Goal: Task Accomplishment & Management: Use online tool/utility

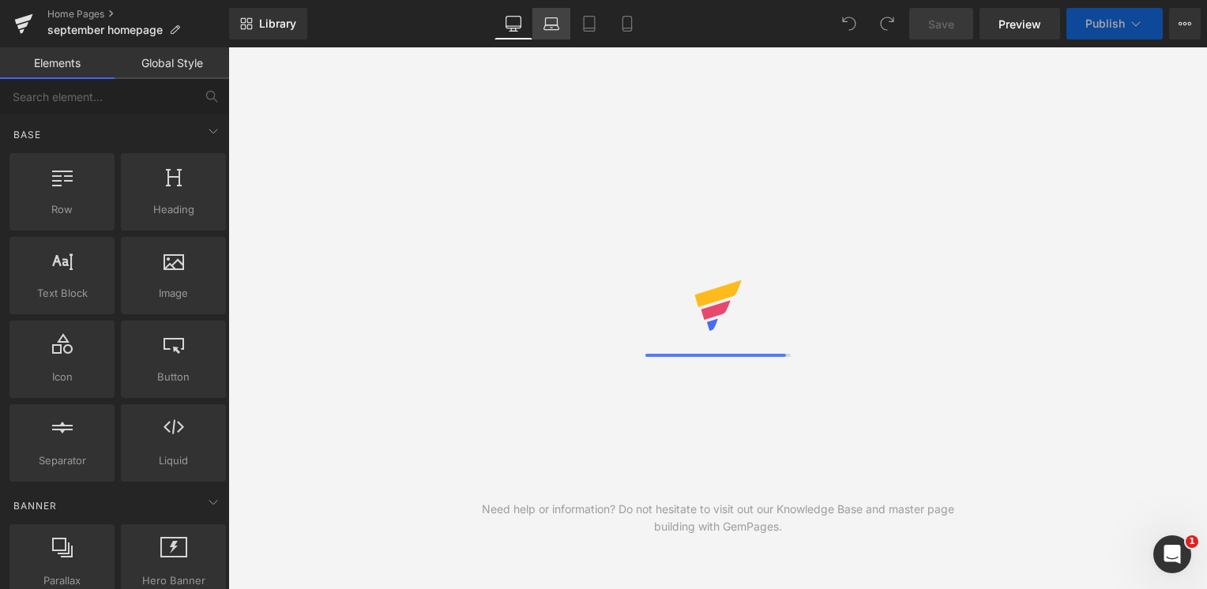
click at [552, 36] on link "Laptop" at bounding box center [551, 24] width 38 height 32
click at [581, 36] on link "Tablet" at bounding box center [589, 24] width 38 height 32
click at [626, 32] on link "Mobile" at bounding box center [627, 24] width 38 height 32
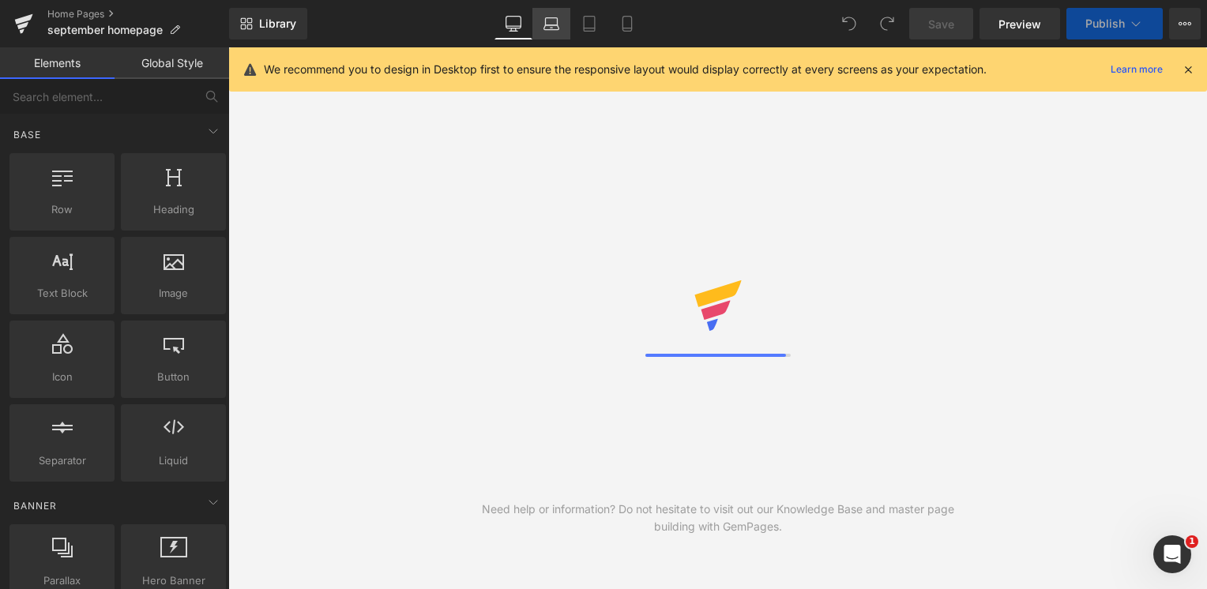
click at [535, 29] on link "Laptop" at bounding box center [551, 24] width 38 height 32
click at [749, 85] on div "We recommend you to design in Desktop first to ensure the responsive layout wou…" at bounding box center [718, 69] width 978 height 44
click at [8, 24] on link at bounding box center [23, 23] width 47 height 47
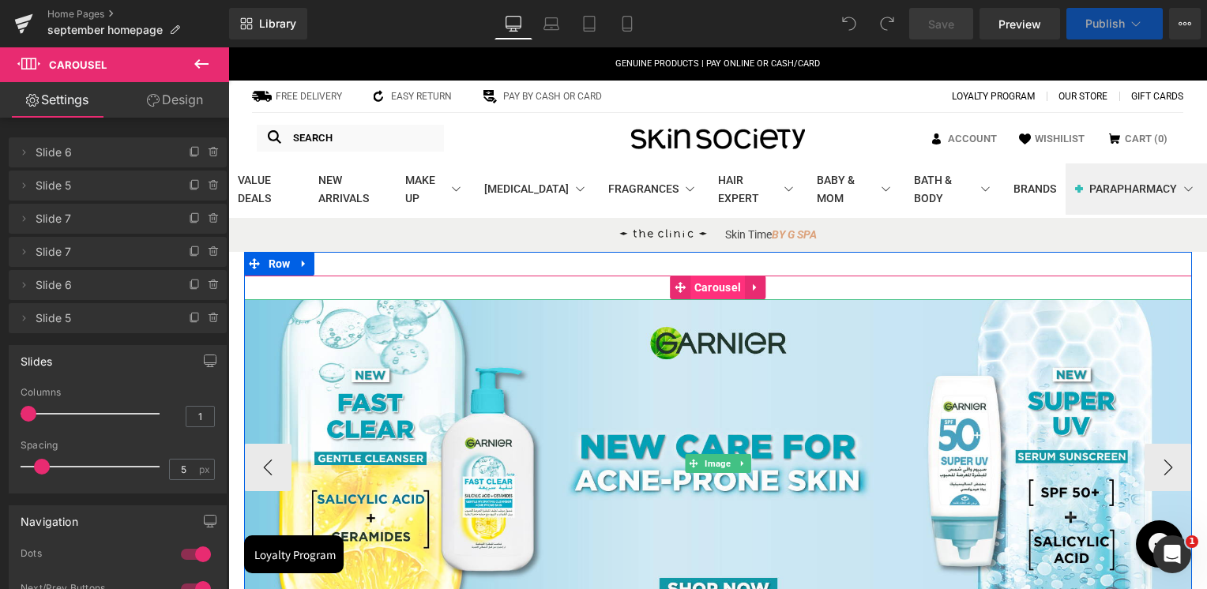
click at [712, 291] on span "Carousel" at bounding box center [717, 288] width 55 height 24
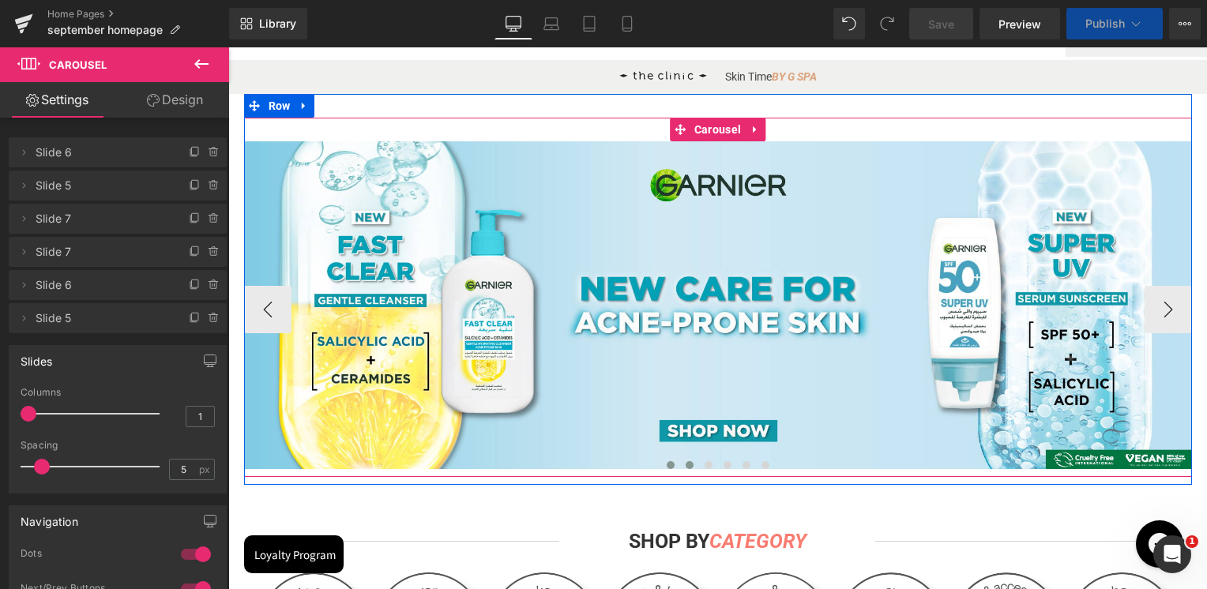
click at [667, 468] on button at bounding box center [670, 465] width 19 height 16
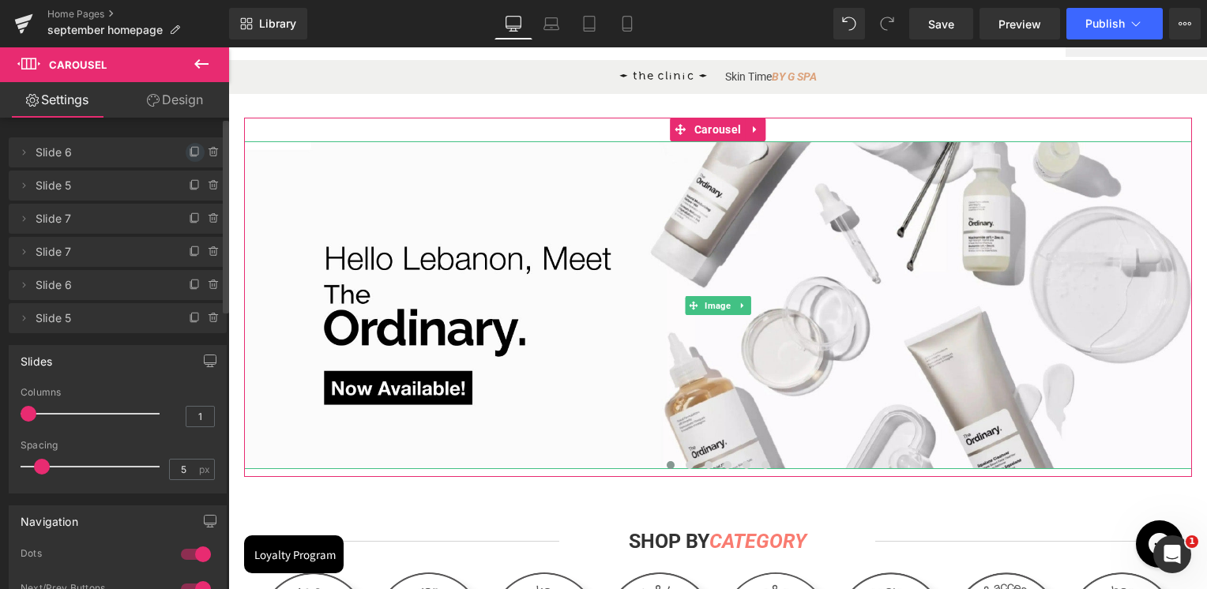
click at [190, 153] on icon at bounding box center [195, 152] width 13 height 13
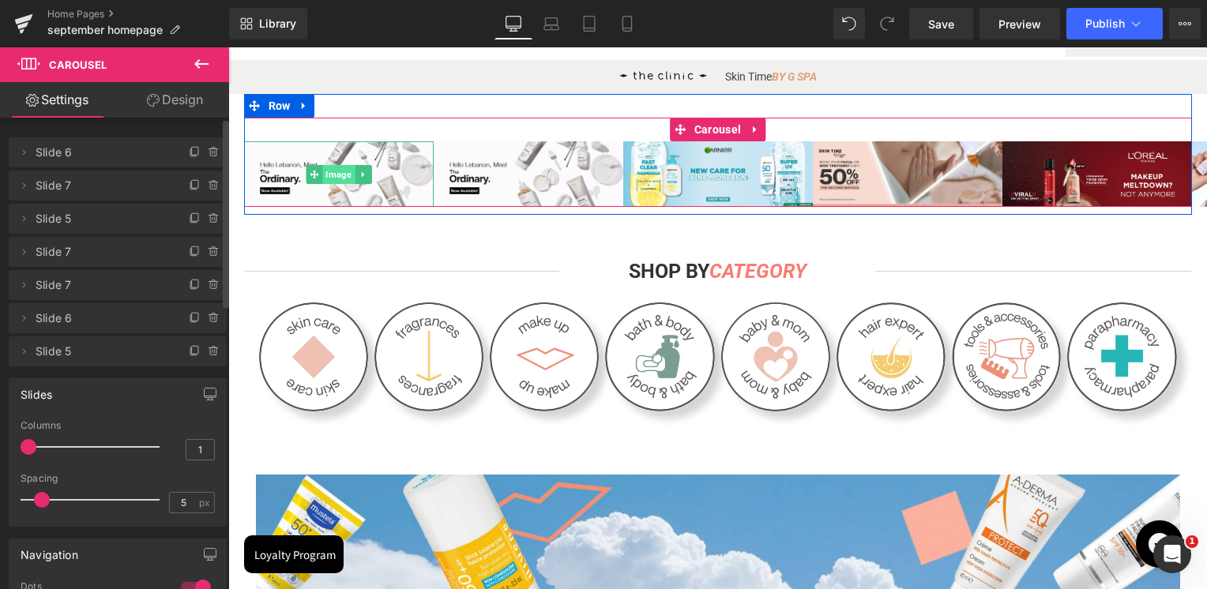
click at [322, 177] on span "Image" at bounding box center [338, 174] width 32 height 19
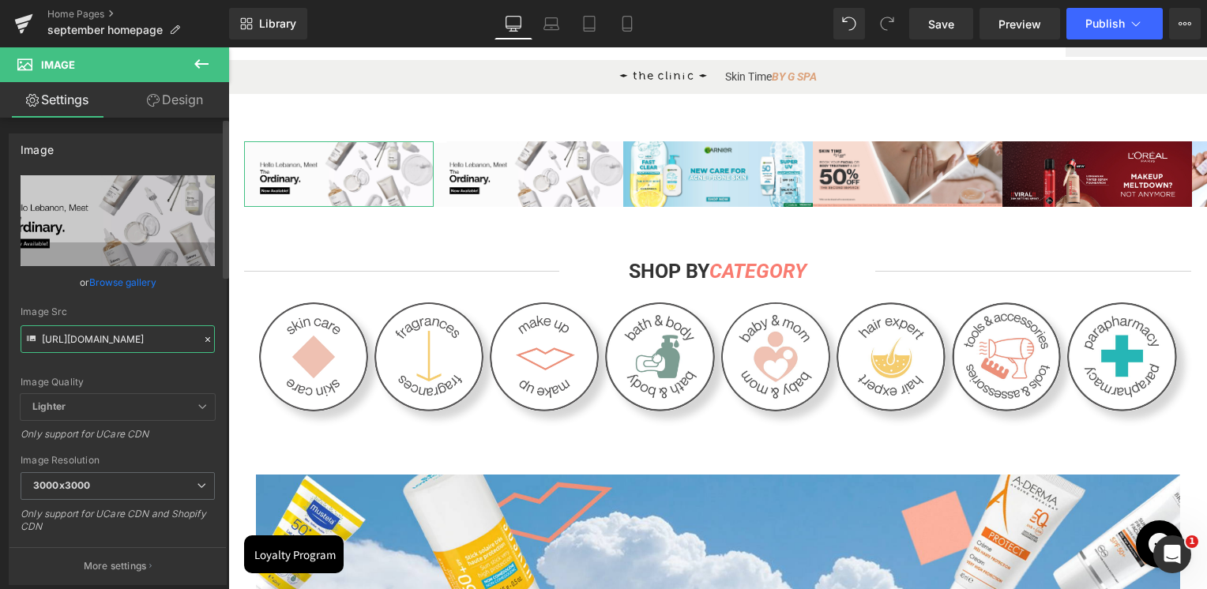
click at [97, 335] on input "https://cdn.shopify.com/s/files/1/0295/0545/4173/files/The_Ordinary_homepage_30…" at bounding box center [118, 339] width 194 height 28
paste input "Artboard_2_68a965a5-c603-4fab-b9a1-3cac7a353971.jpg?v=1758092608"
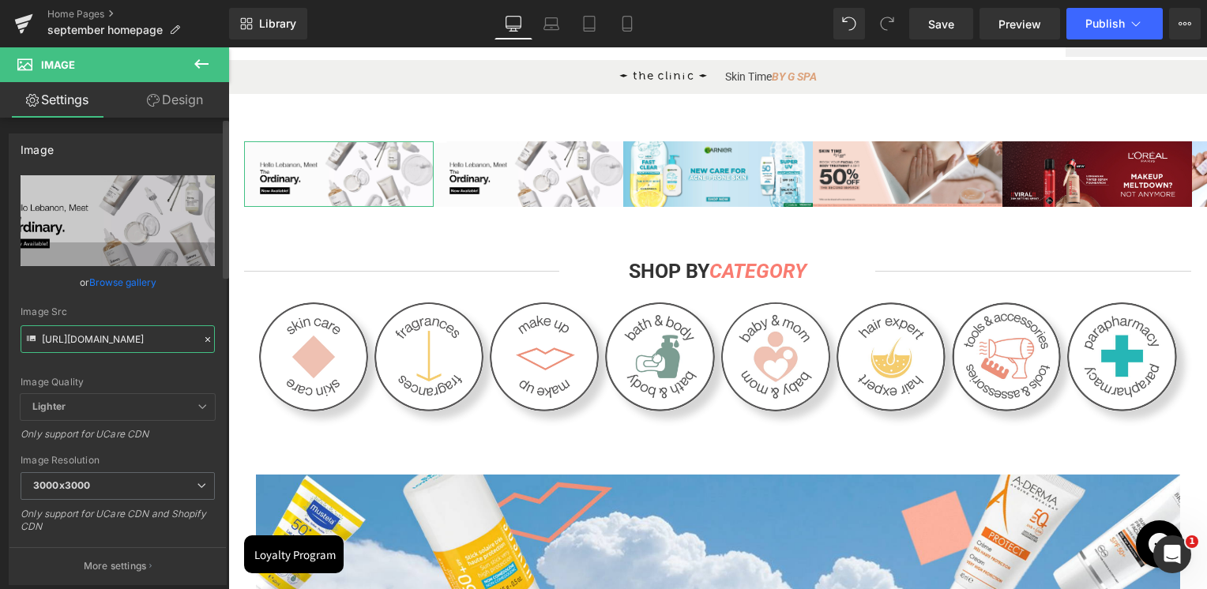
type input "https://cdn.shopify.com/s/files/1/0295/0545/4173/files/Artboard_2_68a965a5-c603…"
click at [126, 295] on div "Image Quality Lighter Lightest Lighter Lighter Lightest Only support for UCare …" at bounding box center [118, 284] width 194 height 219
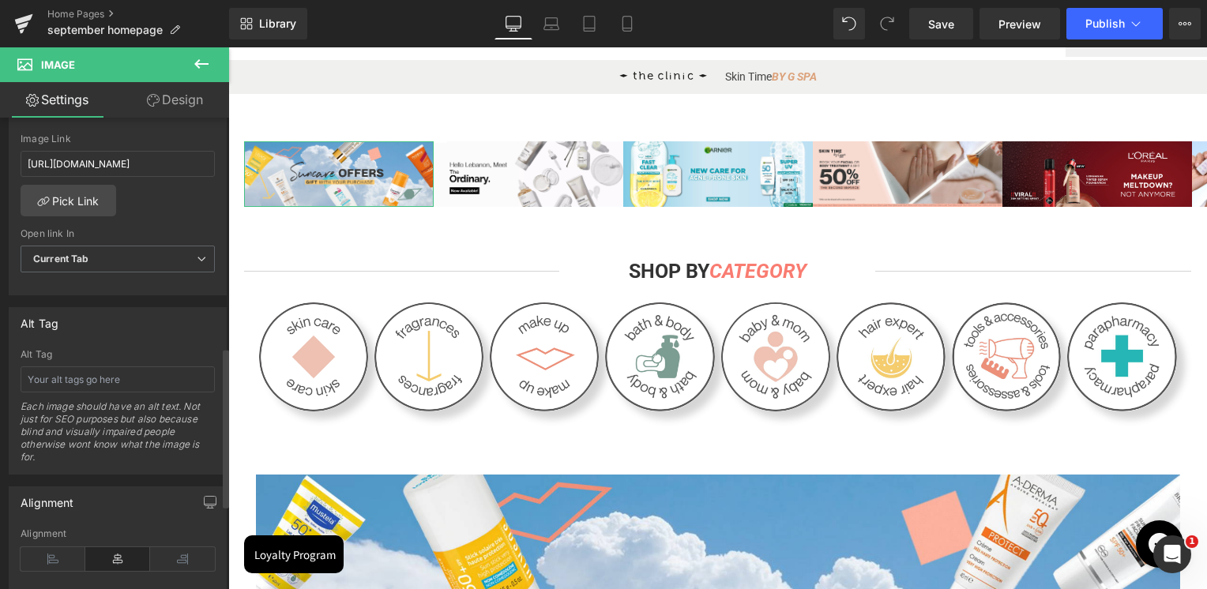
scroll to position [553, 0]
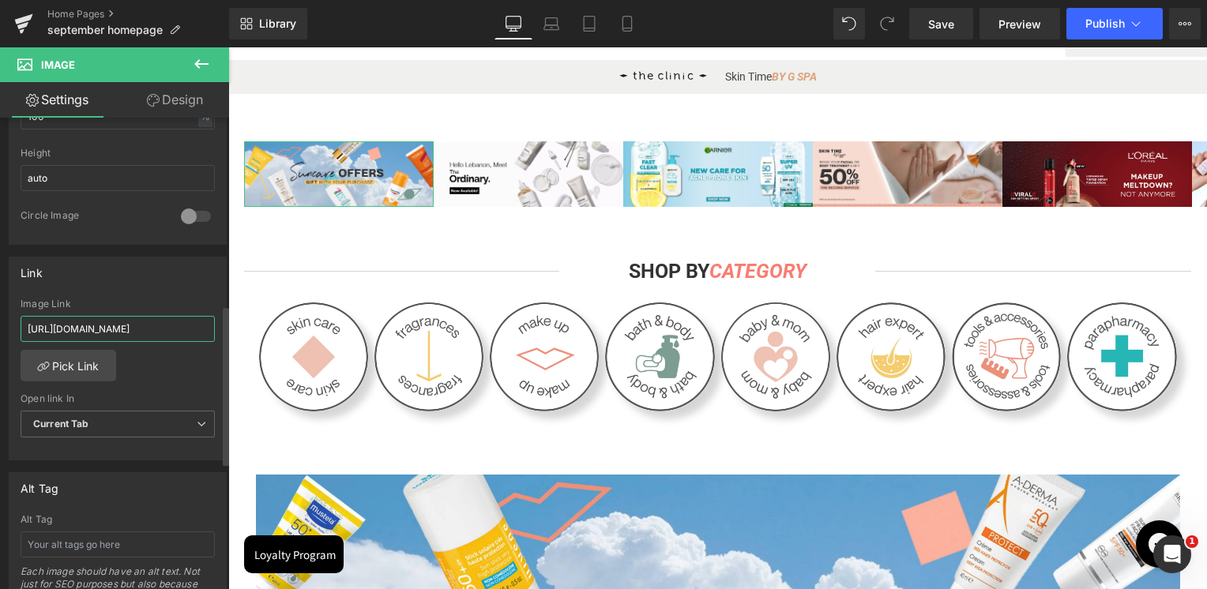
click at [112, 325] on input "https://skinsociety.me/pages/the-ordinary" at bounding box center [118, 329] width 194 height 26
paste input "sun-care-offers?_ab=0&key=1757588044949"
type input "https://skinsociety.me/pages/sun-care-offers?_ab=0&key=1757588044949"
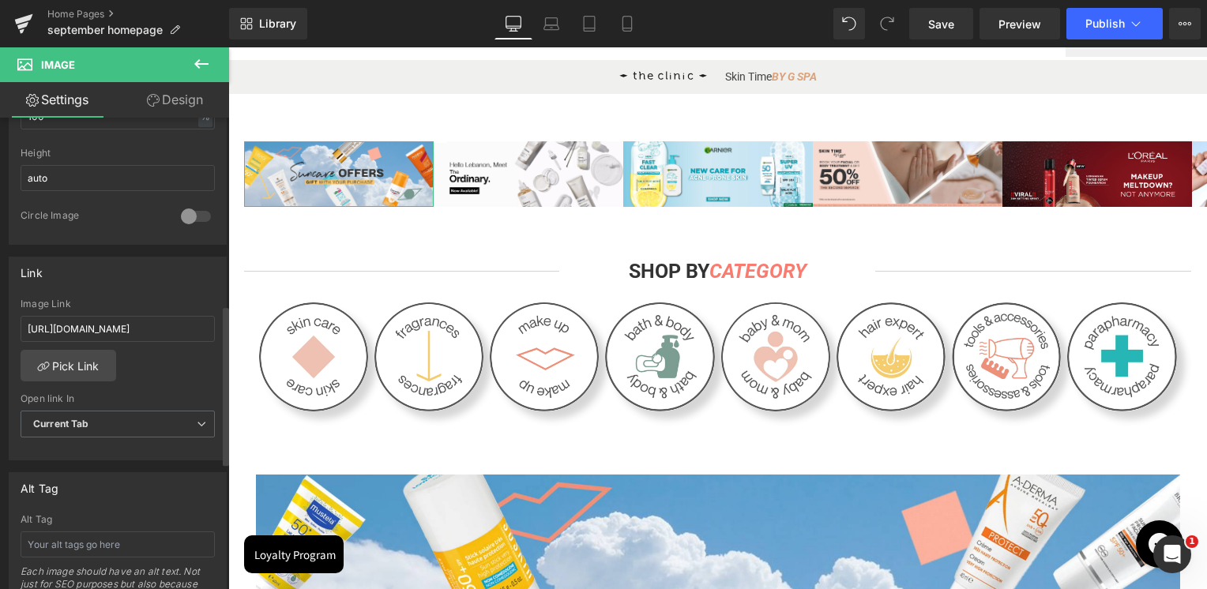
click at [133, 292] on div "Link https://skinsociety.me/pages/the-ordinary Image Link https://skinsociety.m…" at bounding box center [118, 359] width 218 height 205
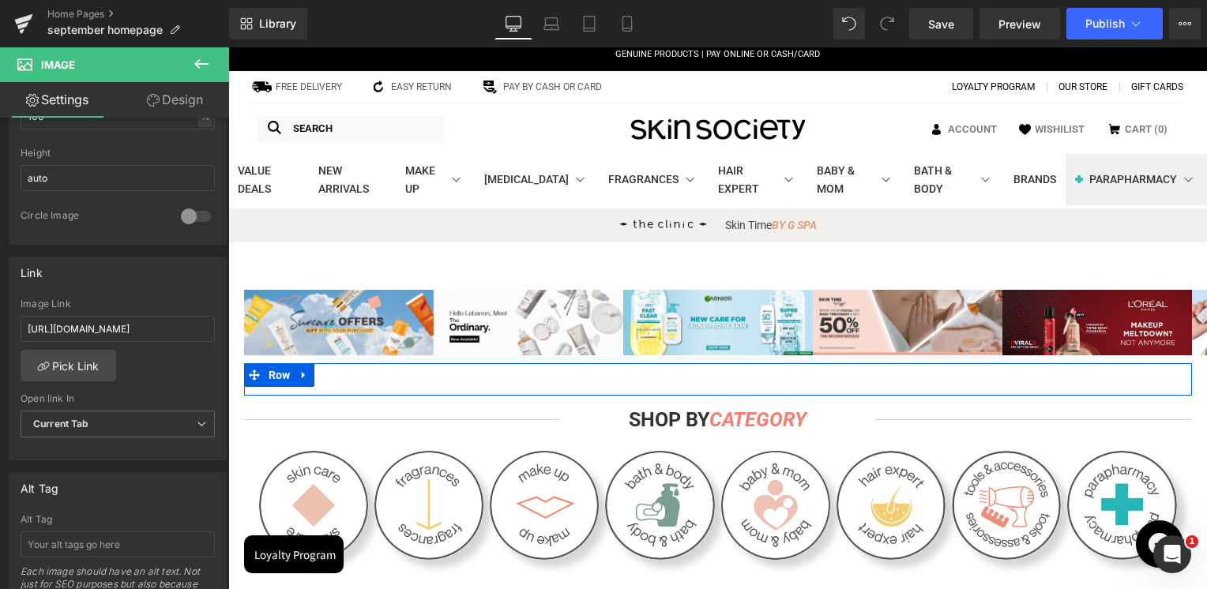
scroll to position [0, 0]
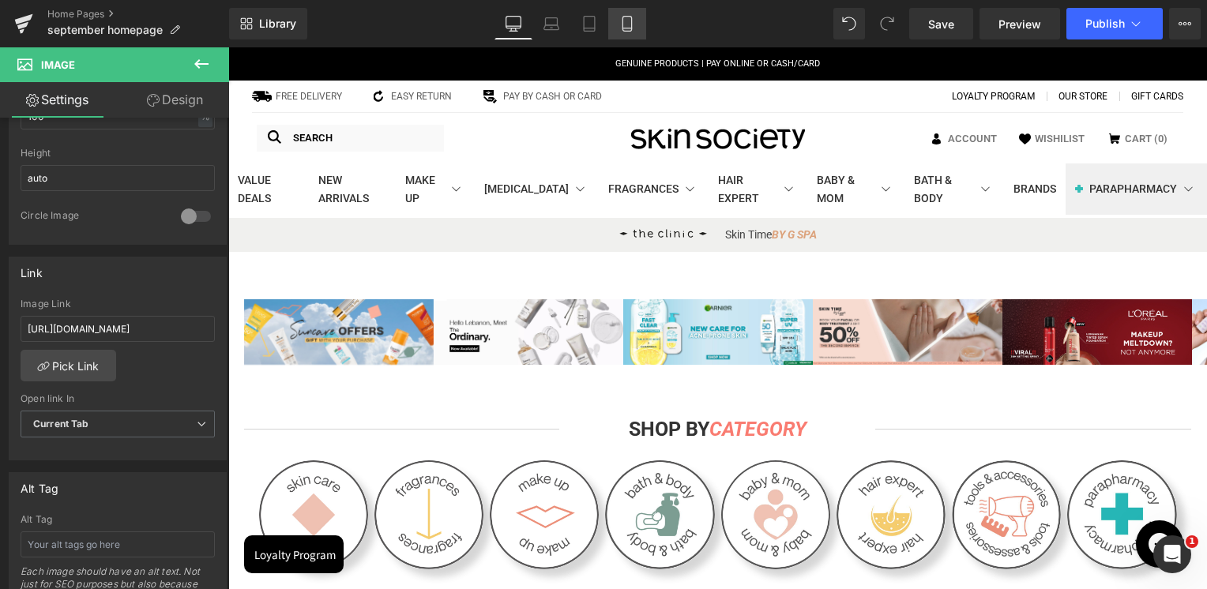
click at [630, 24] on icon at bounding box center [627, 24] width 16 height 16
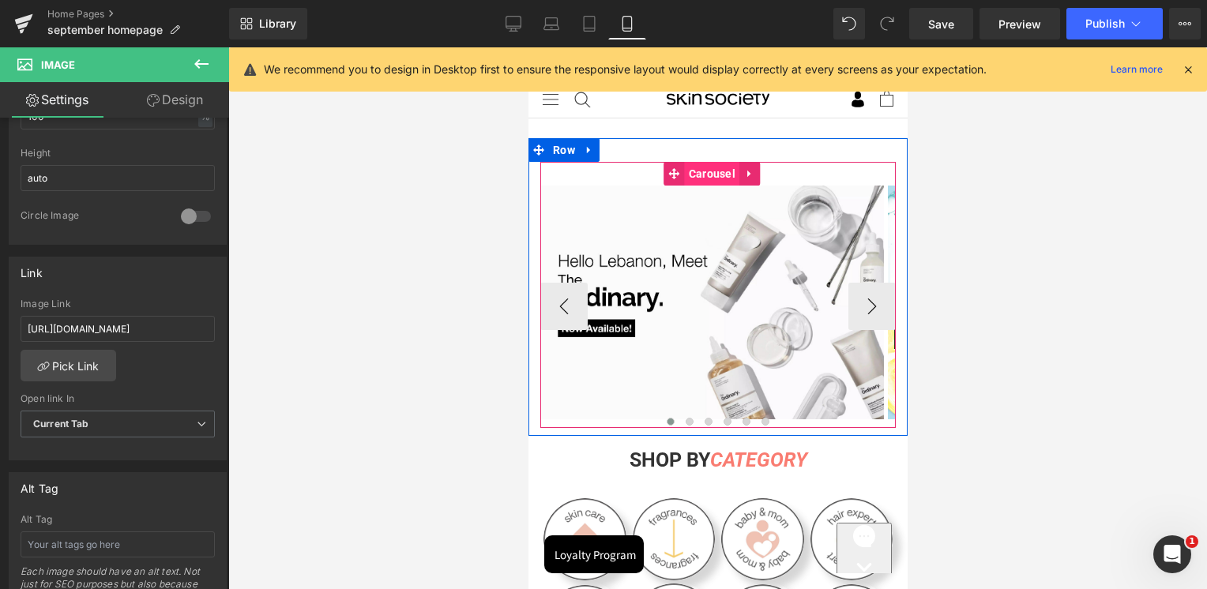
click at [709, 177] on span "Carousel" at bounding box center [711, 174] width 55 height 24
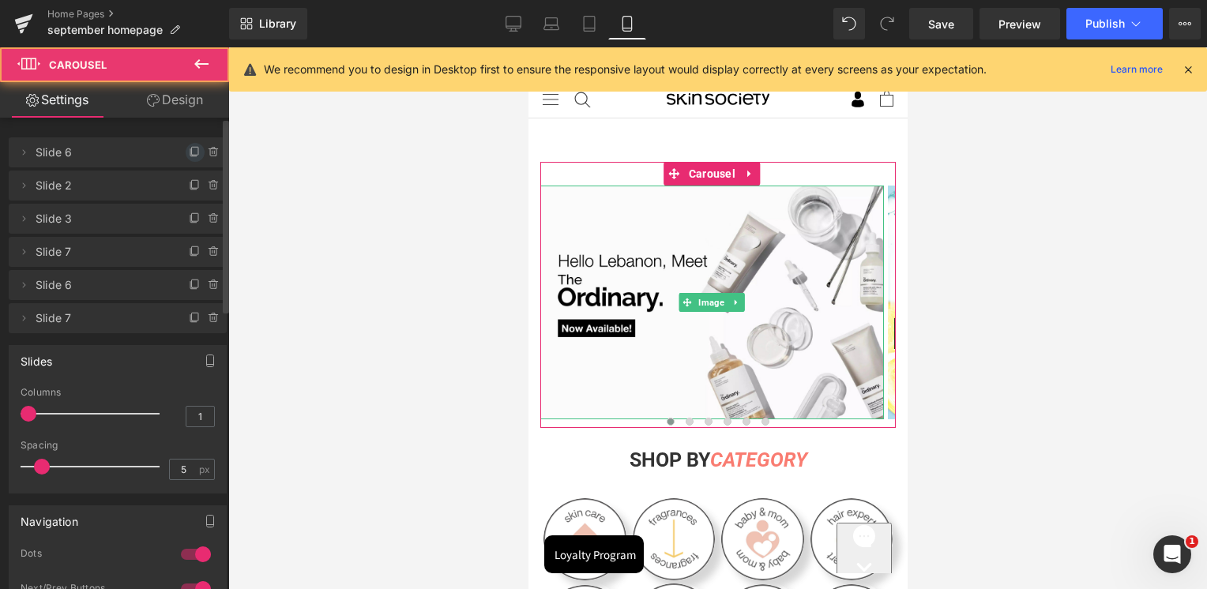
click at [190, 150] on icon at bounding box center [195, 152] width 13 height 13
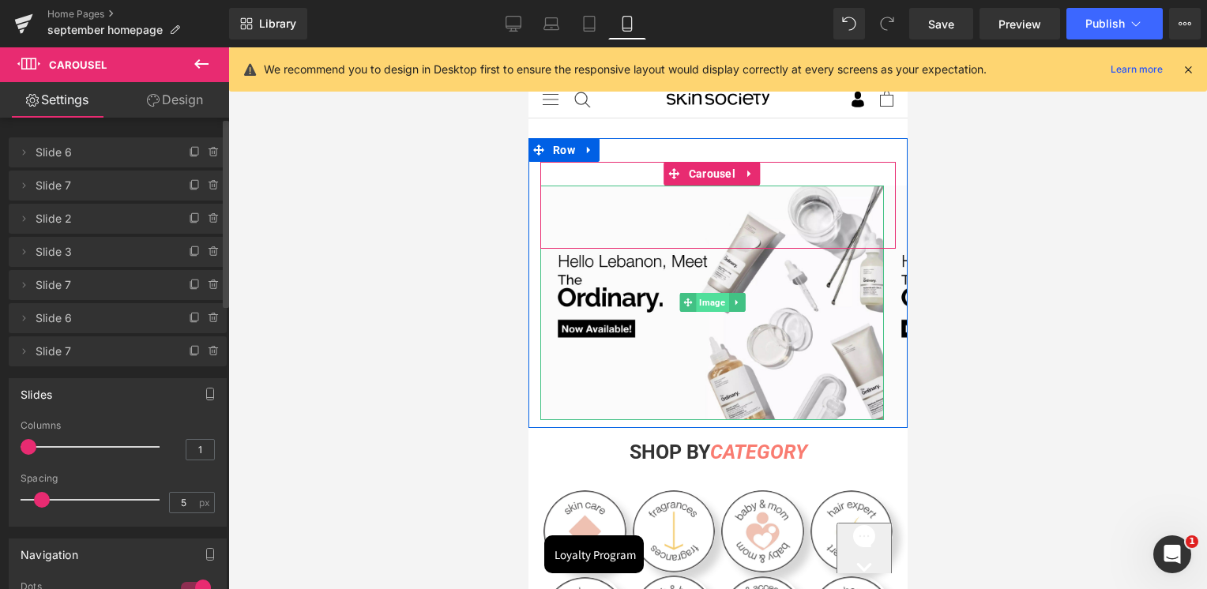
click at [713, 305] on span "Image" at bounding box center [711, 302] width 32 height 19
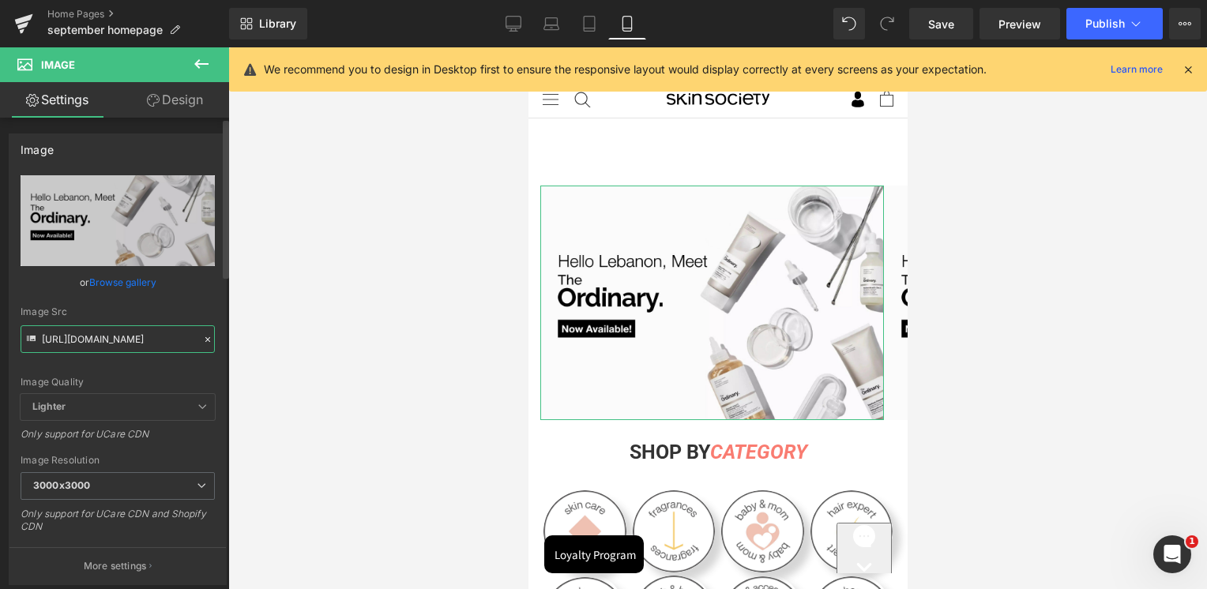
click at [111, 338] on input "https://cdn.shopify.com/s/files/1/0295/0545/4173/files/The_Ordinary_homepage_mo…" at bounding box center [118, 339] width 194 height 28
paste input "Artboard_3_a65430ac-17da-4f50-9247-41026e1a8eb3.jpg?v=1758092608"
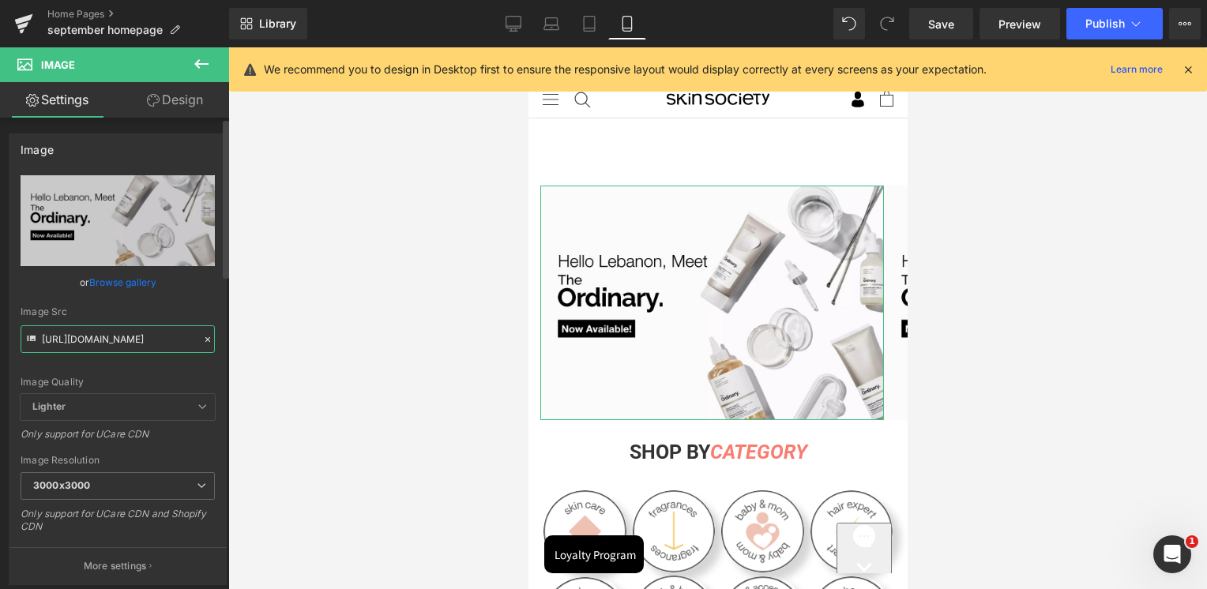
scroll to position [0, 437]
type input "https://cdn.shopify.com/s/files/1/0295/0545/4173/files/Artboard_3_a65430ac-17da…"
click at [123, 318] on div "Image Src https://cdn.shopify.com/s/files/1/0295/0545/4173/files/Artboard_3_a65…" at bounding box center [118, 329] width 194 height 47
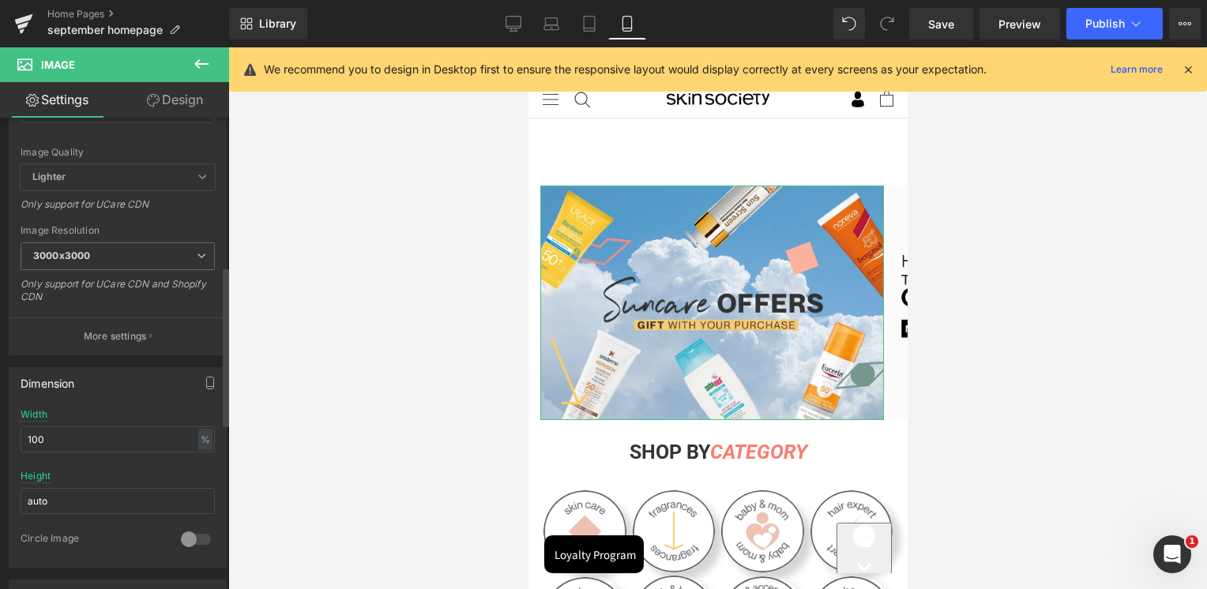
scroll to position [474, 0]
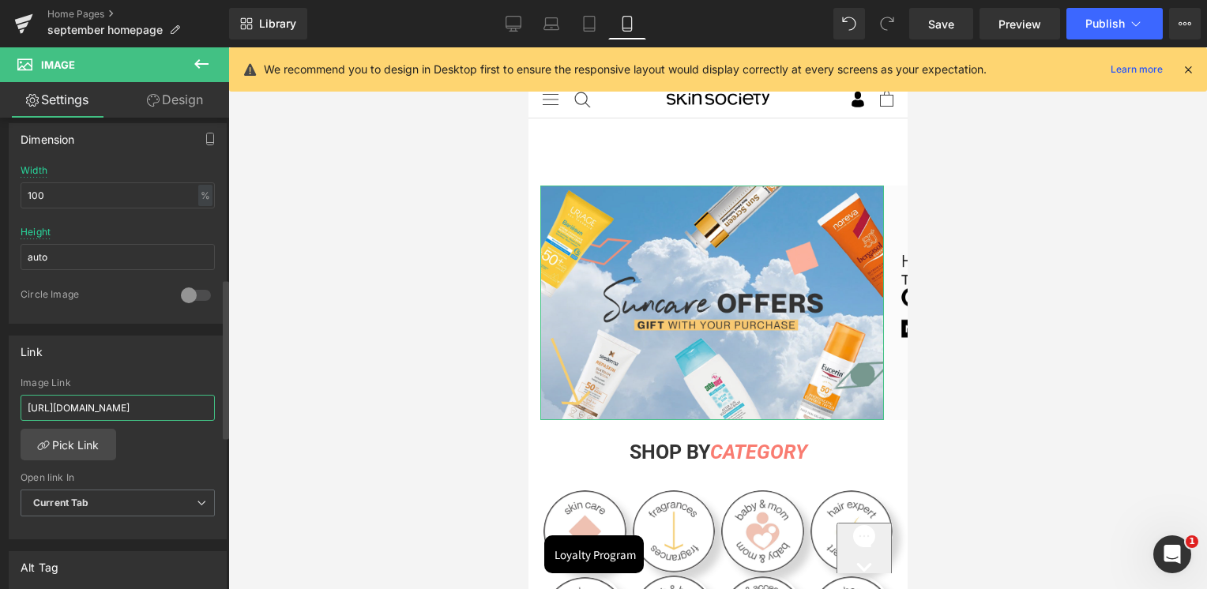
click at [98, 403] on input "https://skinsociety.me/pages/the-ordinary" at bounding box center [118, 408] width 194 height 26
paste input "sun-care-offers?_ab=0&key=1757588044949"
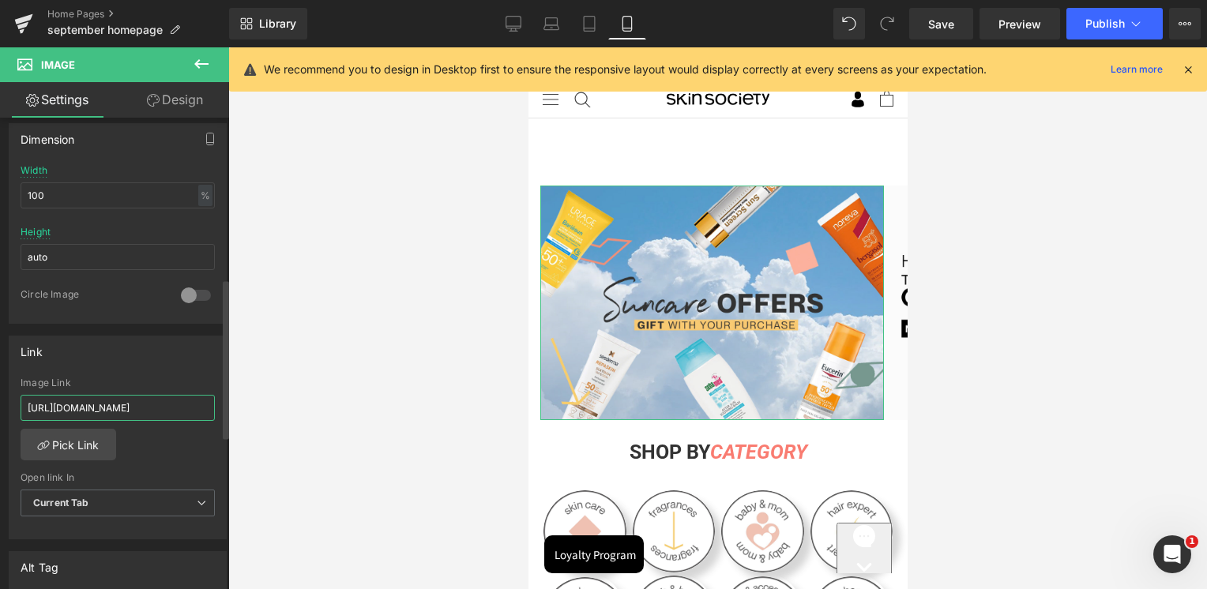
type input "https://skinsociety.me/pages/sun-care-offers?_ab=0&key=1757588044949"
click at [122, 374] on div "Link https://skinsociety.me/pages/the-ordinary Image Link https://skinsociety.m…" at bounding box center [118, 438] width 218 height 205
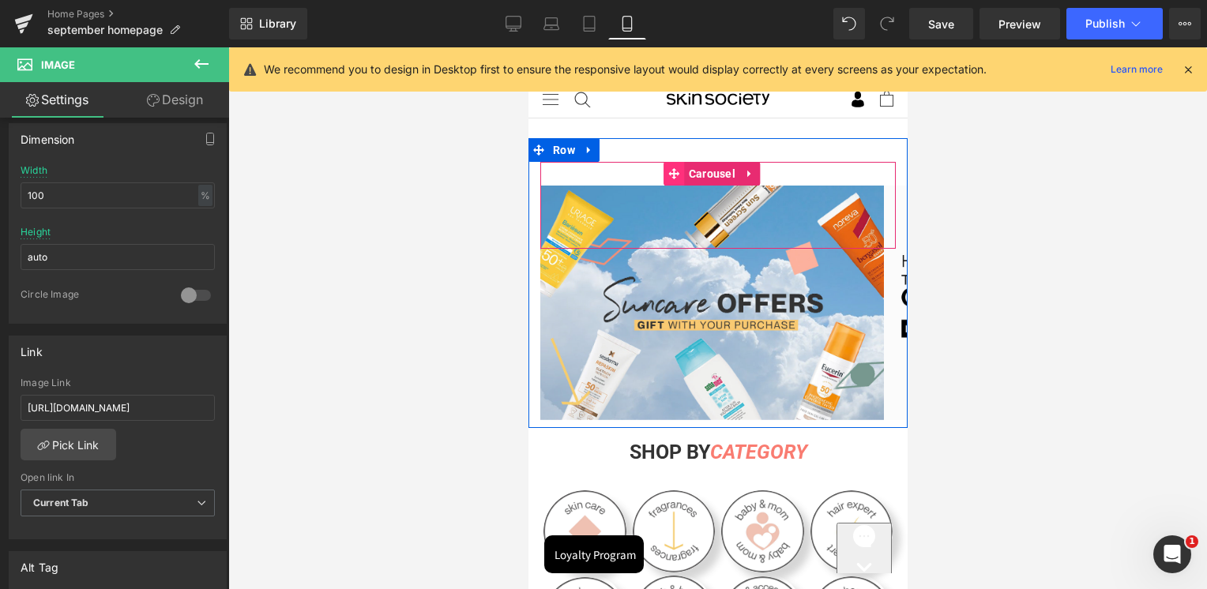
click at [718, 179] on span "Carousel" at bounding box center [711, 174] width 55 height 24
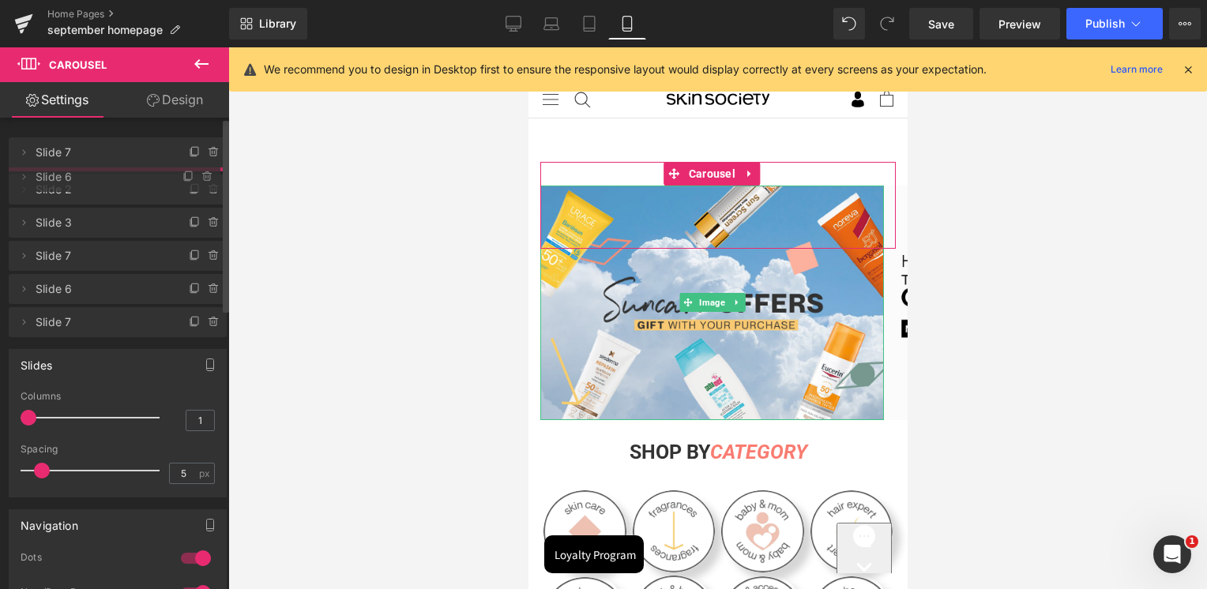
drag, startPoint x: 73, startPoint y: 157, endPoint x: 86, endPoint y: 182, distance: 27.6
click at [86, 182] on span "Slide 6" at bounding box center [99, 177] width 126 height 30
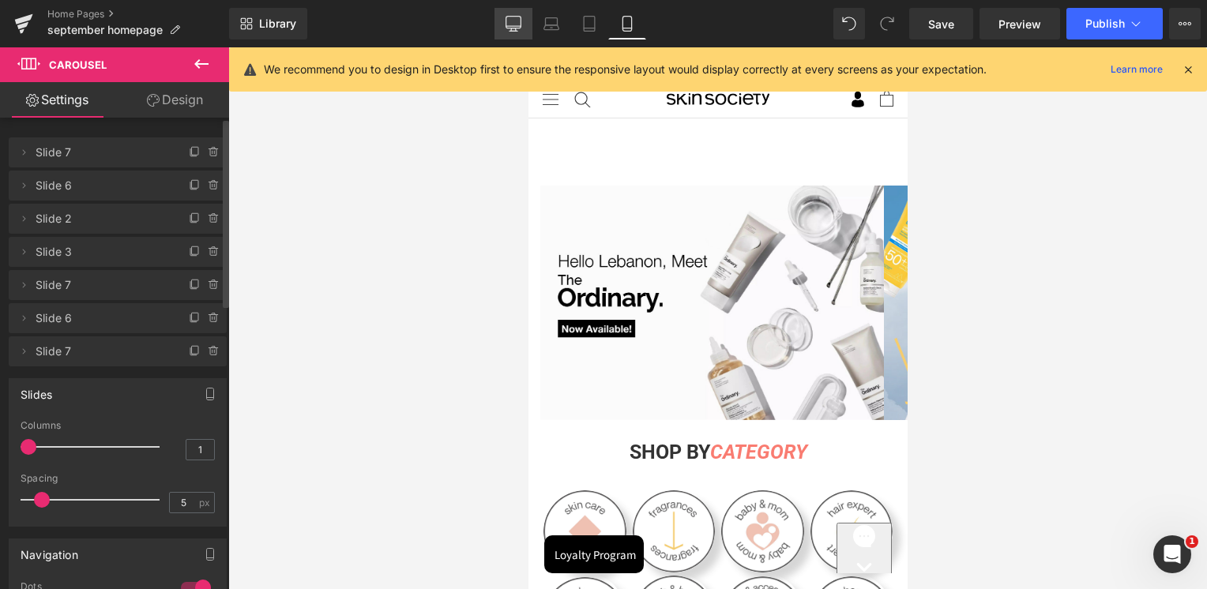
click at [521, 20] on icon at bounding box center [514, 24] width 16 height 16
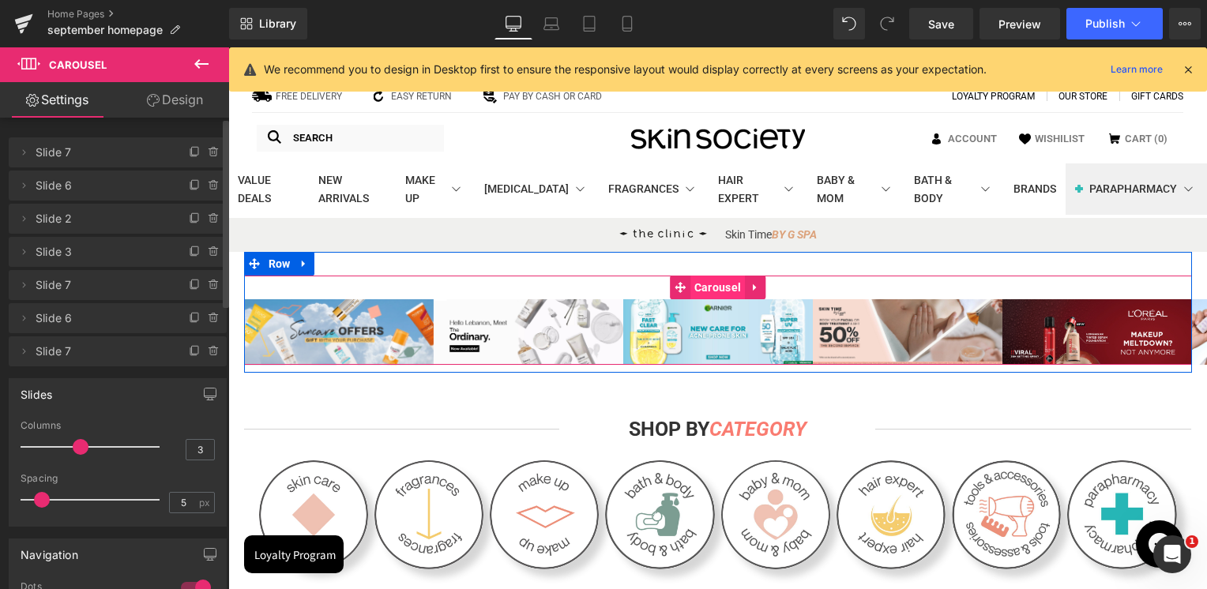
click at [708, 290] on span "Carousel" at bounding box center [717, 288] width 55 height 24
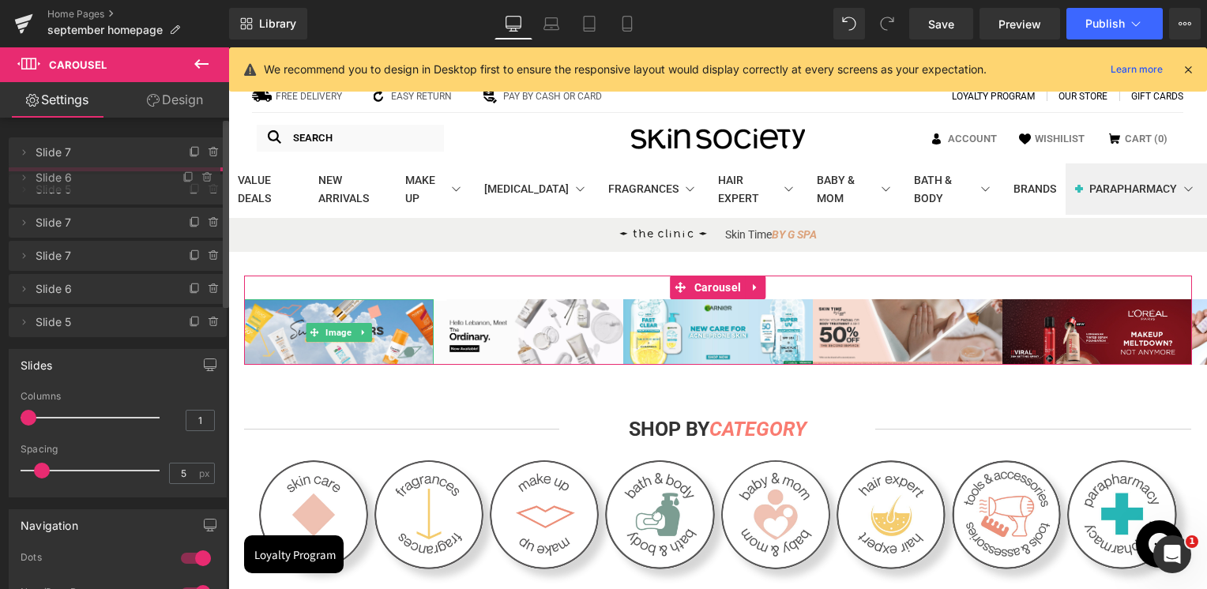
drag, startPoint x: 92, startPoint y: 153, endPoint x: 84, endPoint y: 179, distance: 26.5
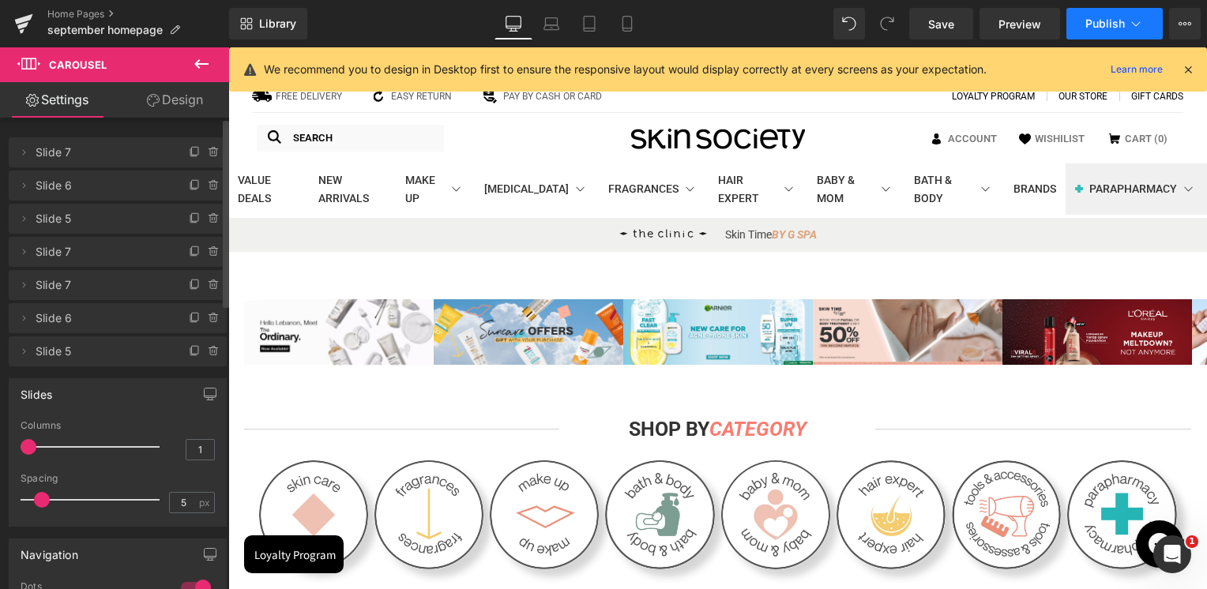
click at [1096, 21] on span "Publish" at bounding box center [1104, 23] width 39 height 13
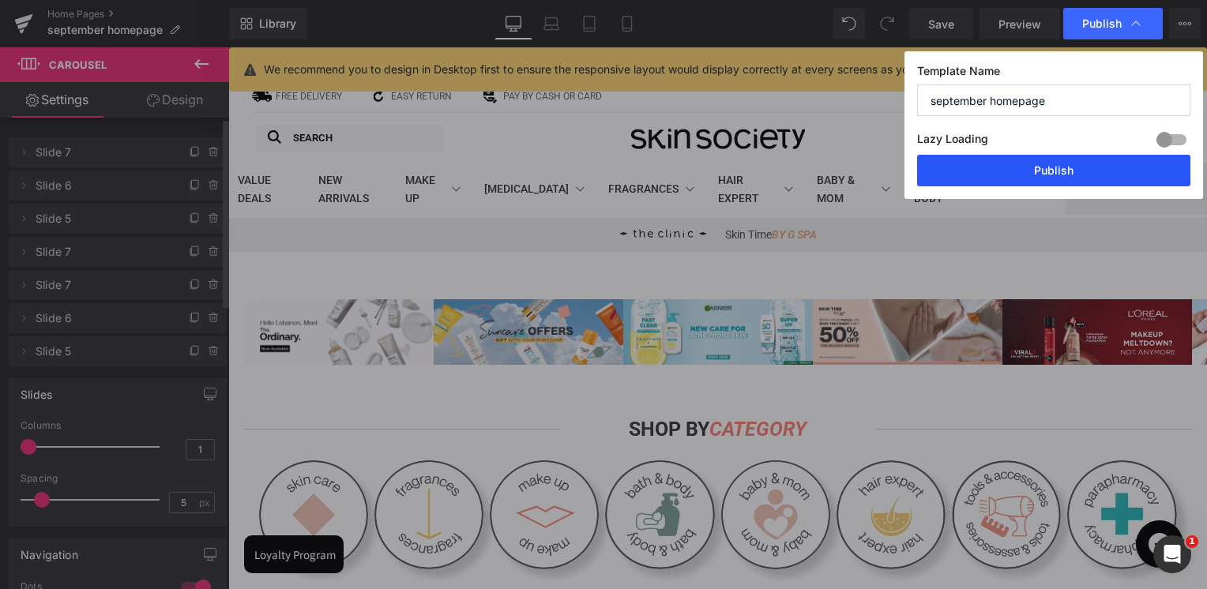
click at [1059, 175] on button "Publish" at bounding box center [1053, 171] width 273 height 32
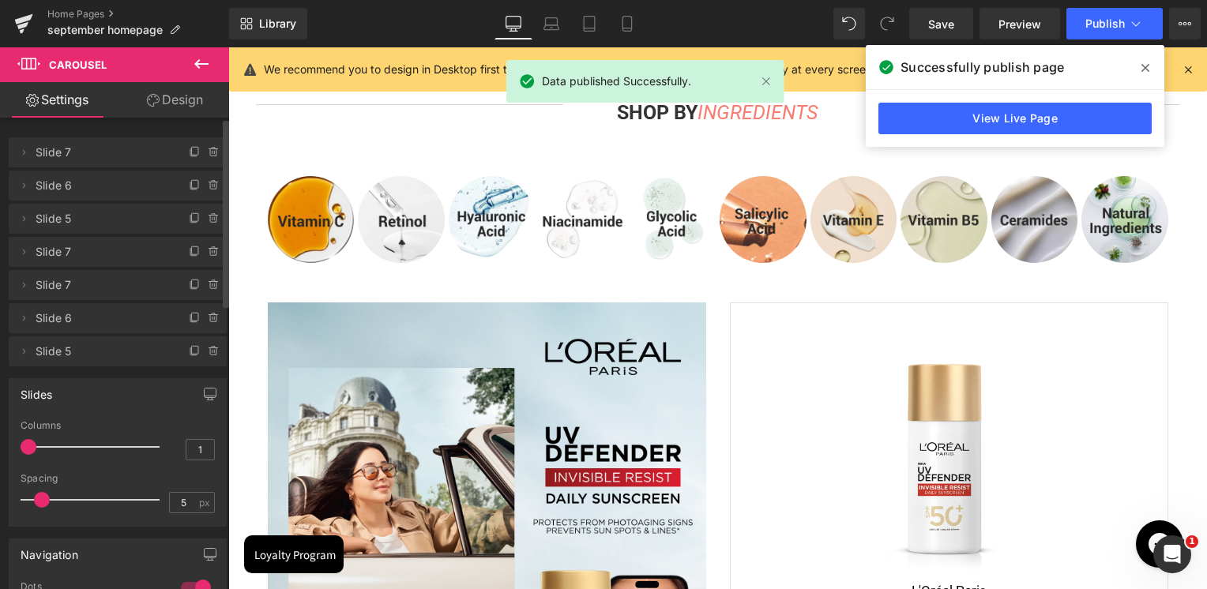
scroll to position [4582, 0]
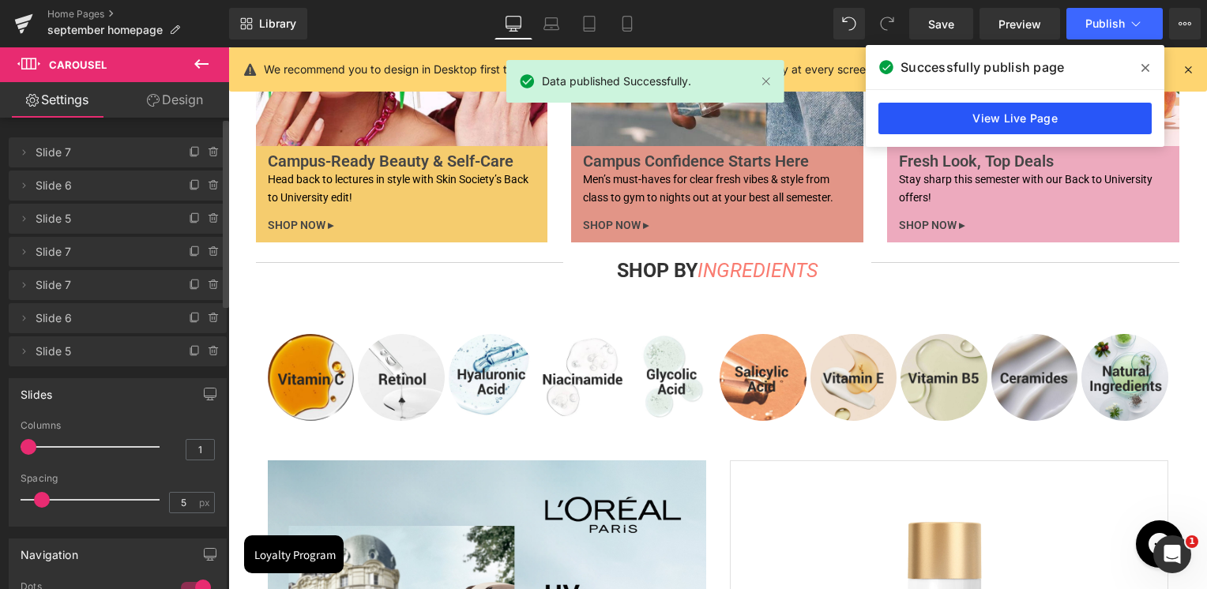
click at [957, 119] on link "View Live Page" at bounding box center [1014, 119] width 273 height 32
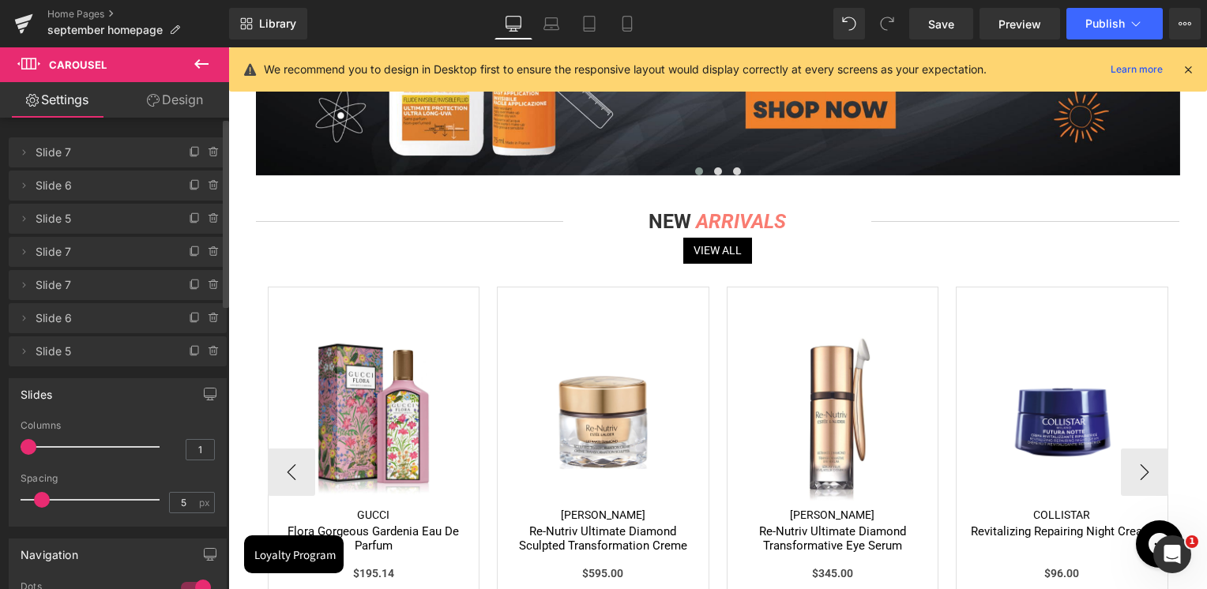
scroll to position [2054, 0]
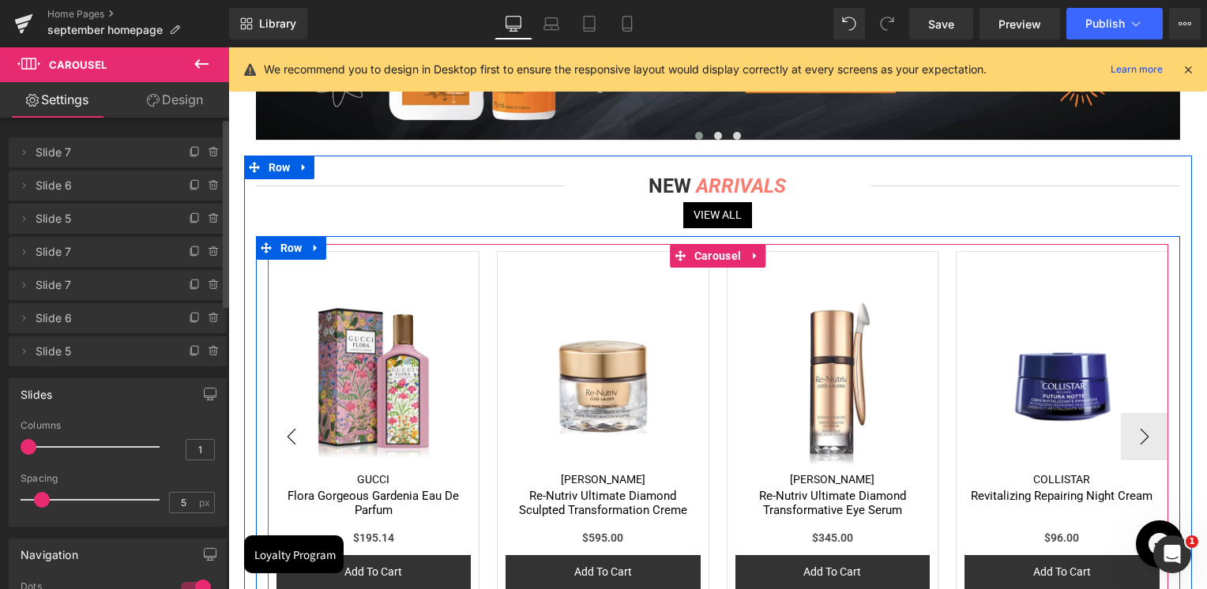
click at [292, 442] on button "‹" at bounding box center [291, 436] width 47 height 47
click at [705, 259] on span "Carousel" at bounding box center [717, 256] width 55 height 24
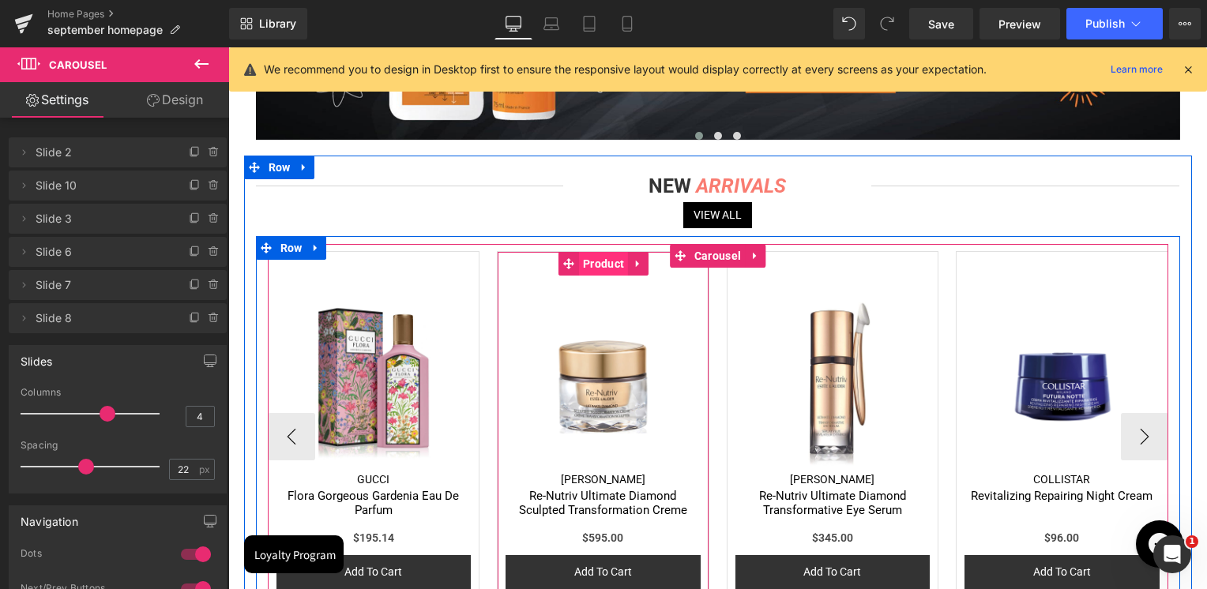
click at [594, 264] on span "Product" at bounding box center [603, 264] width 49 height 24
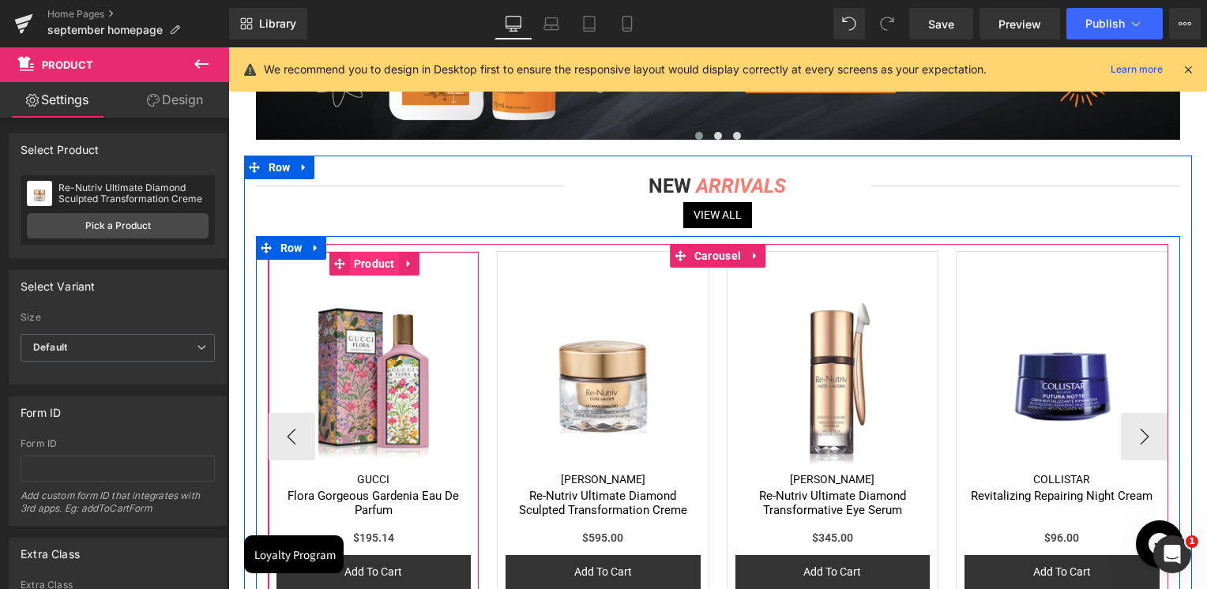
click at [358, 268] on span "Product" at bounding box center [374, 264] width 49 height 24
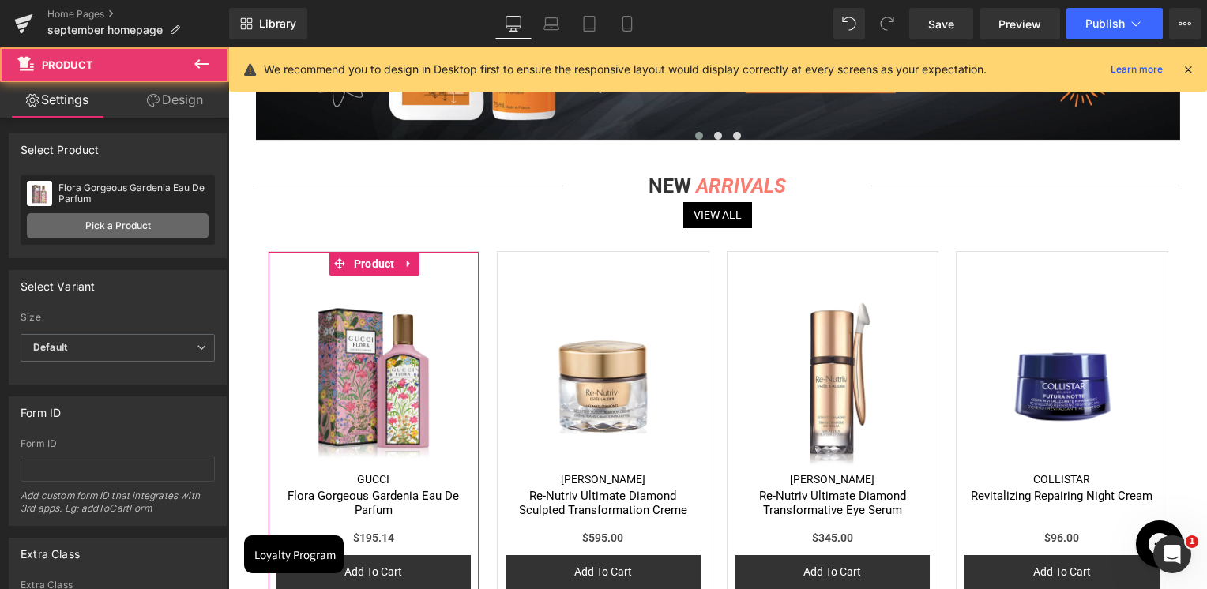
click at [88, 224] on link "Pick a Product" at bounding box center [118, 225] width 182 height 25
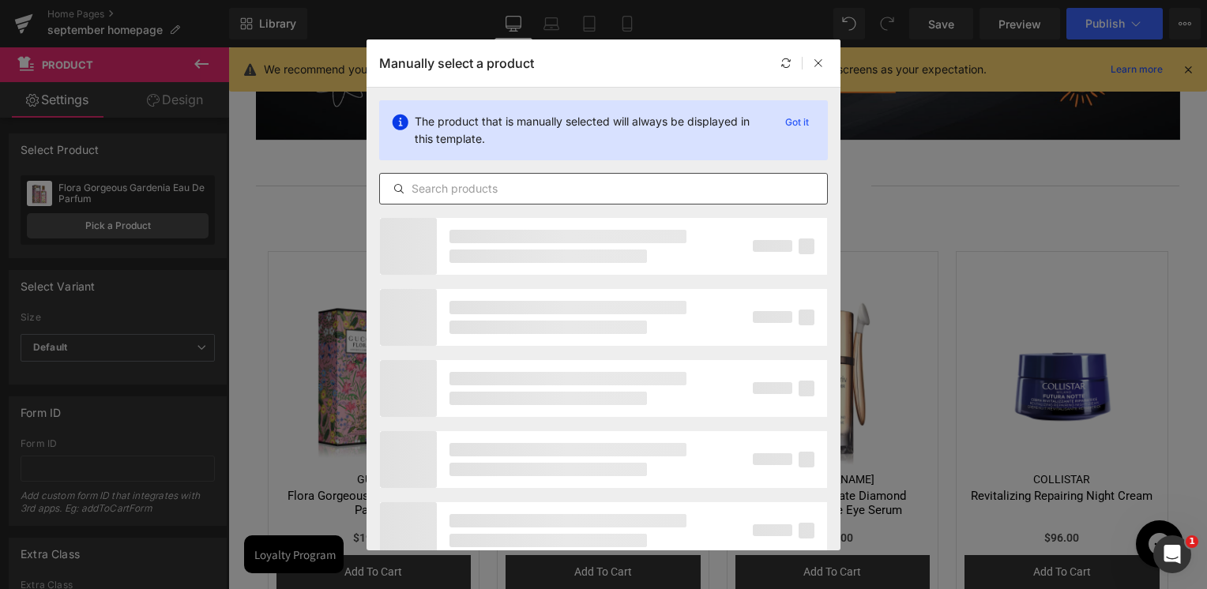
click at [543, 188] on input "text" at bounding box center [603, 188] width 447 height 19
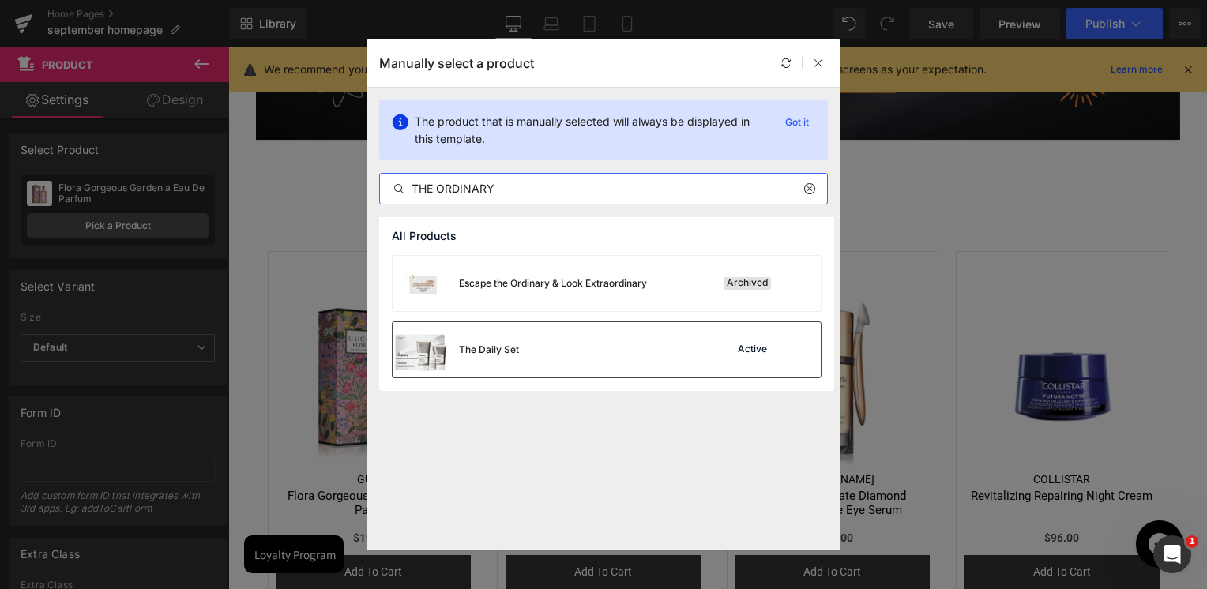
type input "THE ORDINARY"
click at [594, 345] on div "The Daily Set Active" at bounding box center [607, 349] width 428 height 55
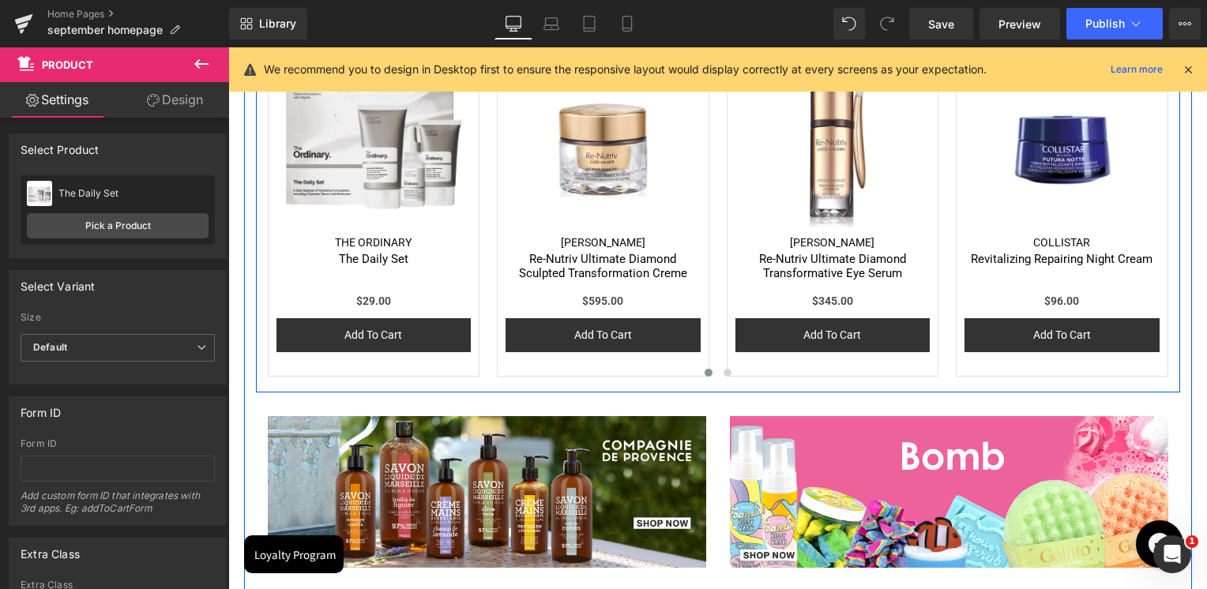
scroll to position [2133, 0]
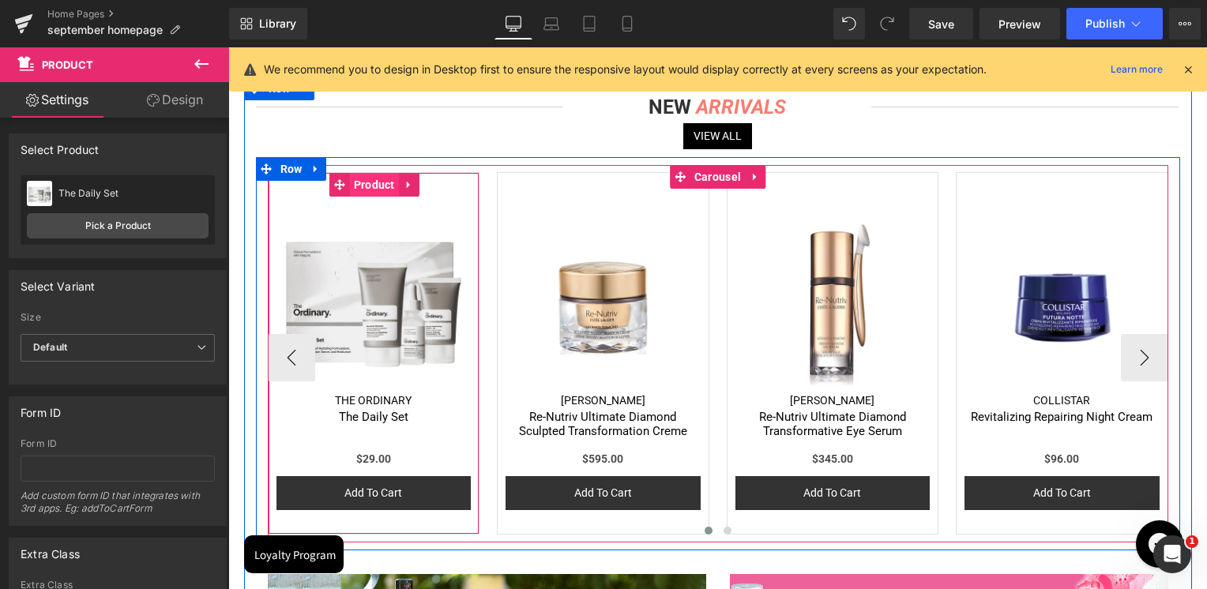
click at [368, 186] on span "Product" at bounding box center [374, 185] width 49 height 24
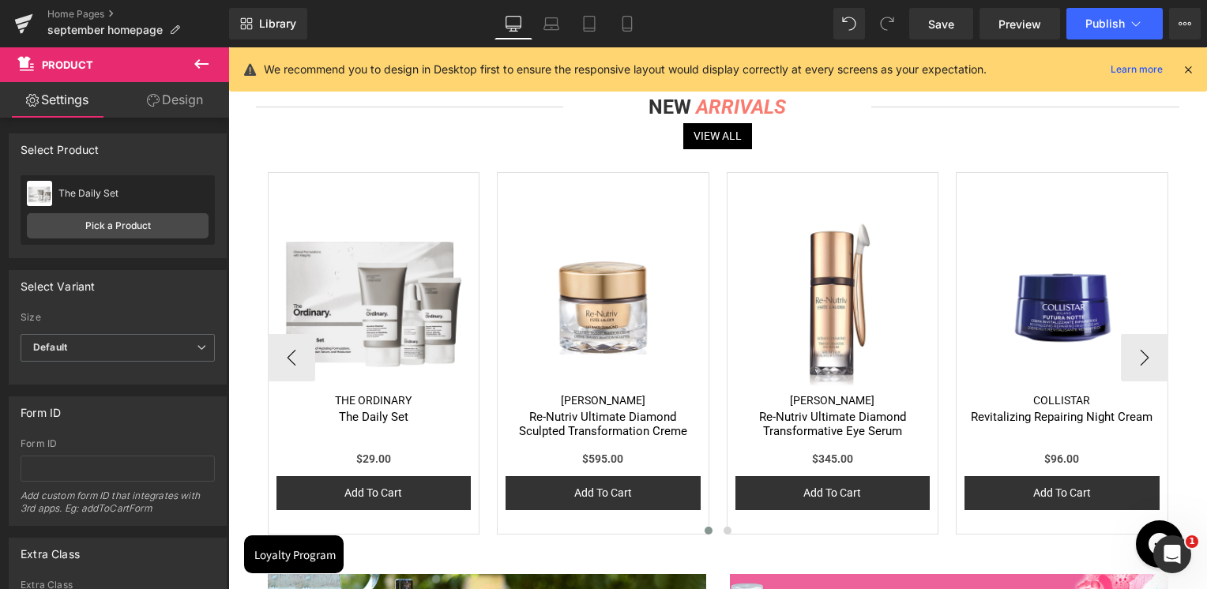
click at [367, 280] on img at bounding box center [373, 294] width 195 height 195
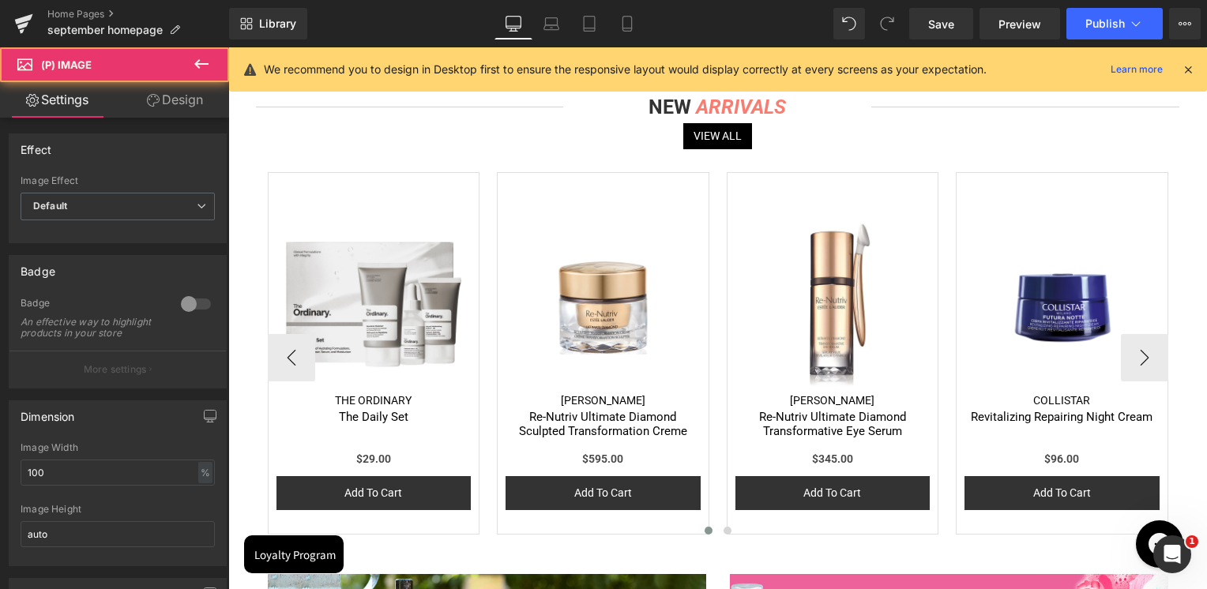
click at [347, 246] on img at bounding box center [373, 294] width 195 height 195
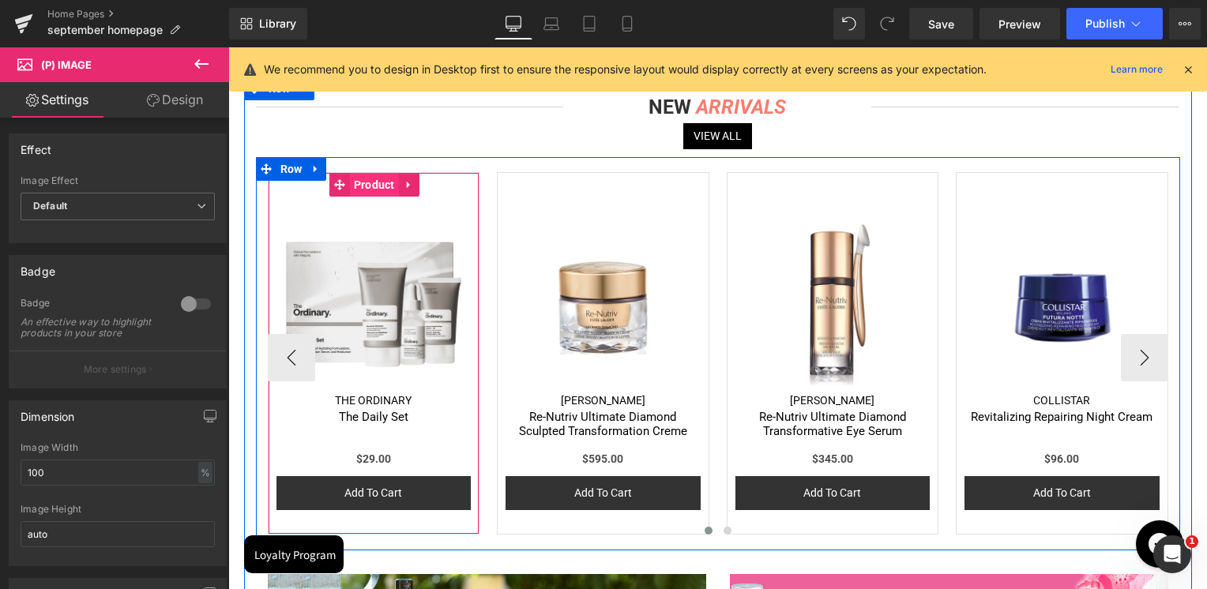
click at [367, 190] on span "Product" at bounding box center [374, 185] width 49 height 24
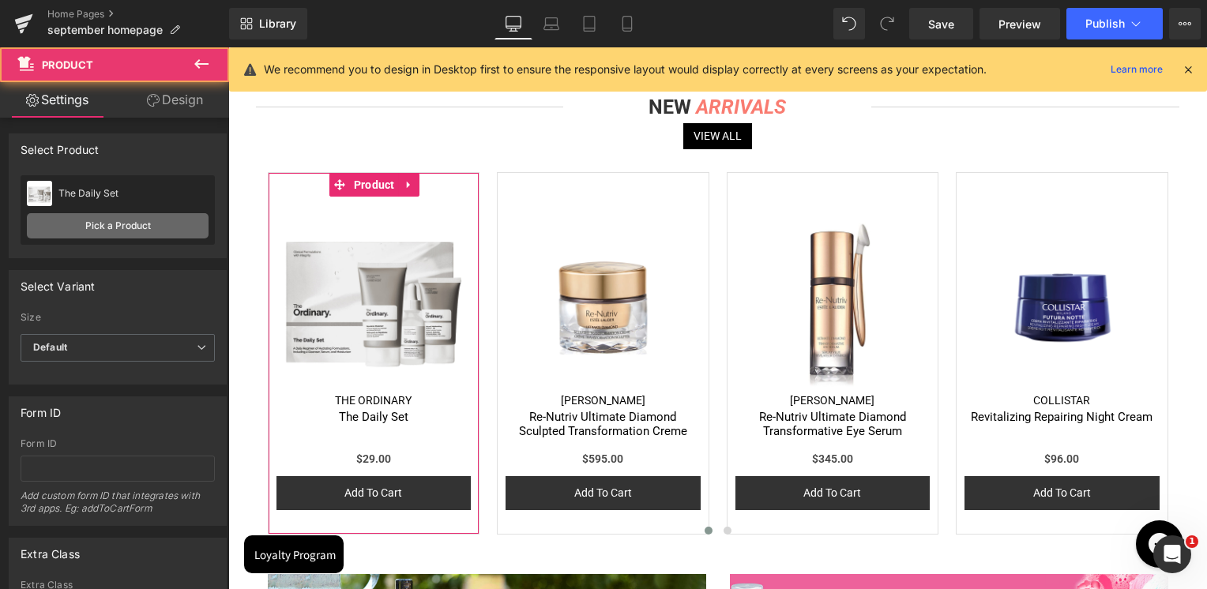
click at [177, 229] on link "Pick a Product" at bounding box center [118, 225] width 182 height 25
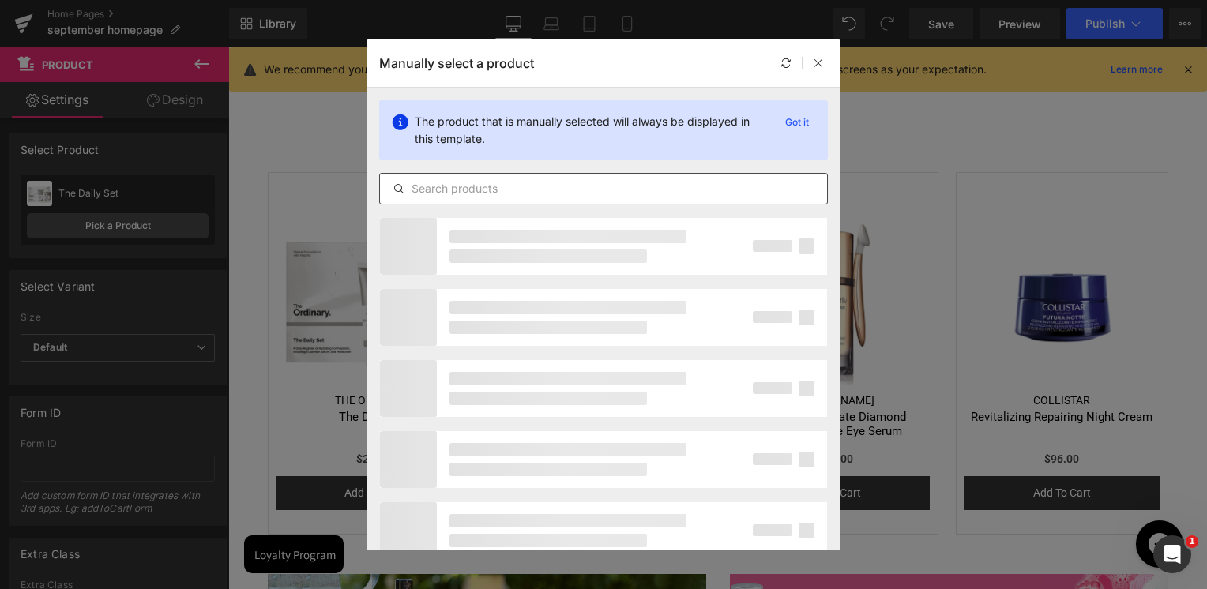
click at [491, 189] on input "text" at bounding box center [603, 188] width 447 height 19
paste input "multi-peptide-copper-peptides-1-serum"
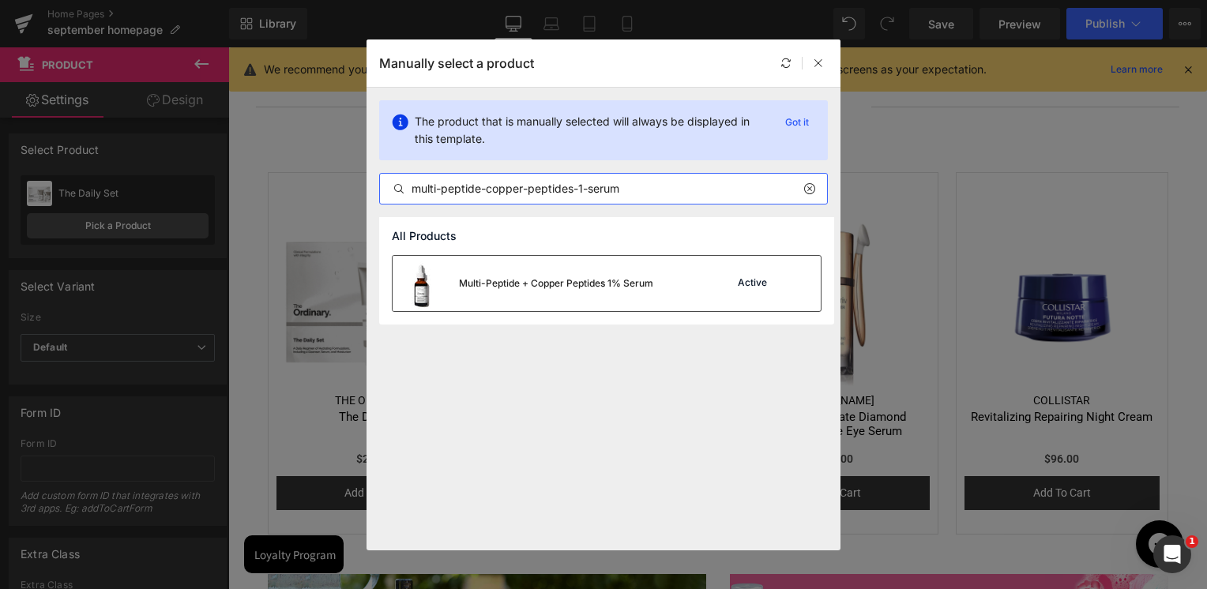
type input "multi-peptide-copper-peptides-1-serum"
click at [561, 290] on div "Multi-Peptide + Copper Peptides 1% Serum" at bounding box center [523, 283] width 261 height 55
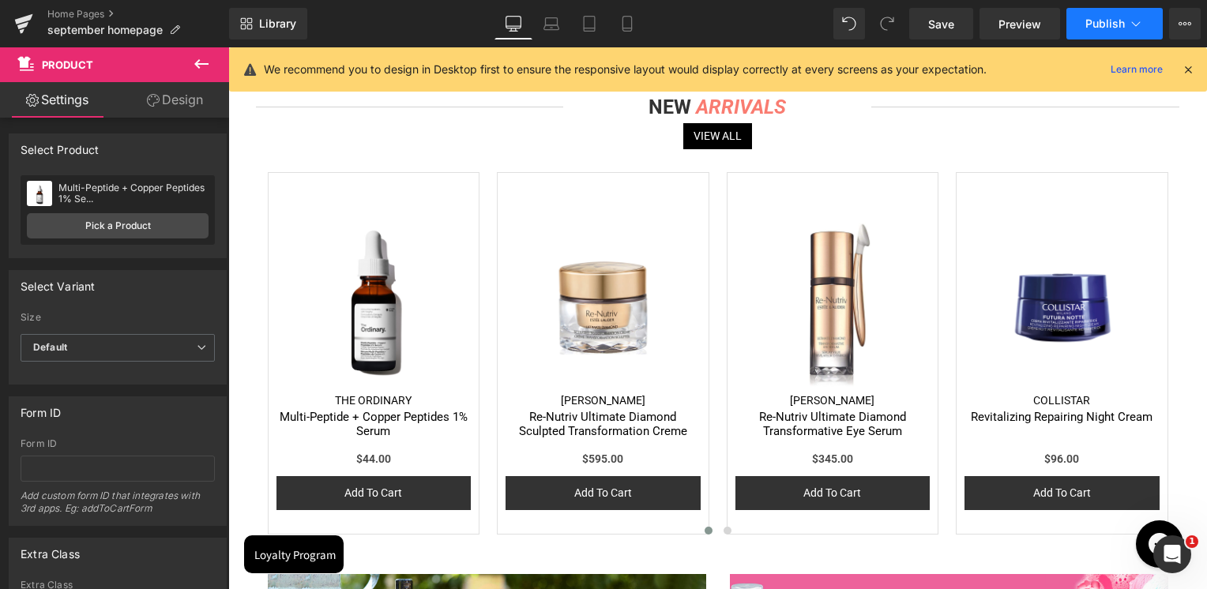
click at [1107, 14] on button "Publish" at bounding box center [1114, 24] width 96 height 32
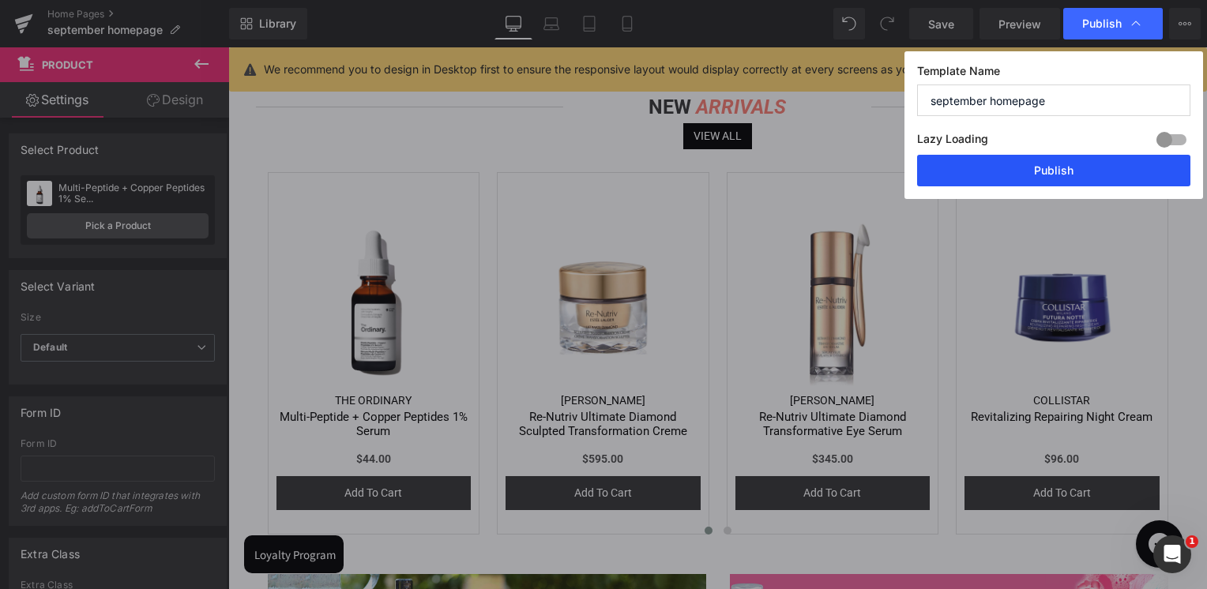
click at [1092, 162] on button "Publish" at bounding box center [1053, 171] width 273 height 32
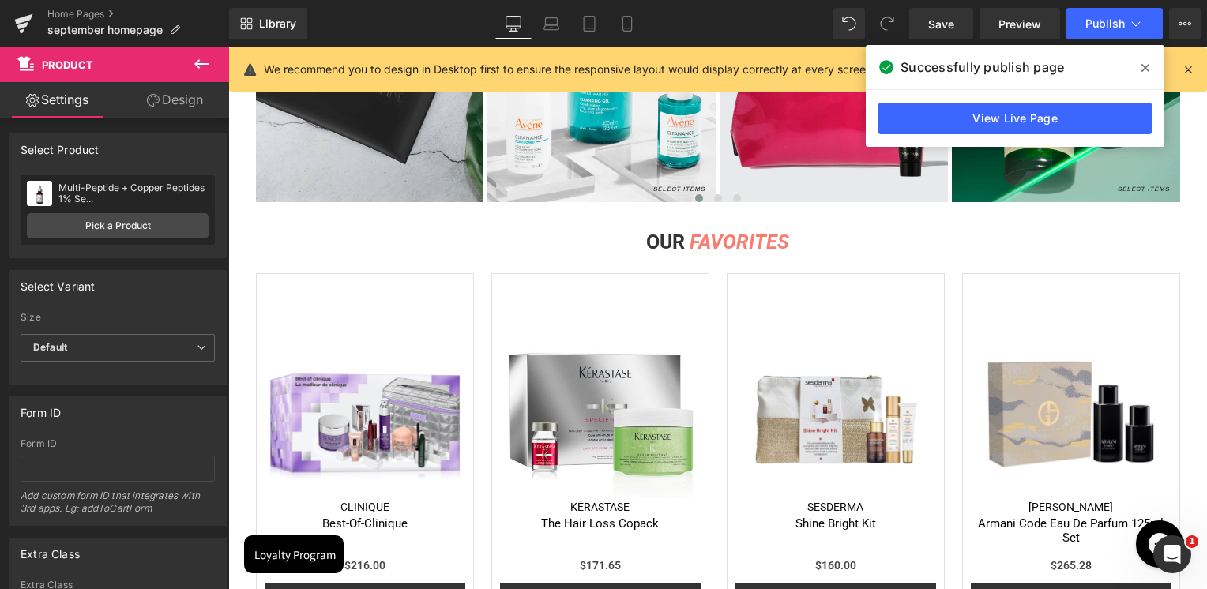
scroll to position [1106, 0]
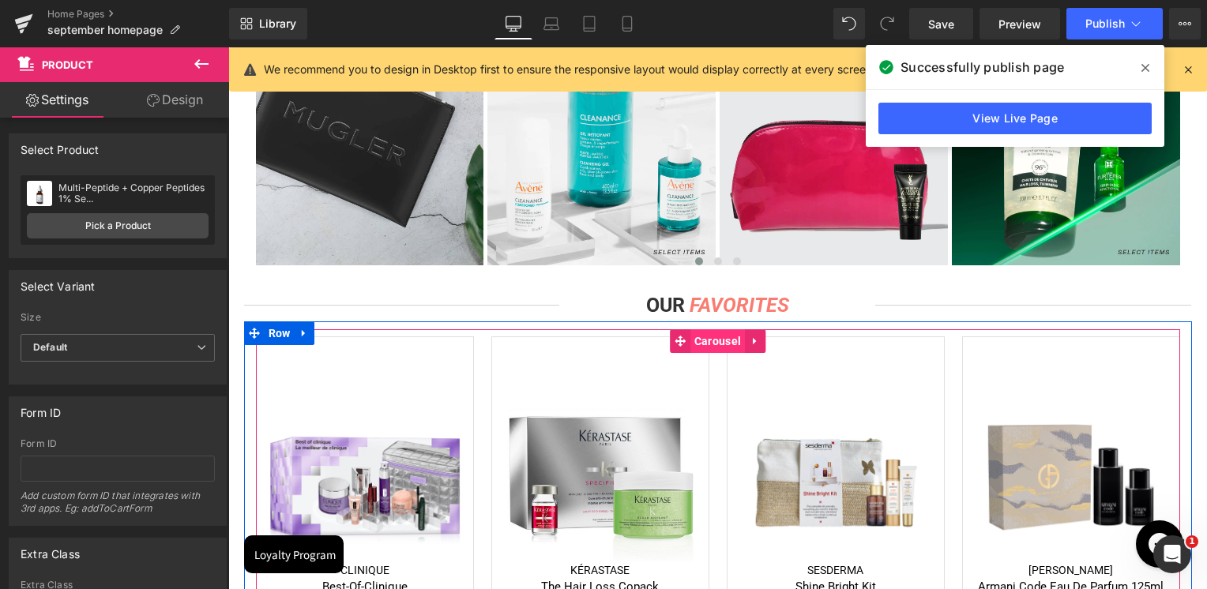
click at [707, 346] on span "Carousel" at bounding box center [717, 341] width 55 height 24
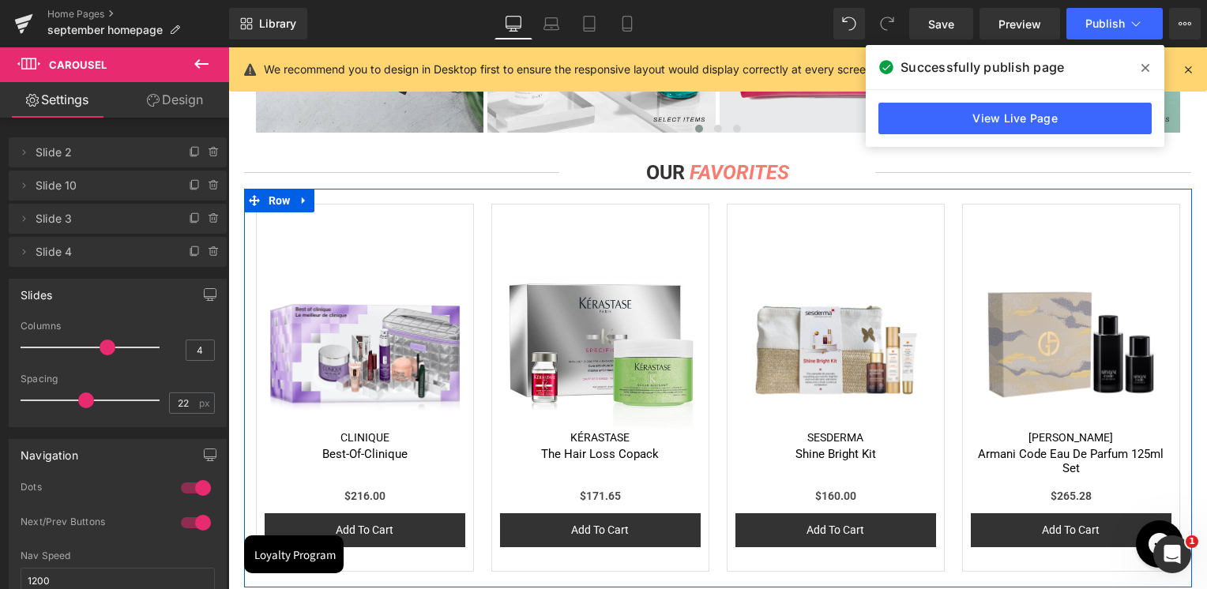
scroll to position [1264, 0]
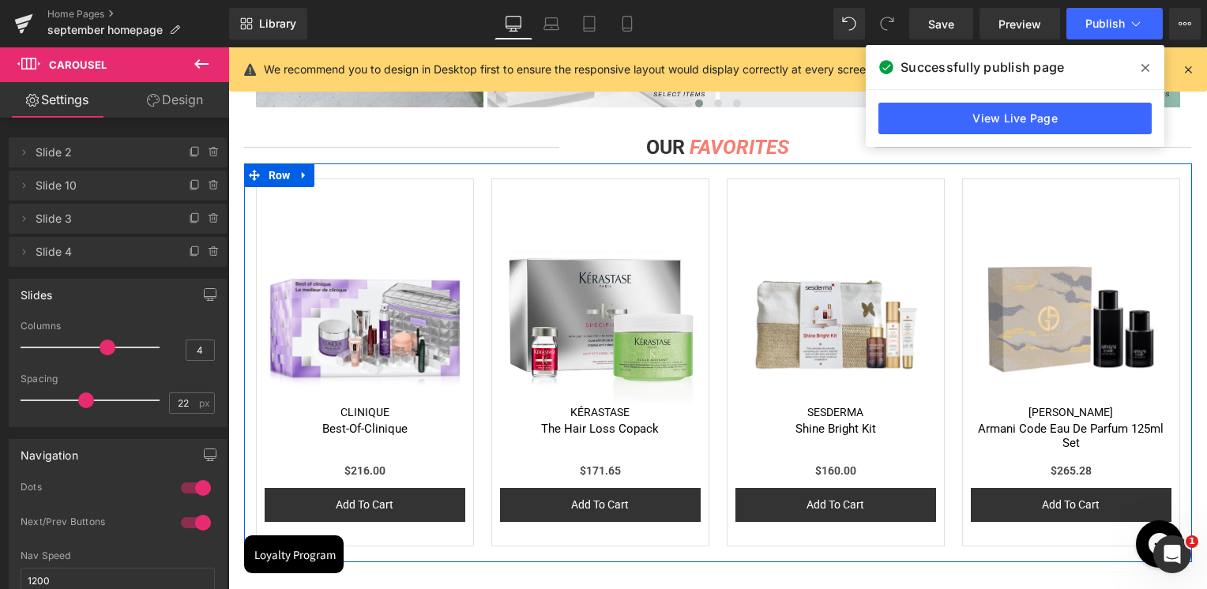
click at [1040, 216] on img at bounding box center [1071, 303] width 201 height 201
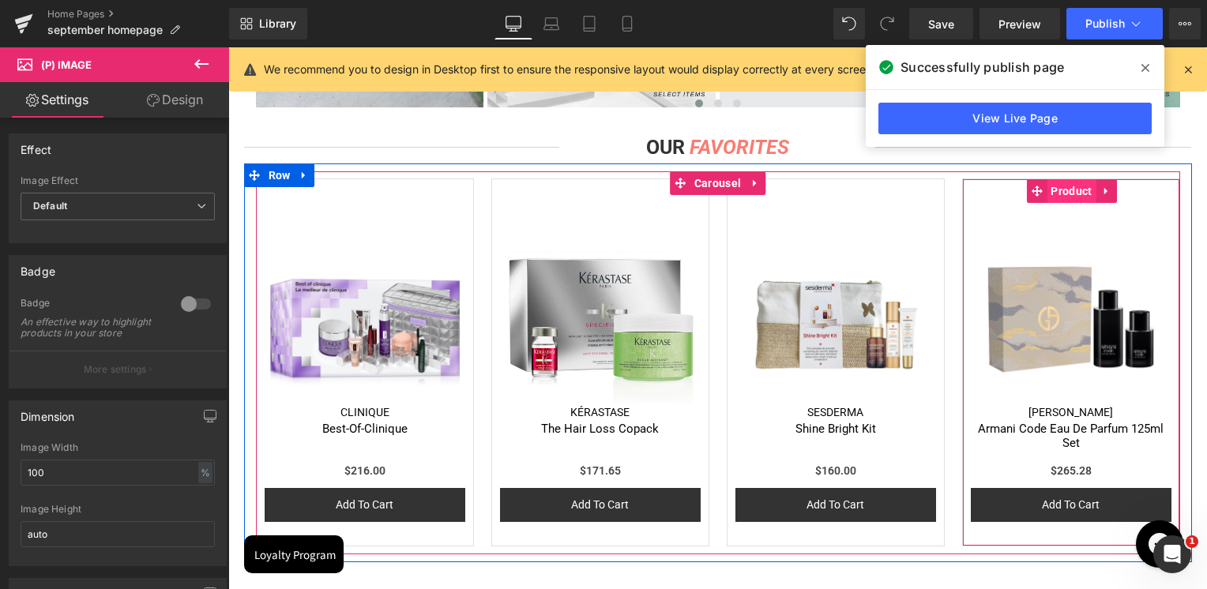
click at [1062, 196] on span "Product" at bounding box center [1071, 191] width 49 height 24
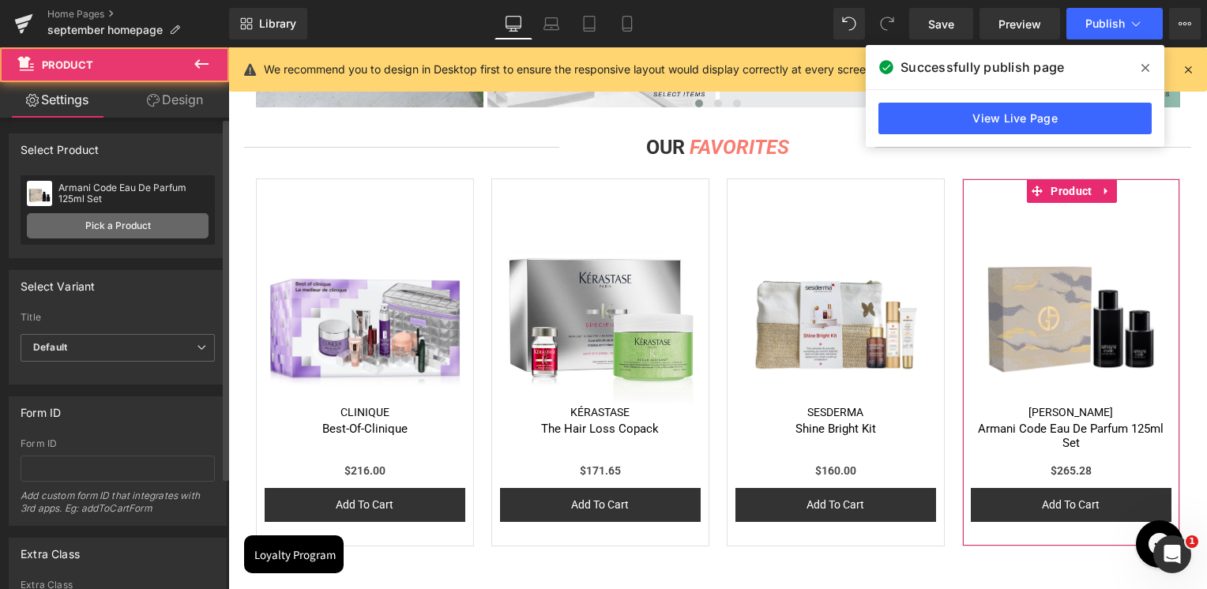
click at [128, 220] on link "Pick a Product" at bounding box center [118, 225] width 182 height 25
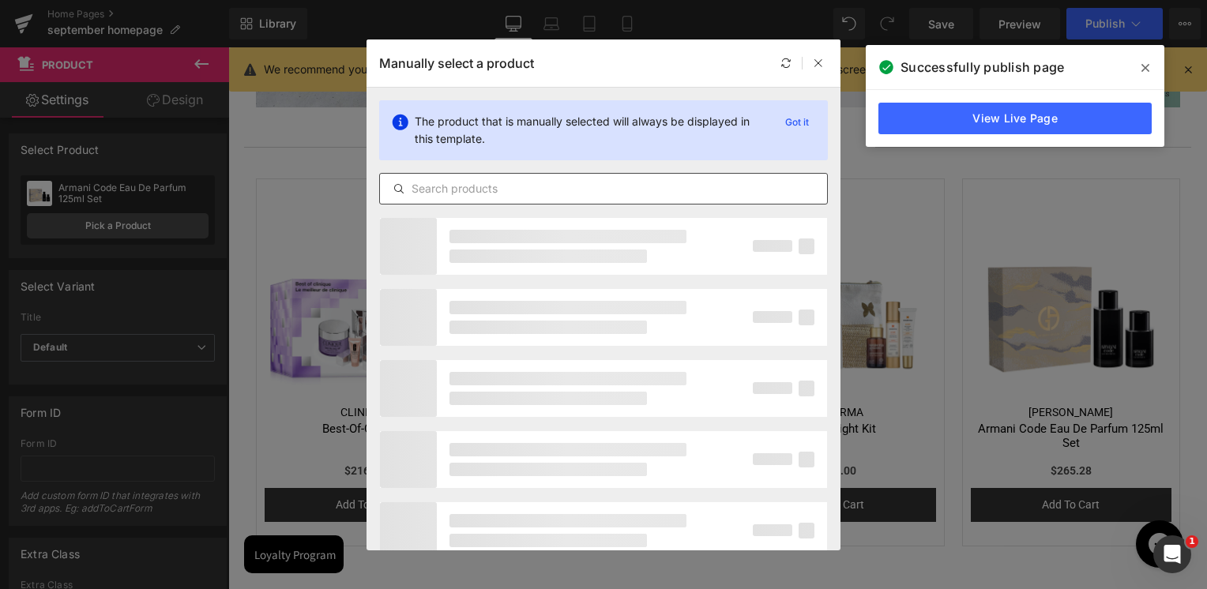
click at [518, 194] on input "text" at bounding box center [603, 188] width 447 height 19
type input "THE ORDINARY"
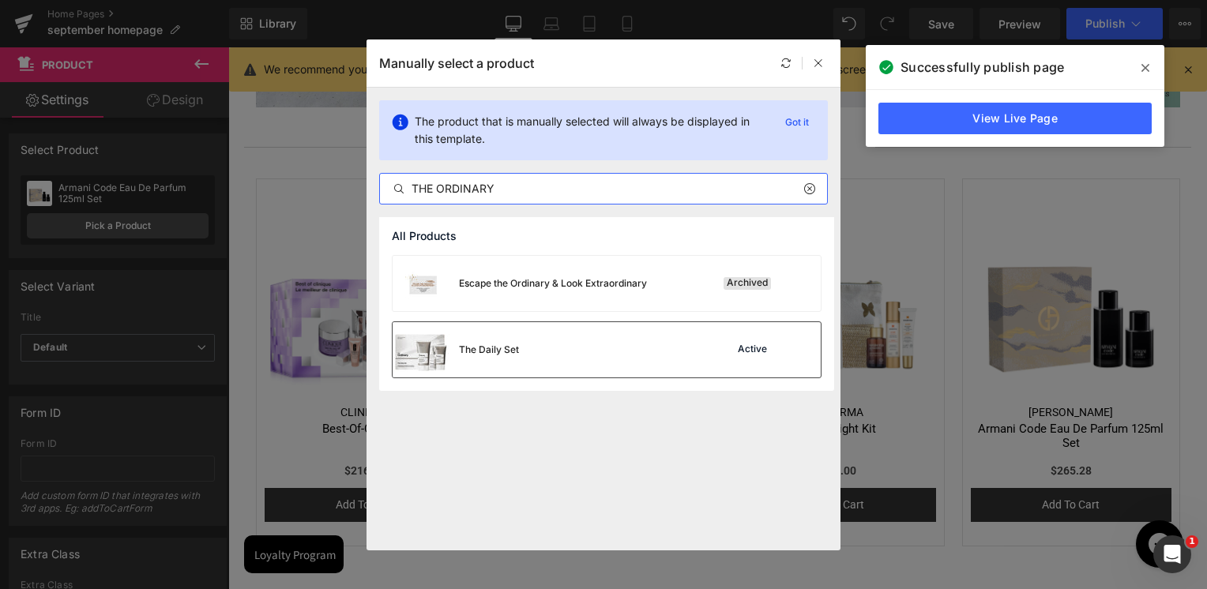
click at [556, 352] on div "The Daily Set Active" at bounding box center [607, 349] width 428 height 55
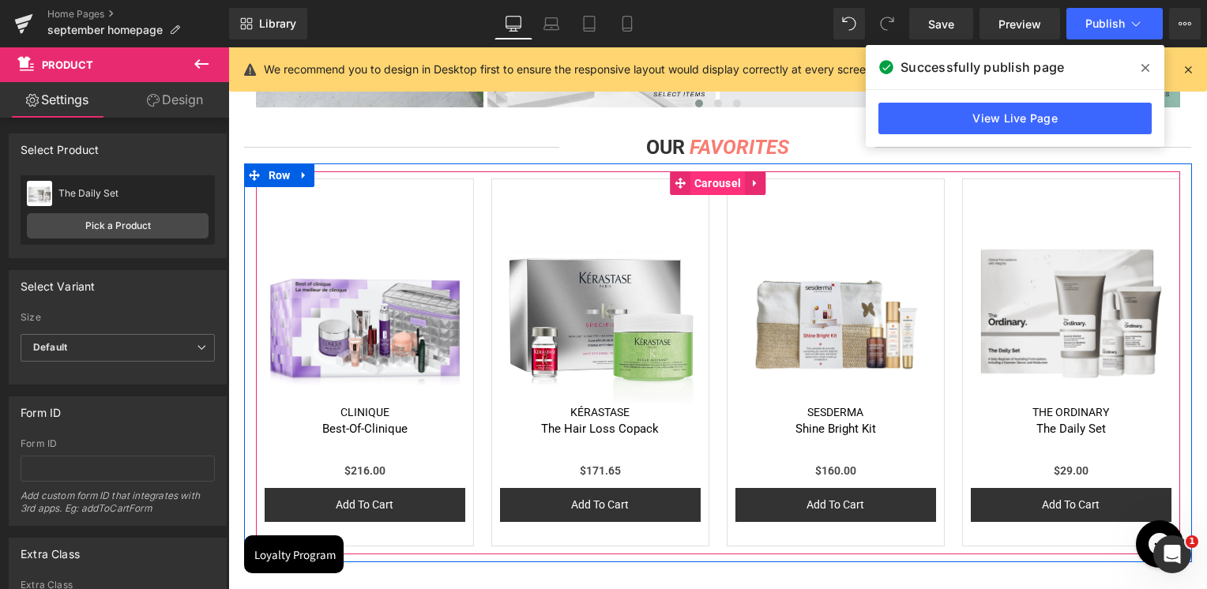
click at [695, 188] on span "Carousel" at bounding box center [717, 183] width 55 height 24
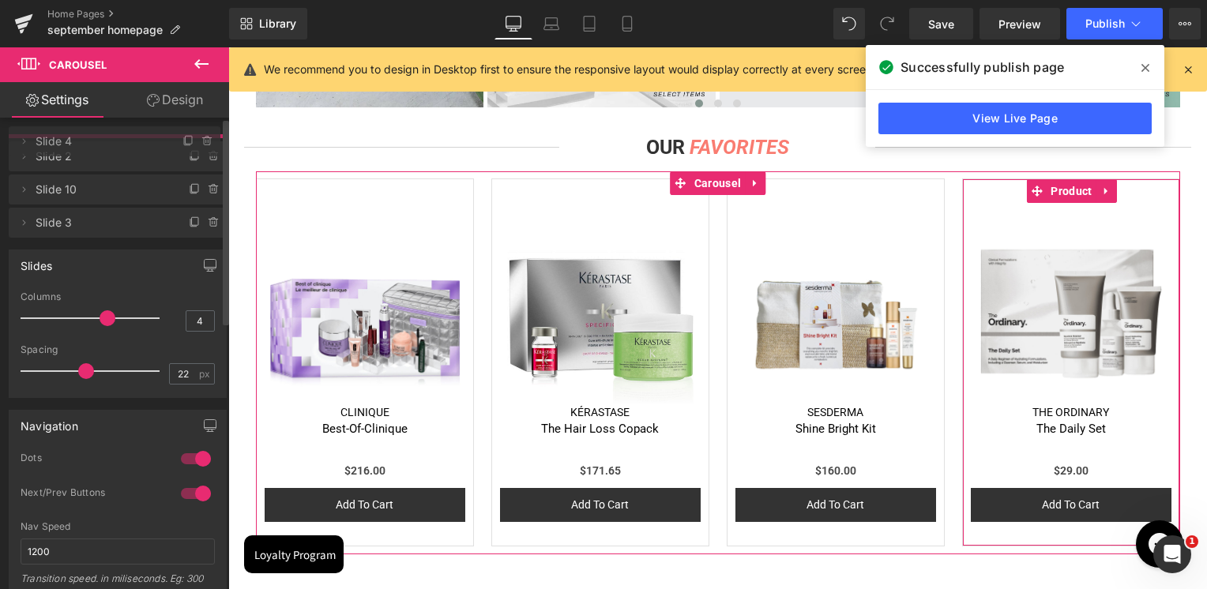
drag, startPoint x: 42, startPoint y: 256, endPoint x: 66, endPoint y: 145, distance: 113.3
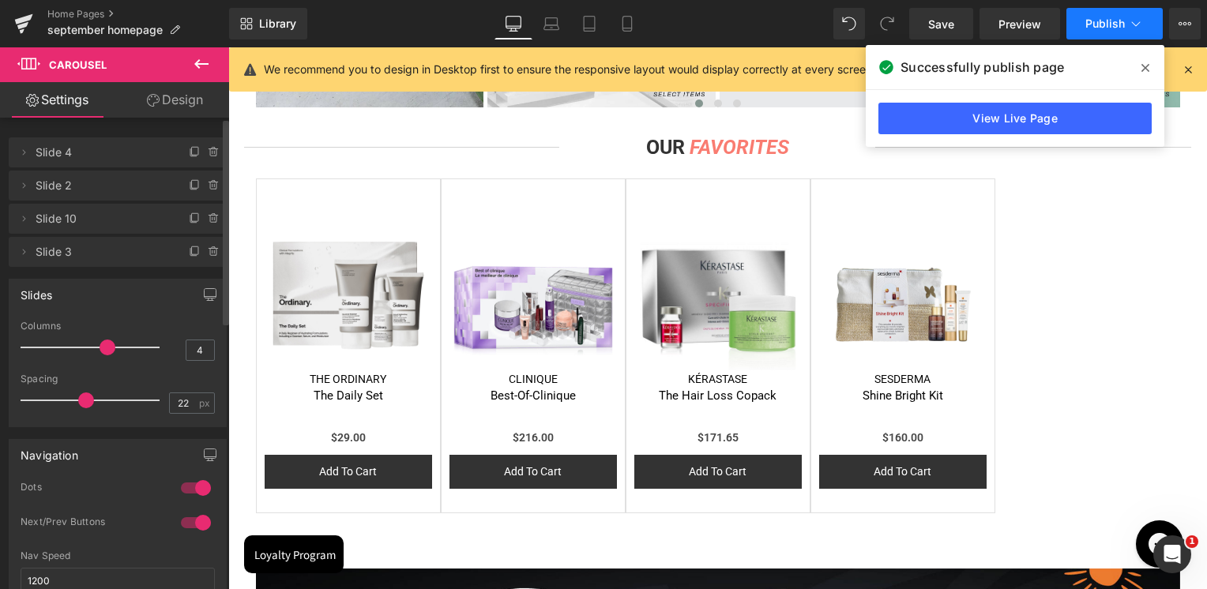
click at [1122, 28] on span "Publish" at bounding box center [1104, 23] width 39 height 13
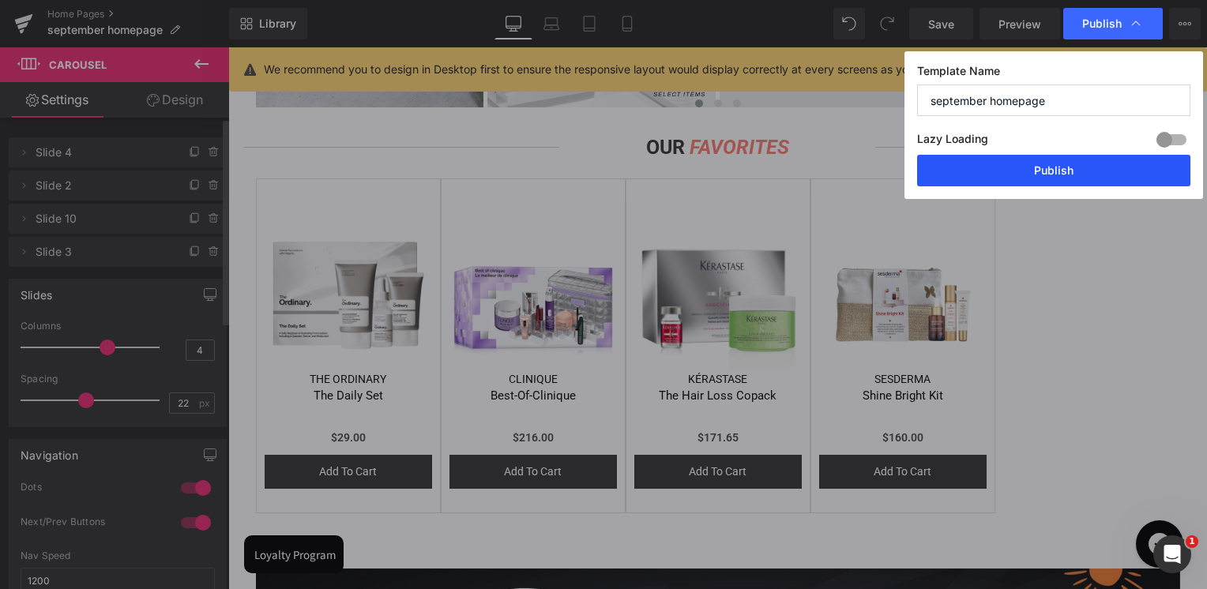
click at [1089, 166] on button "Publish" at bounding box center [1053, 171] width 273 height 32
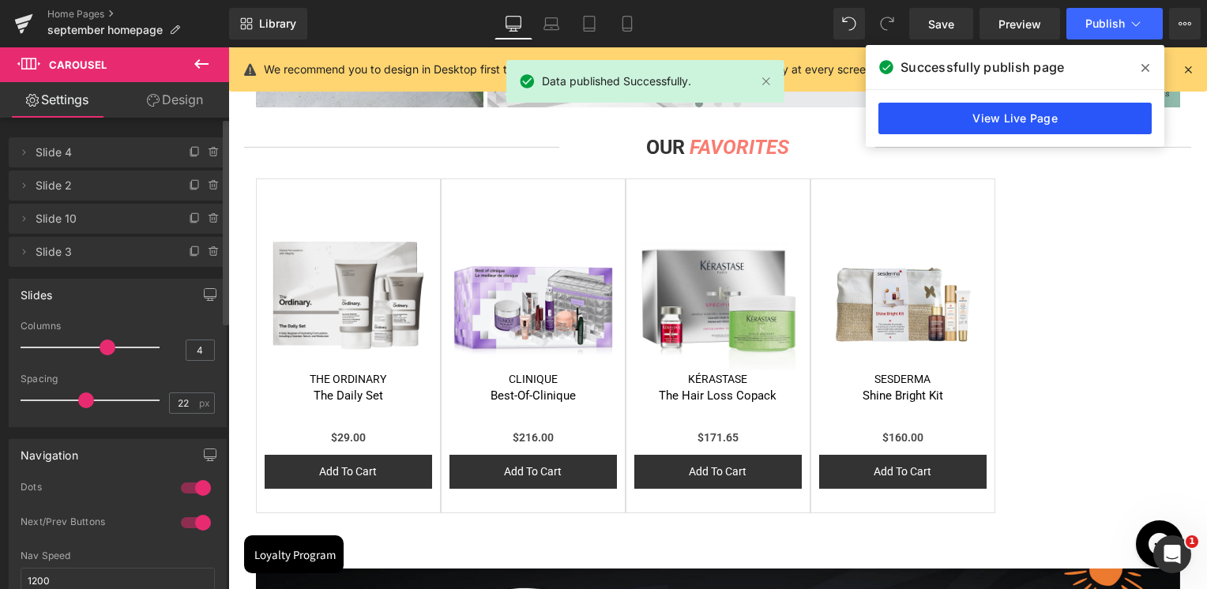
click at [1041, 124] on link "View Live Page" at bounding box center [1014, 119] width 273 height 32
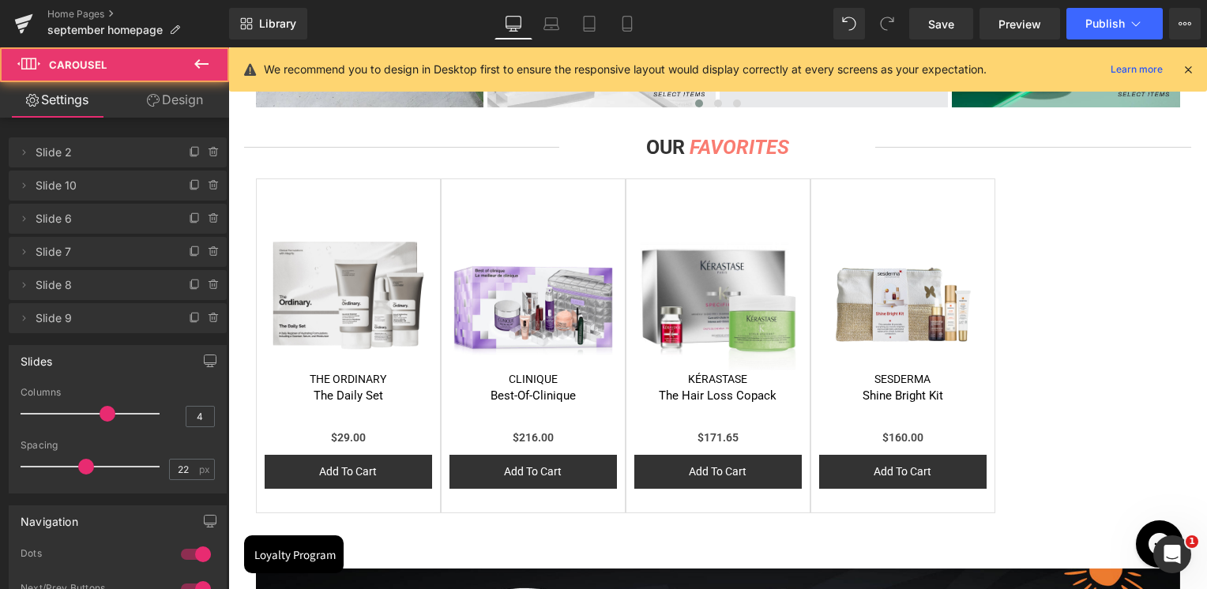
scroll to position [2844, 0]
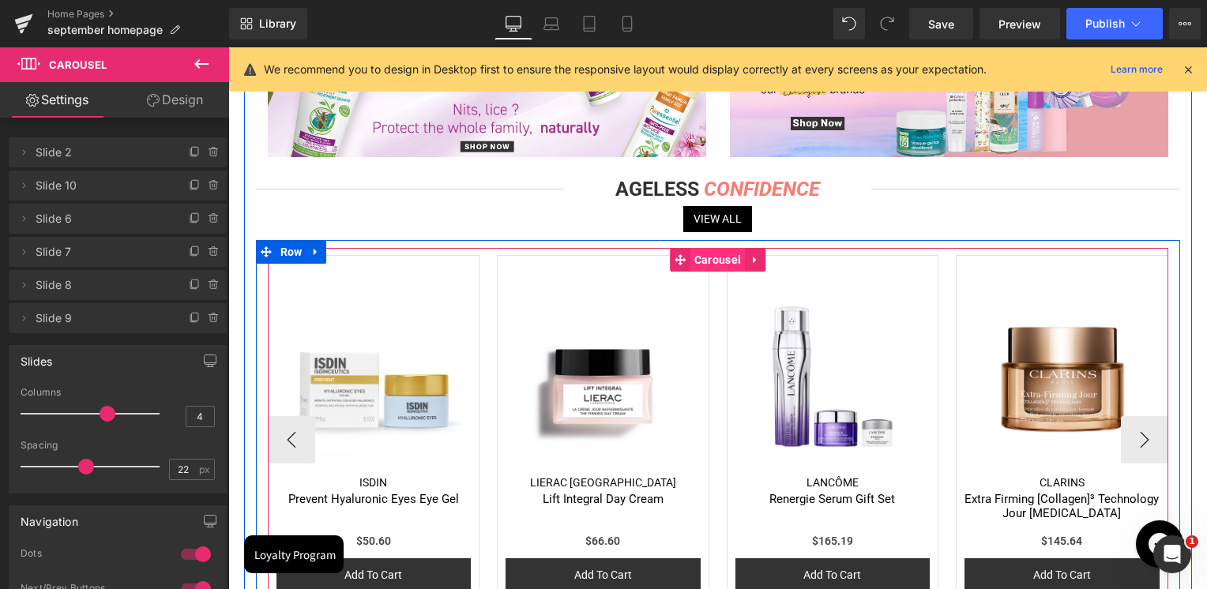
click at [717, 261] on span "Carousel" at bounding box center [717, 260] width 55 height 24
click at [294, 442] on button "‹" at bounding box center [291, 439] width 47 height 47
click at [380, 267] on span "Product" at bounding box center [374, 268] width 49 height 24
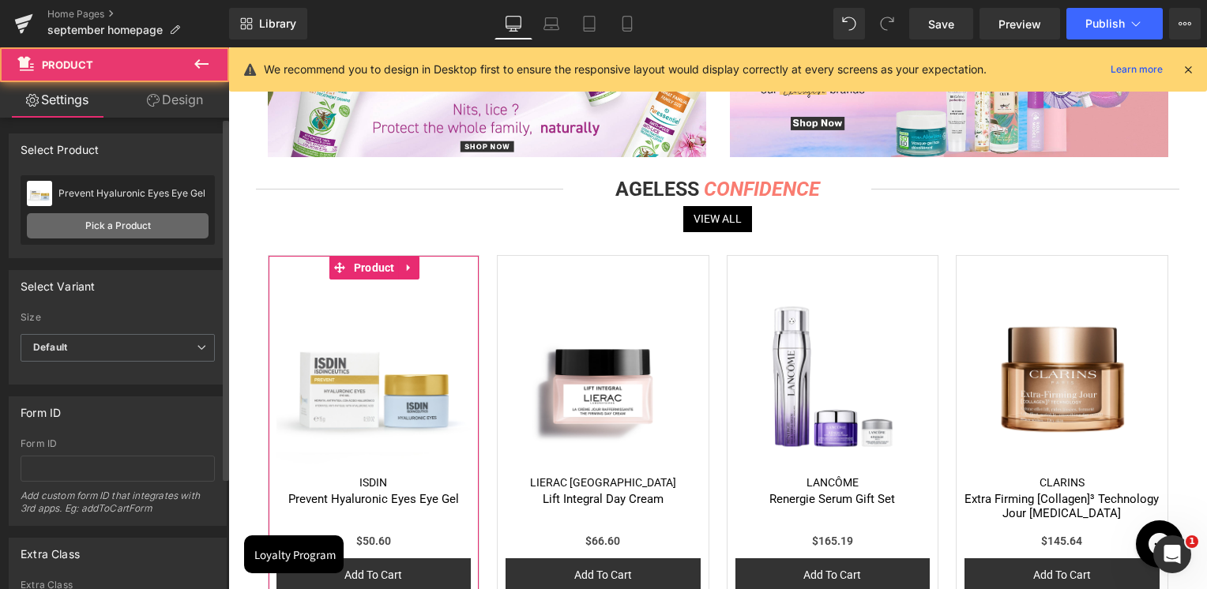
click at [142, 234] on link "Pick a Product" at bounding box center [118, 225] width 182 height 25
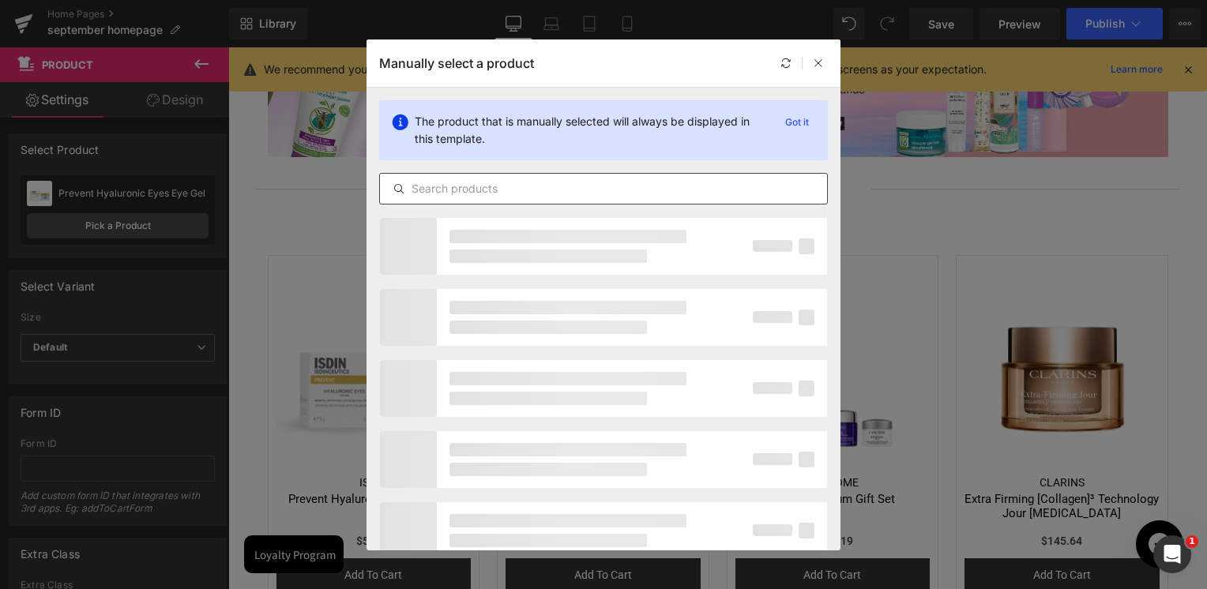
click at [481, 185] on input "text" at bounding box center [603, 188] width 447 height 19
paste input "retinol-0-5-in-squalane"
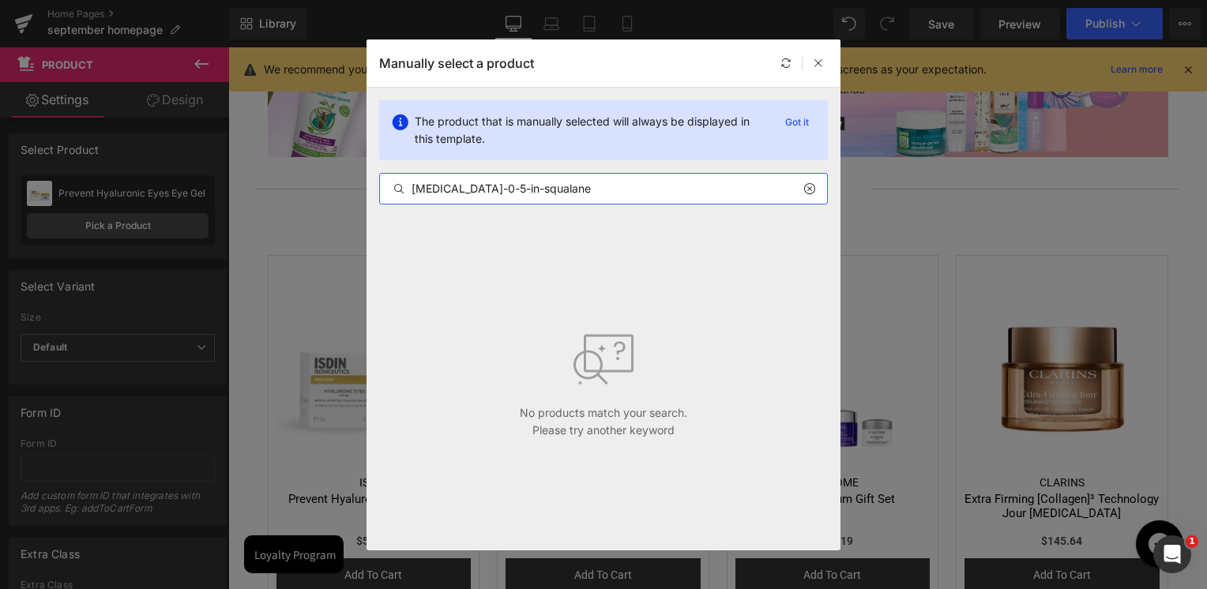
type input "retinol-0-5-in-squalane"
click at [809, 187] on icon at bounding box center [808, 188] width 11 height 13
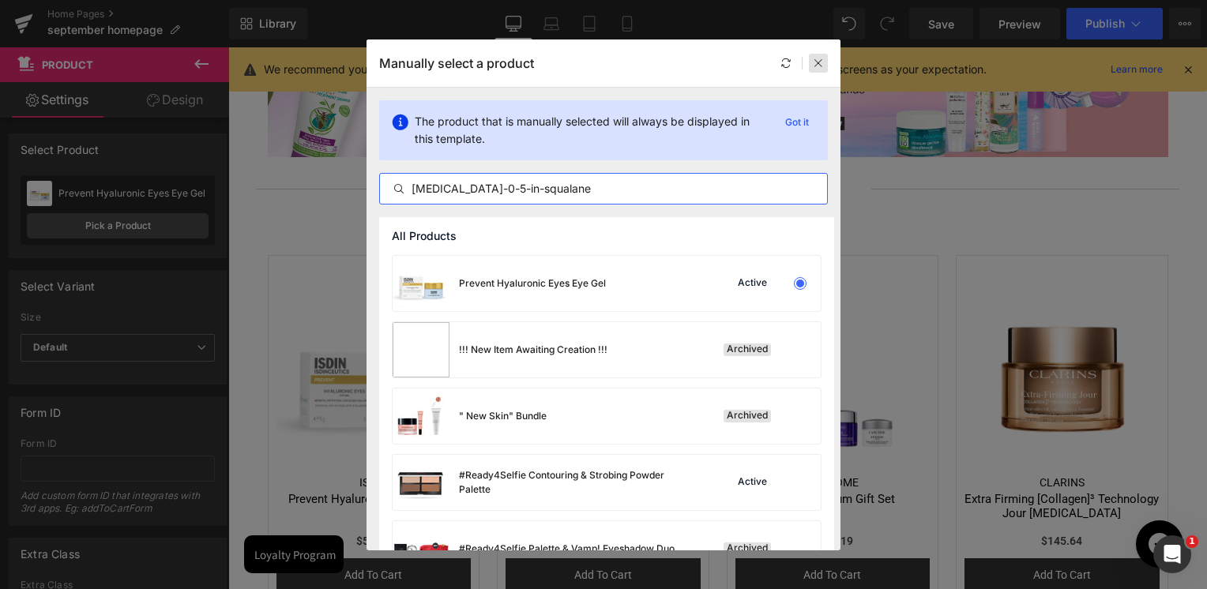
click at [819, 59] on icon at bounding box center [818, 63] width 11 height 11
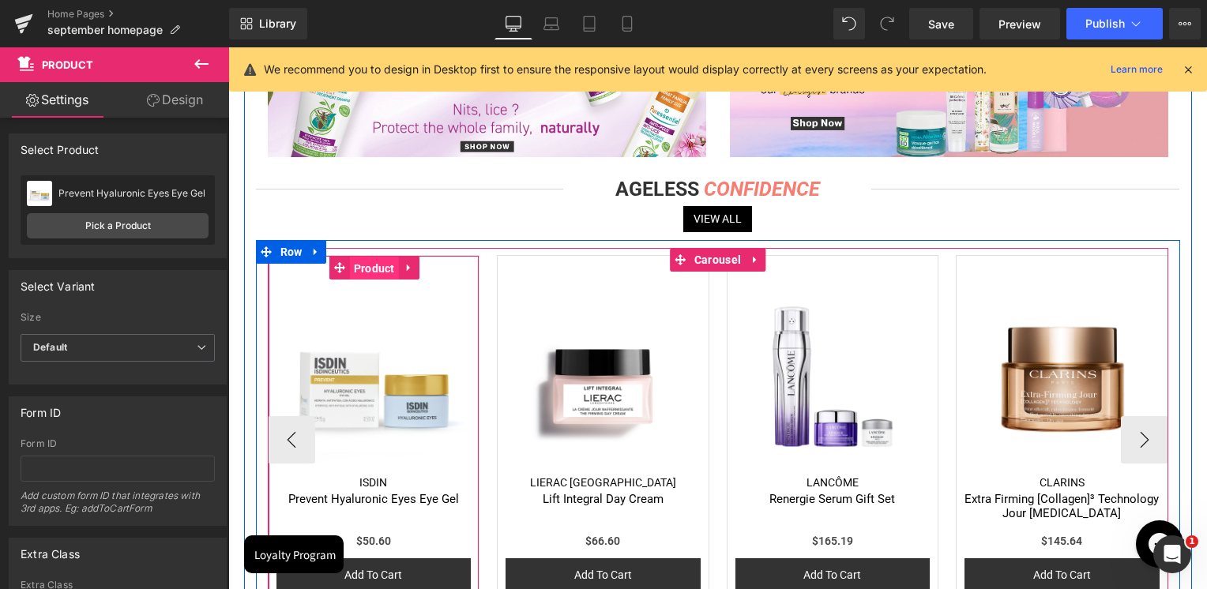
click at [373, 275] on span "Product" at bounding box center [374, 269] width 49 height 24
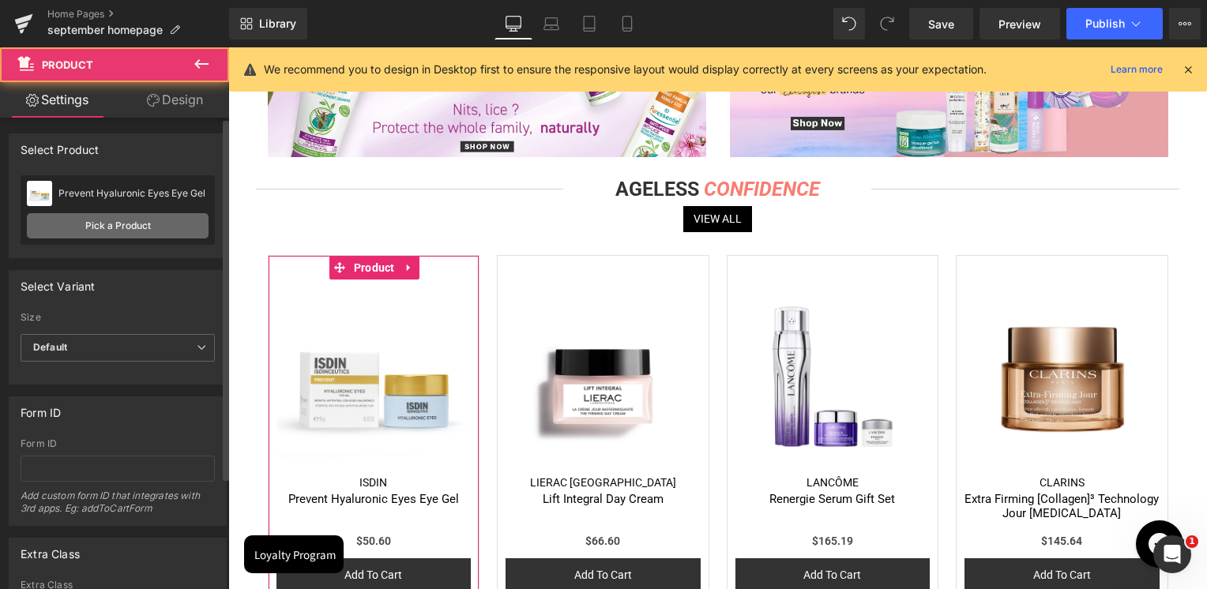
click at [138, 219] on link "Pick a Product" at bounding box center [118, 225] width 182 height 25
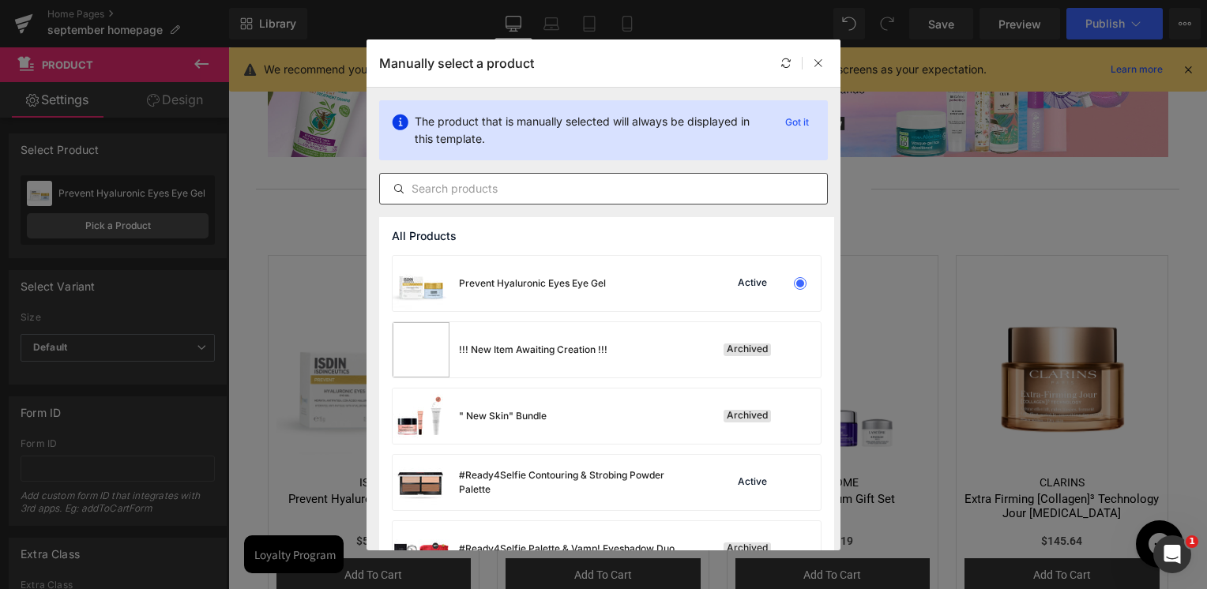
click at [472, 194] on input "text" at bounding box center [603, 188] width 447 height 19
paste input "retinol-0-5-in-squalane"
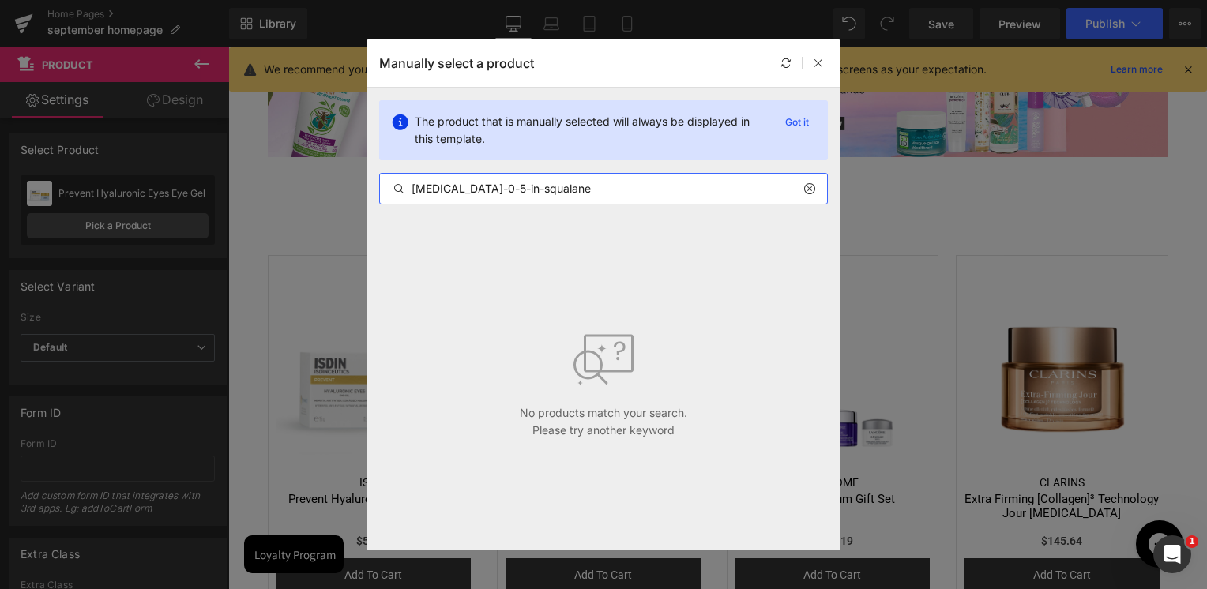
click at [489, 191] on input "retinol-0-5-in-squalane" at bounding box center [603, 188] width 447 height 19
click at [474, 191] on input "retinol-0-5-in squalane" at bounding box center [603, 188] width 447 height 19
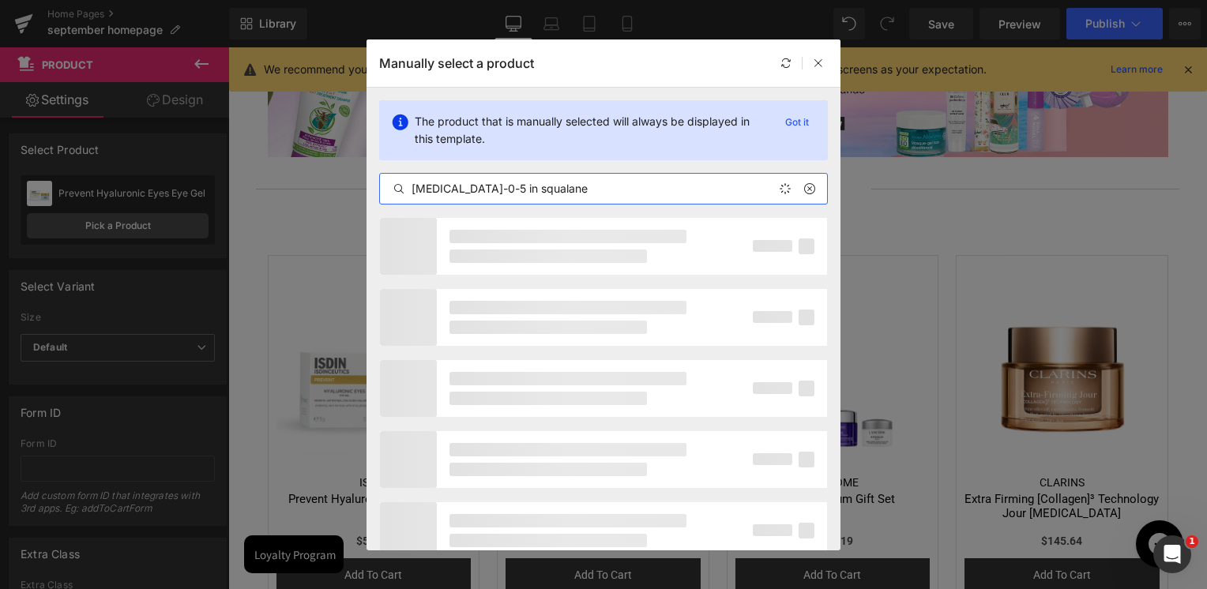
click at [461, 189] on input "retinol-0-5 in squalane" at bounding box center [603, 188] width 447 height 19
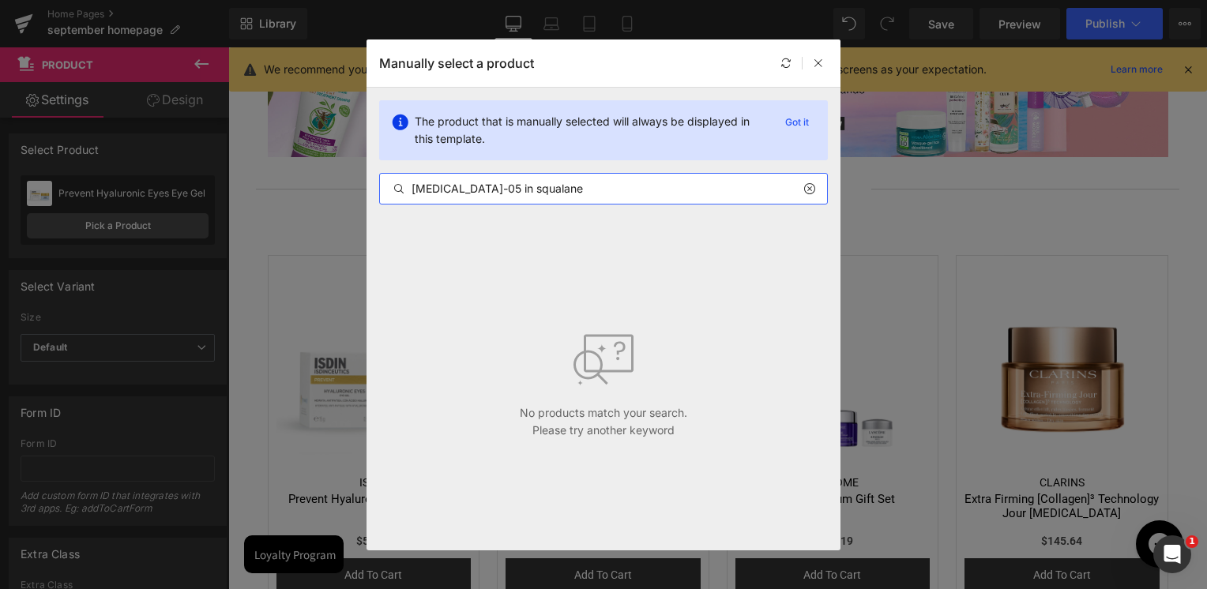
click at [449, 194] on input "retinol-05 in squalane" at bounding box center [603, 188] width 447 height 19
click at [456, 189] on input "retinol 05 in squalane" at bounding box center [603, 188] width 447 height 19
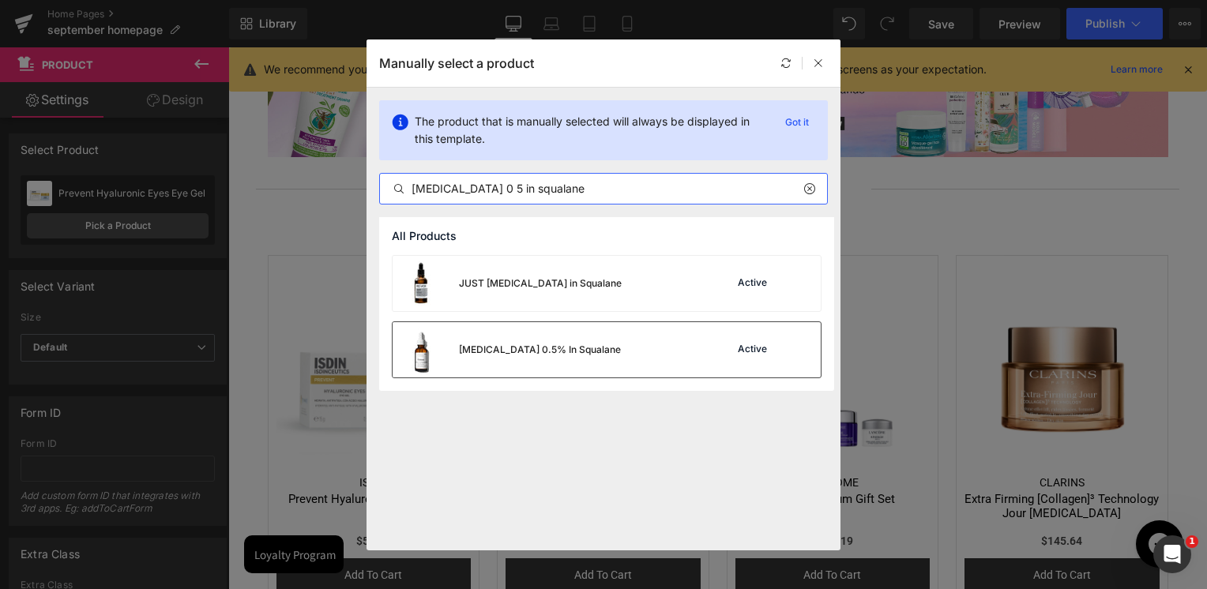
type input "retinol 0 5 in squalane"
click at [574, 348] on div "Retinol 0.5% In Squalane Active" at bounding box center [607, 349] width 428 height 55
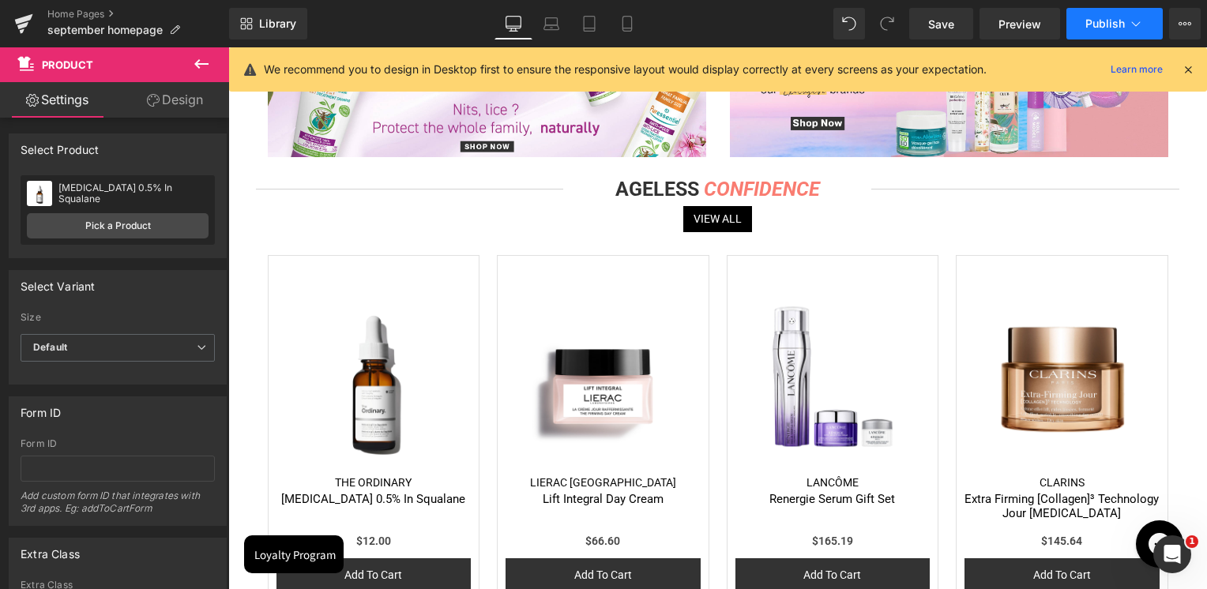
click at [1111, 20] on span "Publish" at bounding box center [1104, 23] width 39 height 13
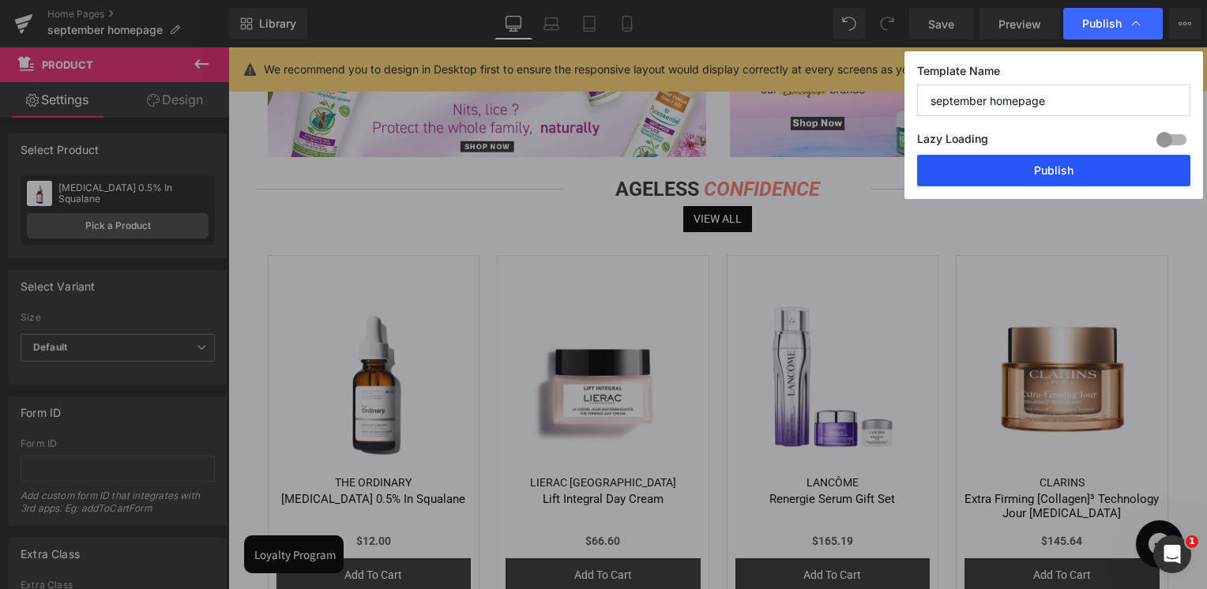
click at [1061, 168] on button "Publish" at bounding box center [1053, 171] width 273 height 32
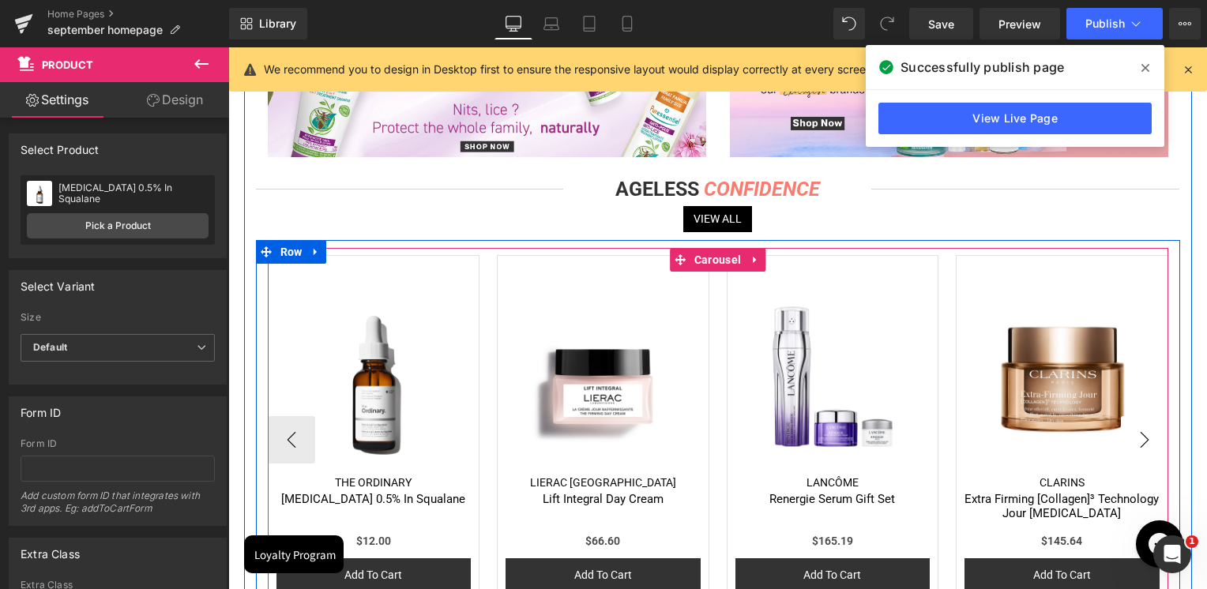
click at [1137, 450] on button "›" at bounding box center [1144, 439] width 47 height 47
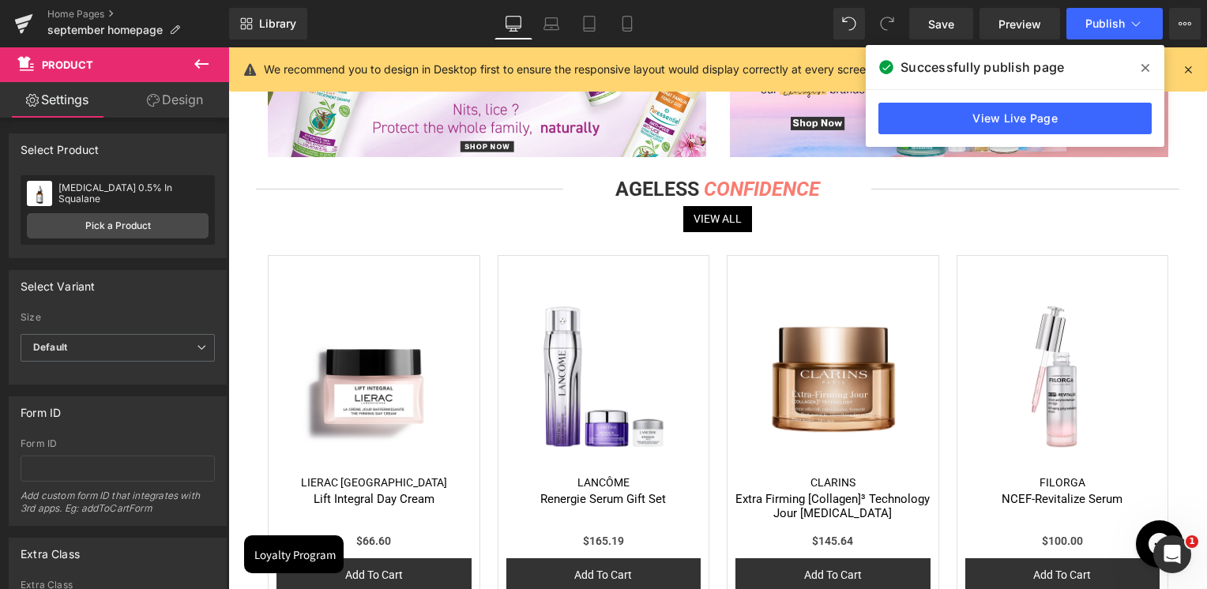
click at [199, 66] on icon at bounding box center [201, 64] width 19 height 19
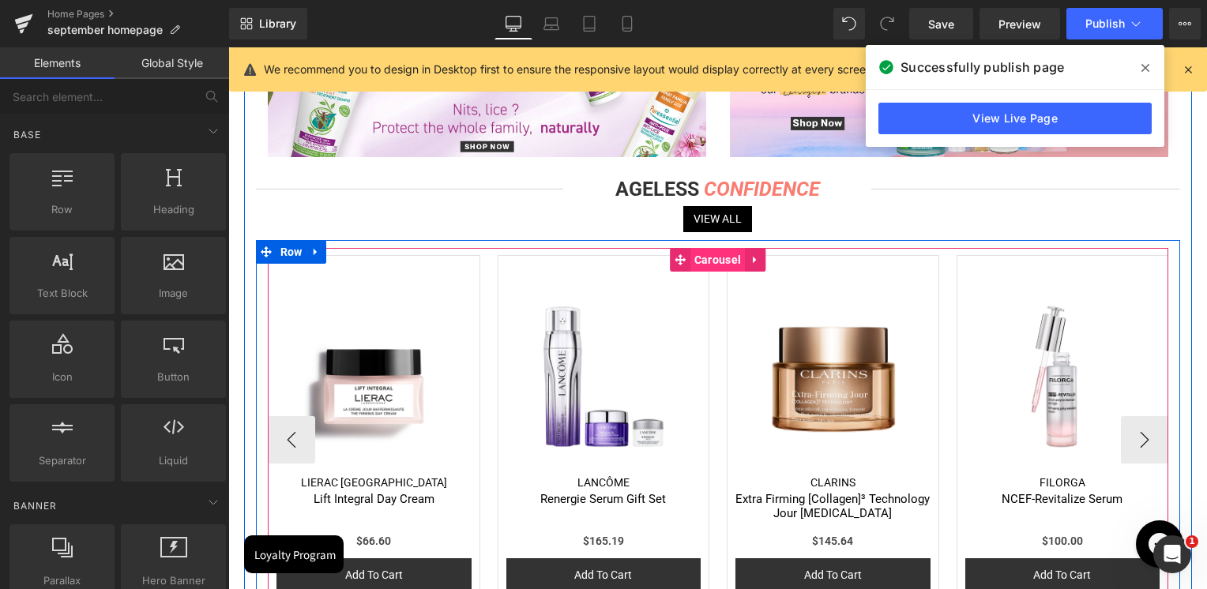
click at [690, 264] on span "Carousel" at bounding box center [717, 260] width 55 height 24
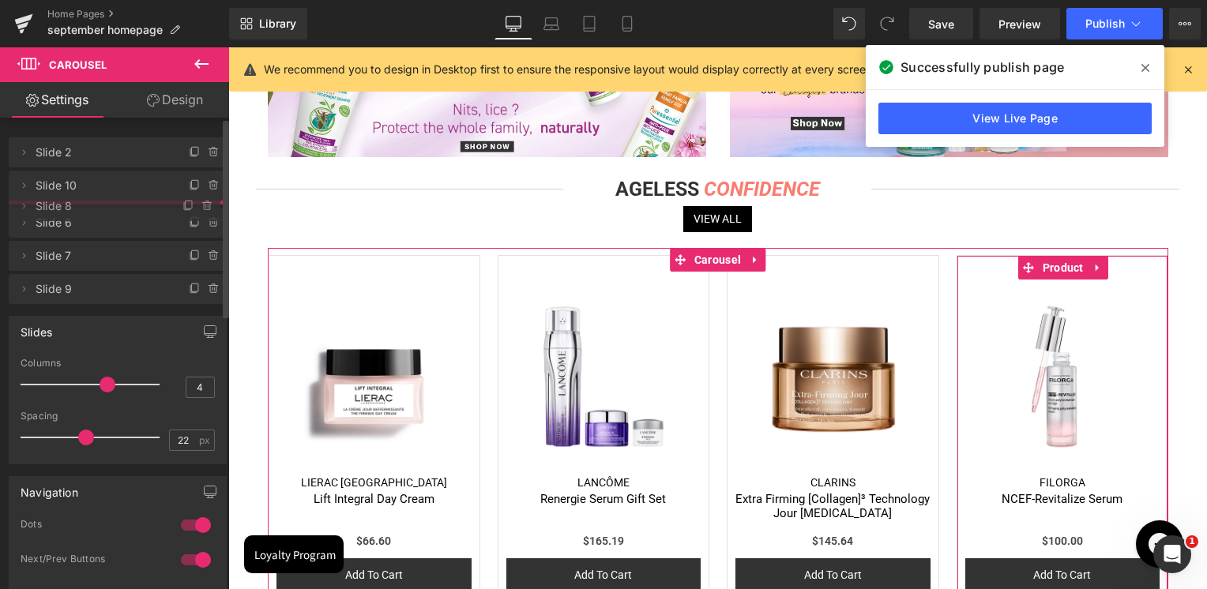
drag, startPoint x: 77, startPoint y: 282, endPoint x: 89, endPoint y: 203, distance: 80.0
click at [89, 203] on div "Delete Cancel Slide 2 Slide 2 Name Slide 2 Delete Cancel Slide 10 Slide 10 Name…" at bounding box center [118, 219] width 218 height 170
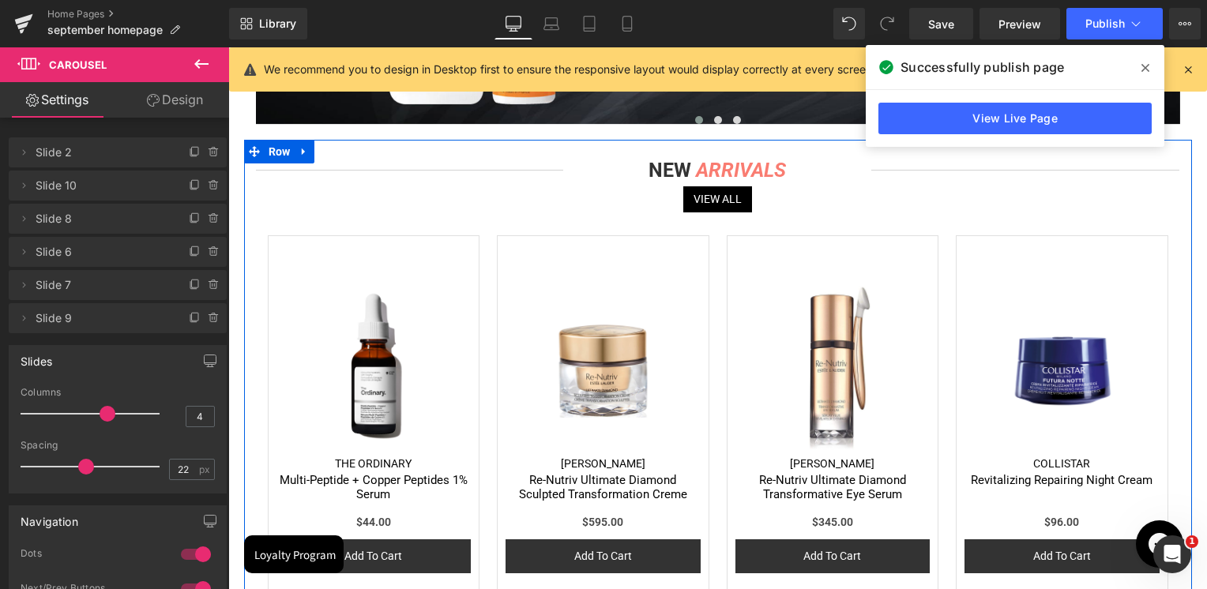
scroll to position [2054, 0]
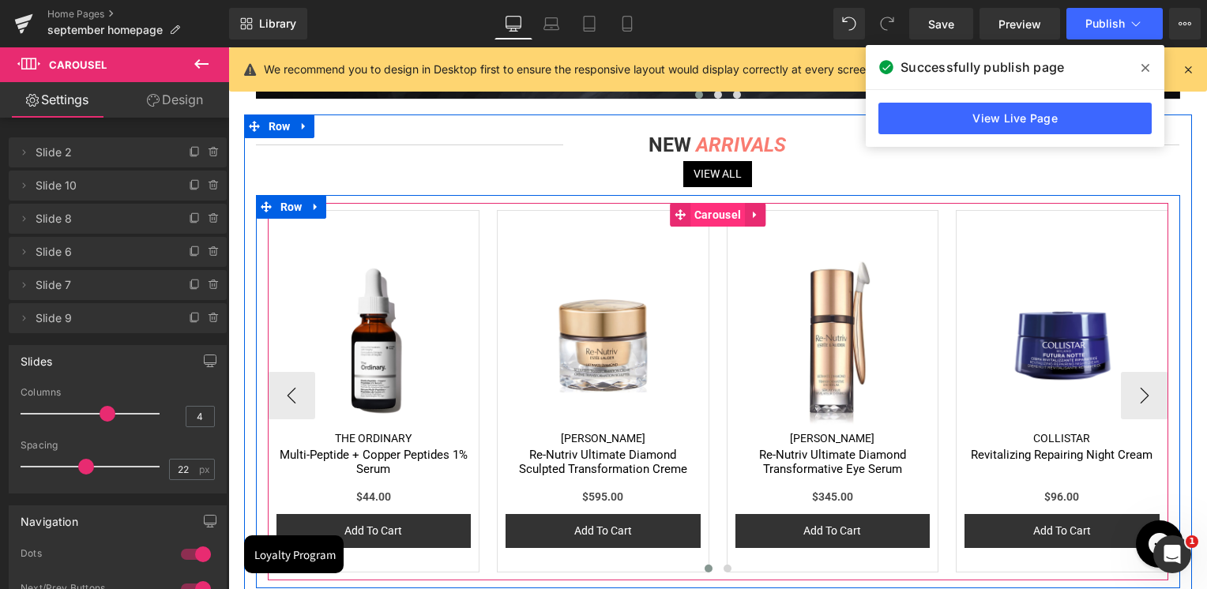
click at [705, 210] on span "Carousel" at bounding box center [717, 215] width 55 height 24
click at [1135, 384] on button "›" at bounding box center [1144, 395] width 47 height 47
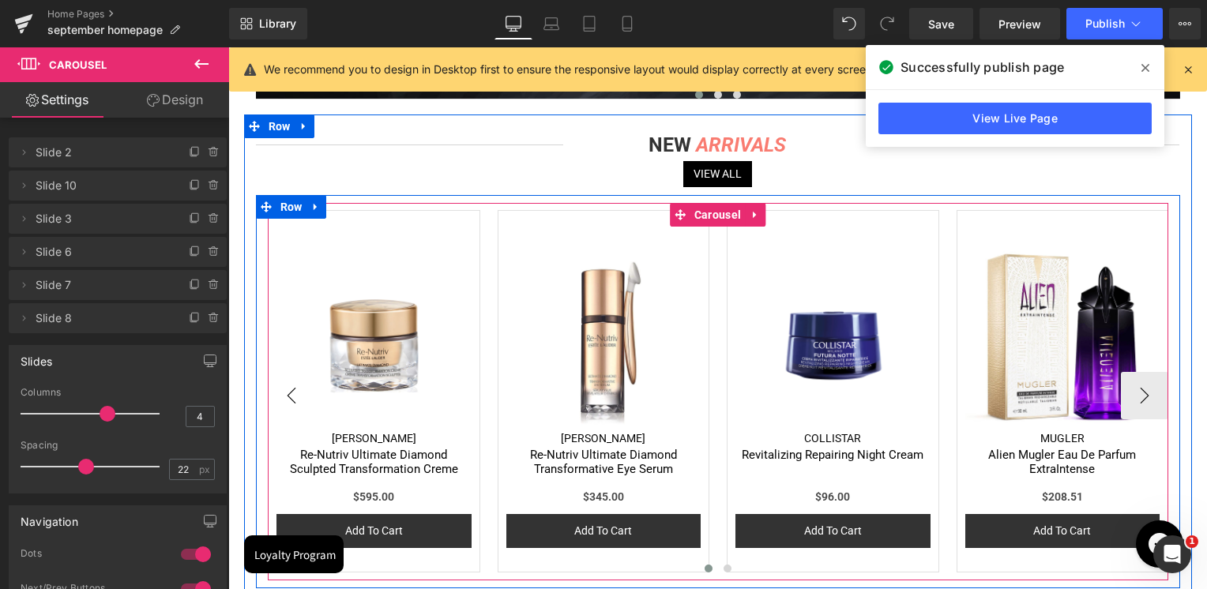
click at [290, 388] on button "‹" at bounding box center [291, 395] width 47 height 47
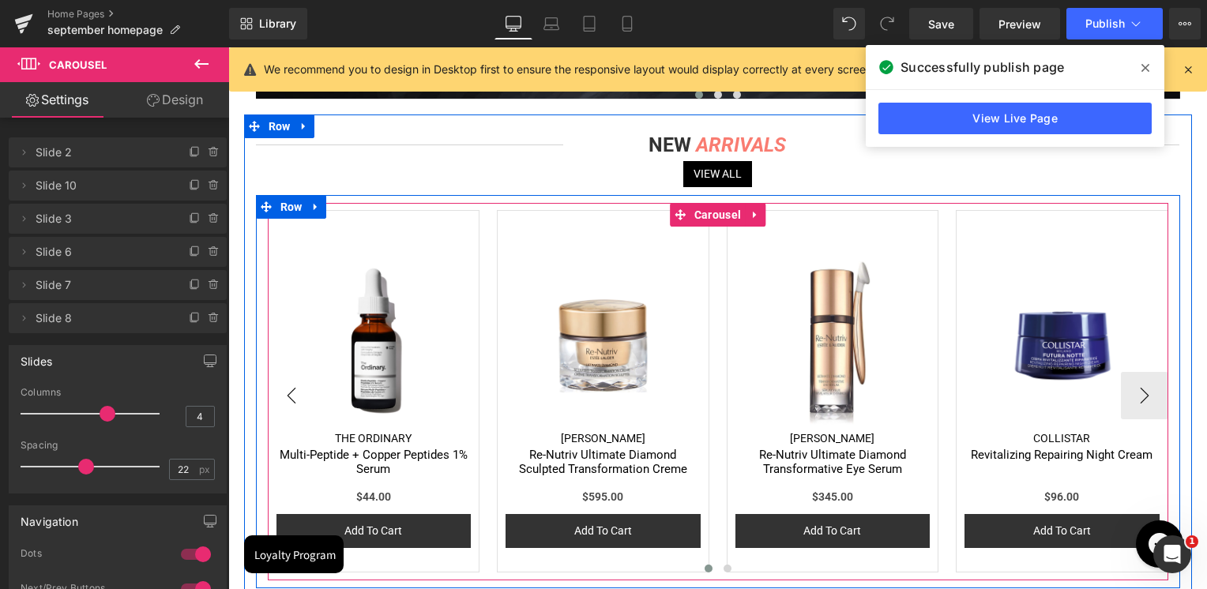
click at [290, 388] on button "‹" at bounding box center [291, 395] width 47 height 47
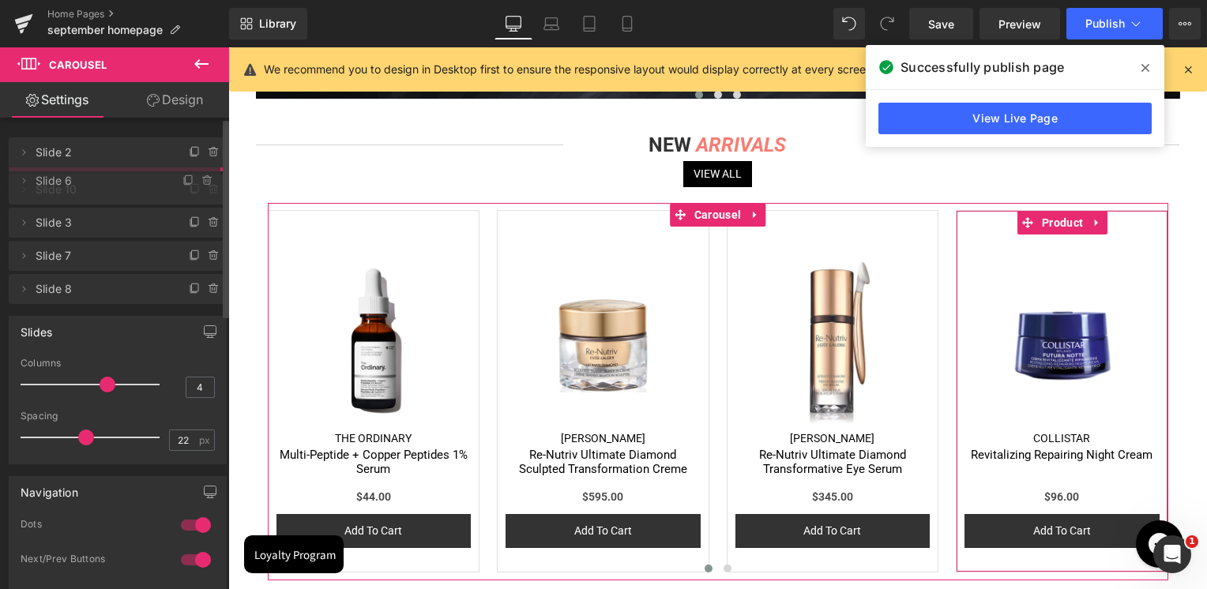
drag, startPoint x: 68, startPoint y: 251, endPoint x: 85, endPoint y: 180, distance: 73.2
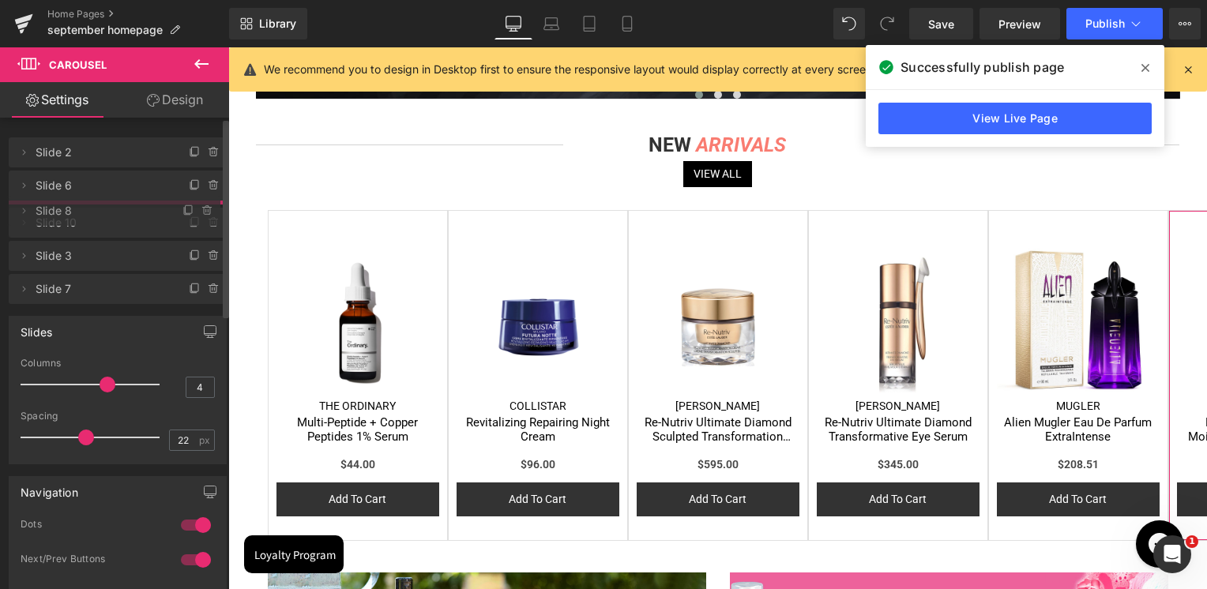
drag, startPoint x: 75, startPoint y: 324, endPoint x: 92, endPoint y: 216, distance: 108.7
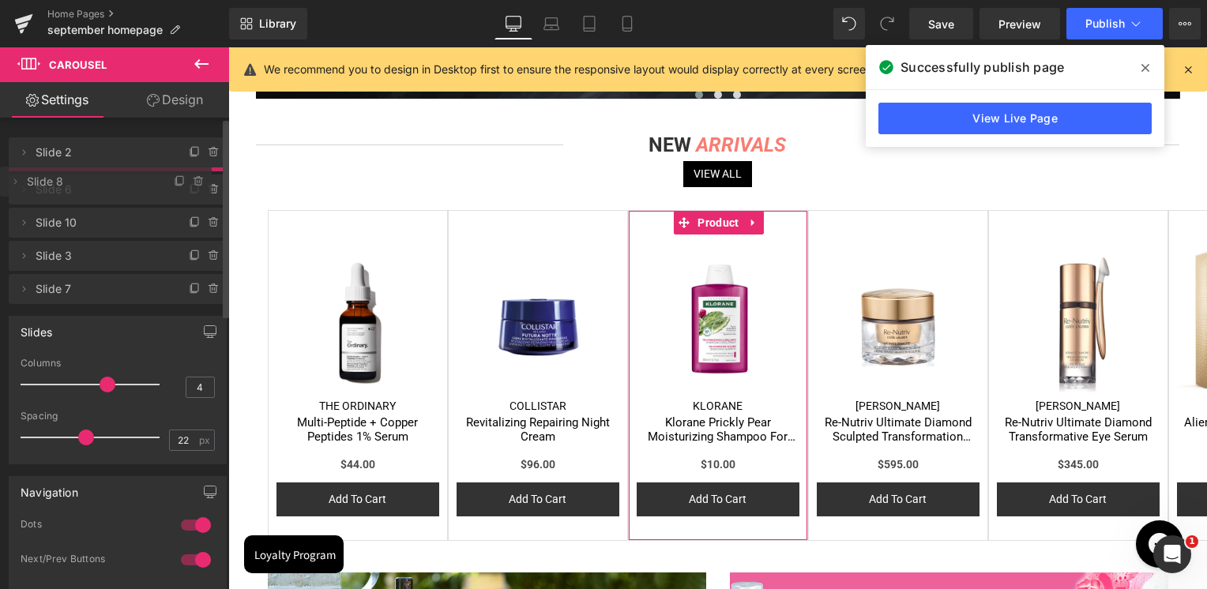
drag, startPoint x: 80, startPoint y: 212, endPoint x: 86, endPoint y: 175, distance: 37.7
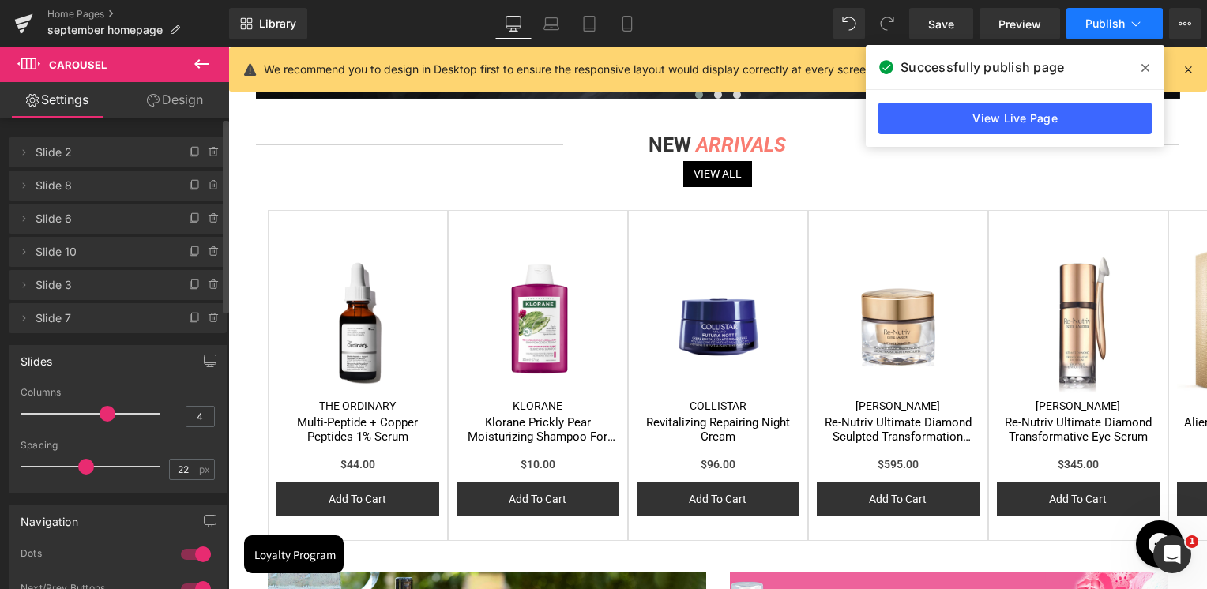
click at [1112, 23] on span "Publish" at bounding box center [1104, 23] width 39 height 13
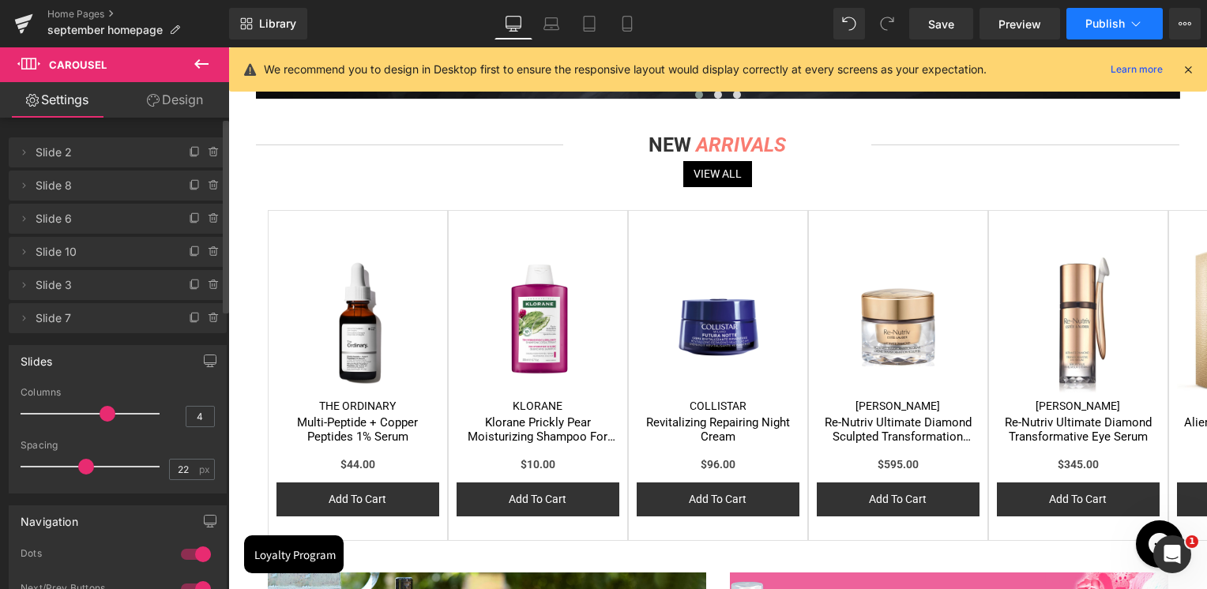
click at [1096, 18] on span "Publish" at bounding box center [1104, 23] width 39 height 13
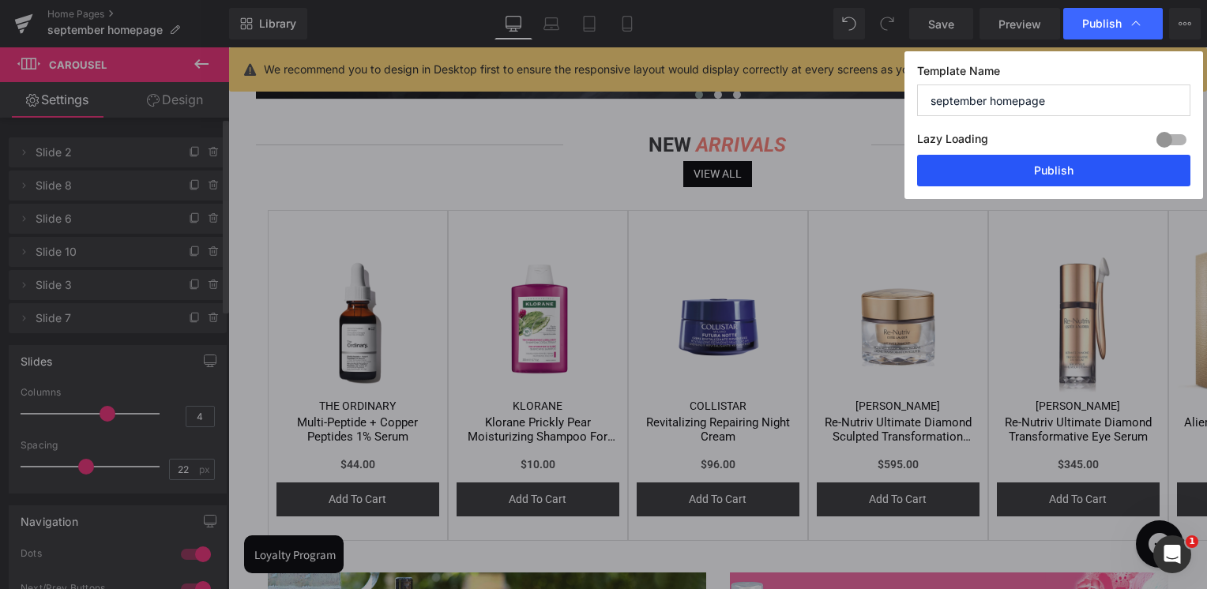
click at [1061, 164] on button "Publish" at bounding box center [1053, 171] width 273 height 32
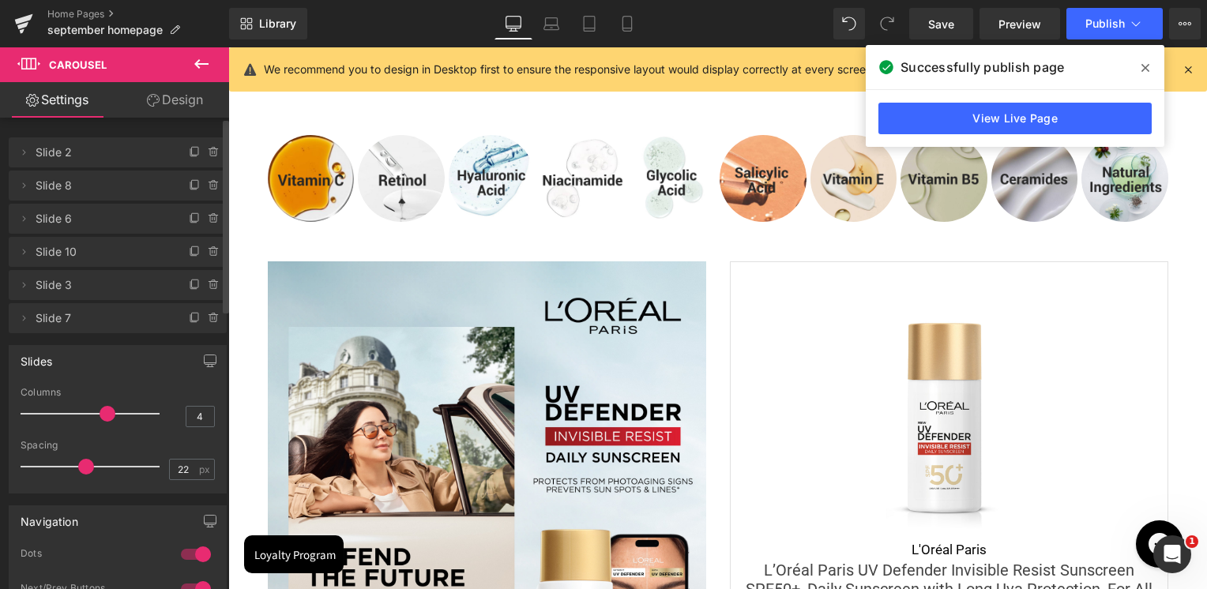
scroll to position [4661, 0]
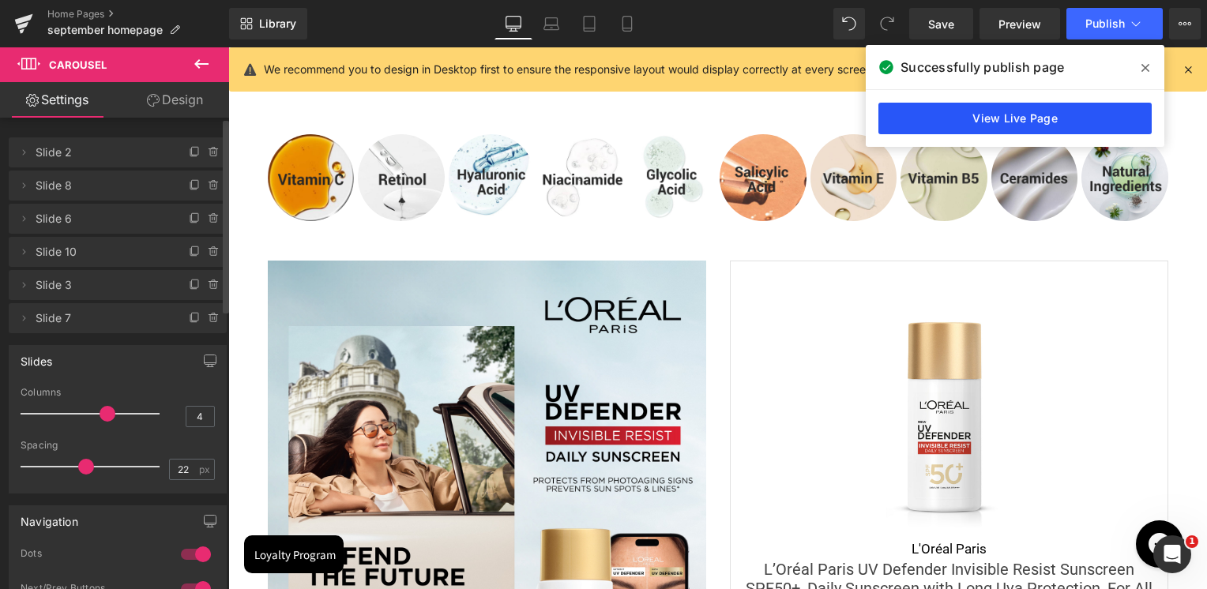
click at [980, 118] on link "View Live Page" at bounding box center [1014, 119] width 273 height 32
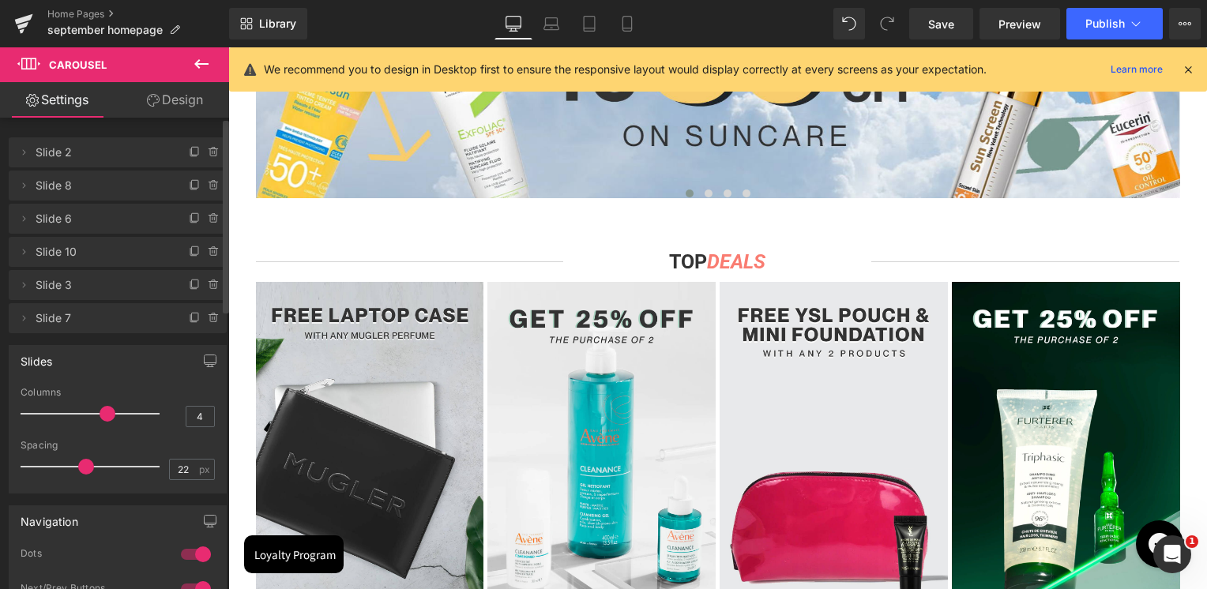
scroll to position [632, 0]
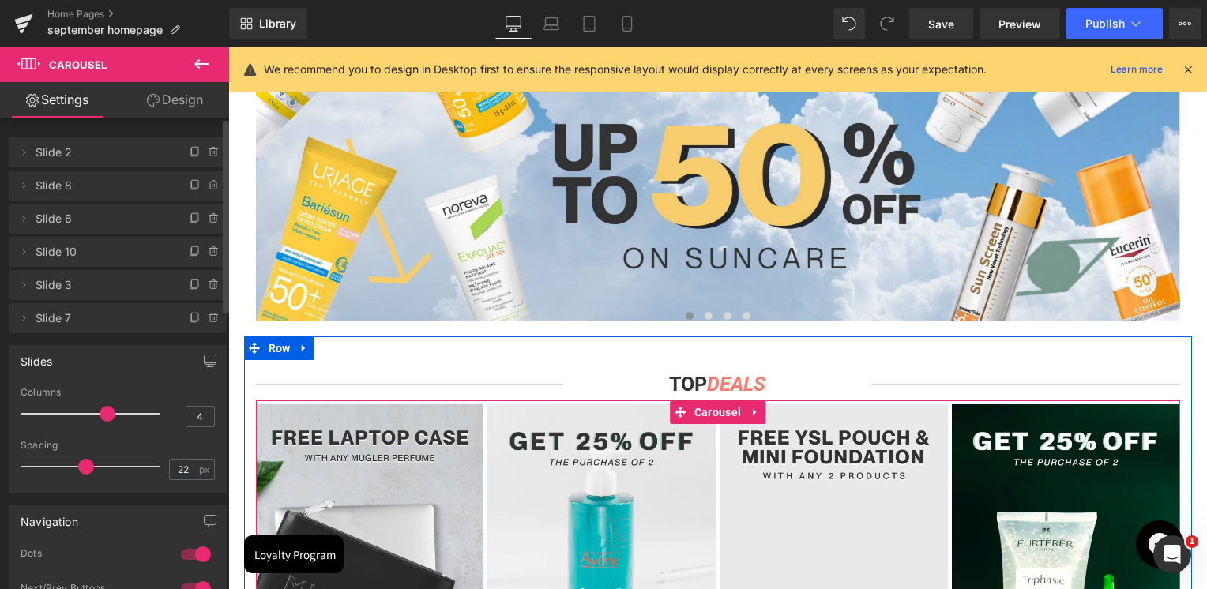
drag, startPoint x: 705, startPoint y: 412, endPoint x: 231, endPoint y: 269, distance: 495.3
click at [705, 412] on span "Carousel" at bounding box center [717, 412] width 55 height 24
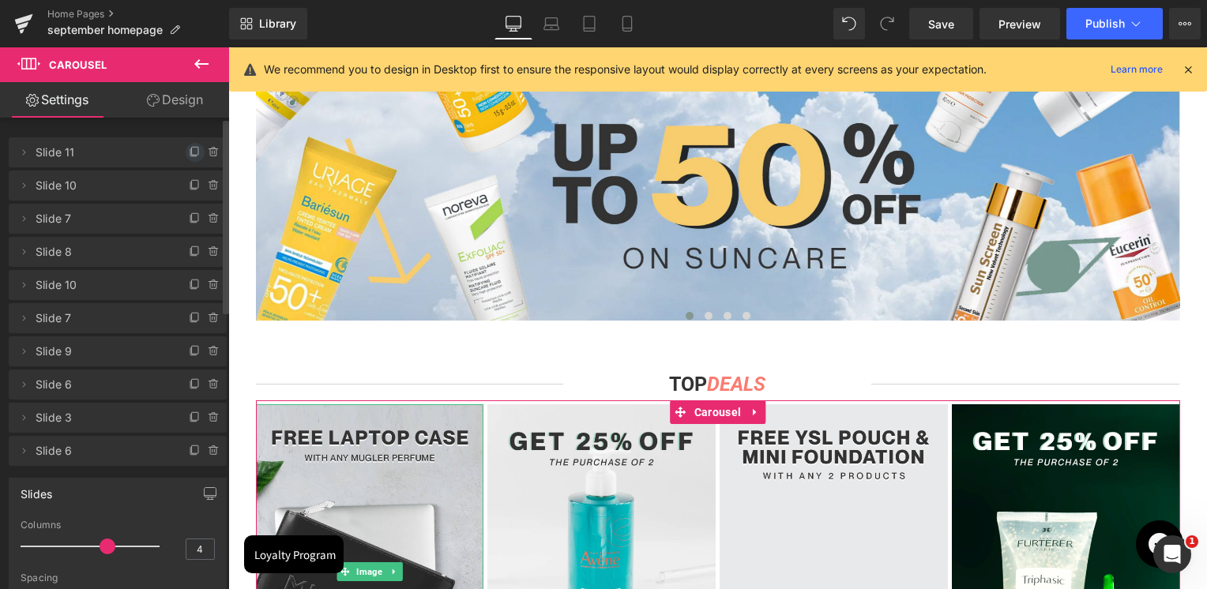
click at [190, 151] on icon at bounding box center [195, 152] width 13 height 13
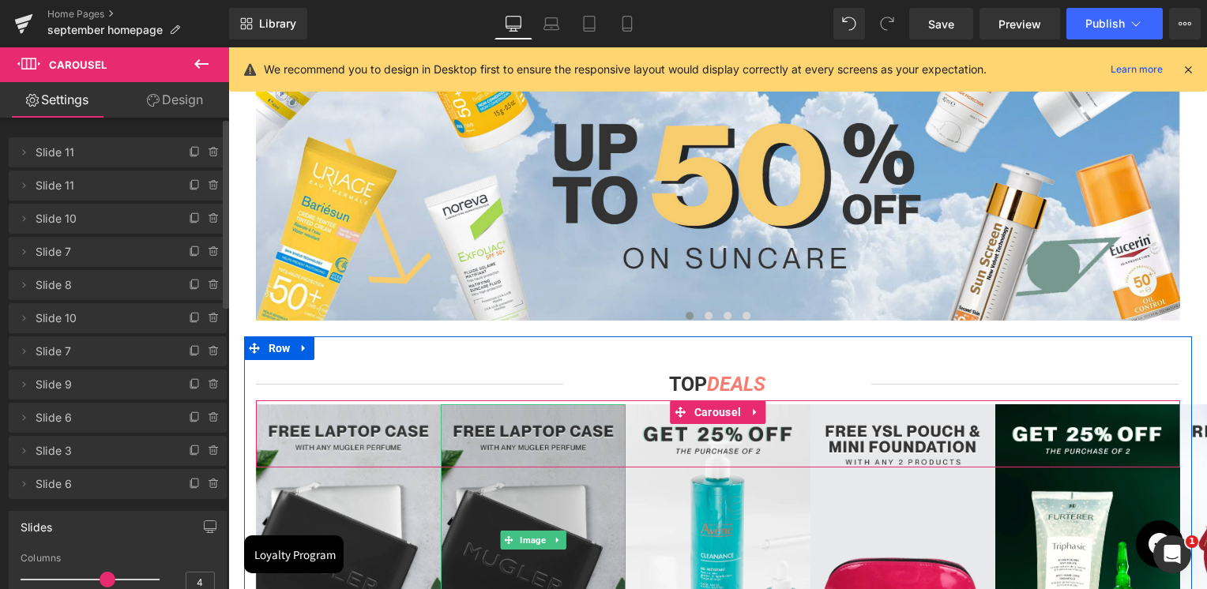
scroll to position [711, 0]
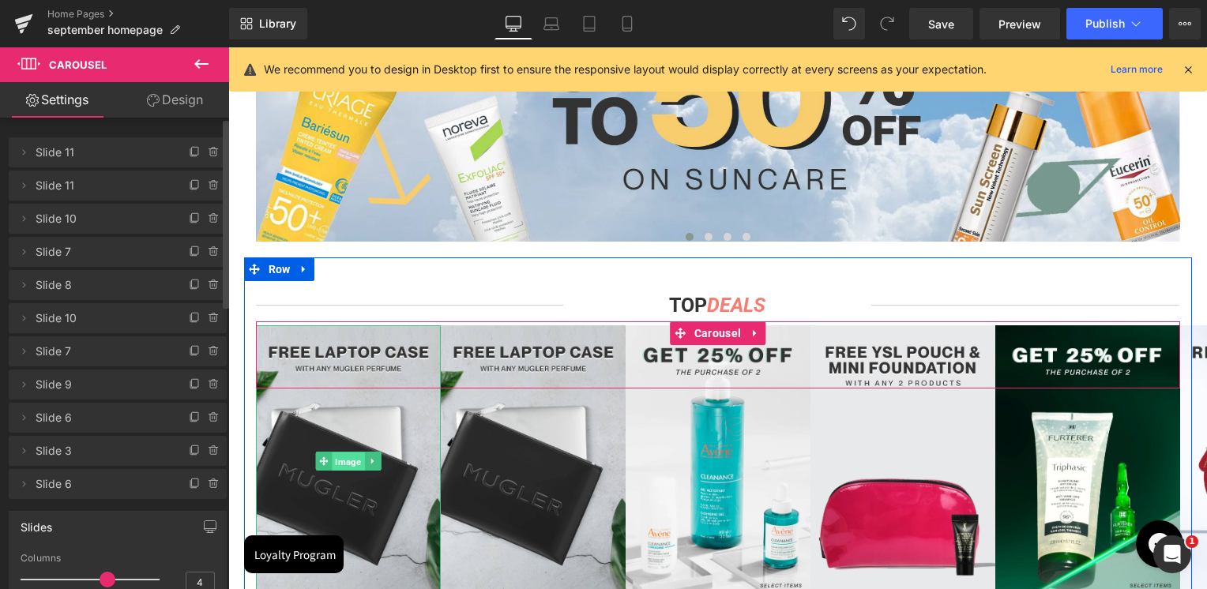
click at [348, 461] on span "Image" at bounding box center [348, 461] width 32 height 19
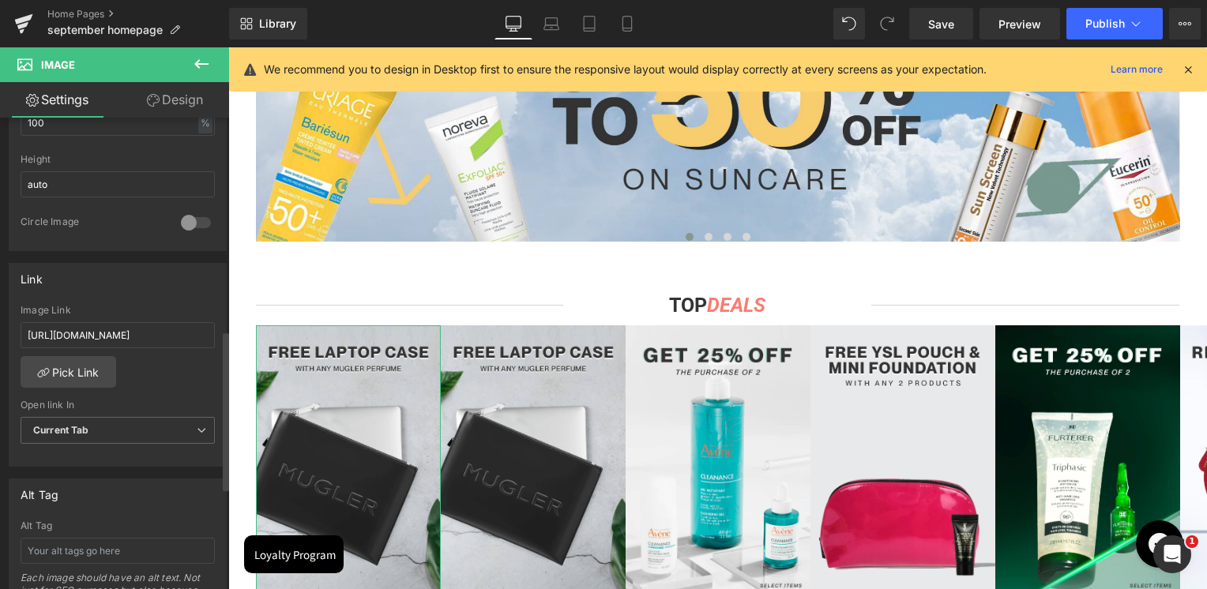
scroll to position [632, 0]
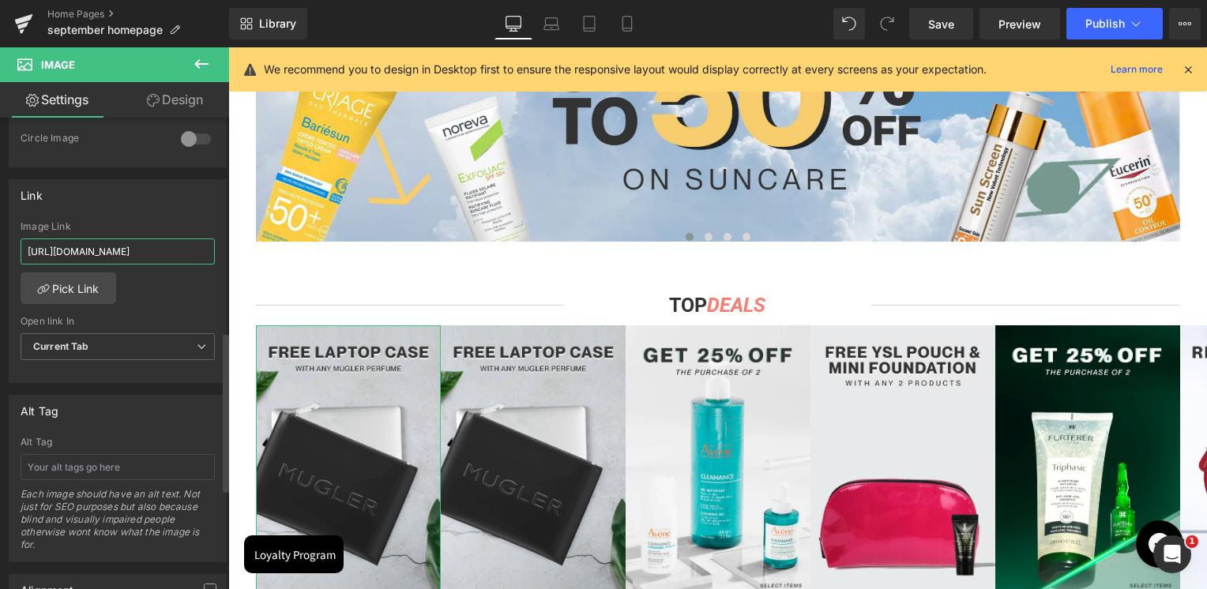
click at [130, 243] on input "https://skinsociety.me/collections/vendors?q=Mugler&rb_vendor=Mugler" at bounding box center [118, 252] width 194 height 26
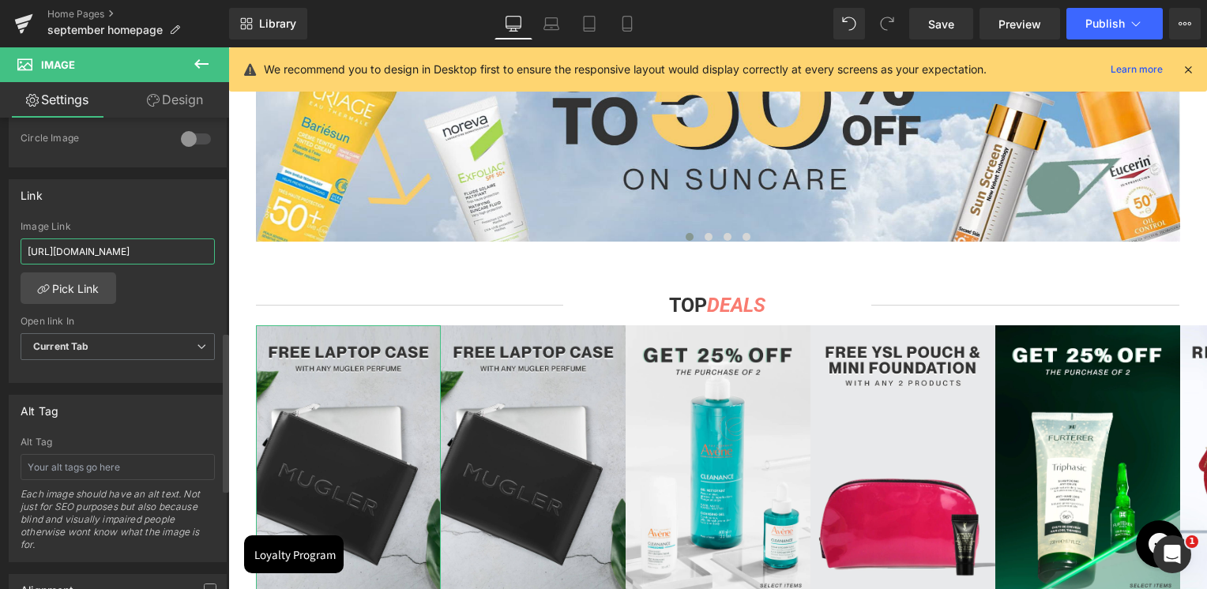
paste input "pages/search-results-page?q=la%20roche%20posay%20serums&page=1&rb_vendor=La%20R…"
type input "https://skinsociety.me/pages/search-results-page?q=la%20roche%20posay%20serums&…"
click at [141, 221] on div "Image Link" at bounding box center [118, 226] width 194 height 11
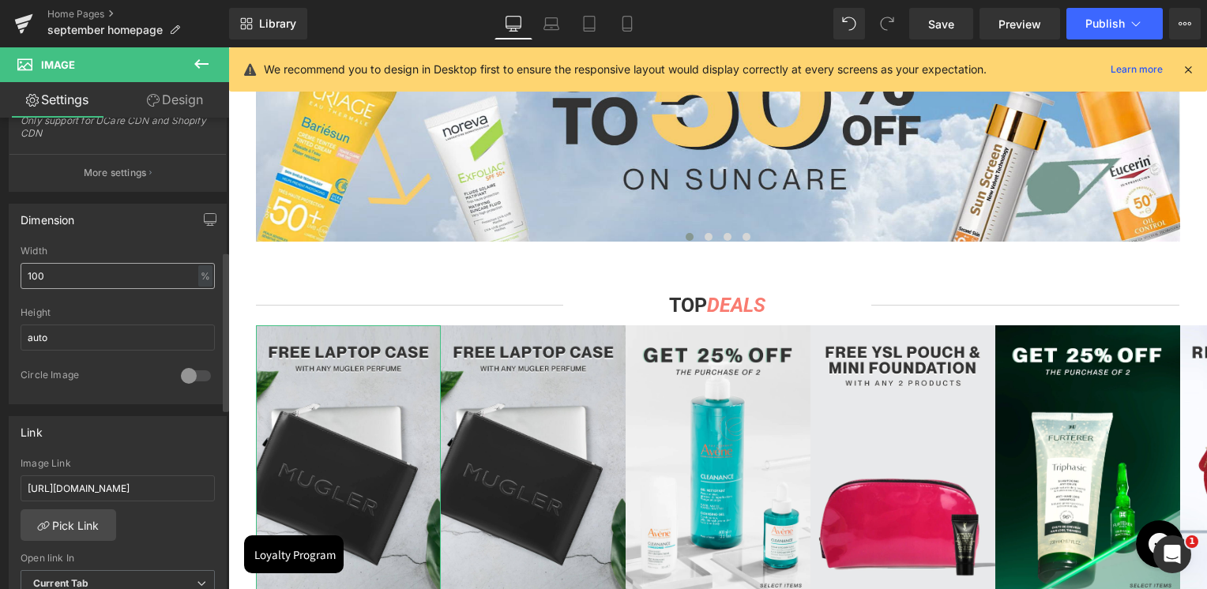
scroll to position [0, 0]
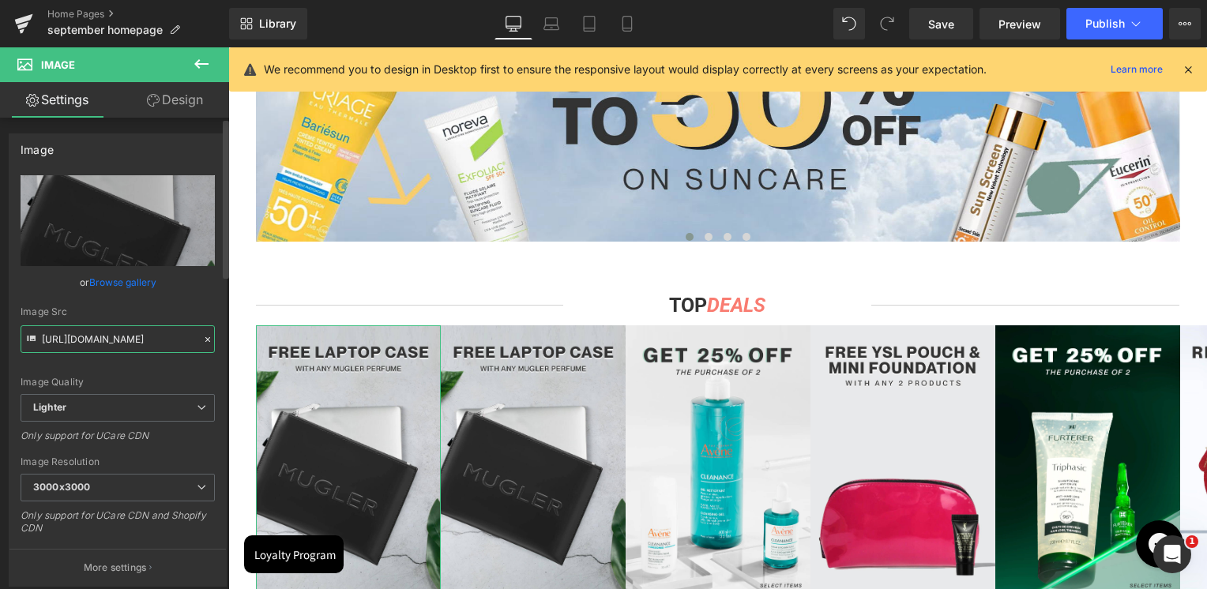
click at [77, 329] on input "https://ucarecdn.com/4dcc6d16-6c7c-4b13-8618-da492d3213d0/-/format/auto/-/previ…" at bounding box center [118, 339] width 194 height 28
paste input "cdn.shopify.com/s/files/1/0295/0545/4173/files/lrp_offer_exclusive.jpg?v=175809…"
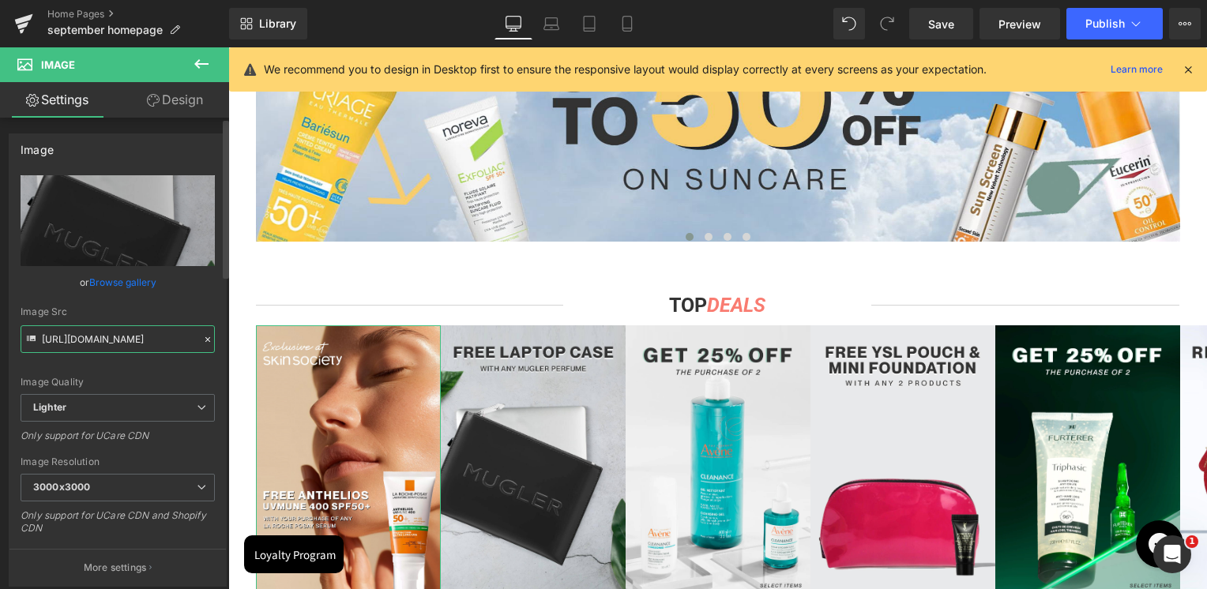
type input "https://cdn.shopify.com/s/files/1/0295/0545/4173/files/lrp_offer_exclusive.jpg?…"
click at [98, 313] on div "Image Src" at bounding box center [118, 311] width 194 height 11
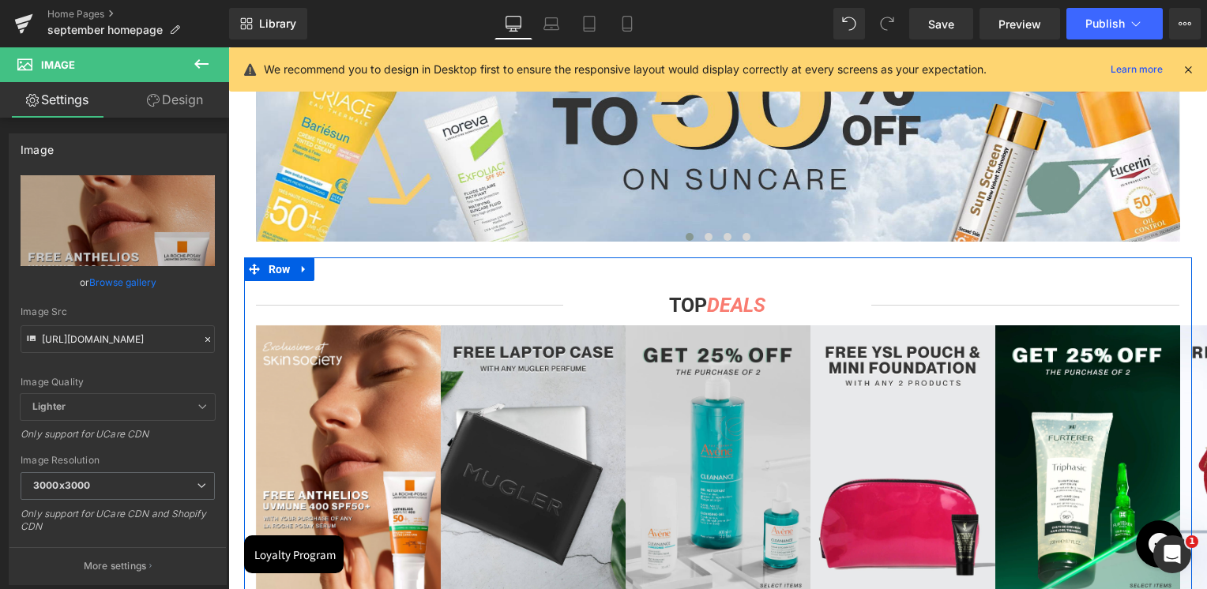
scroll to position [948, 0]
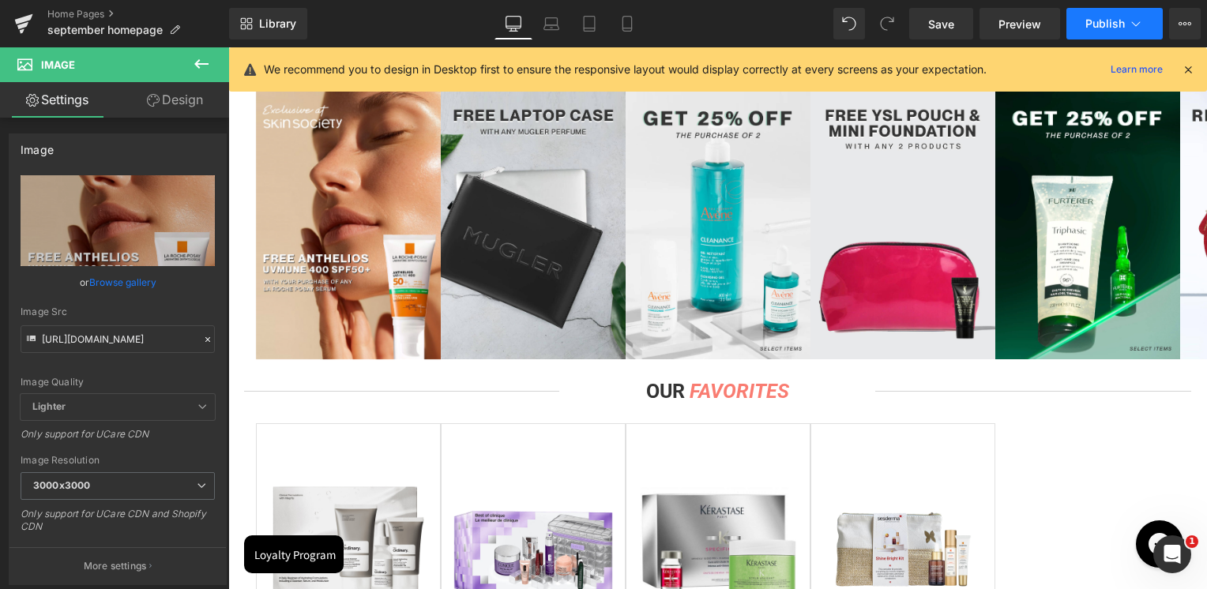
click at [1129, 27] on icon at bounding box center [1136, 24] width 16 height 16
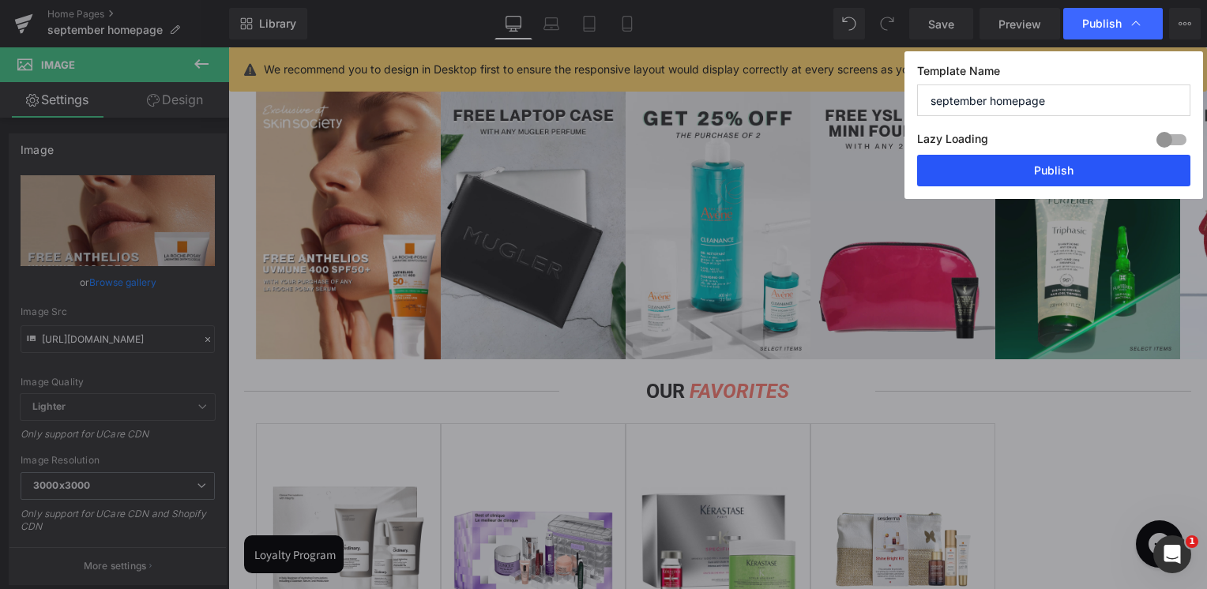
click at [1090, 162] on button "Publish" at bounding box center [1053, 171] width 273 height 32
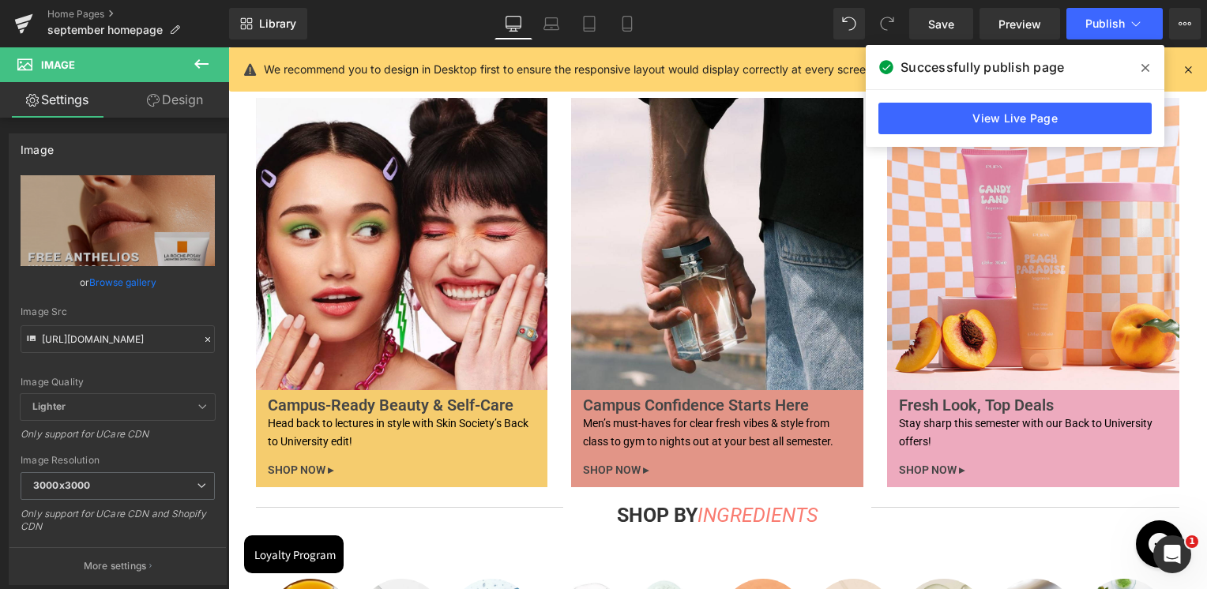
scroll to position [4029, 0]
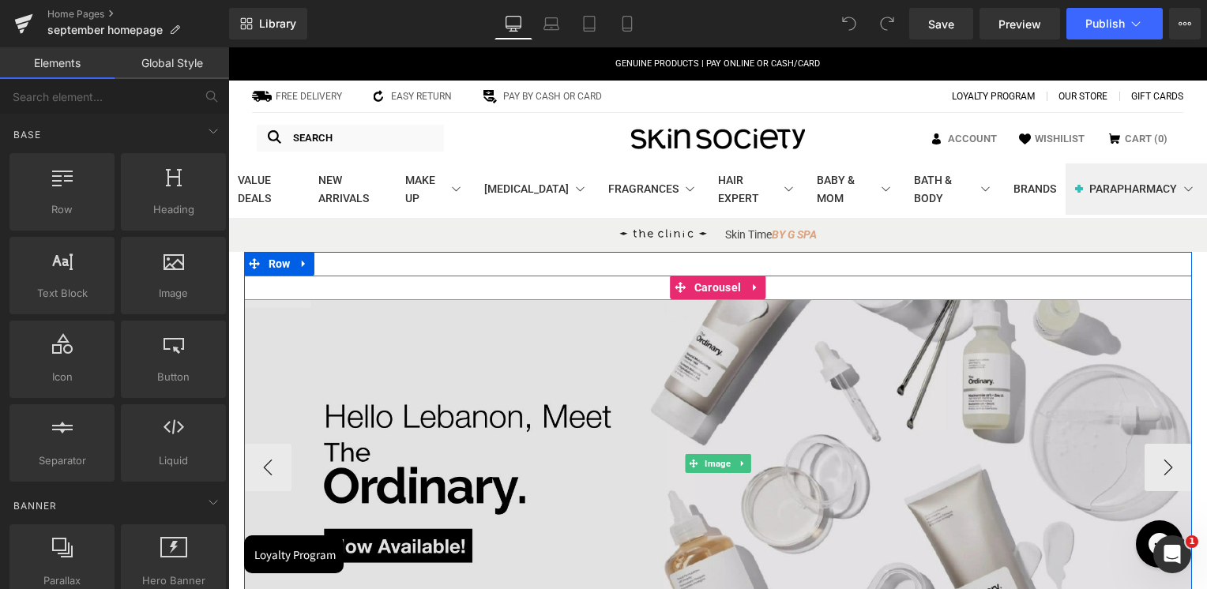
scroll to position [237, 0]
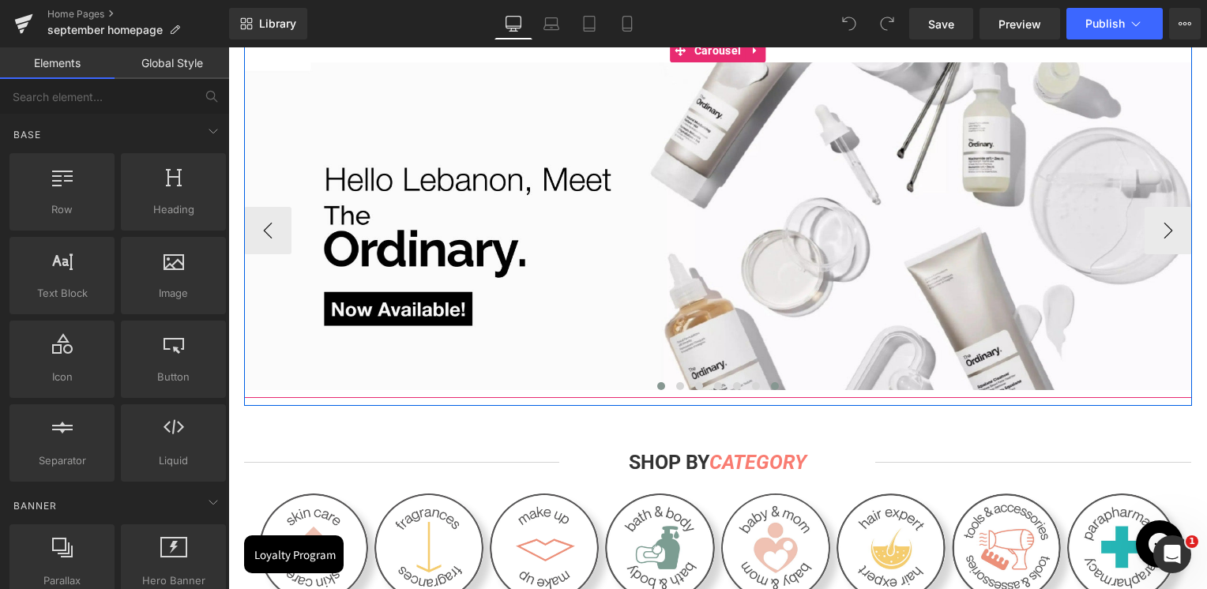
click at [771, 385] on span at bounding box center [775, 386] width 8 height 8
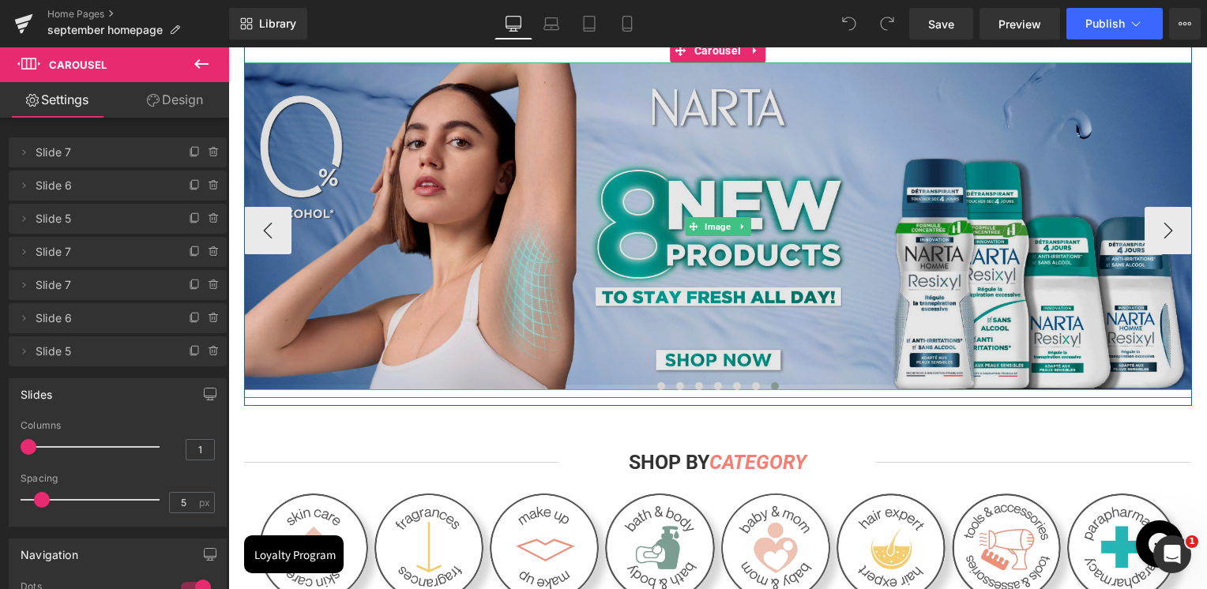
click at [739, 284] on img at bounding box center [718, 226] width 948 height 328
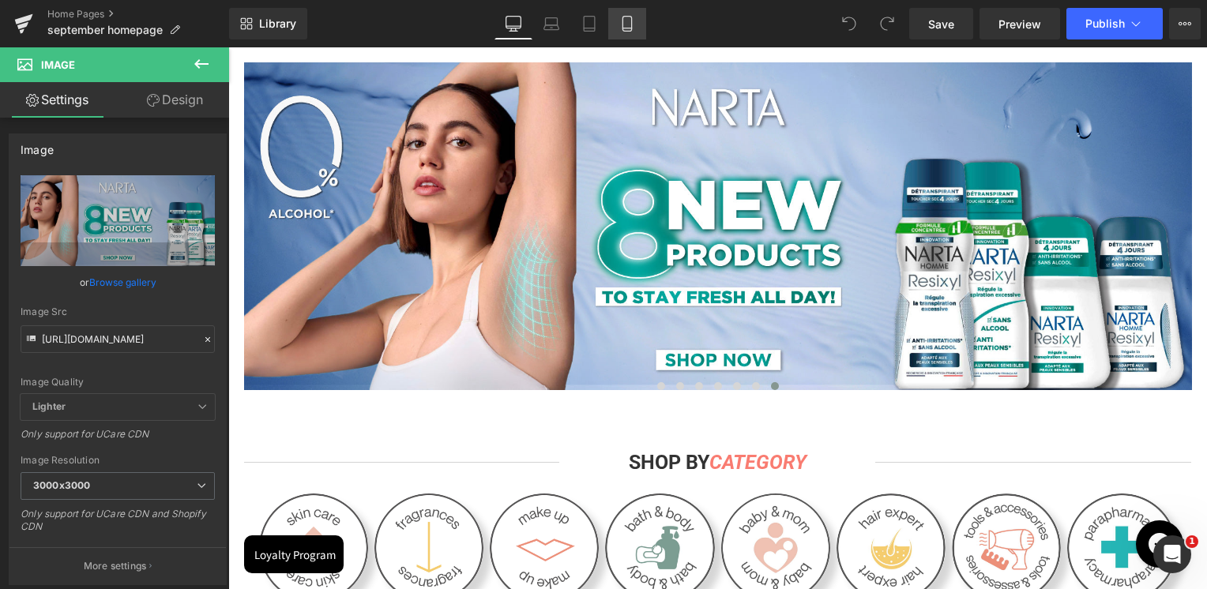
click at [631, 24] on icon at bounding box center [626, 24] width 9 height 15
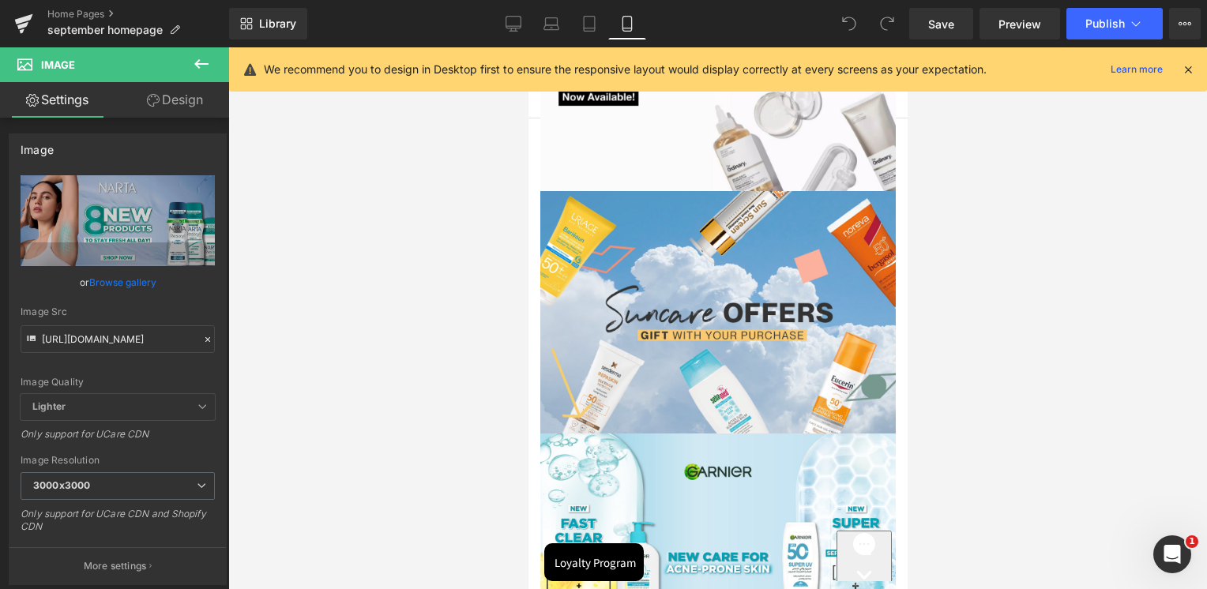
scroll to position [0, 0]
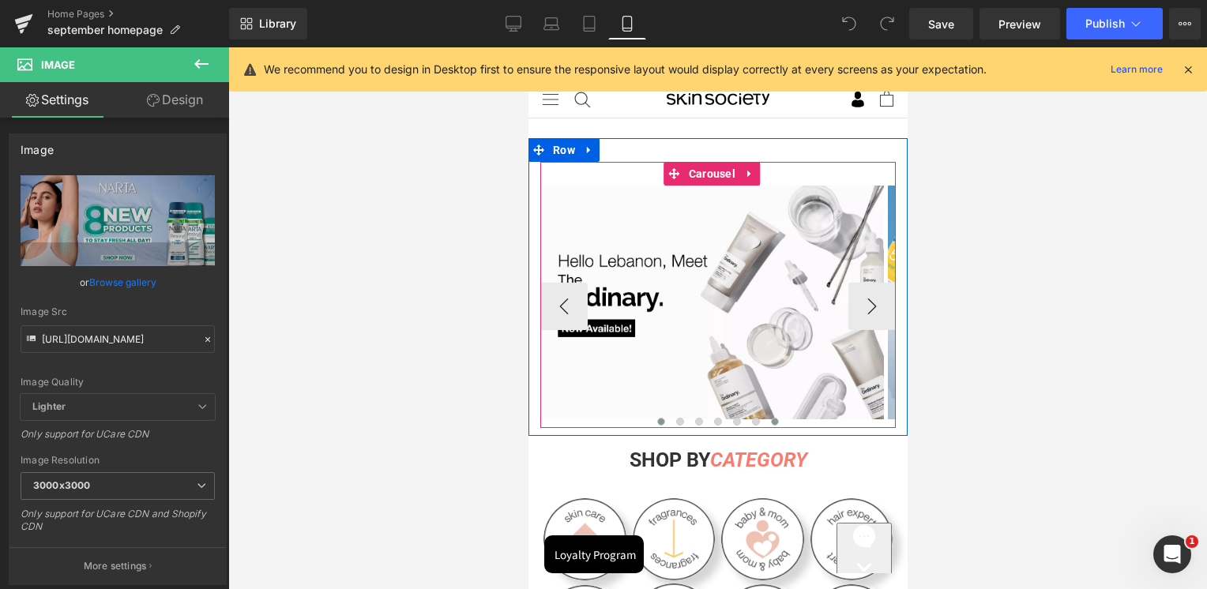
click at [772, 419] on span at bounding box center [774, 422] width 8 height 8
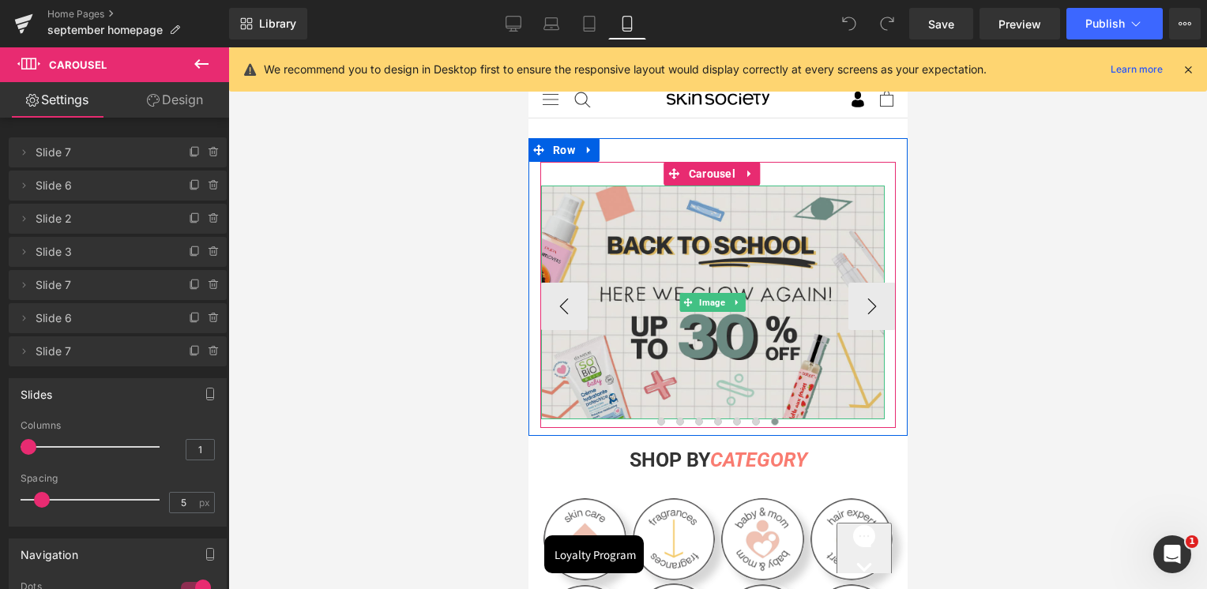
click at [698, 367] on img at bounding box center [712, 303] width 344 height 234
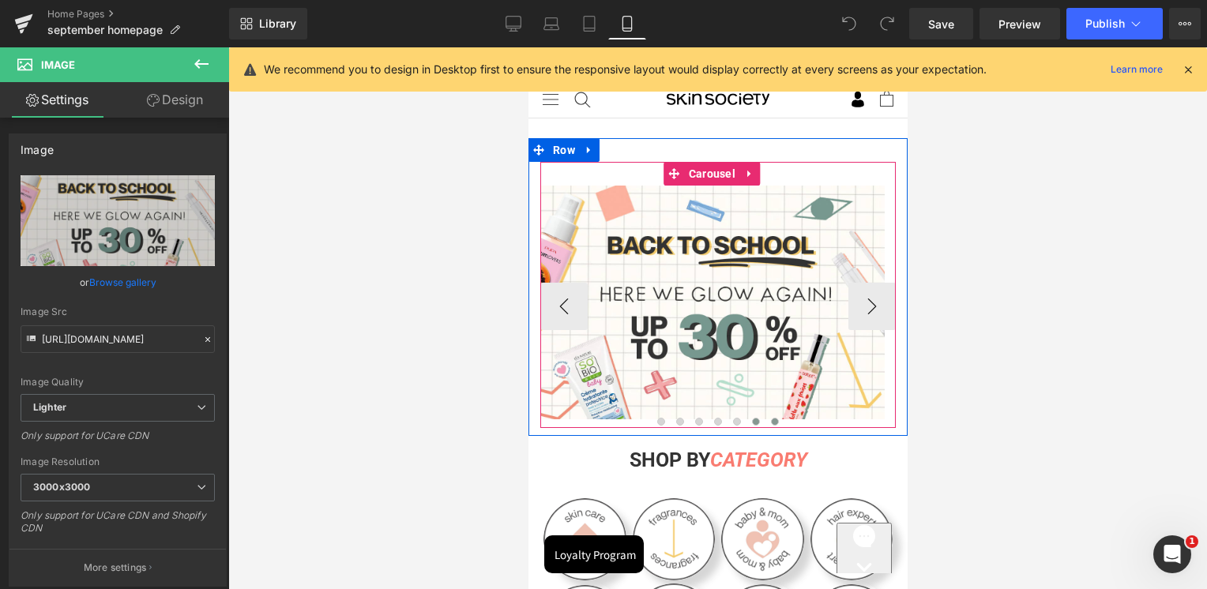
click at [751, 421] on span at bounding box center [755, 422] width 8 height 8
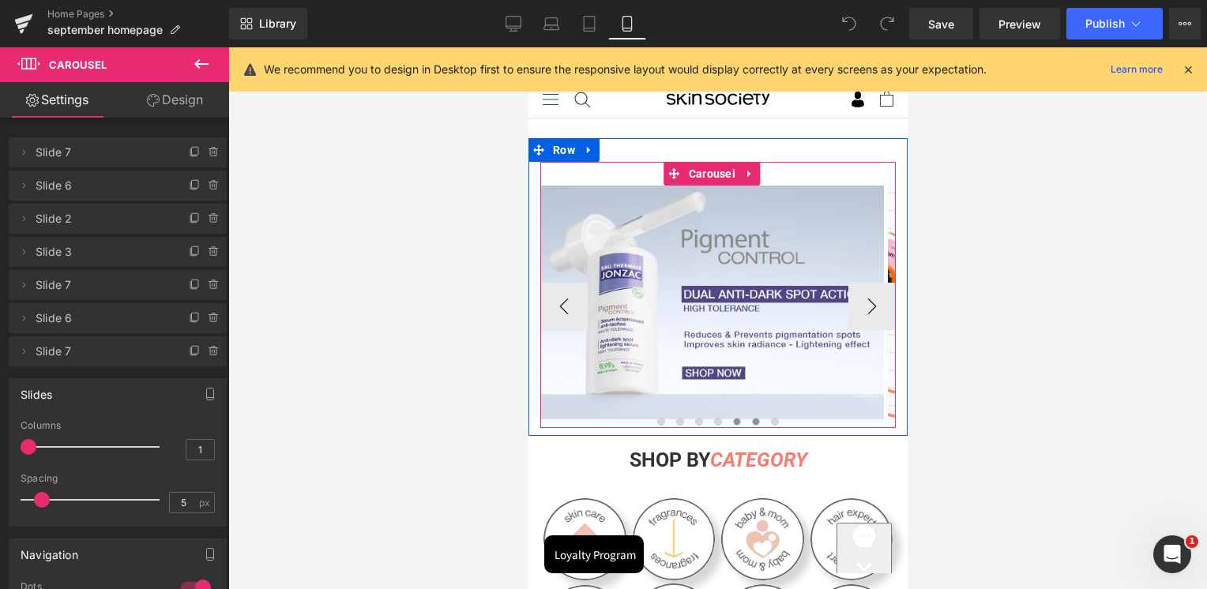
click at [732, 420] on span at bounding box center [736, 422] width 8 height 8
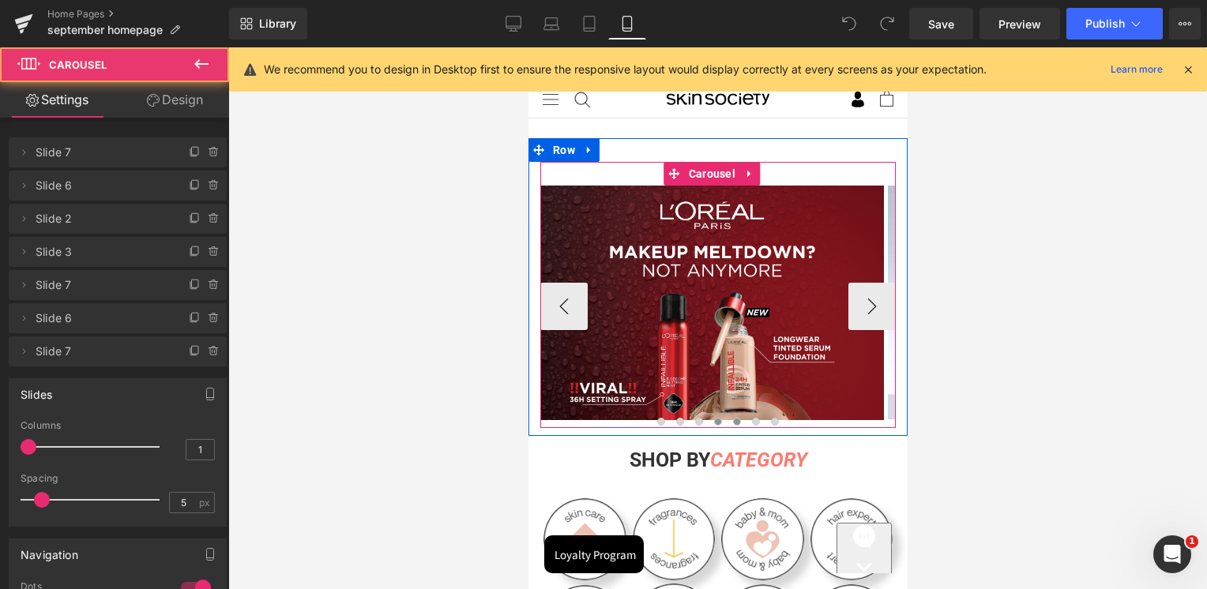
click at [709, 414] on button at bounding box center [717, 422] width 19 height 16
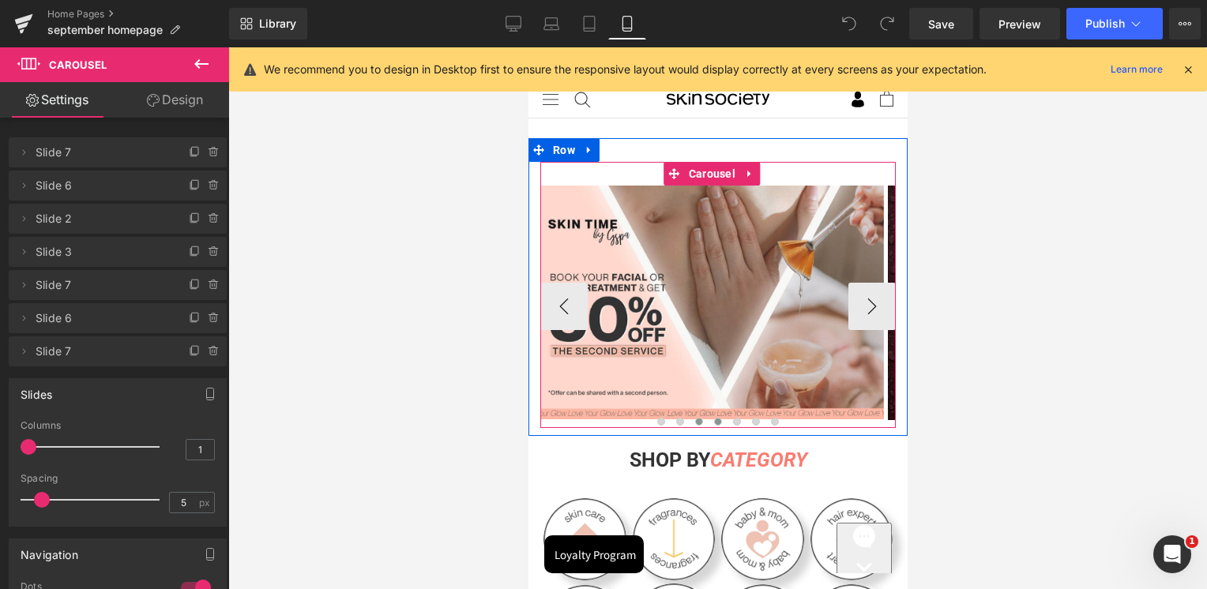
click at [696, 419] on button at bounding box center [698, 422] width 19 height 16
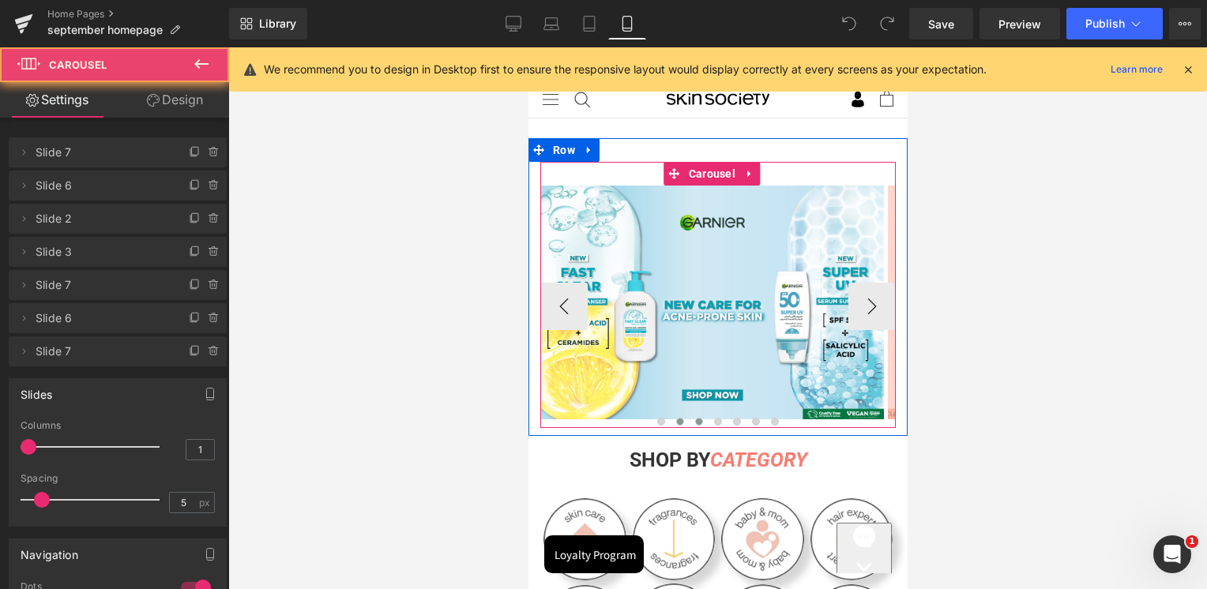
click at [675, 420] on span at bounding box center [679, 422] width 8 height 8
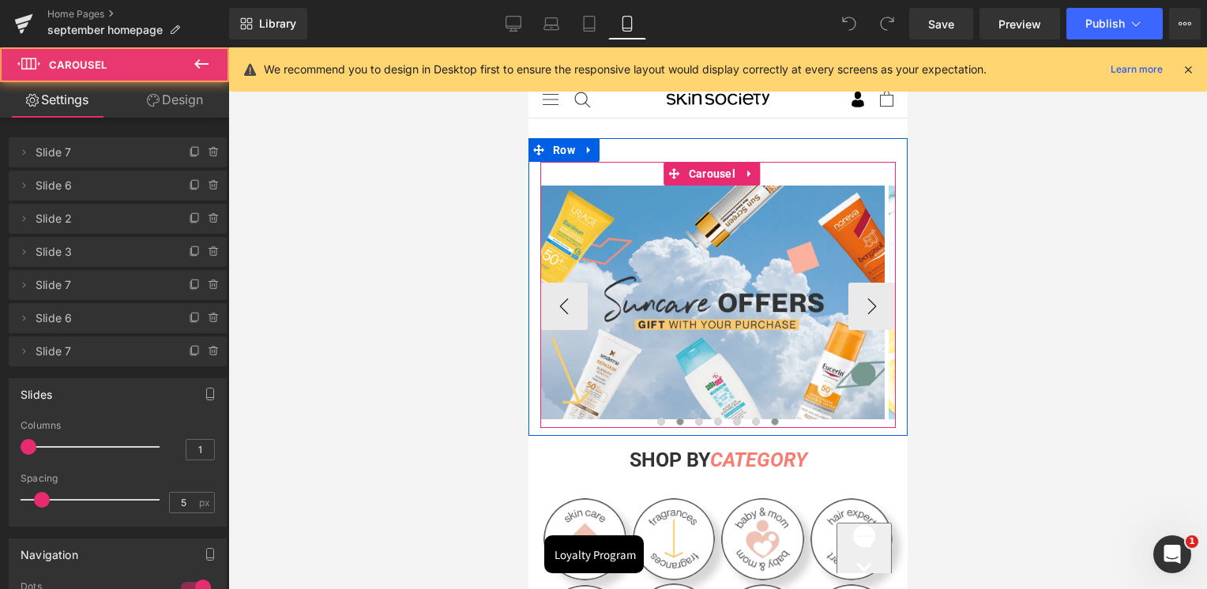
click at [773, 419] on button at bounding box center [774, 422] width 19 height 16
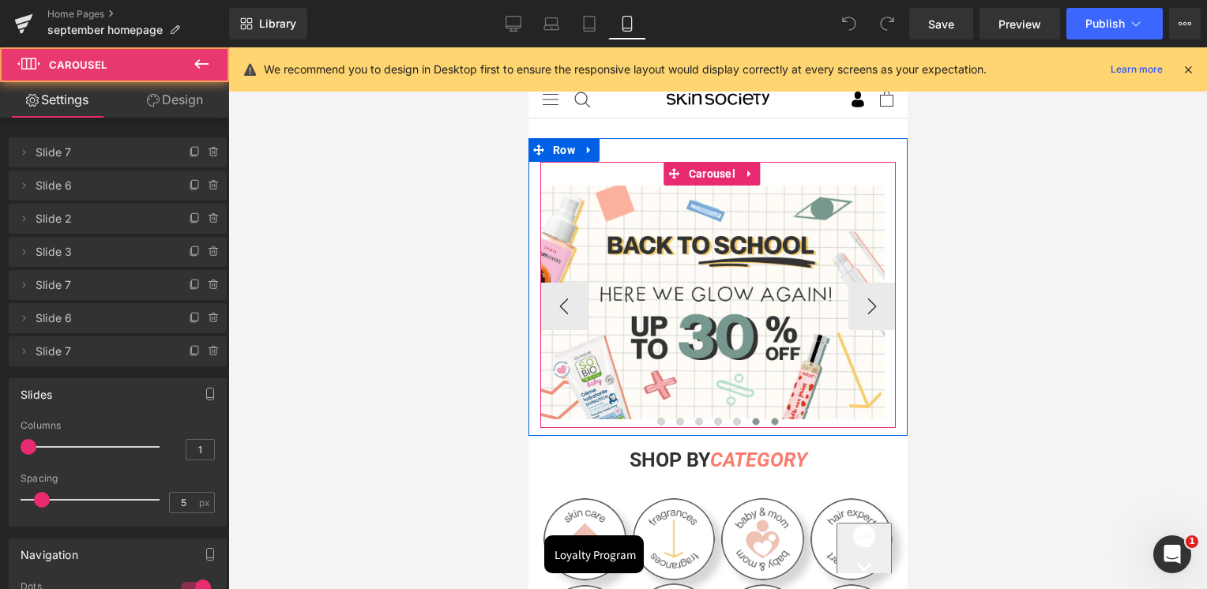
click at [753, 419] on button at bounding box center [755, 422] width 19 height 16
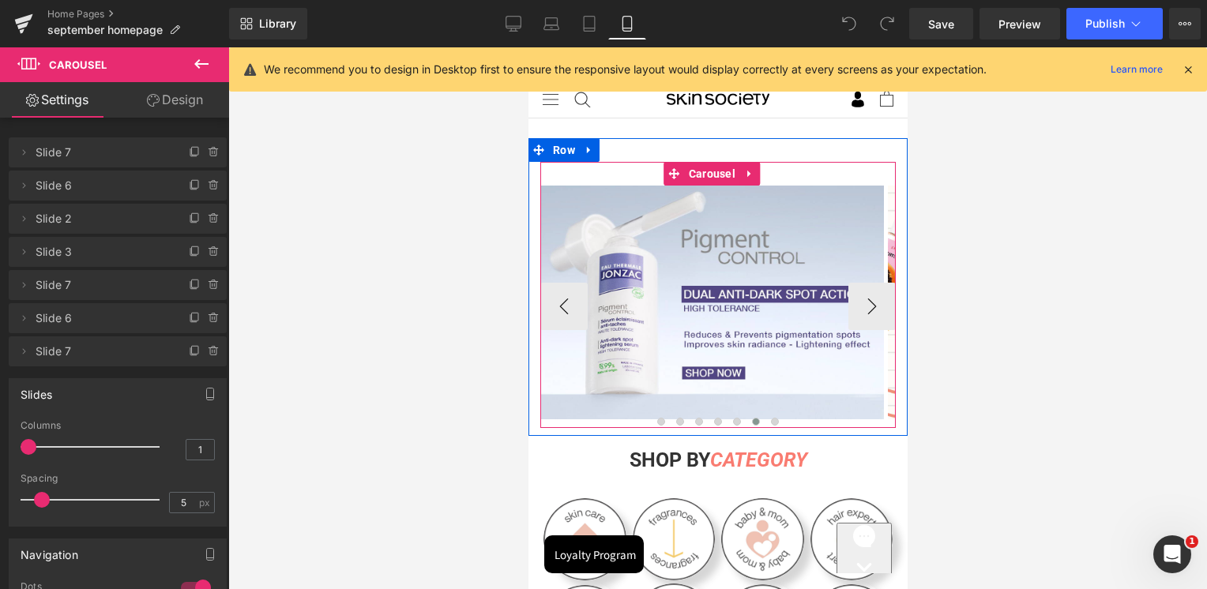
click at [731, 424] on div at bounding box center [717, 426] width 355 height 4
click at [732, 422] on span at bounding box center [736, 422] width 8 height 8
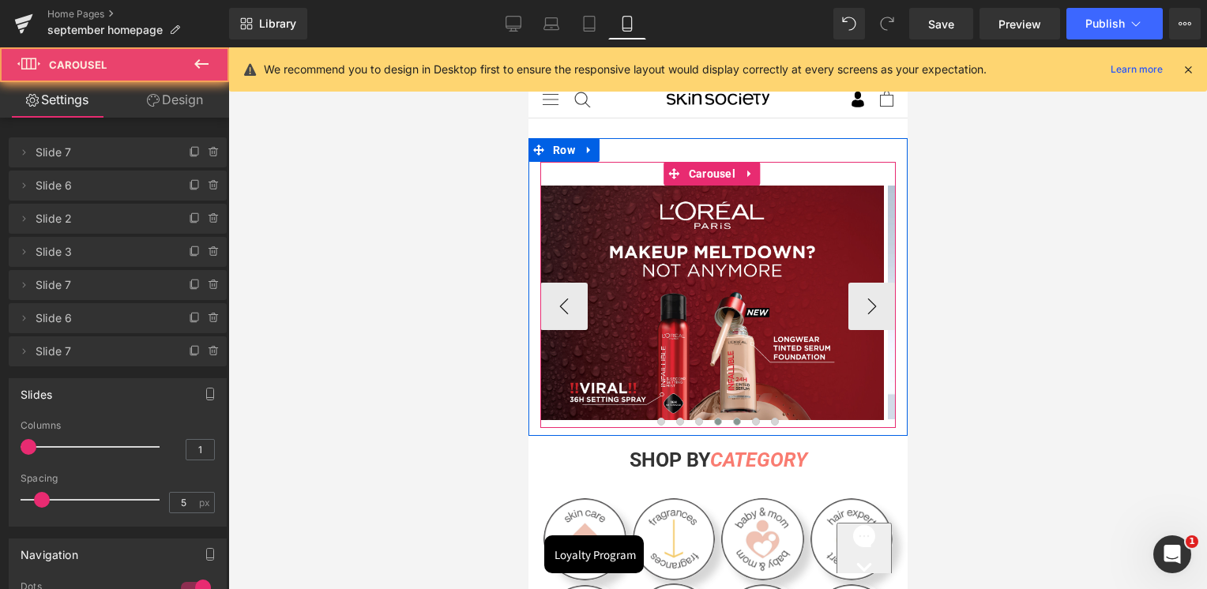
click at [715, 421] on button at bounding box center [717, 422] width 19 height 16
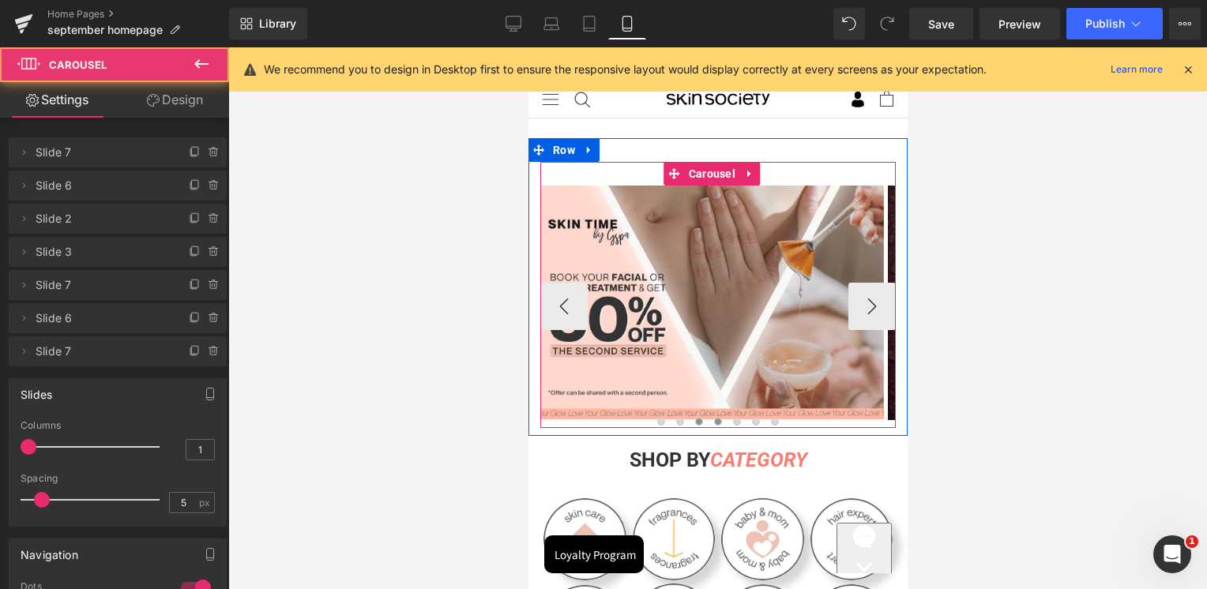
click at [694, 422] on span at bounding box center [698, 422] width 8 height 8
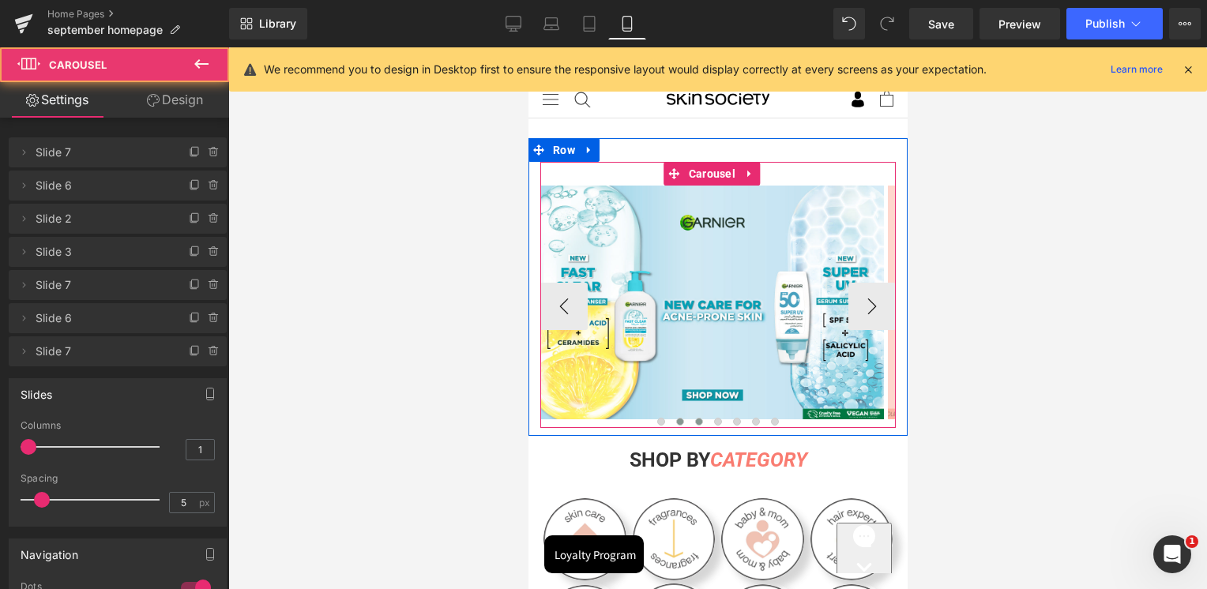
click at [675, 420] on span at bounding box center [679, 422] width 8 height 8
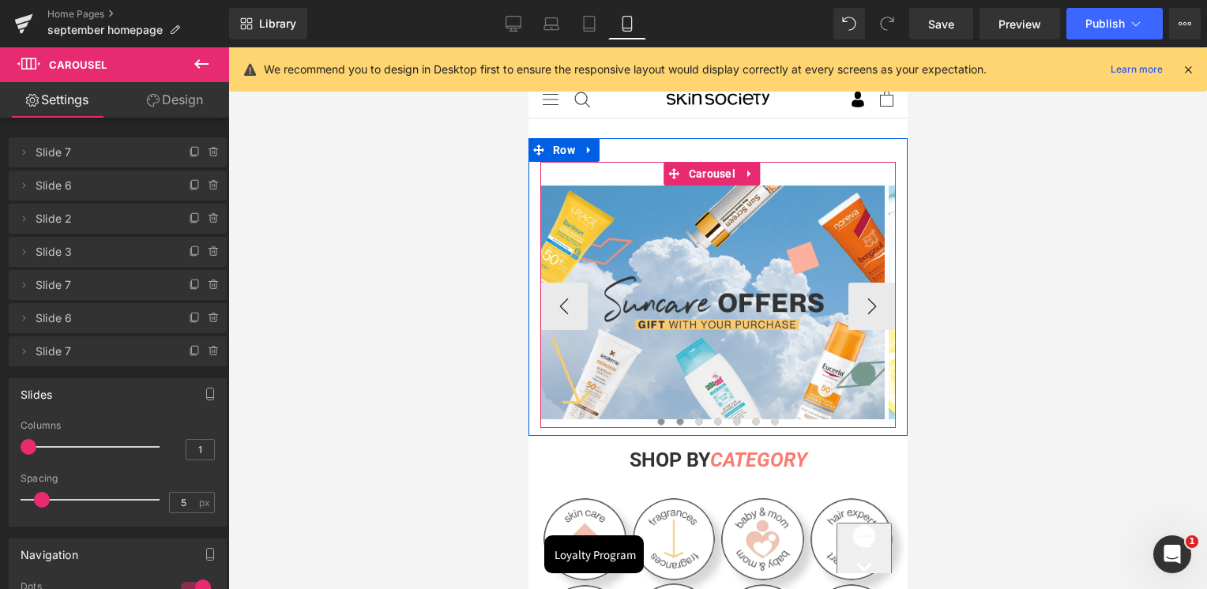
click at [656, 416] on button at bounding box center [660, 422] width 19 height 16
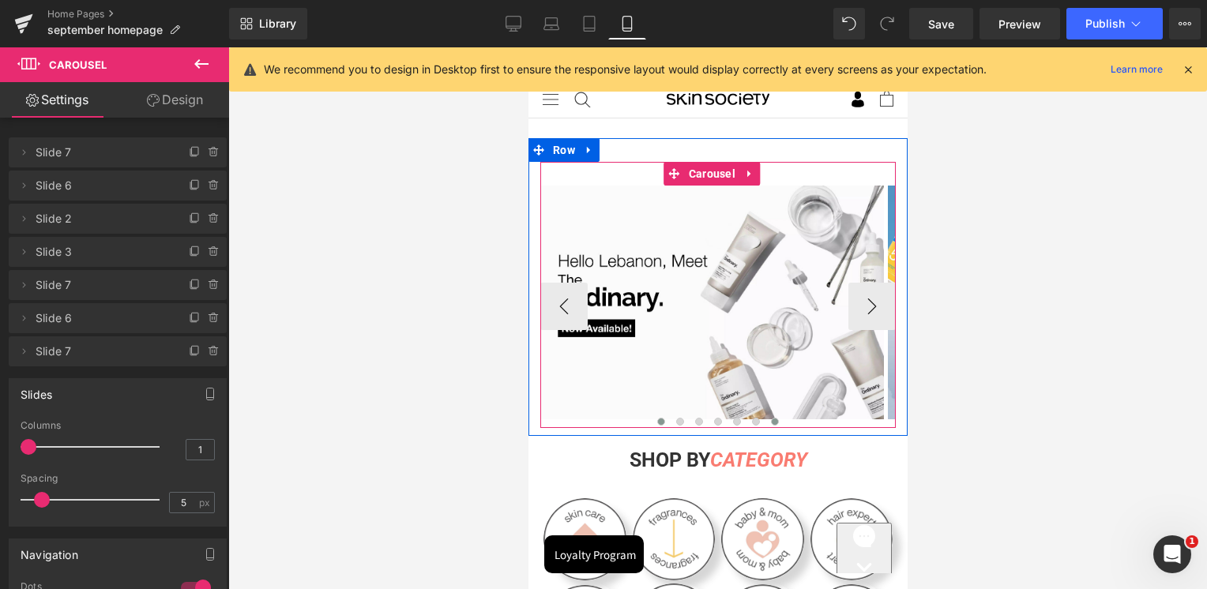
click at [770, 421] on span at bounding box center [774, 422] width 8 height 8
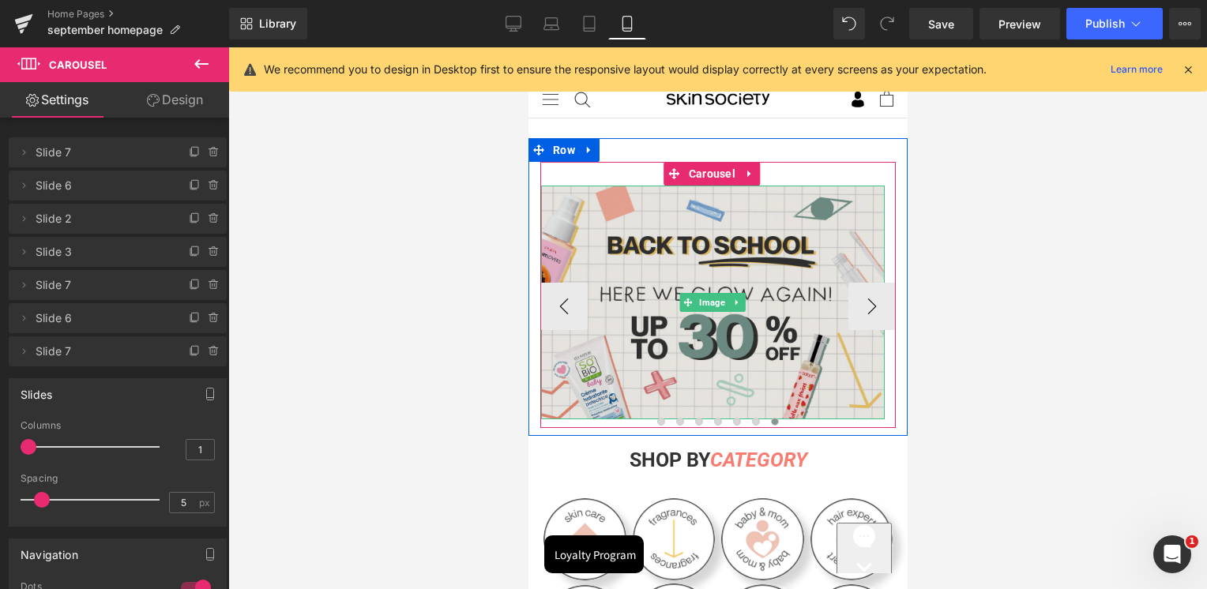
click at [702, 349] on img at bounding box center [712, 303] width 344 height 234
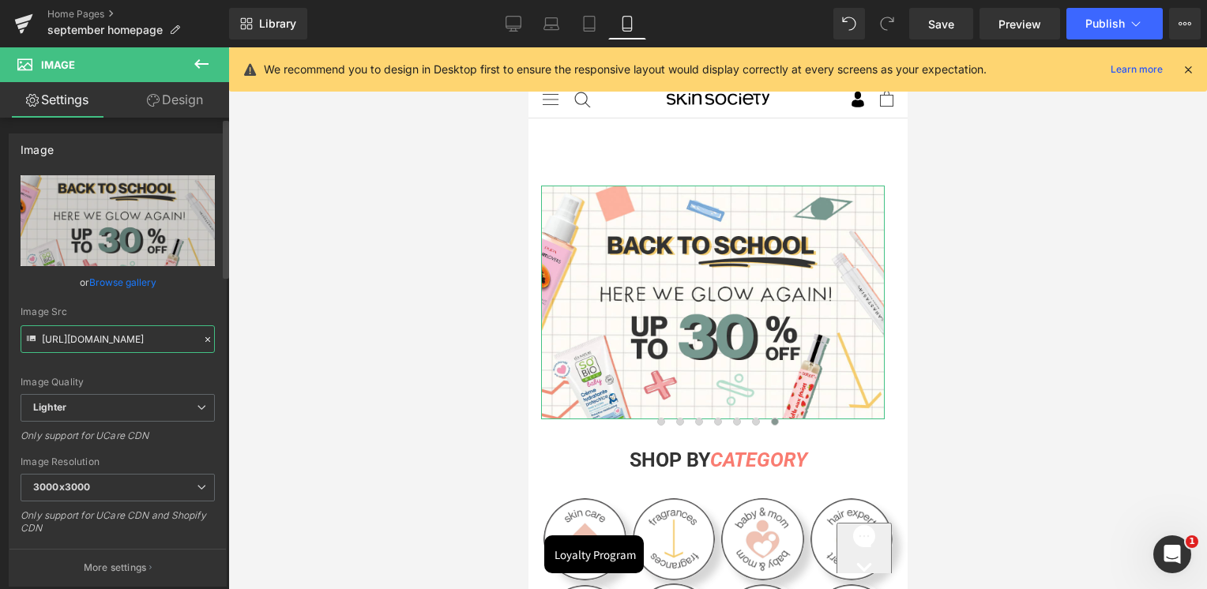
click at [139, 331] on input "[URL][DOMAIN_NAME]" at bounding box center [118, 339] width 194 height 28
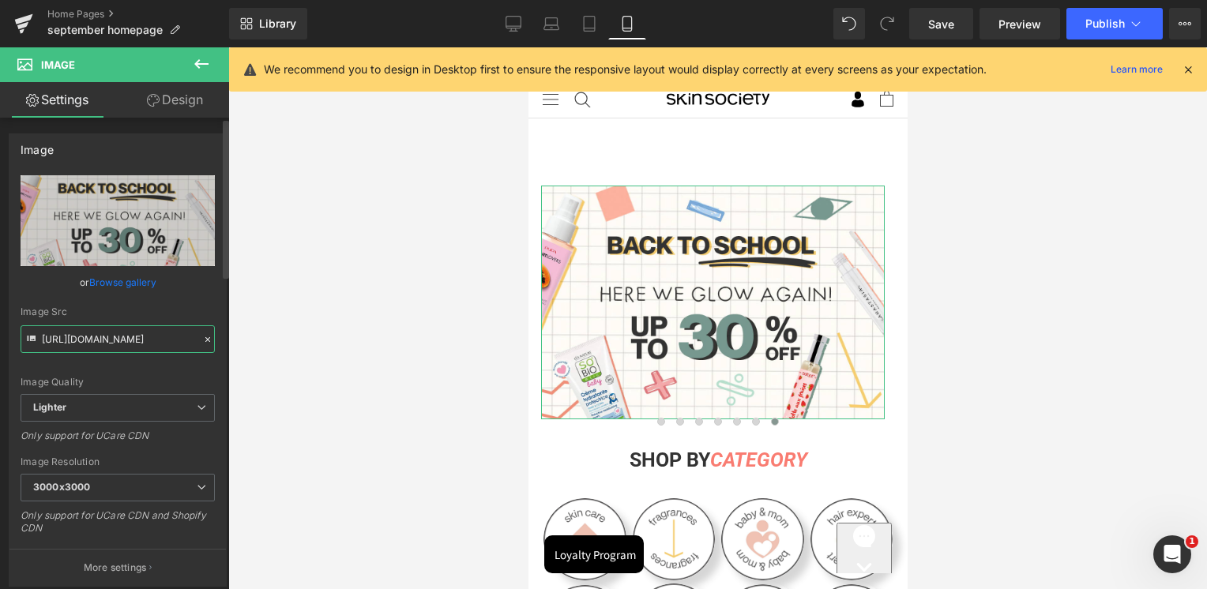
scroll to position [0, 348]
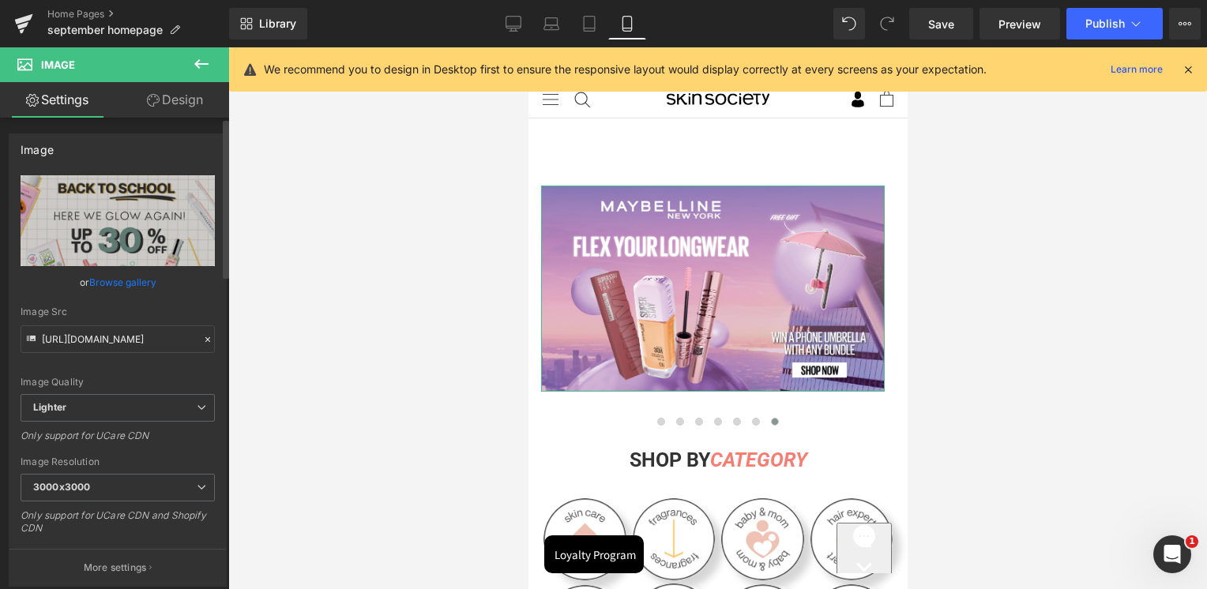
click at [141, 323] on div "Image Src [URL][DOMAIN_NAME]" at bounding box center [118, 329] width 194 height 47
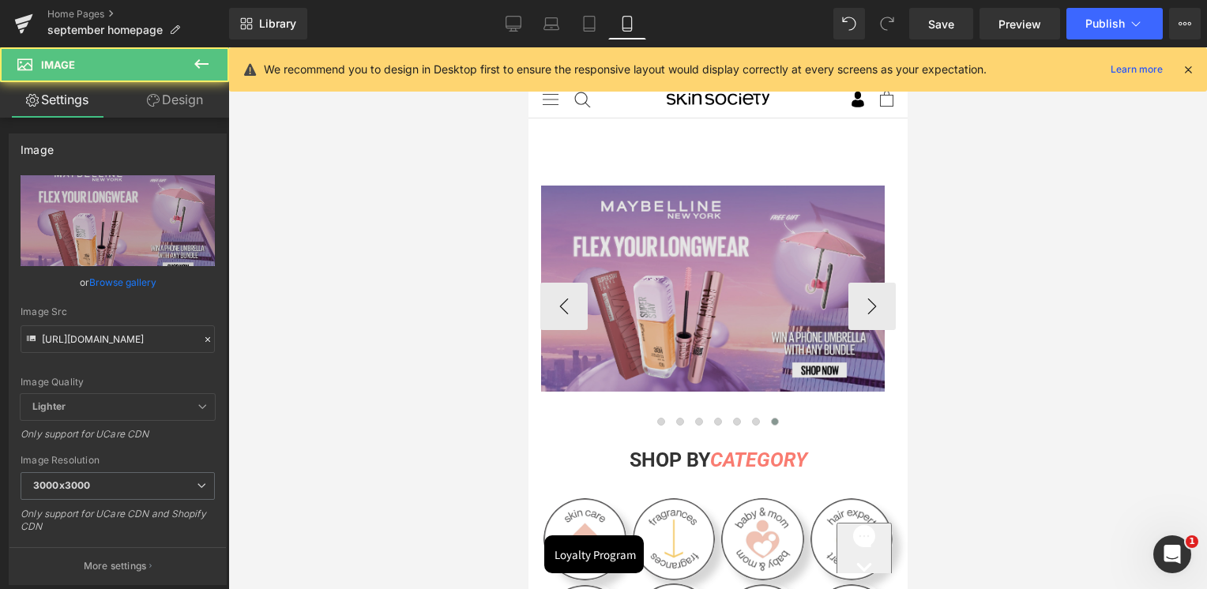
click at [736, 301] on img at bounding box center [712, 289] width 344 height 206
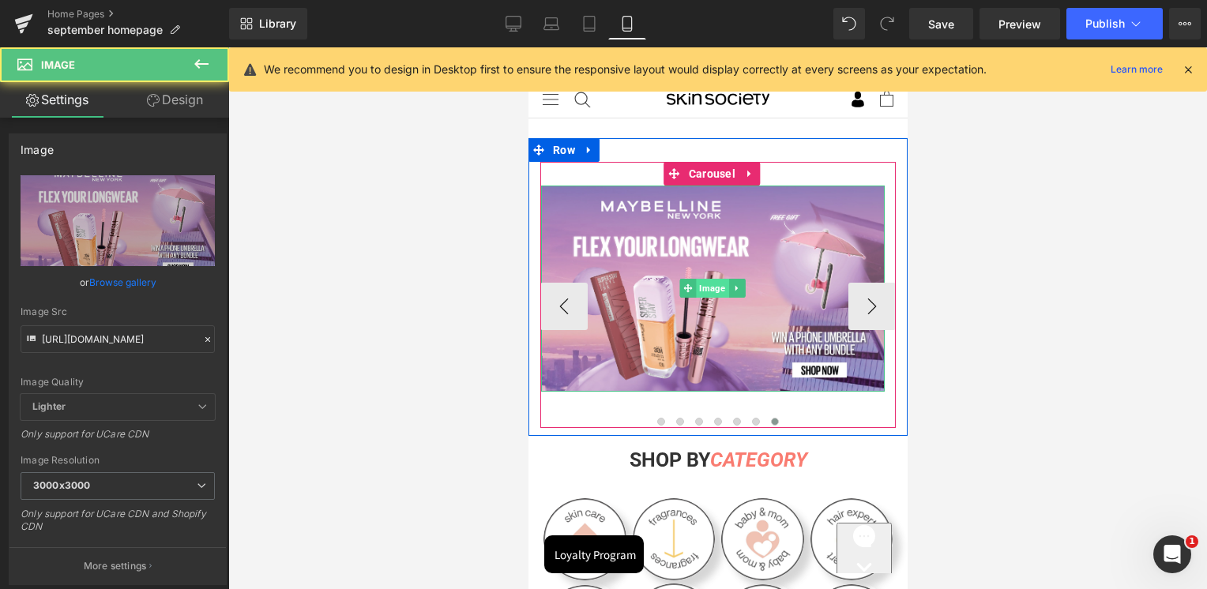
click at [712, 289] on span "Image" at bounding box center [712, 288] width 32 height 19
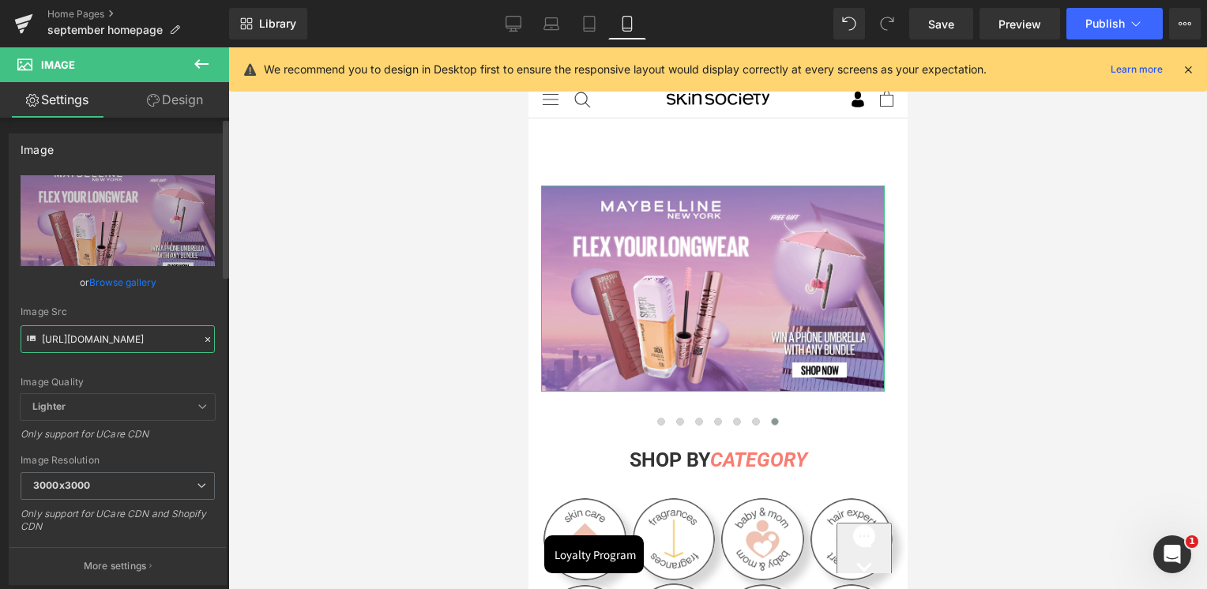
click at [92, 348] on input "[URL][DOMAIN_NAME]" at bounding box center [118, 339] width 194 height 28
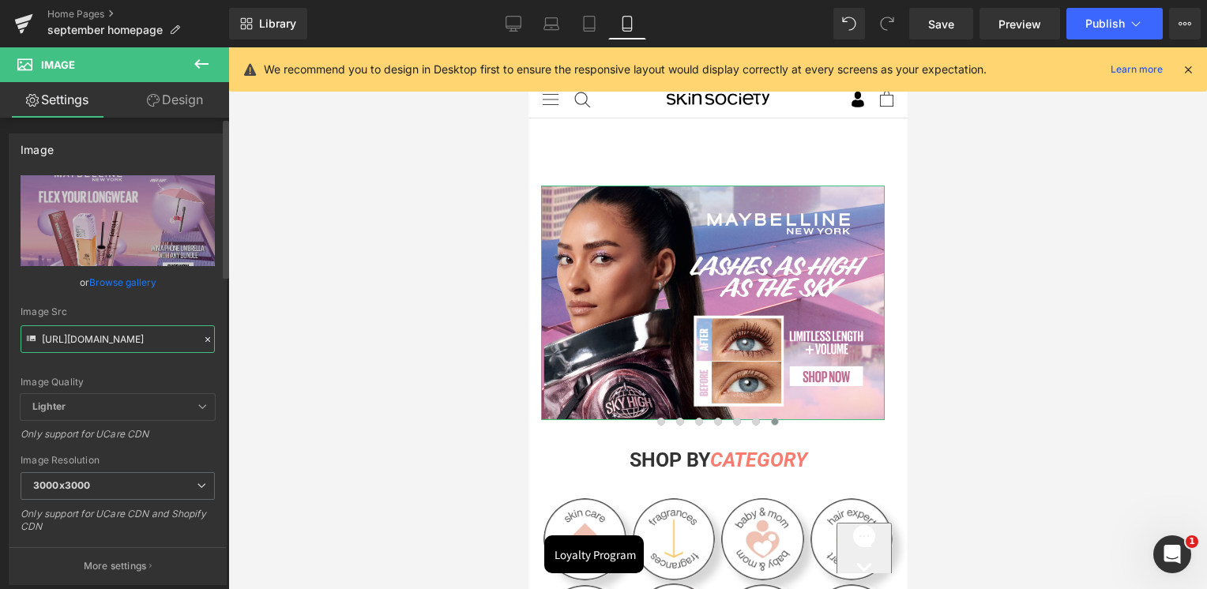
type input "[URL][DOMAIN_NAME]"
click at [123, 314] on div "Image Src" at bounding box center [118, 311] width 194 height 11
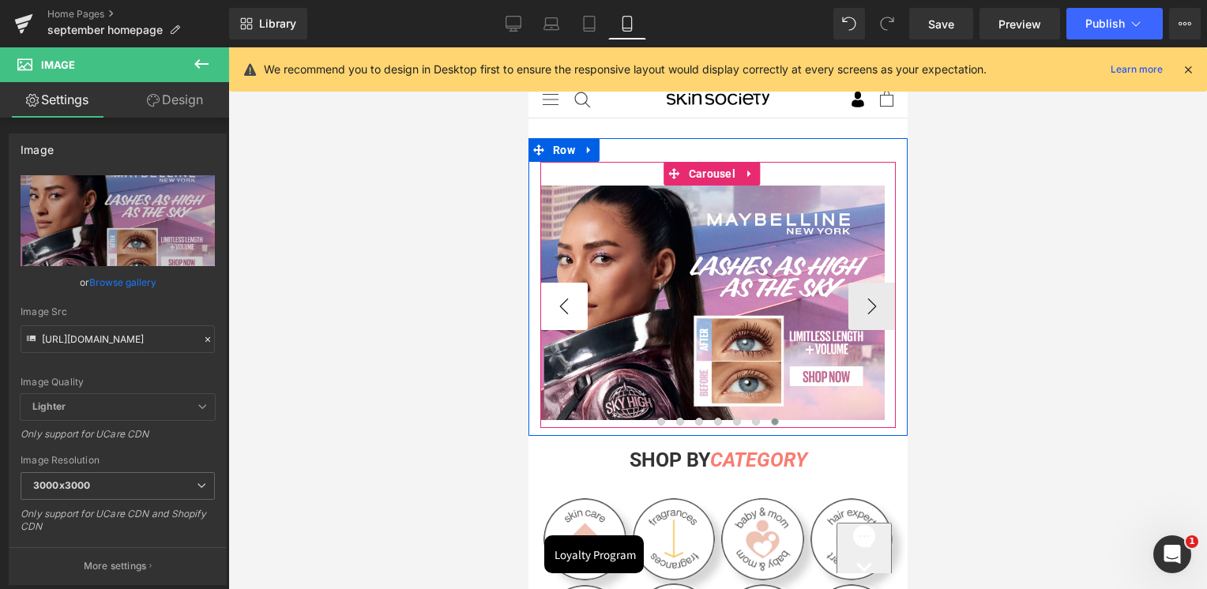
click at [581, 323] on button "‹" at bounding box center [563, 306] width 47 height 47
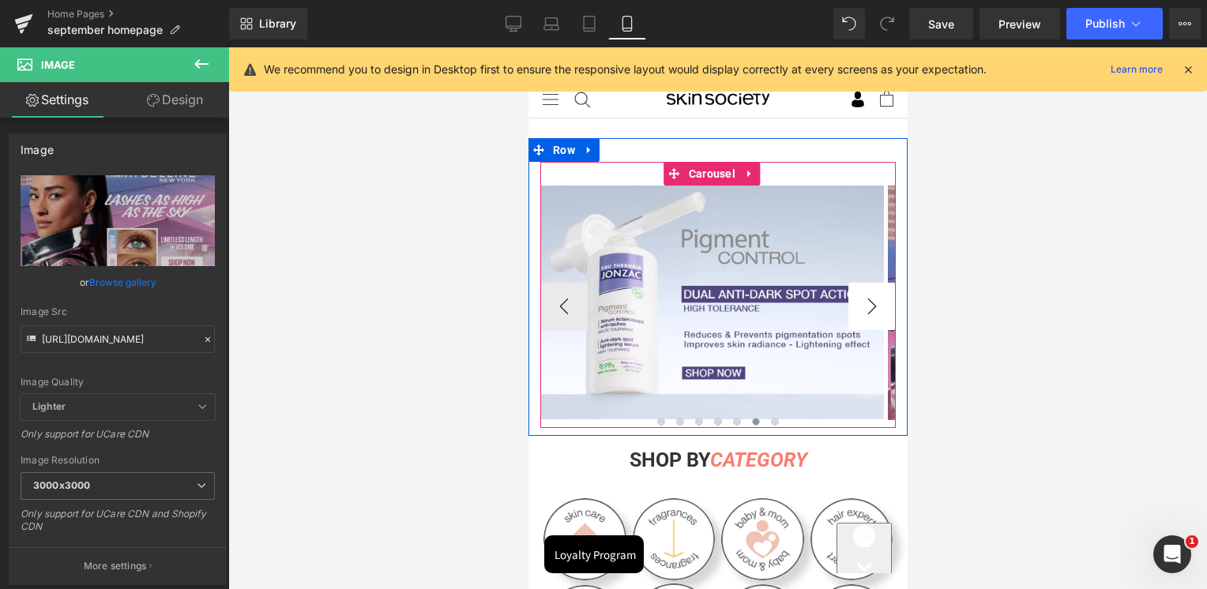
click at [870, 310] on button "›" at bounding box center [871, 306] width 47 height 47
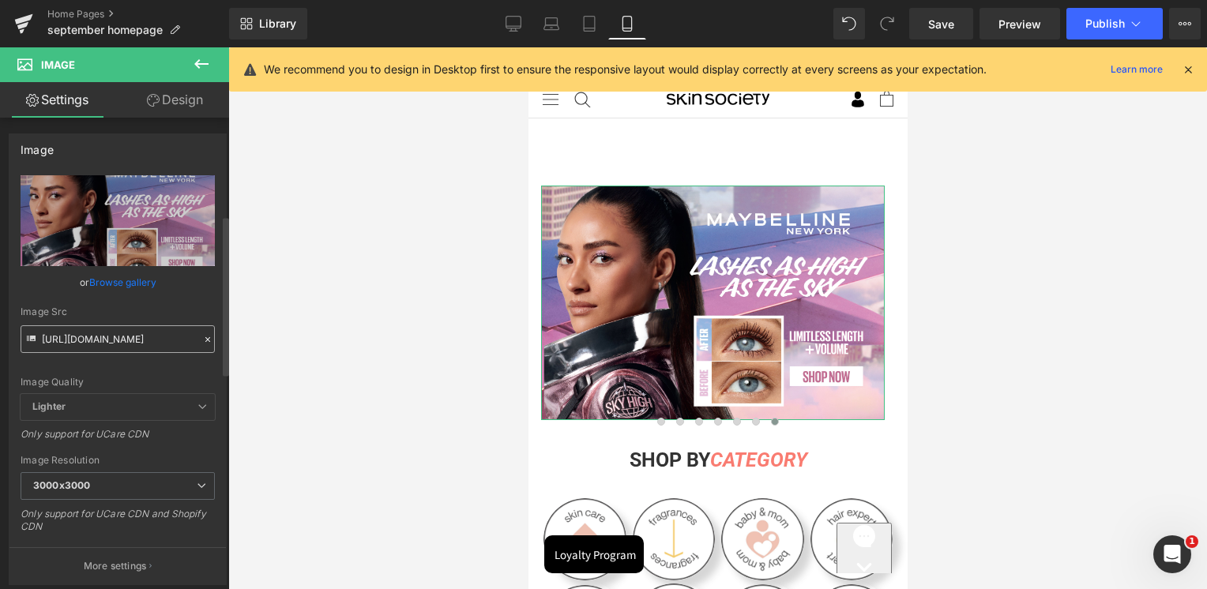
scroll to position [474, 0]
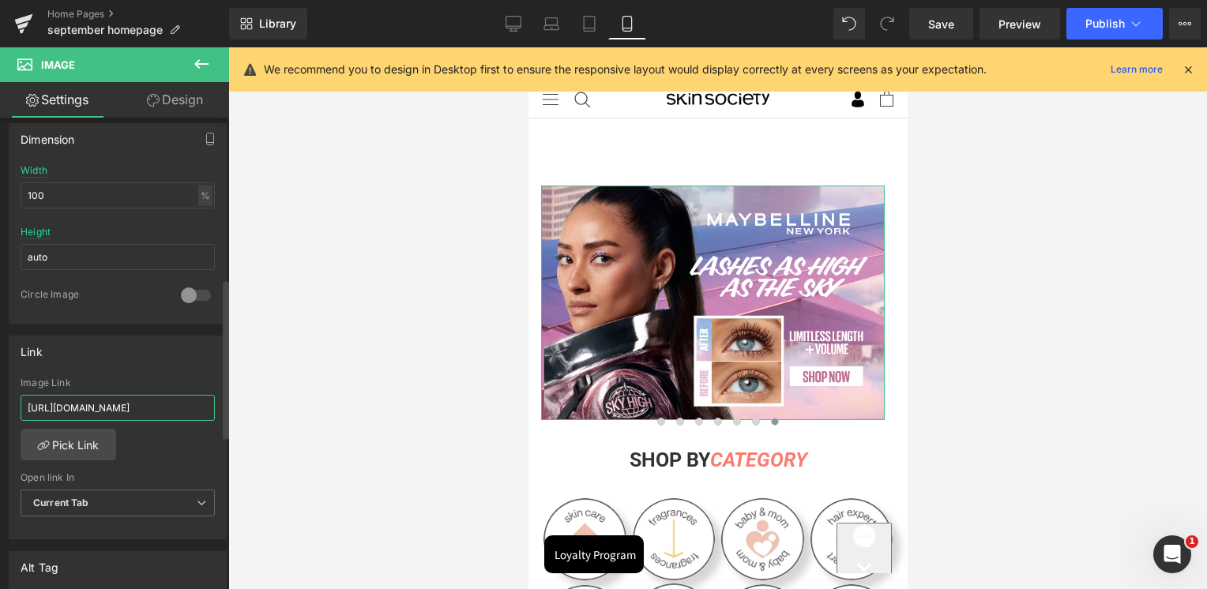
click at [107, 403] on input "[URL][DOMAIN_NAME]" at bounding box center [118, 408] width 194 height 26
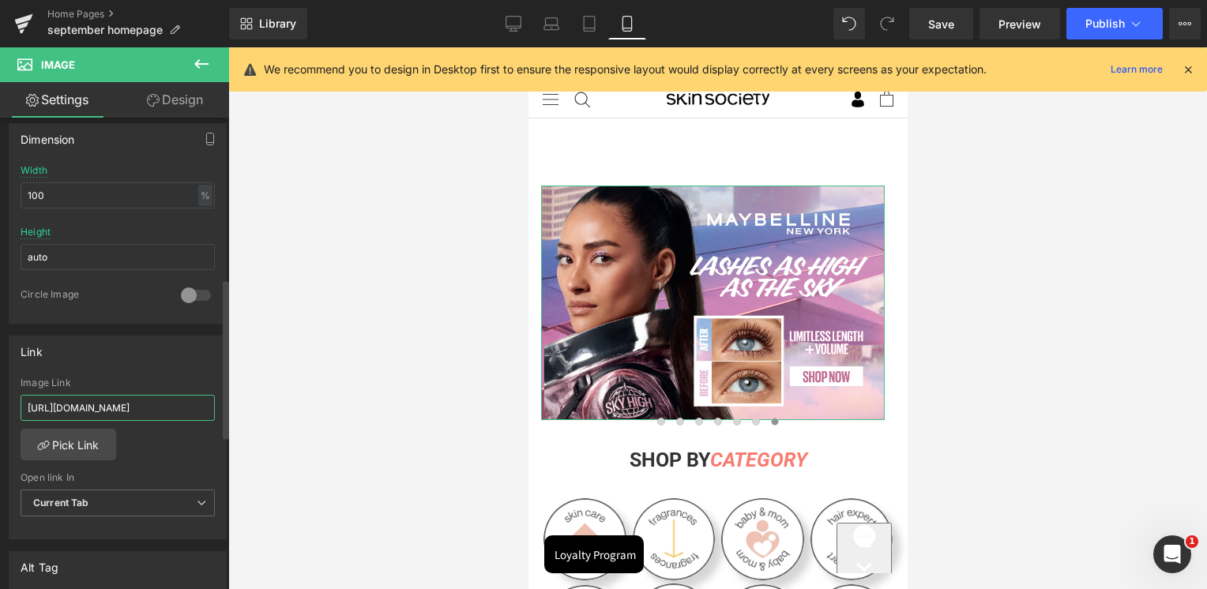
type input "[URL][DOMAIN_NAME]"
click at [120, 371] on div "Link [URL][DOMAIN_NAME] Image Link [URL][DOMAIN_NAME] Pick Link Current Tab New…" at bounding box center [118, 438] width 218 height 205
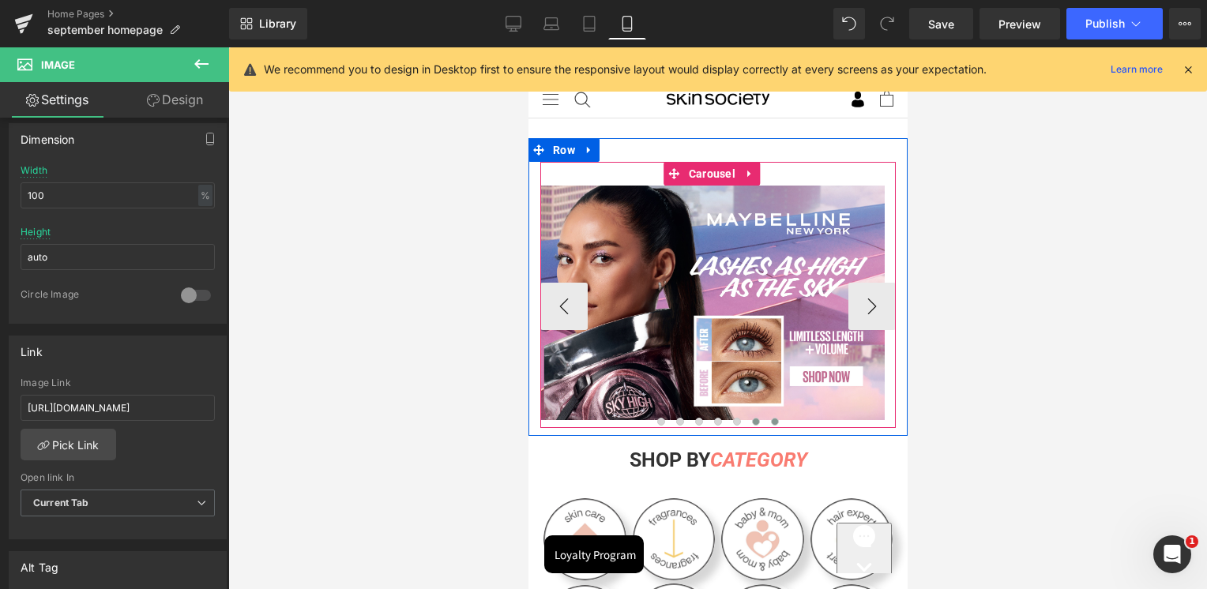
click at [751, 421] on span at bounding box center [755, 422] width 8 height 8
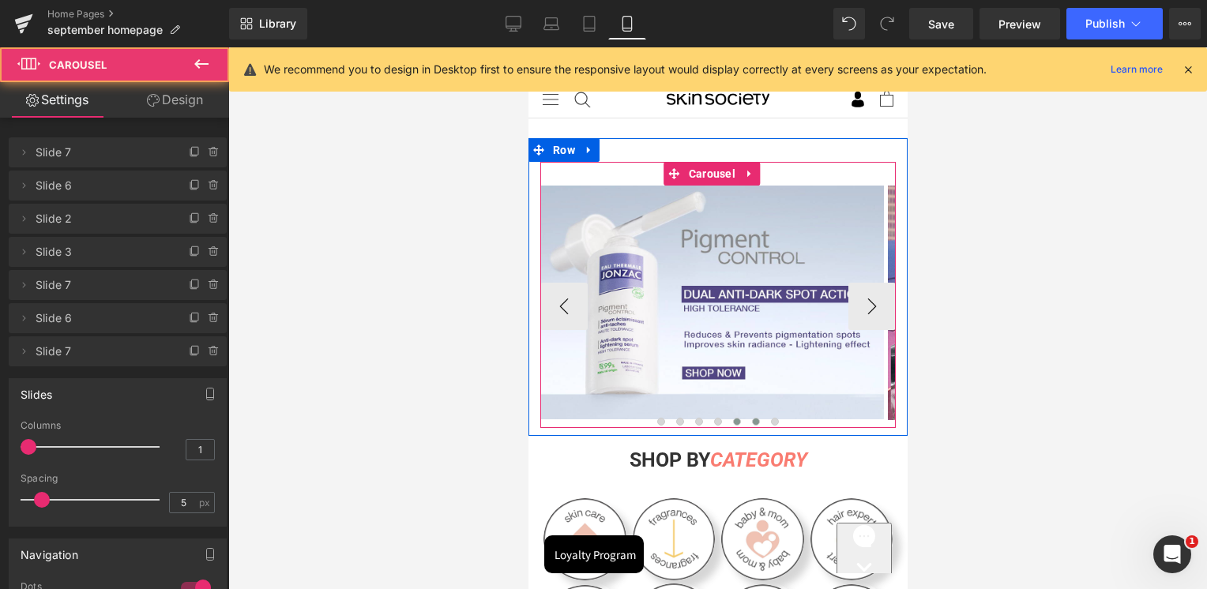
click at [734, 422] on span at bounding box center [736, 422] width 8 height 8
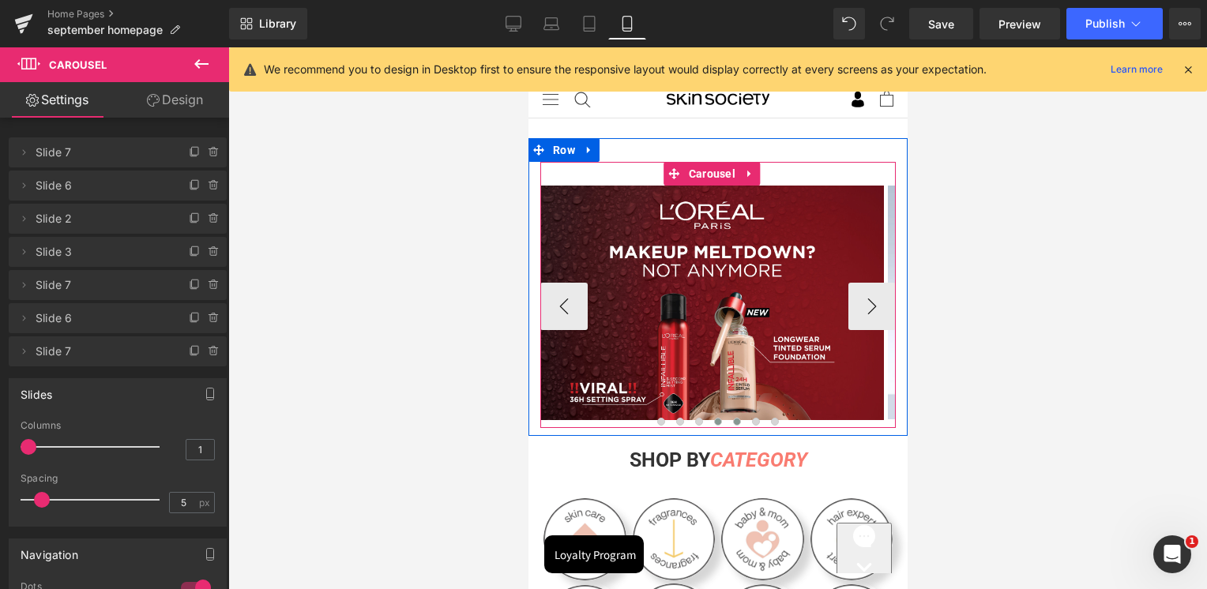
click at [716, 423] on button at bounding box center [717, 422] width 19 height 16
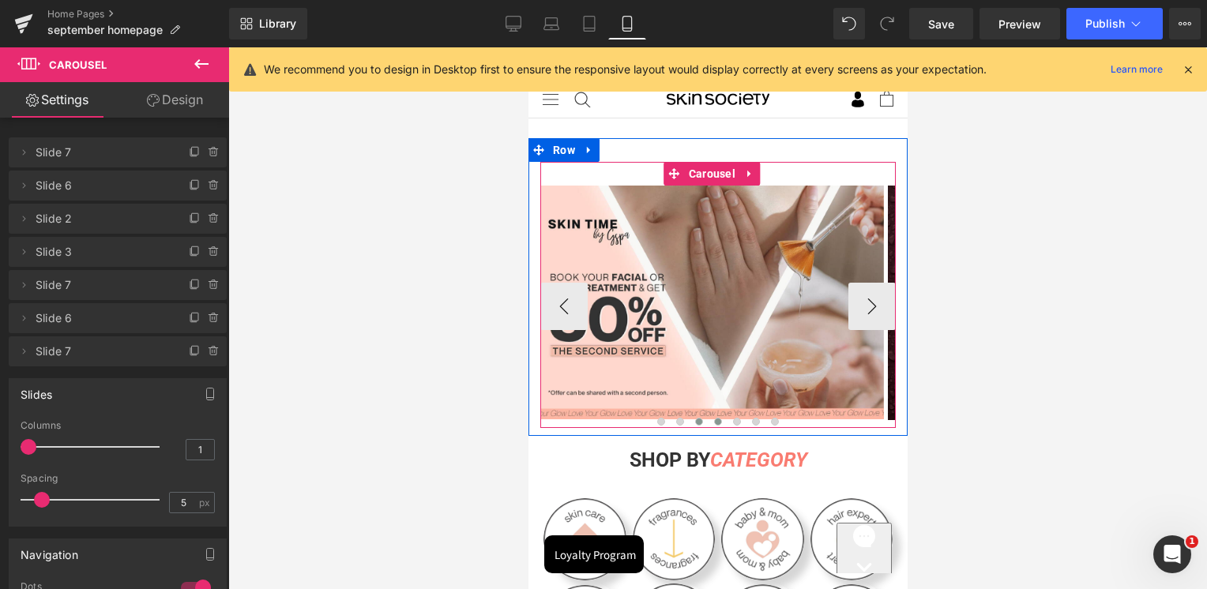
click at [694, 423] on span at bounding box center [698, 422] width 8 height 8
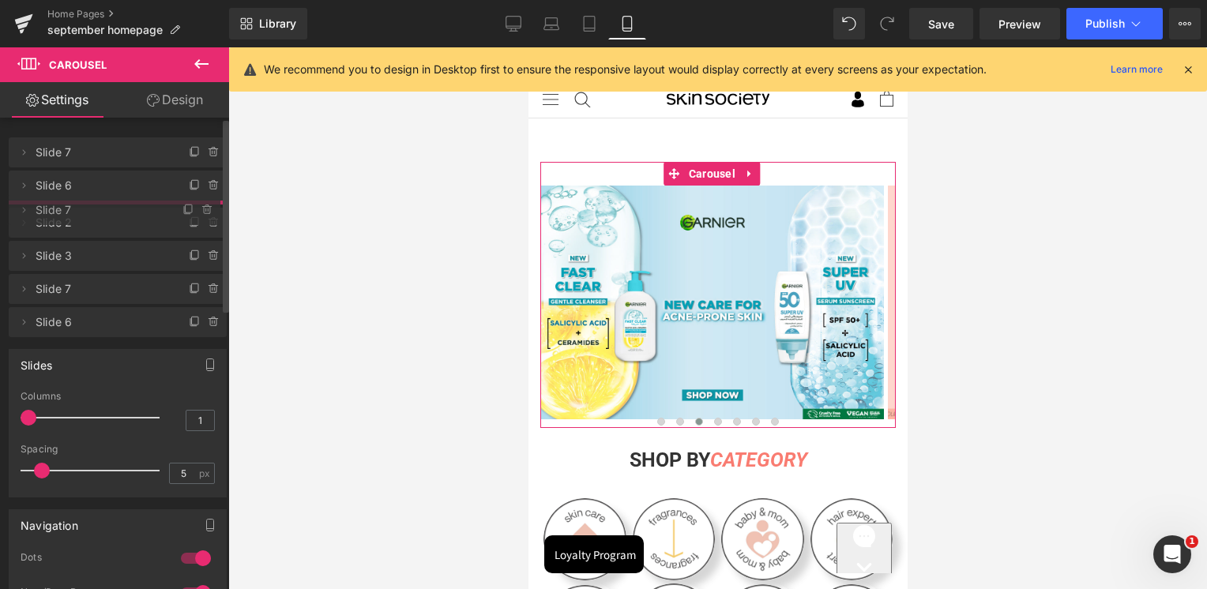
drag, startPoint x: 103, startPoint y: 348, endPoint x: 121, endPoint y: 206, distance: 142.6
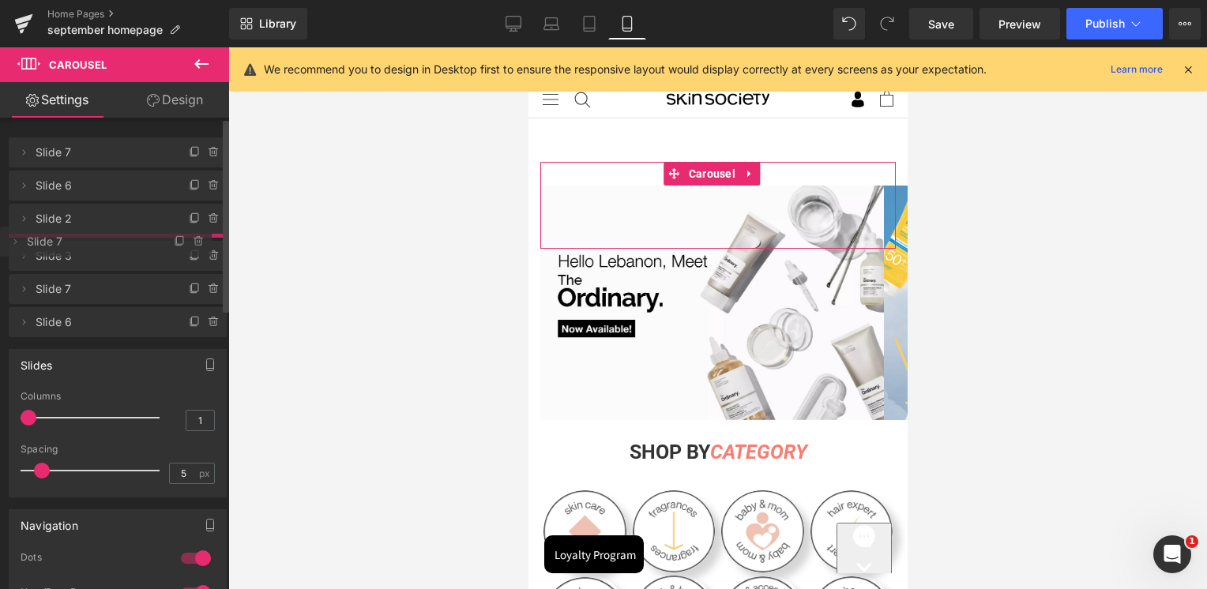
drag, startPoint x: 85, startPoint y: 219, endPoint x: 94, endPoint y: 242, distance: 24.5
click at [94, 242] on span "Slide 7" at bounding box center [90, 242] width 126 height 30
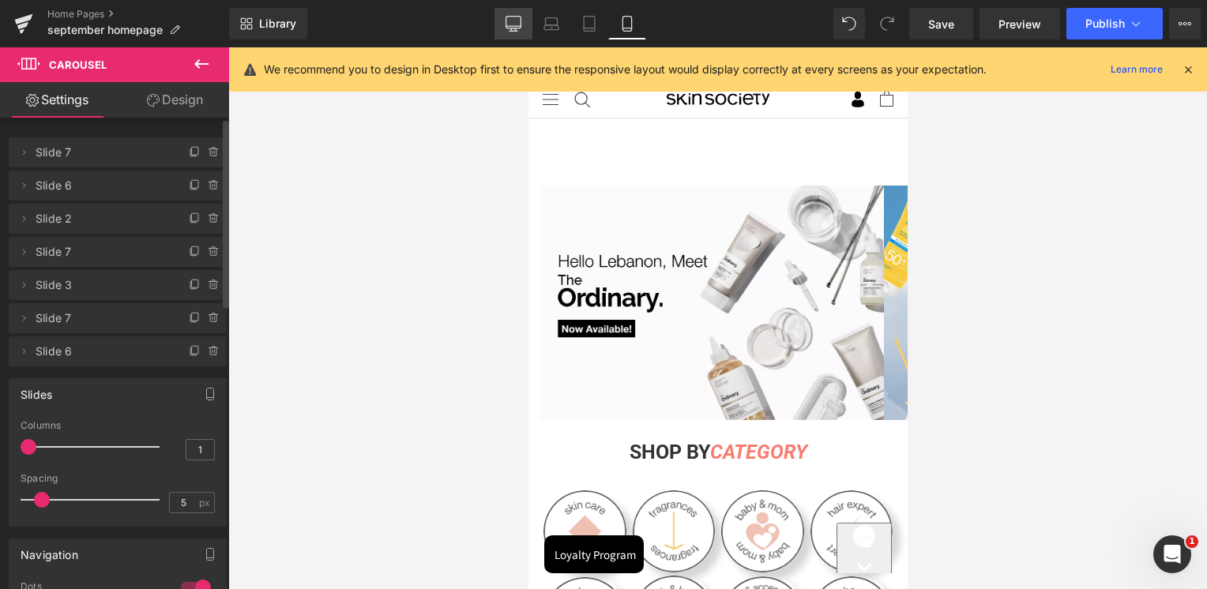
click at [520, 28] on icon at bounding box center [514, 24] width 16 height 16
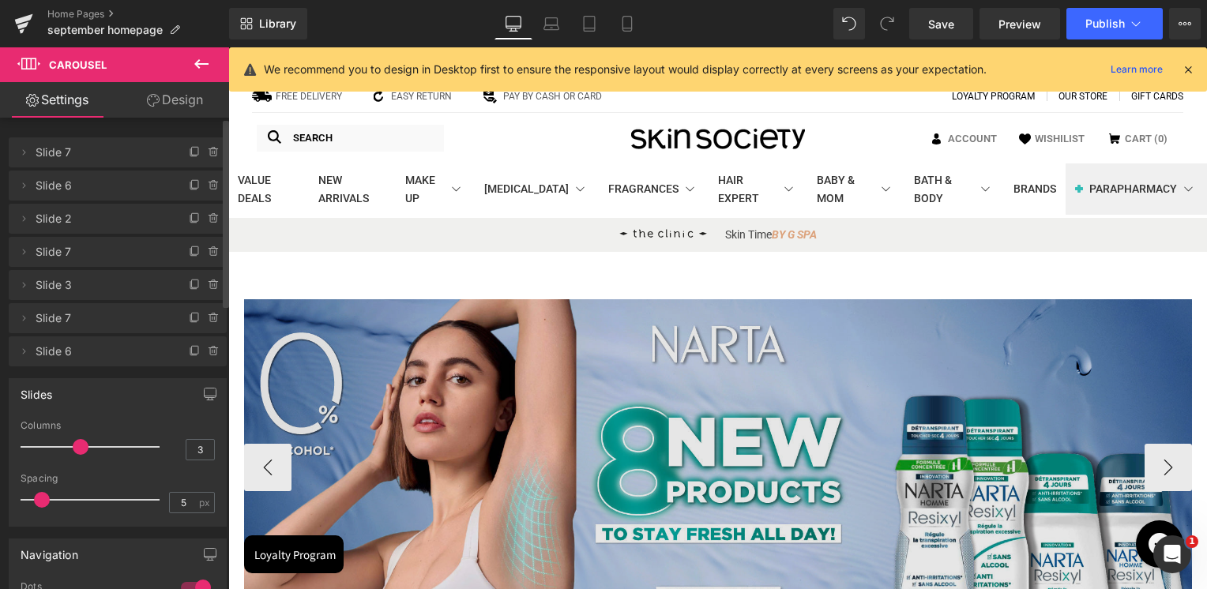
scroll to position [237, 0]
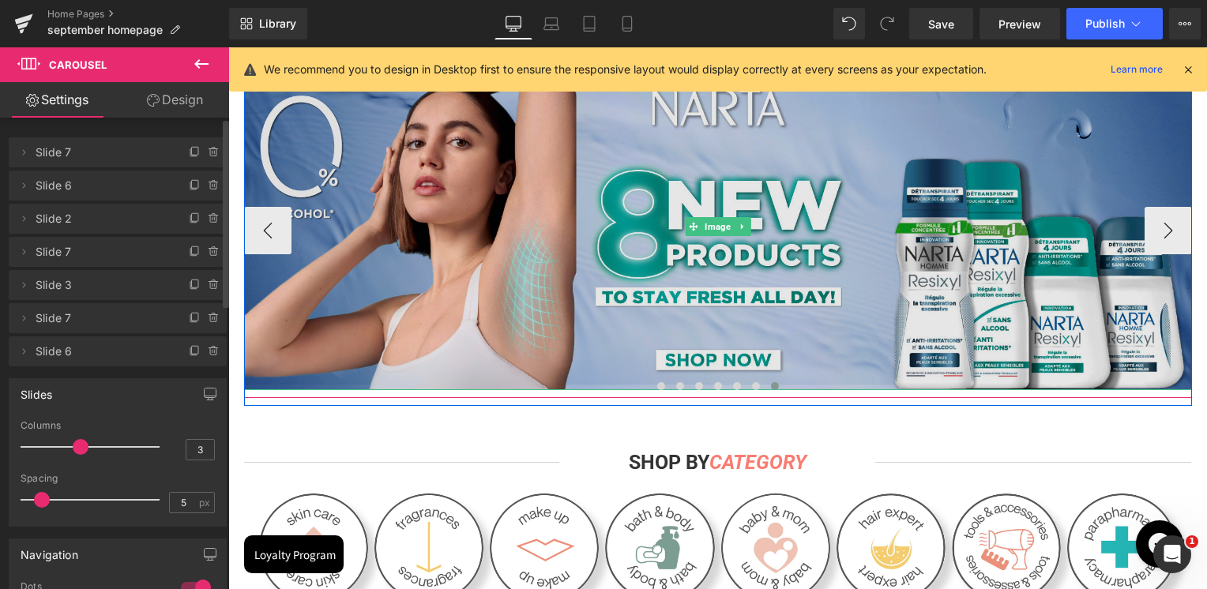
click at [722, 258] on img at bounding box center [718, 226] width 948 height 328
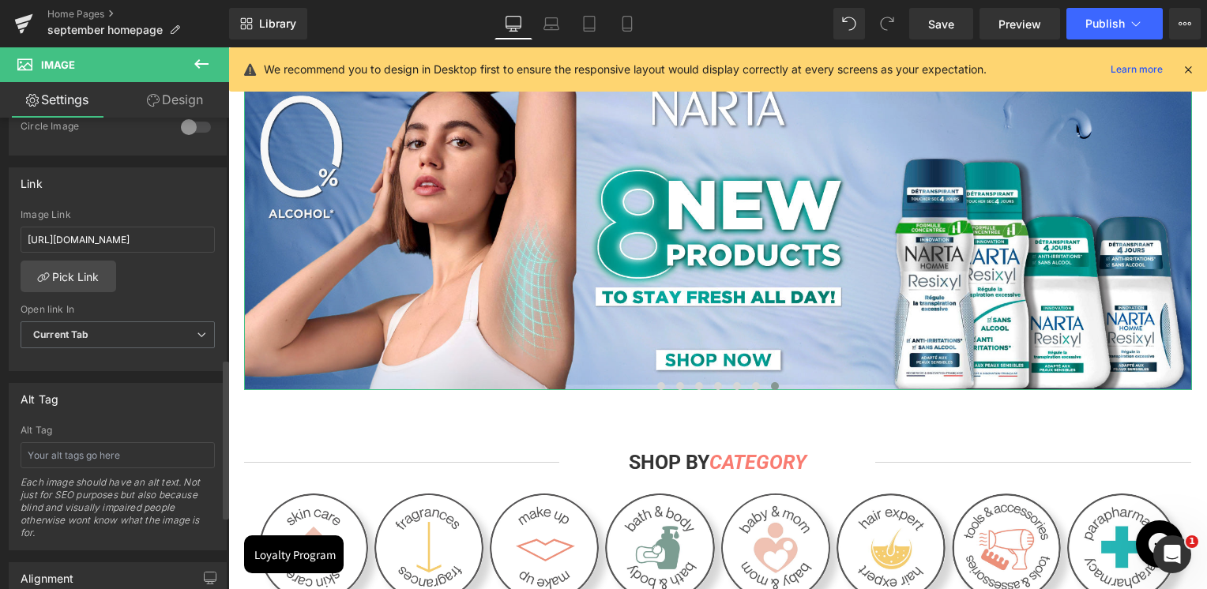
scroll to position [711, 0]
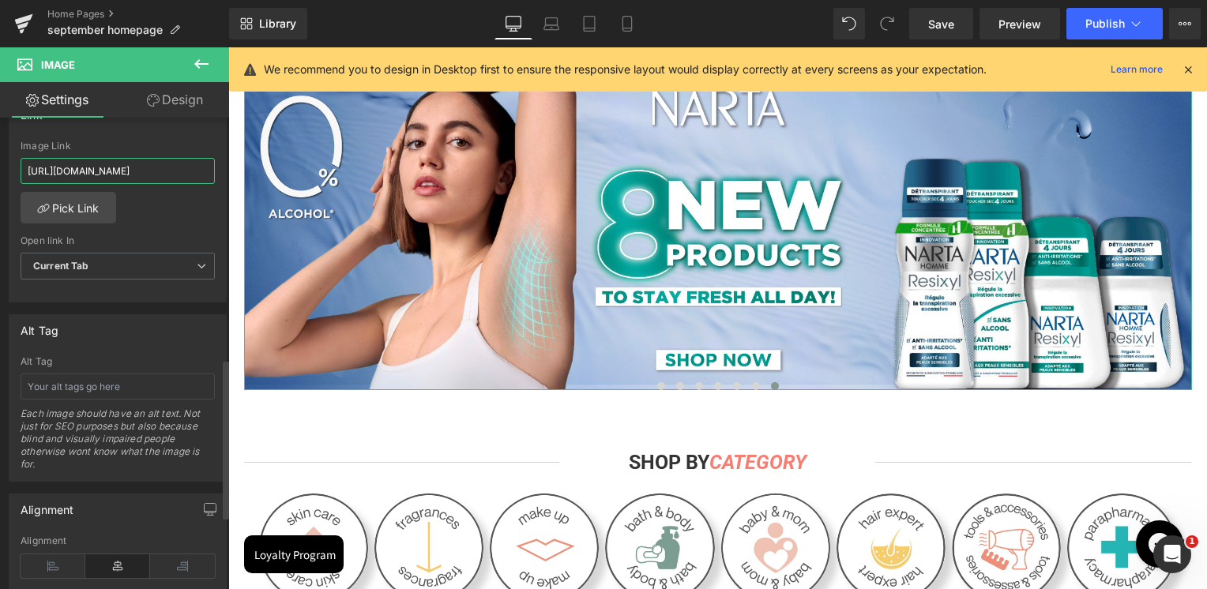
click at [164, 179] on input "[URL][DOMAIN_NAME]" at bounding box center [118, 171] width 194 height 26
click at [164, 169] on input "[URL][DOMAIN_NAME]" at bounding box center [118, 171] width 194 height 26
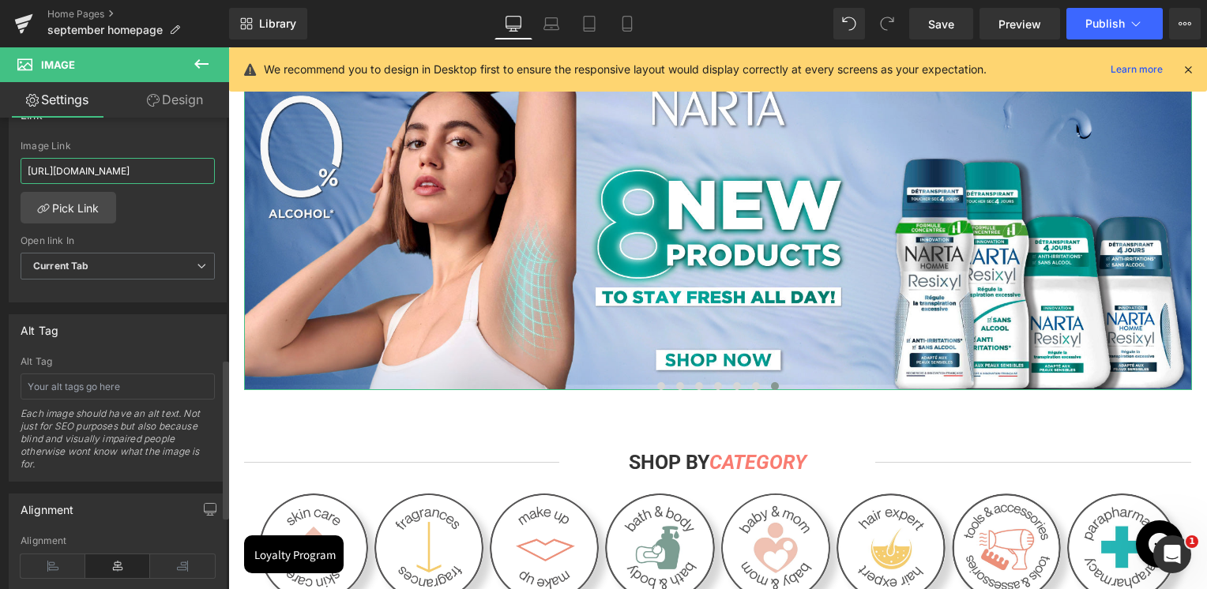
click at [164, 169] on input "[URL][DOMAIN_NAME]" at bounding box center [118, 171] width 194 height 26
type input "[URL][DOMAIN_NAME]"
click at [164, 147] on div "Image Link" at bounding box center [118, 146] width 194 height 11
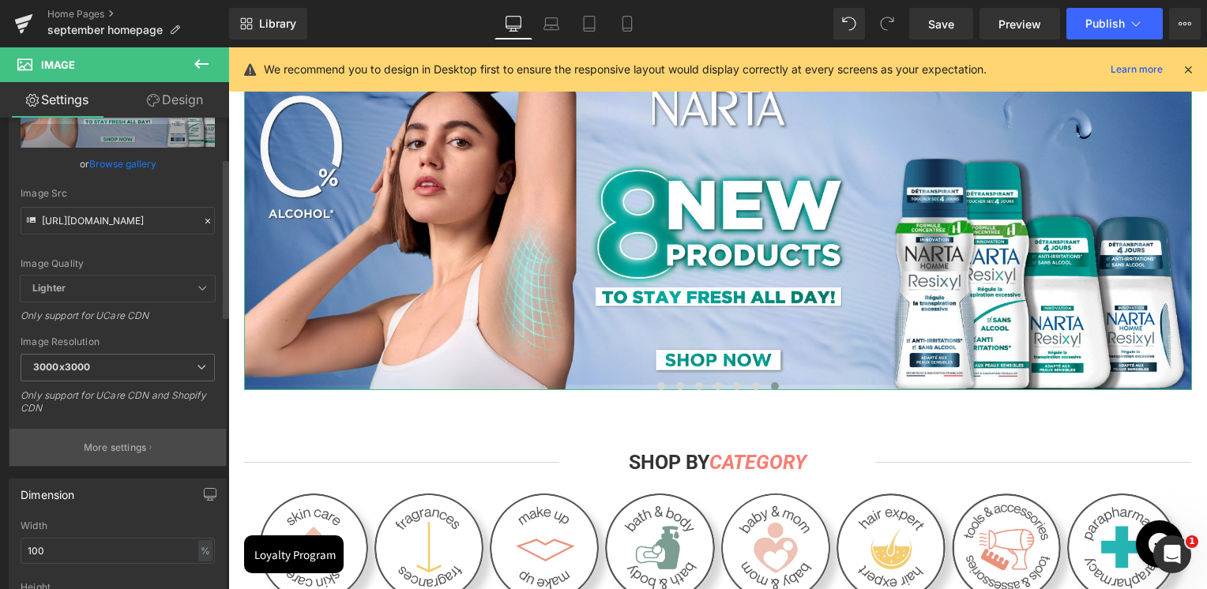
scroll to position [0, 0]
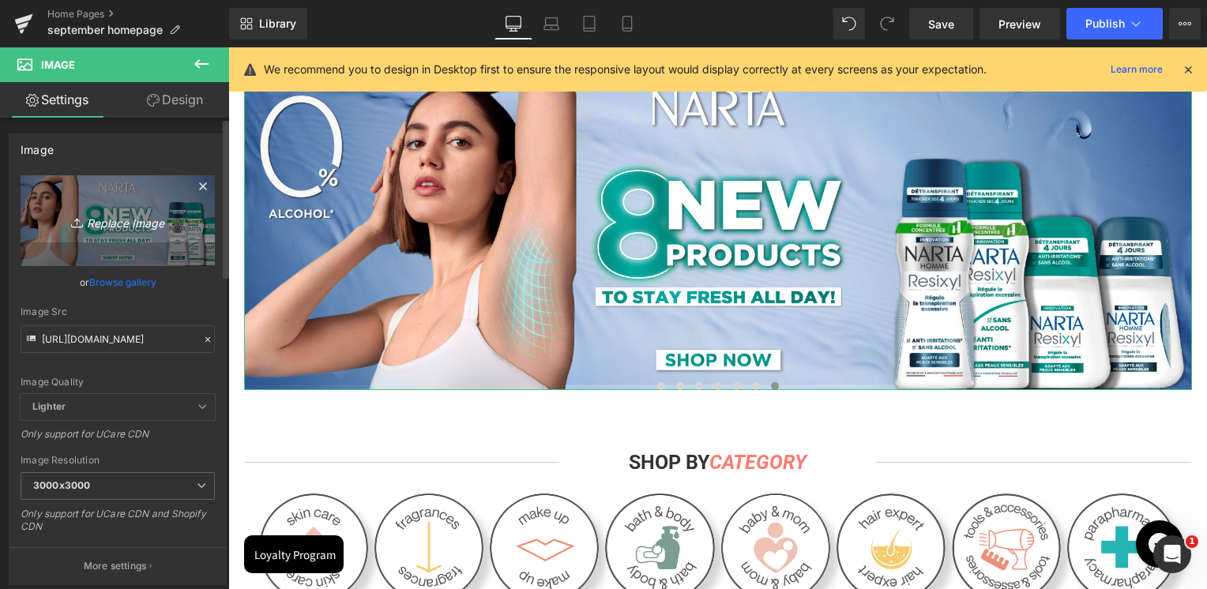
click at [159, 232] on link "Replace Image" at bounding box center [118, 220] width 194 height 91
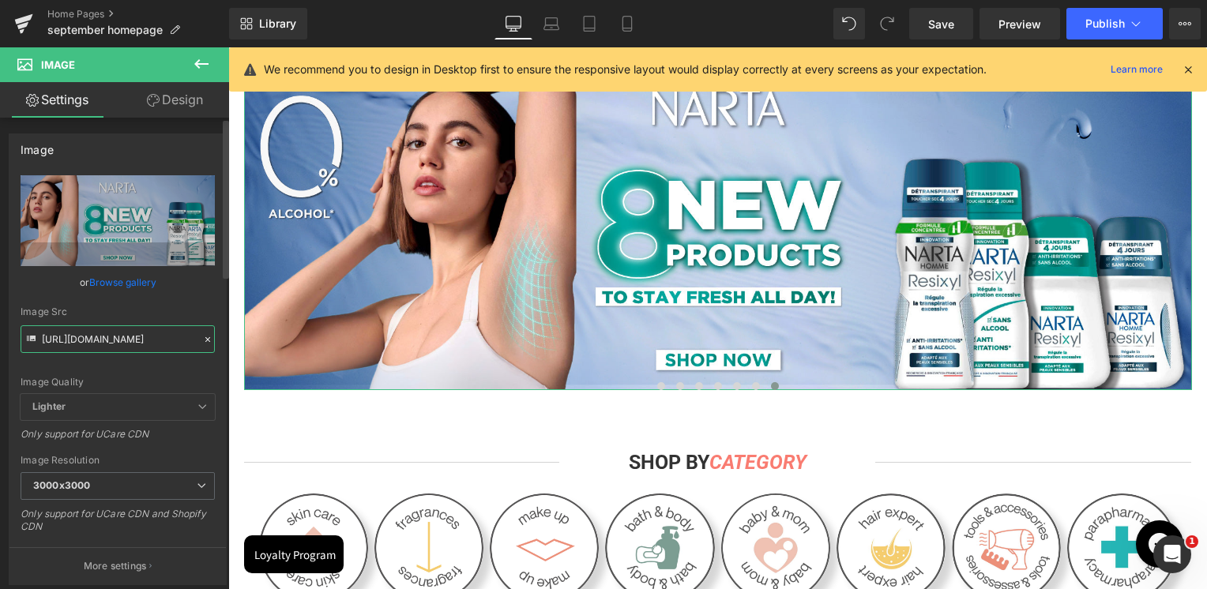
click at [106, 337] on input "[URL][DOMAIN_NAME]" at bounding box center [118, 339] width 194 height 28
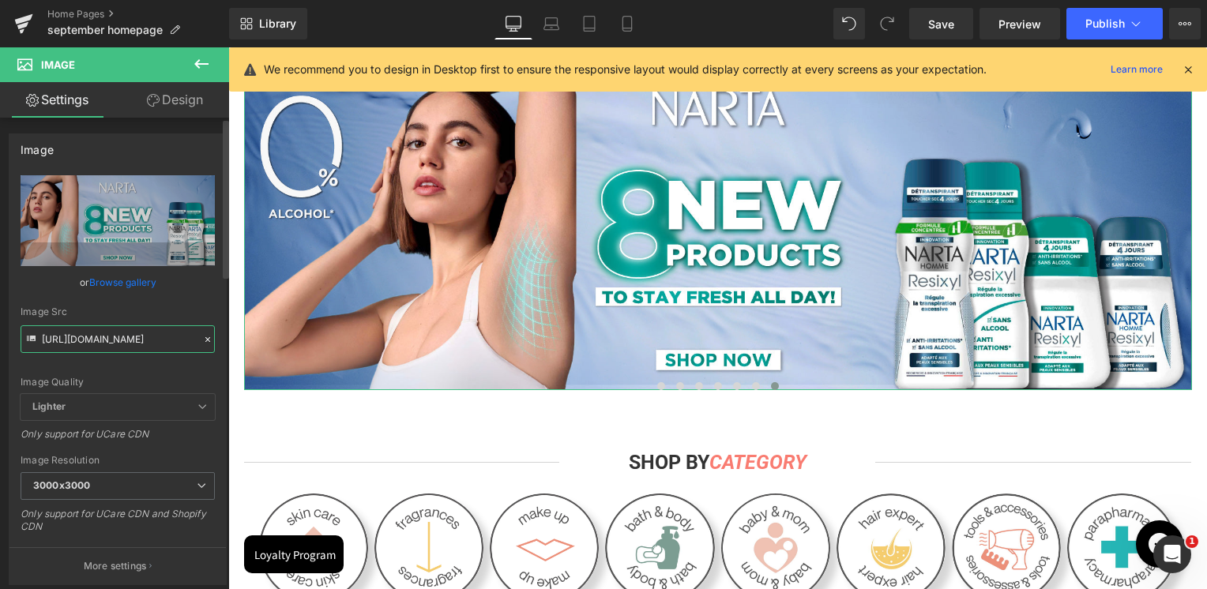
paste input "SkinSociety_banners_Sky_High_2-01_472cf03f-8d0d-4266-a160-52802f6d7618.jpg?v=17…"
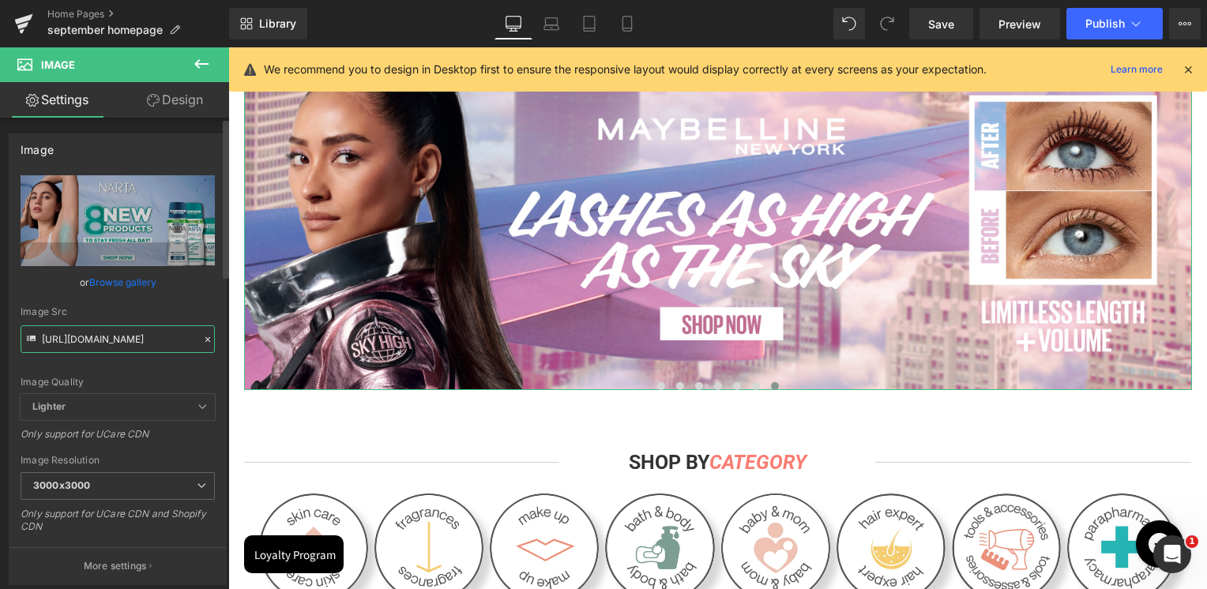
type input "[URL][DOMAIN_NAME]"
click at [128, 316] on div "Image Src" at bounding box center [118, 311] width 194 height 11
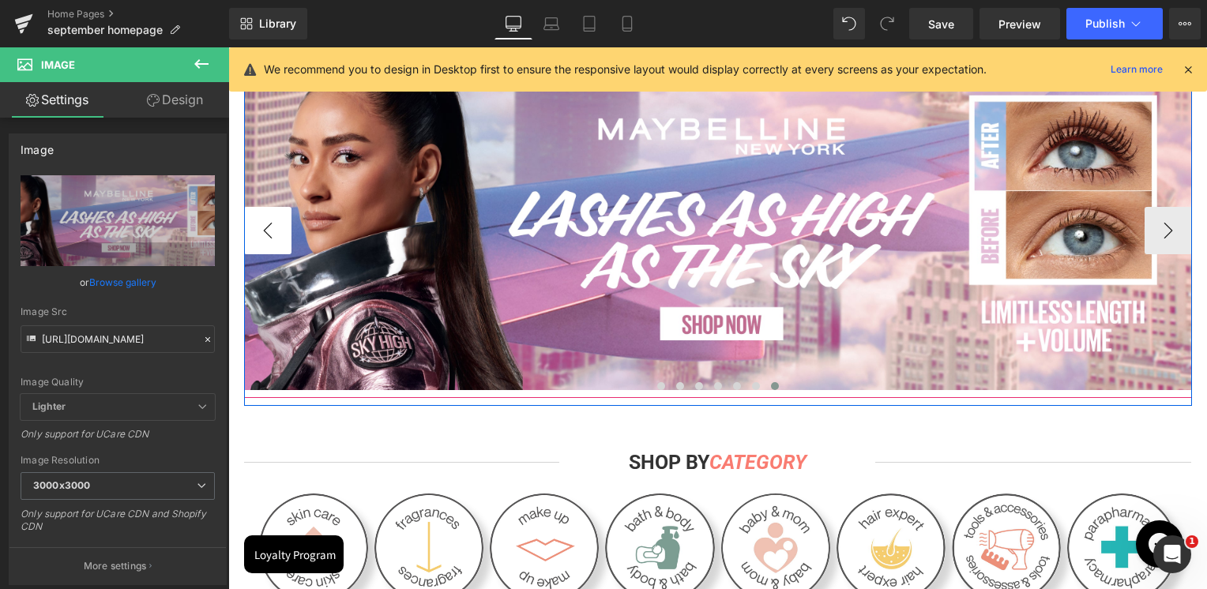
click at [251, 236] on button "‹" at bounding box center [267, 230] width 47 height 47
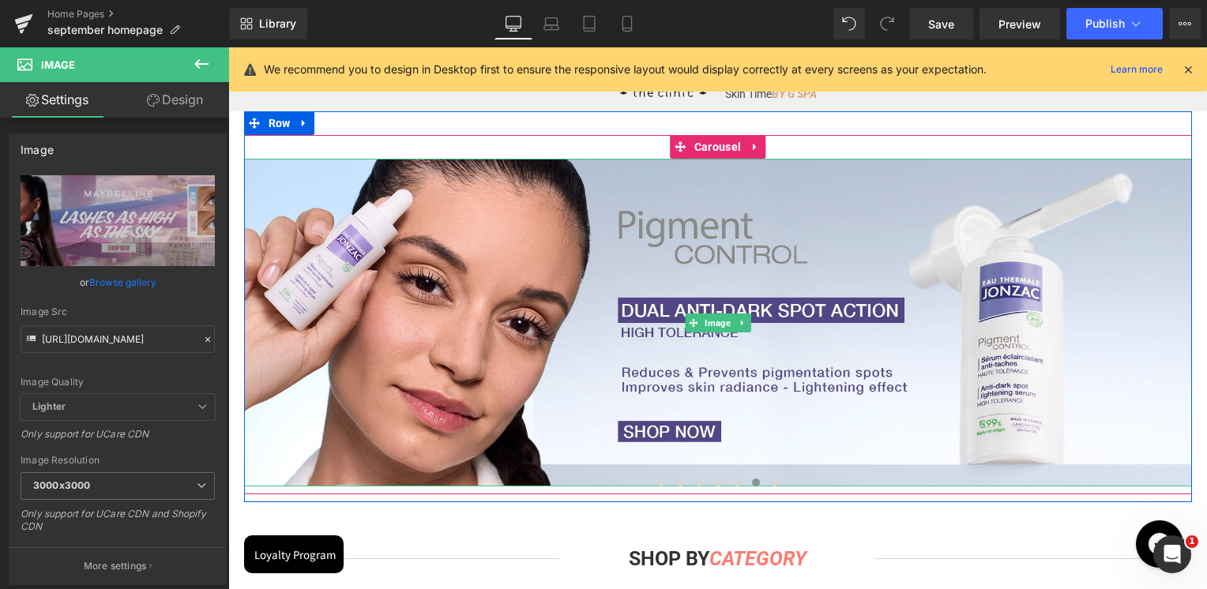
scroll to position [79, 0]
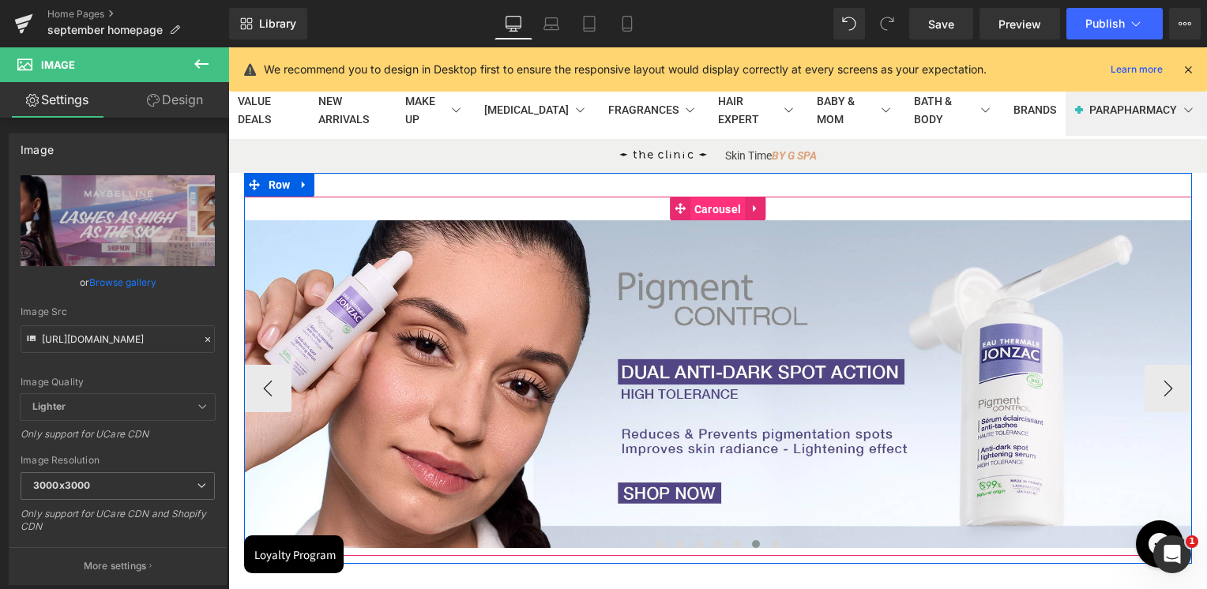
click at [708, 216] on span "Carousel" at bounding box center [717, 209] width 55 height 24
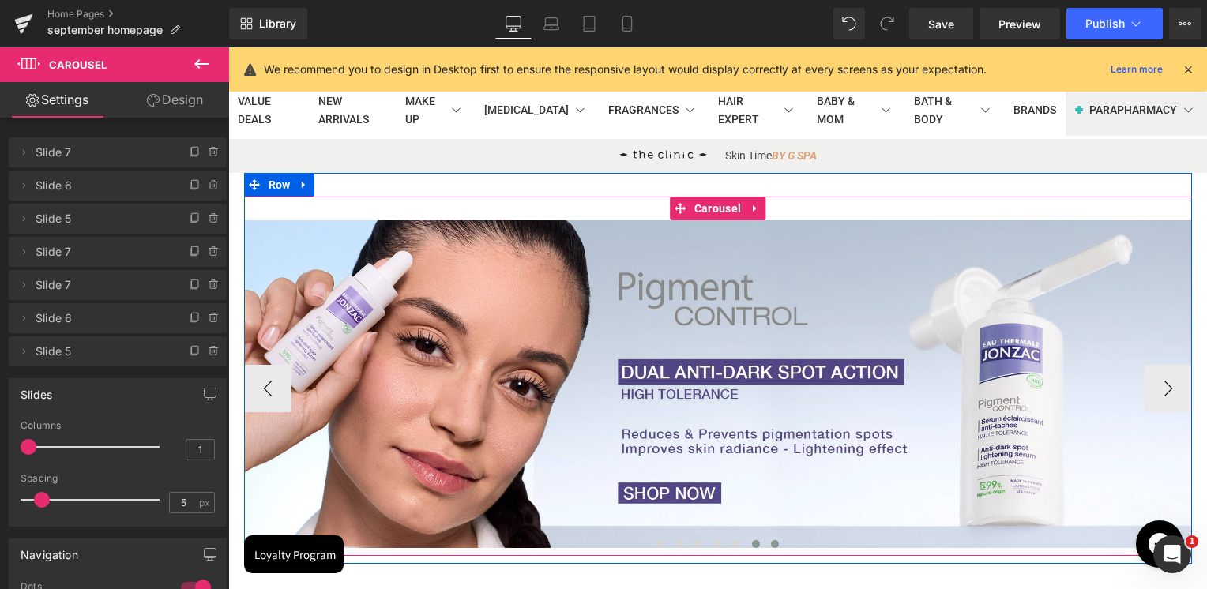
click at [771, 546] on span at bounding box center [775, 544] width 8 height 8
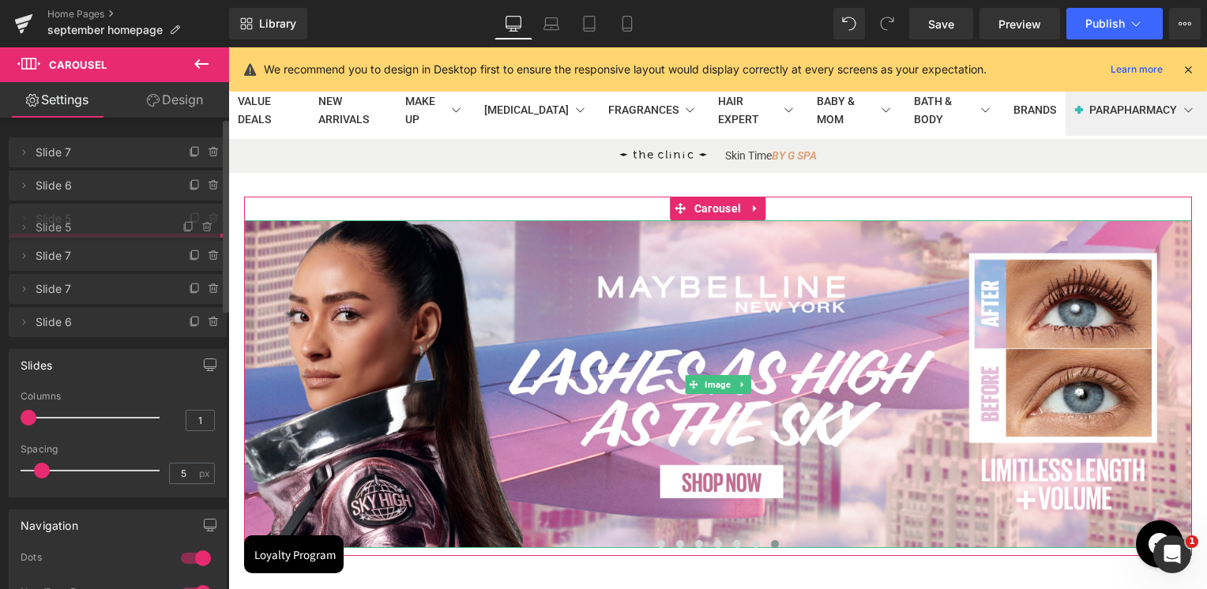
drag, startPoint x: 72, startPoint y: 357, endPoint x: 92, endPoint y: 233, distance: 125.6
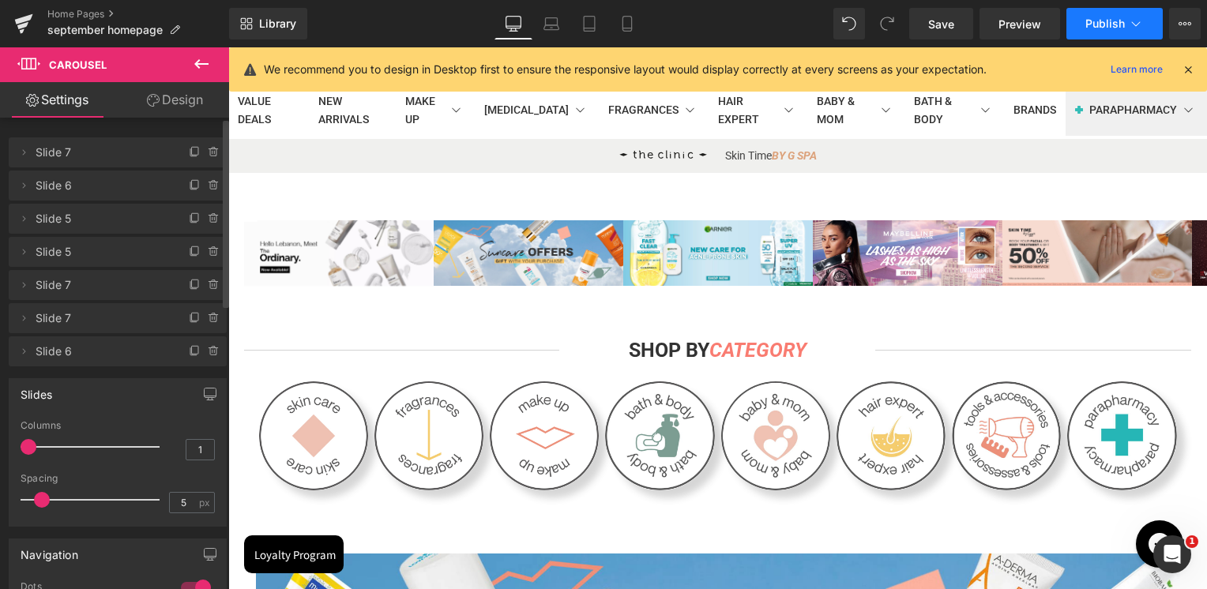
click at [1104, 17] on span "Publish" at bounding box center [1104, 23] width 39 height 13
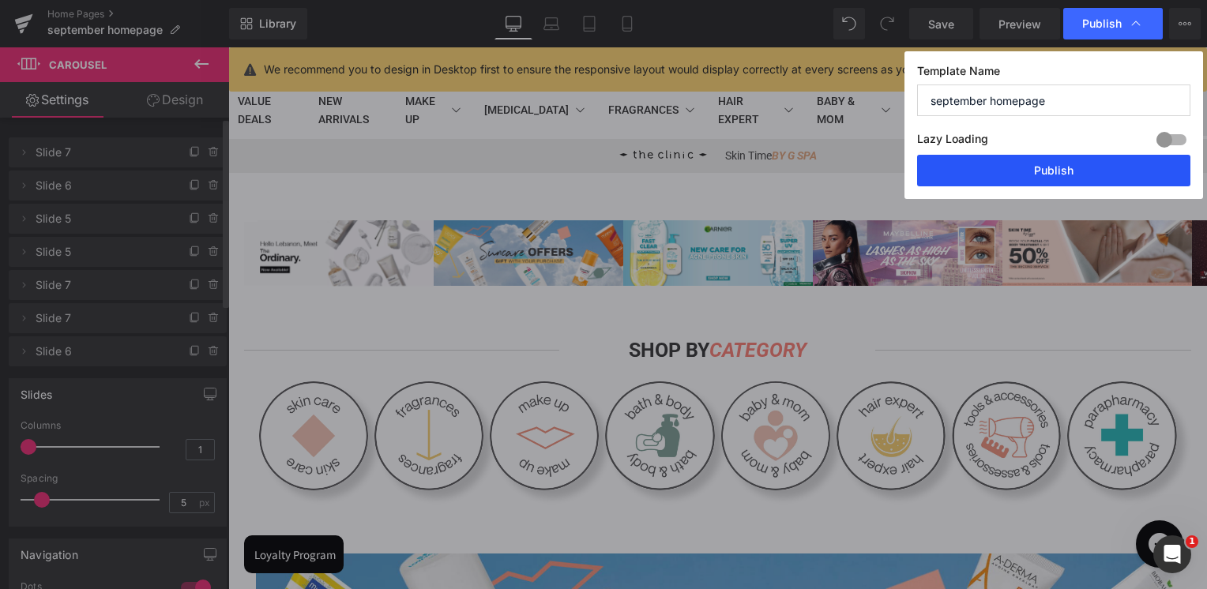
click at [1069, 160] on button "Publish" at bounding box center [1053, 171] width 273 height 32
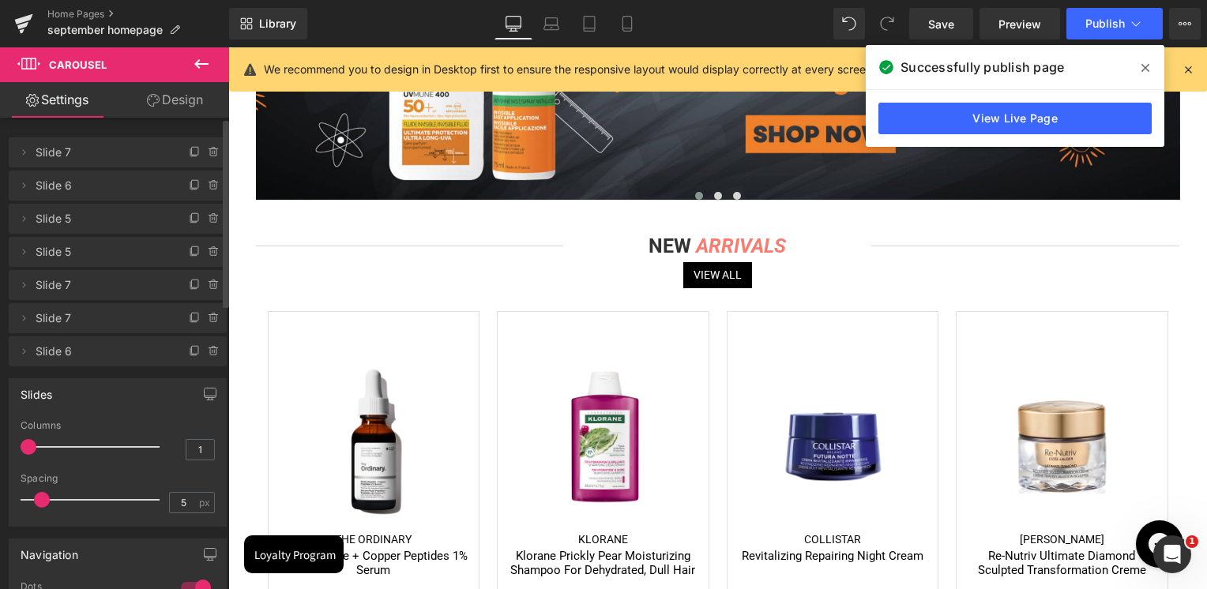
scroll to position [2054, 0]
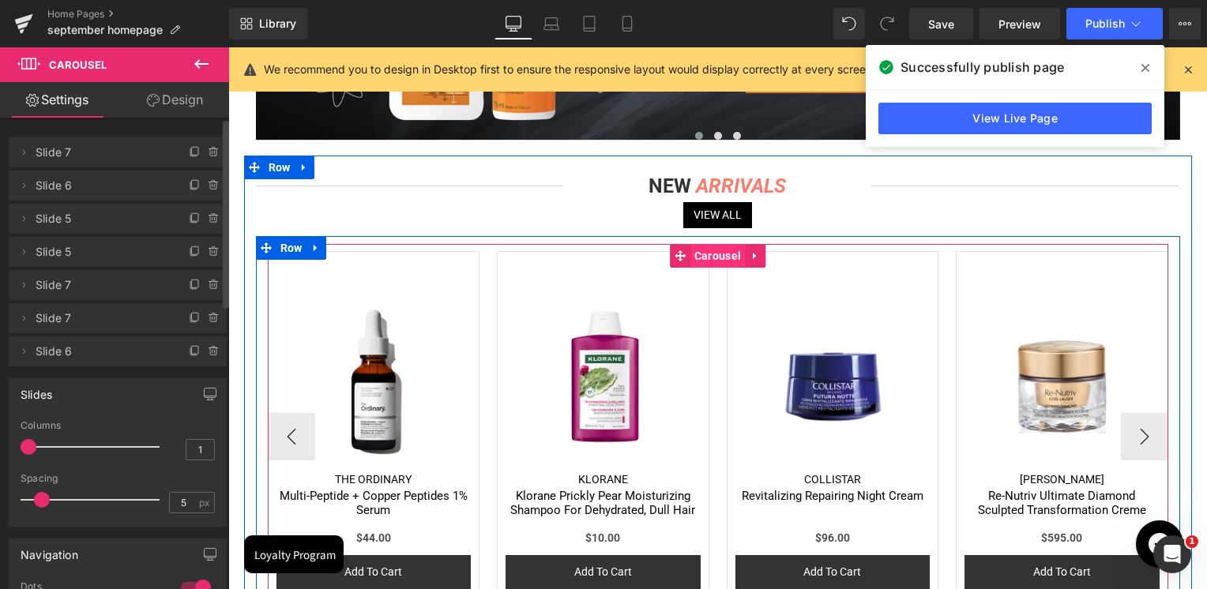
click at [715, 257] on span "Carousel" at bounding box center [717, 256] width 55 height 24
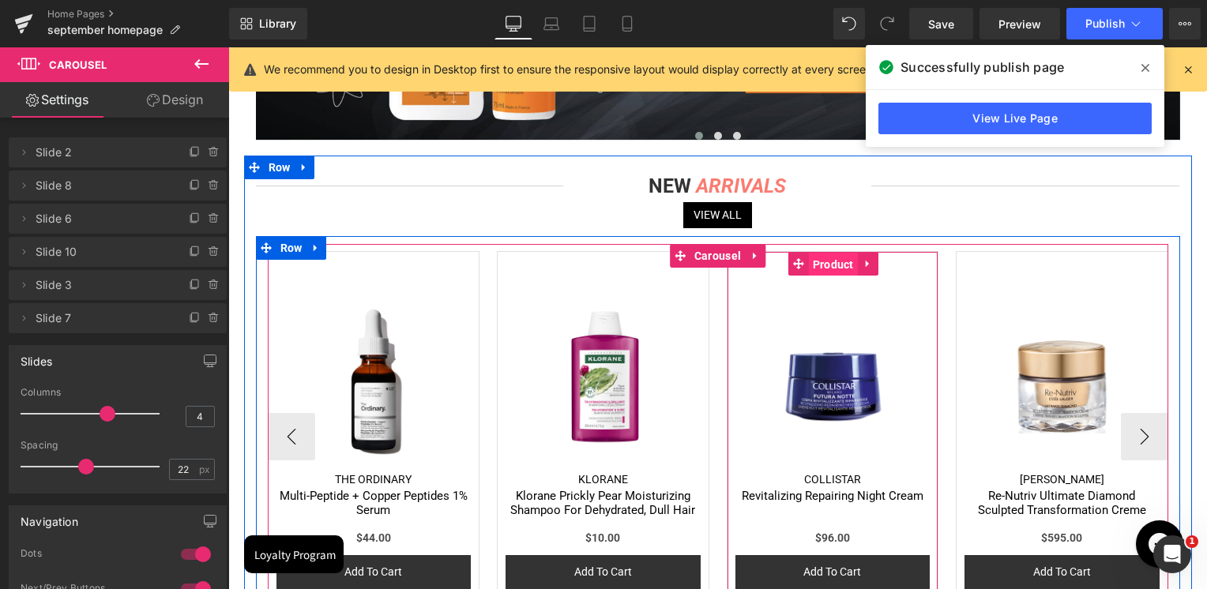
click at [834, 268] on span "Product" at bounding box center [833, 265] width 49 height 24
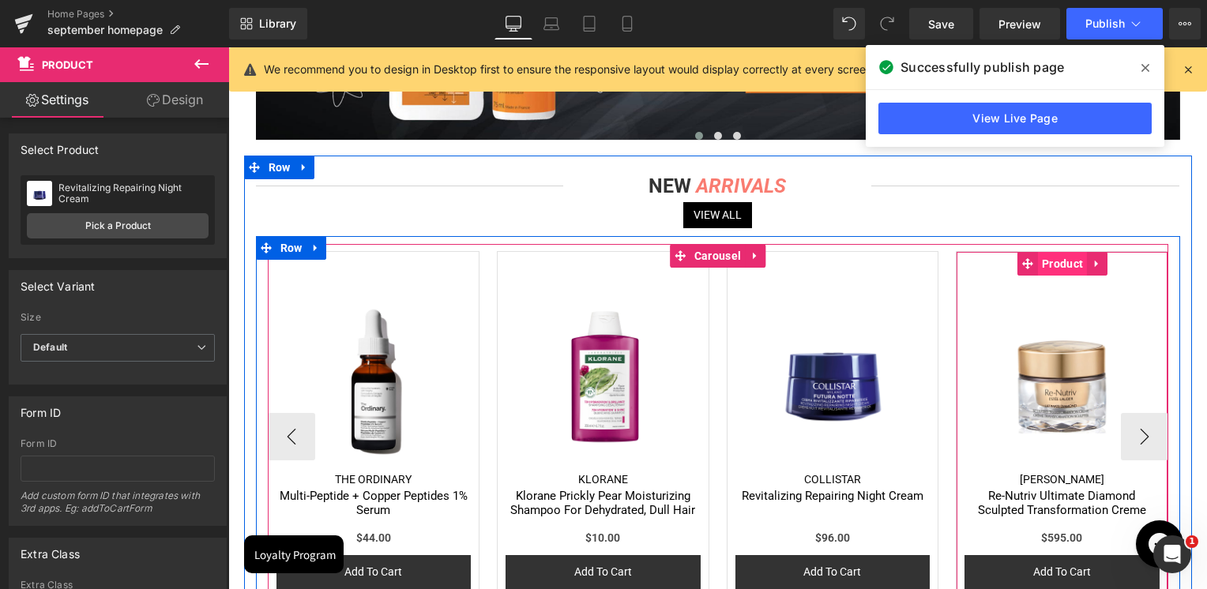
click at [1052, 263] on span "Product" at bounding box center [1062, 264] width 49 height 24
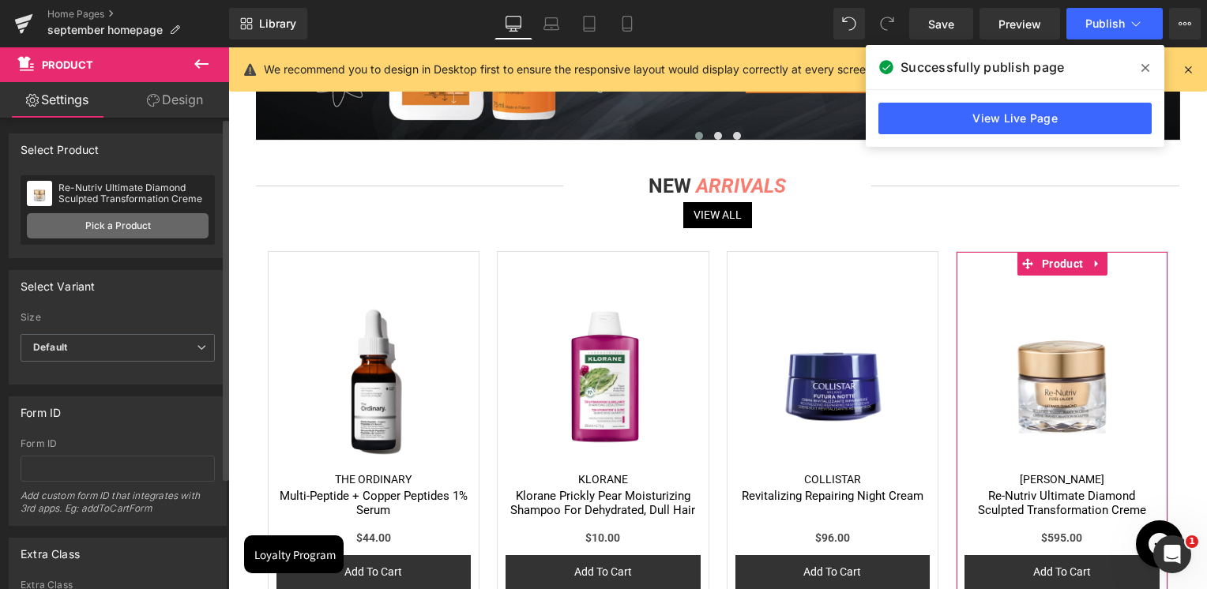
click at [142, 235] on link "Pick a Product" at bounding box center [118, 225] width 182 height 25
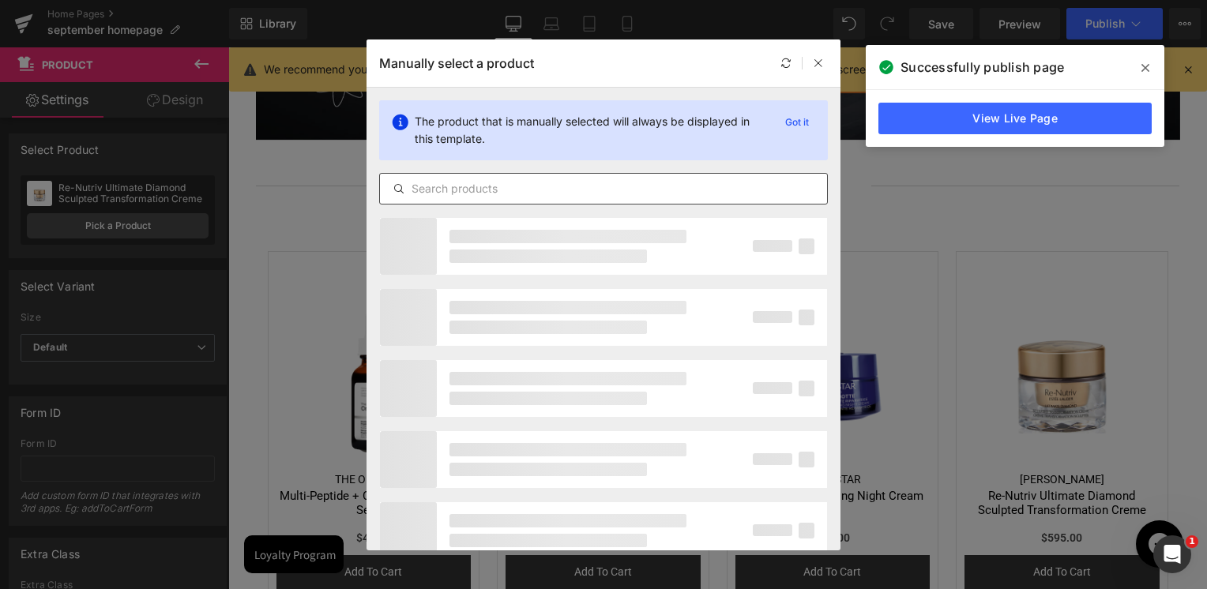
click at [513, 189] on input "text" at bounding box center [603, 188] width 447 height 19
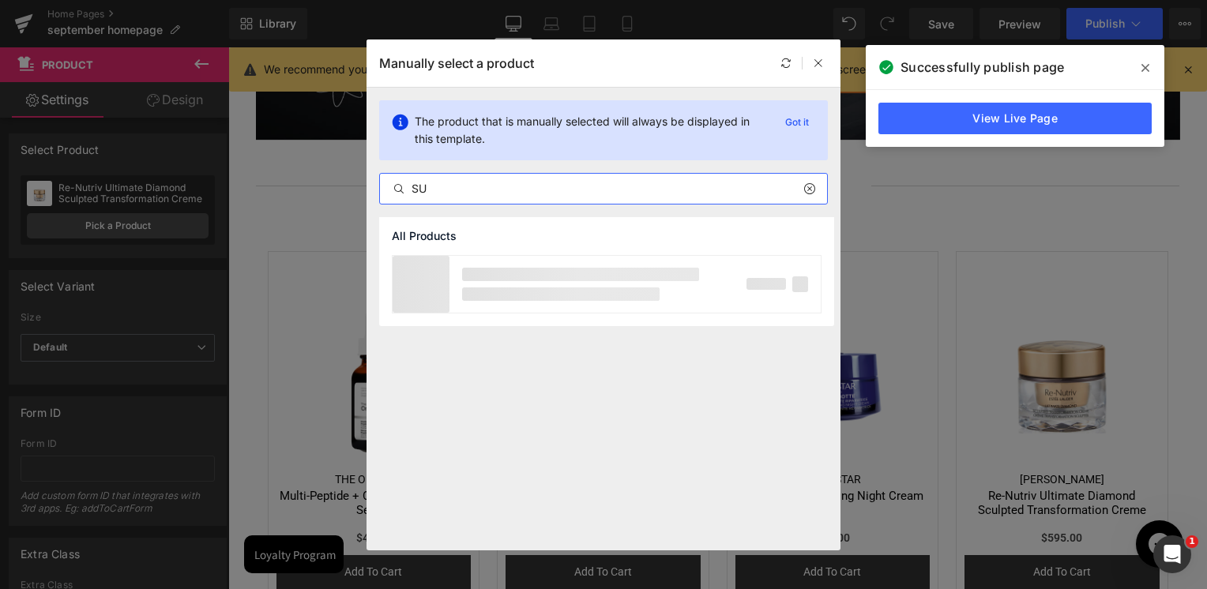
type input "S"
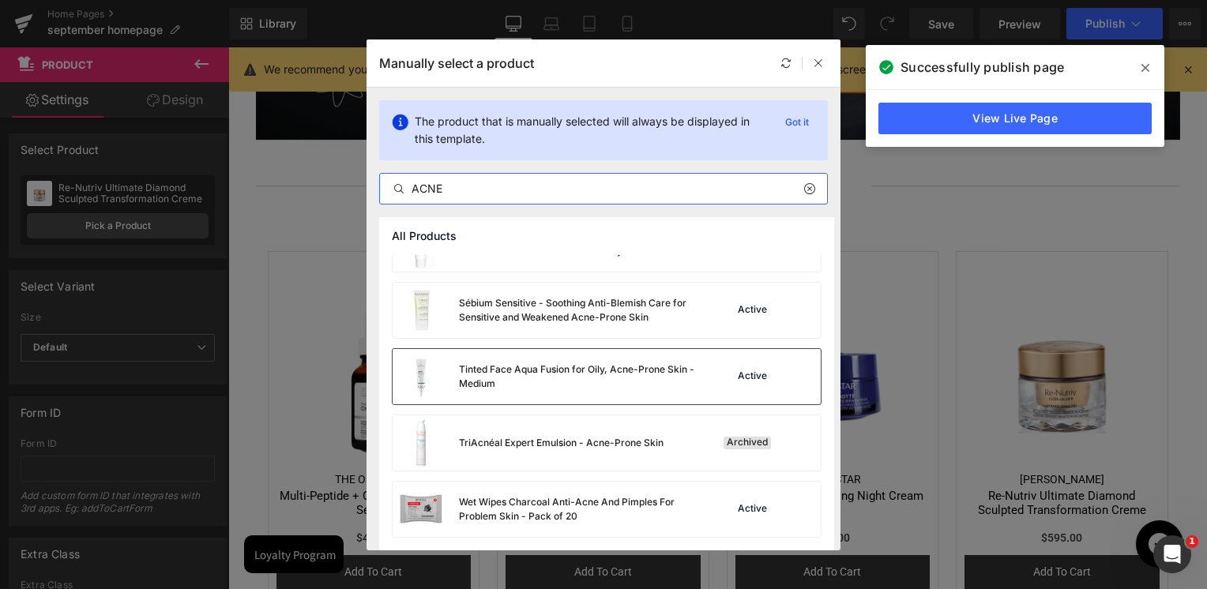
scroll to position [3755, 0]
click at [489, 184] on input "ACNE" at bounding box center [603, 188] width 447 height 19
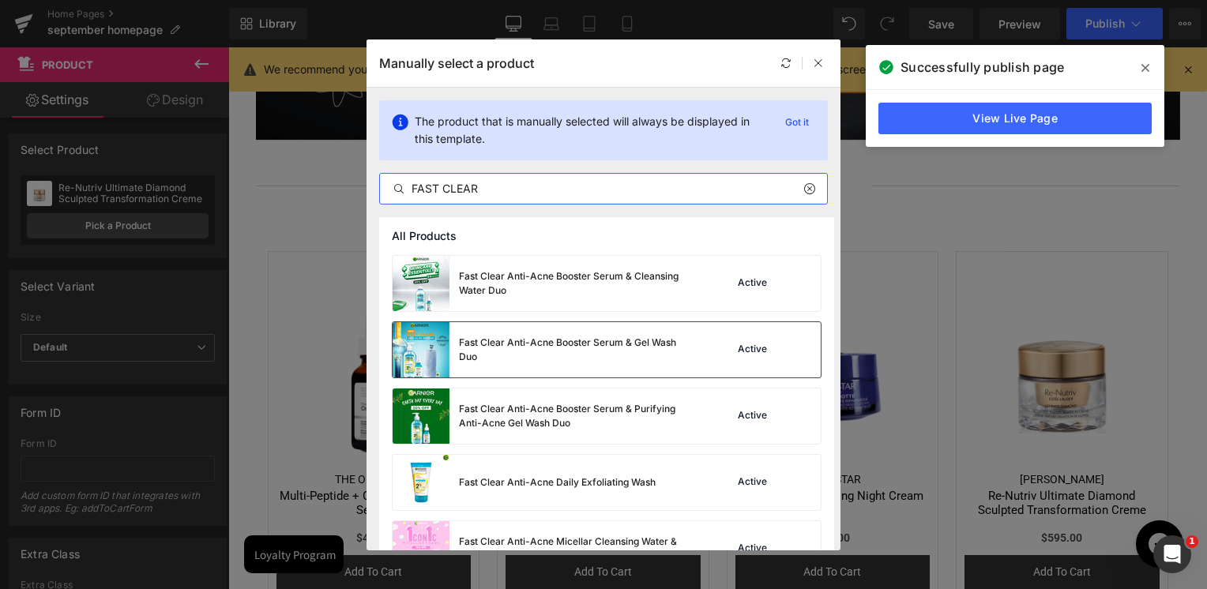
scroll to position [316, 0]
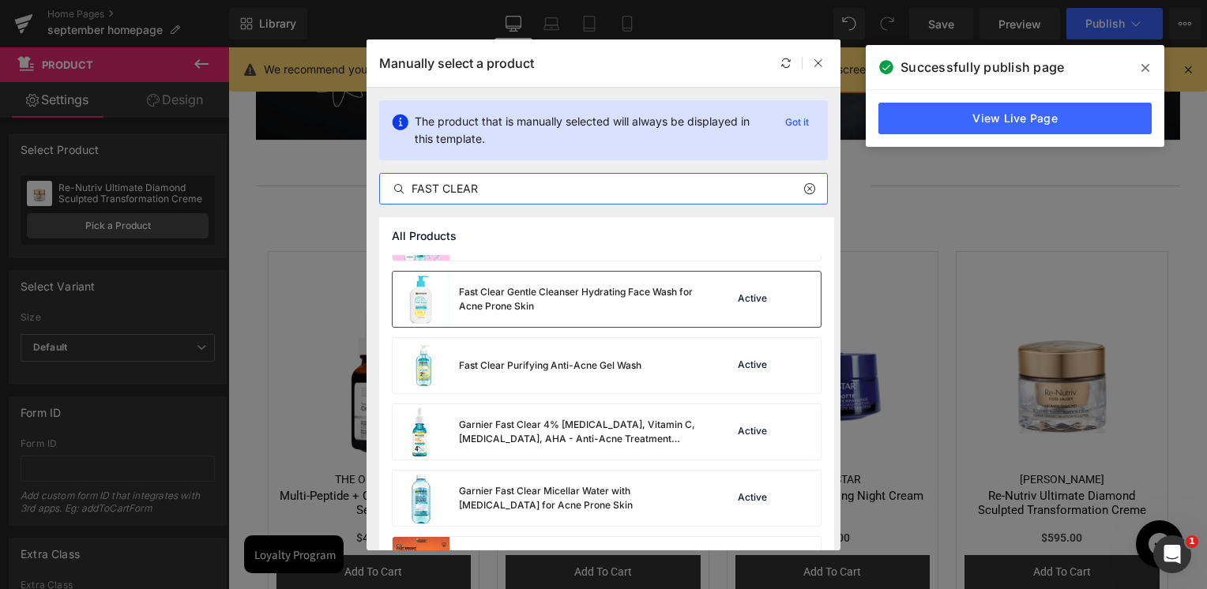
type input "FAST CLEAR"
click at [513, 303] on div "Fast Clear Gentle Cleanser Hydrating Face Wash for Acne Prone Skin" at bounding box center [577, 299] width 237 height 28
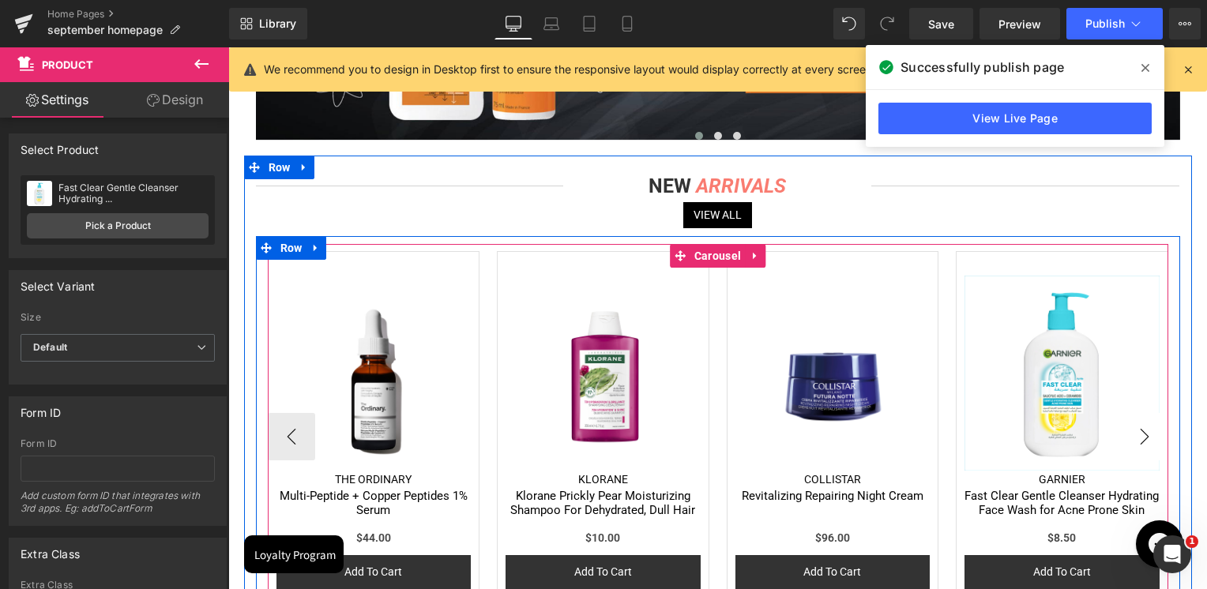
click at [1138, 435] on button "›" at bounding box center [1144, 436] width 47 height 47
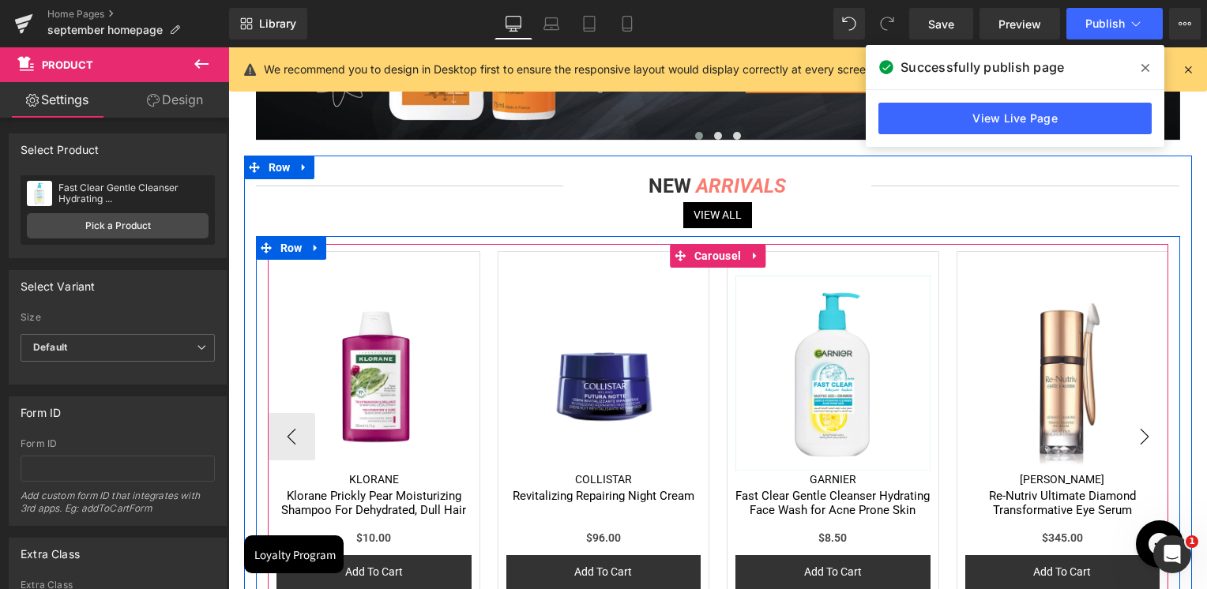
click at [1138, 435] on button "›" at bounding box center [1144, 436] width 47 height 47
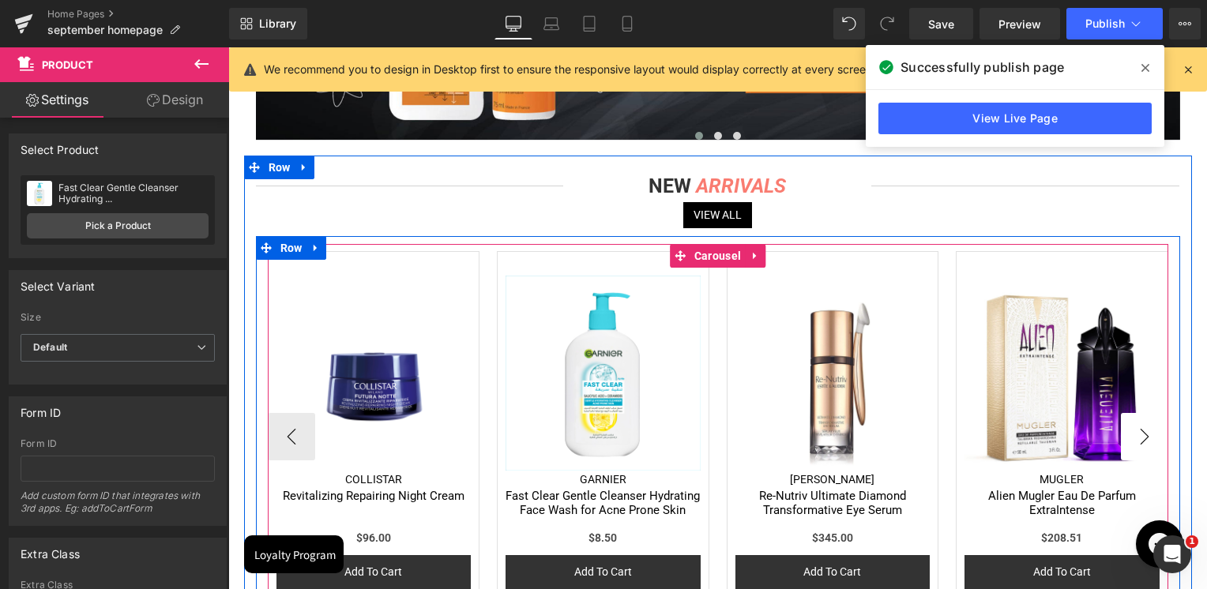
click at [1129, 434] on button "›" at bounding box center [1144, 436] width 47 height 47
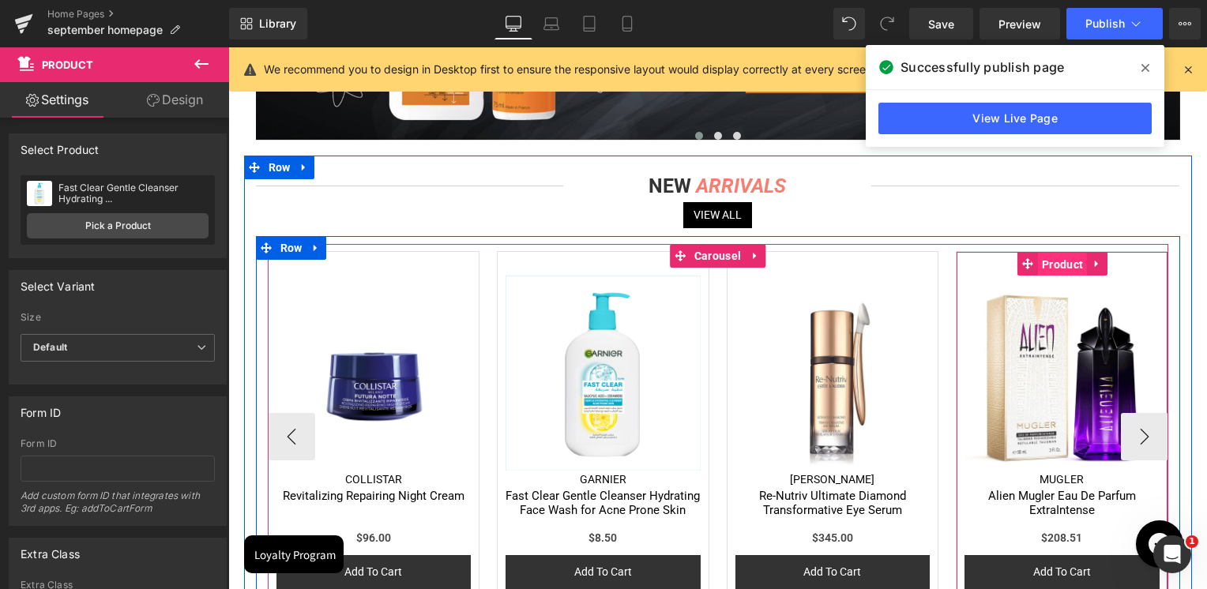
click at [1065, 269] on span "Product" at bounding box center [1062, 265] width 49 height 24
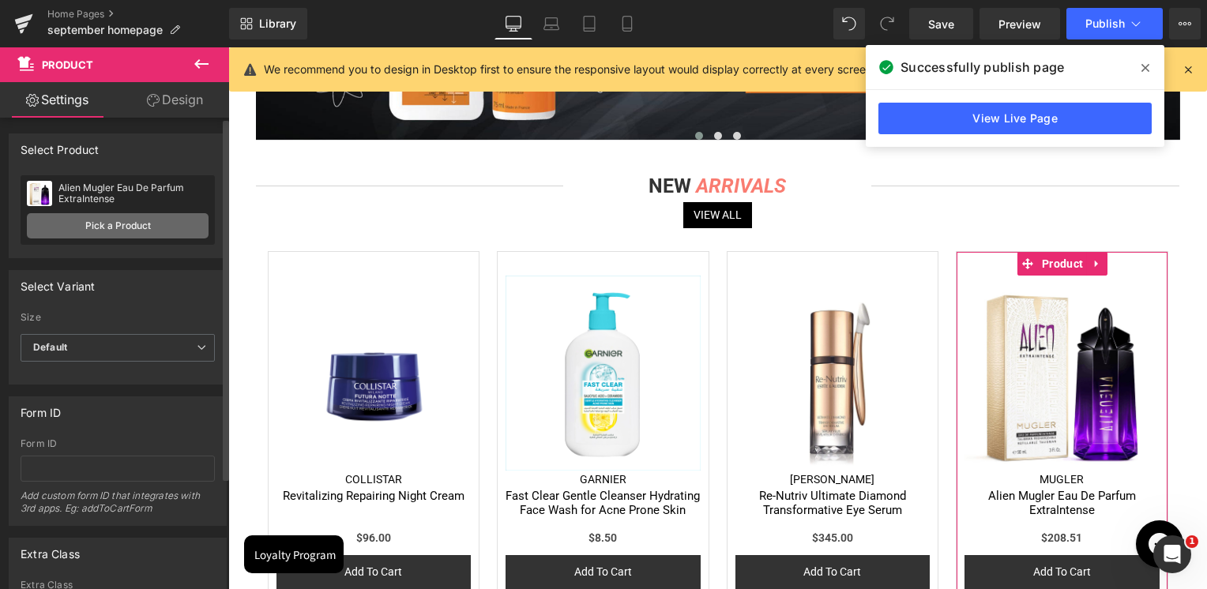
click at [149, 217] on link "Pick a Product" at bounding box center [118, 225] width 182 height 25
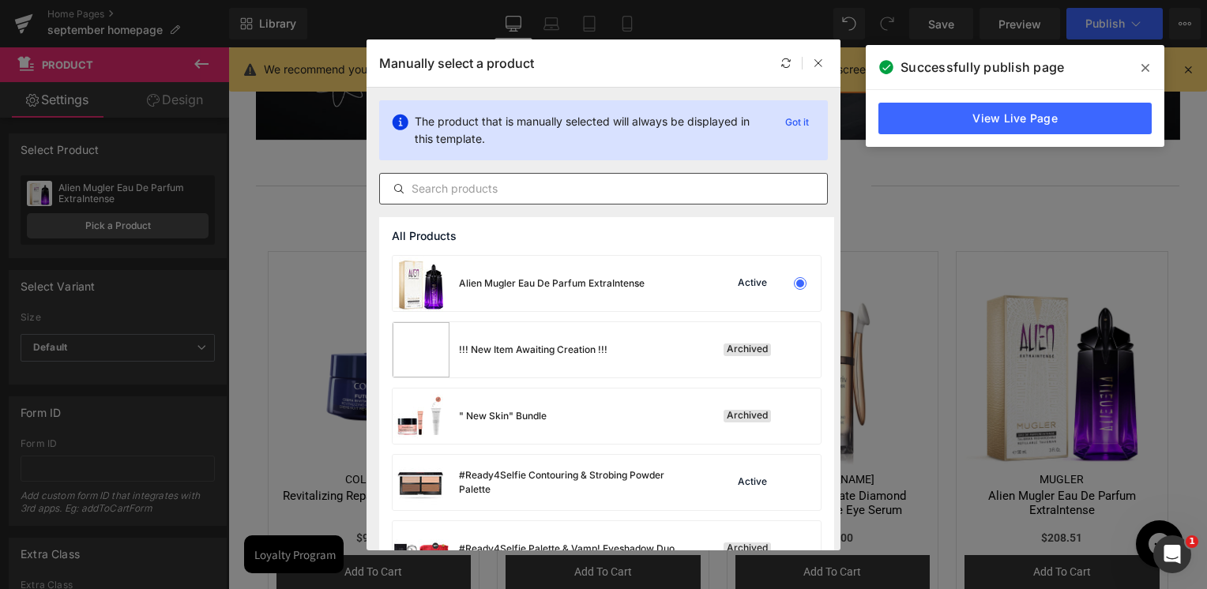
click at [547, 191] on input "text" at bounding box center [603, 188] width 447 height 19
click at [825, 62] on div at bounding box center [818, 63] width 19 height 19
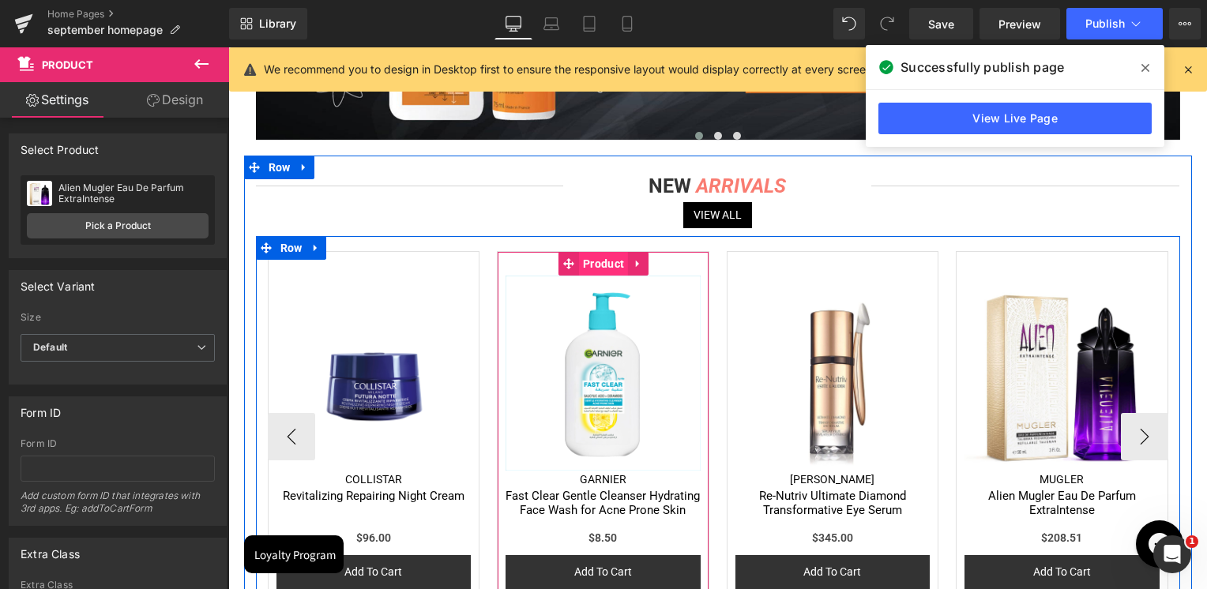
drag, startPoint x: 596, startPoint y: 268, endPoint x: 609, endPoint y: 261, distance: 15.2
click at [596, 268] on span "Product" at bounding box center [603, 264] width 49 height 24
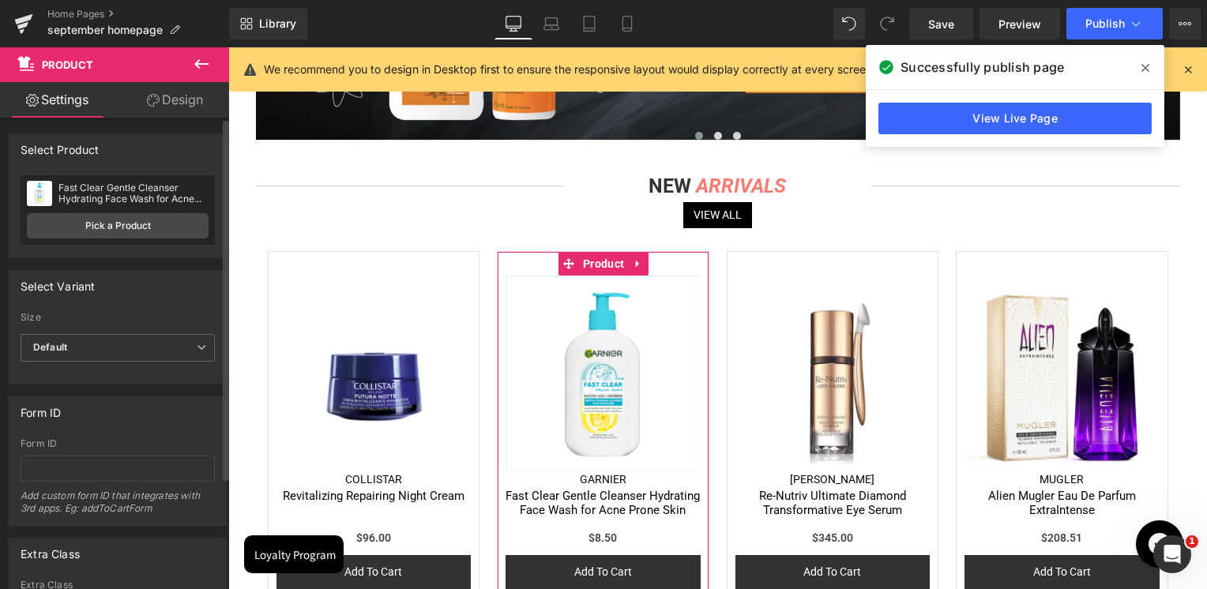
click at [169, 207] on div "Fast Clear Gentle Cleanser Hydrating Face Wash for Acne Prone Skin Fast Clear G…" at bounding box center [118, 210] width 194 height 70
click at [155, 223] on link "Pick a Product" at bounding box center [118, 225] width 182 height 25
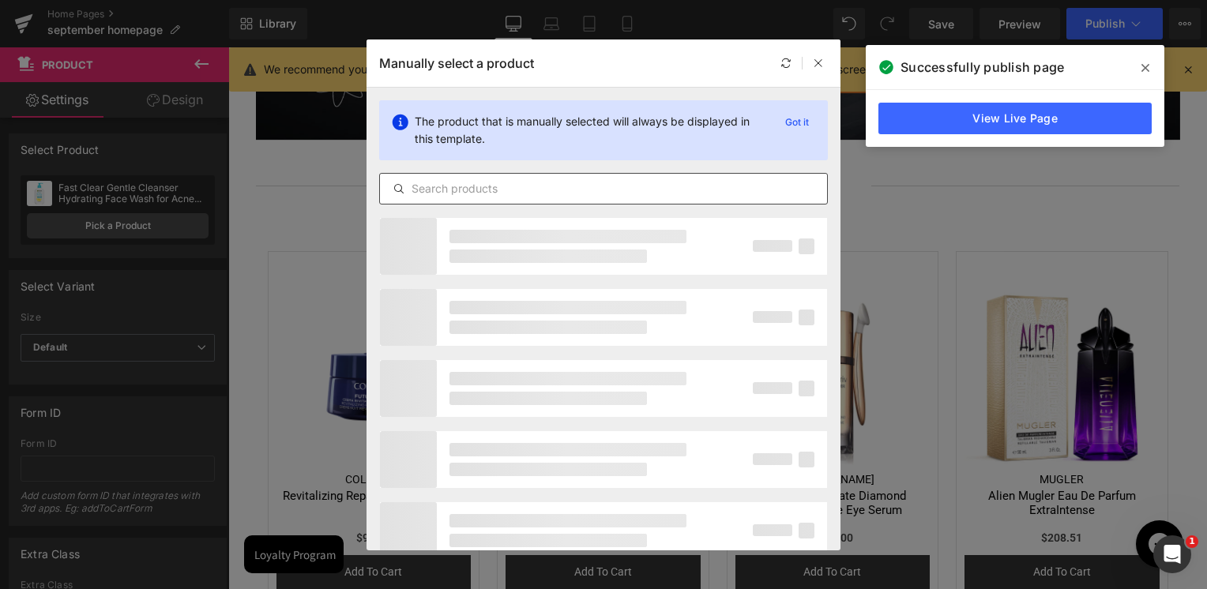
click at [584, 192] on input "text" at bounding box center [603, 188] width 447 height 19
paste input "[URL][DOMAIN_NAME]"
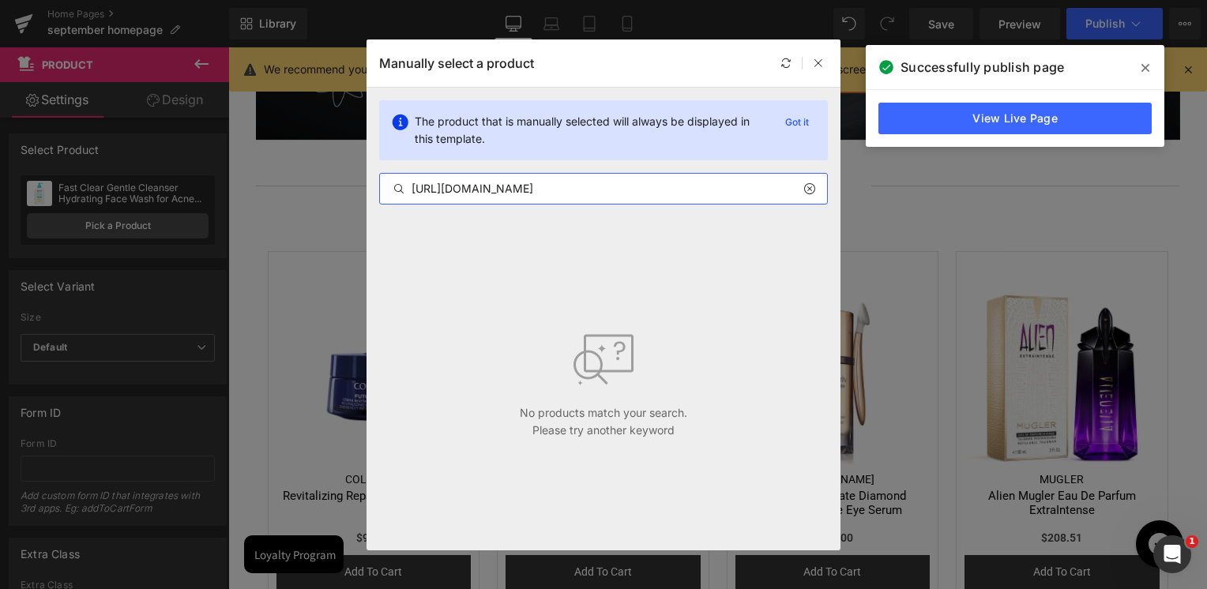
scroll to position [0, 0]
click at [477, 179] on input "[URL][DOMAIN_NAME]" at bounding box center [603, 188] width 447 height 19
paste input "Super UV Anti-Acne SPF50+ Sunscreen– 12H Oil Control"
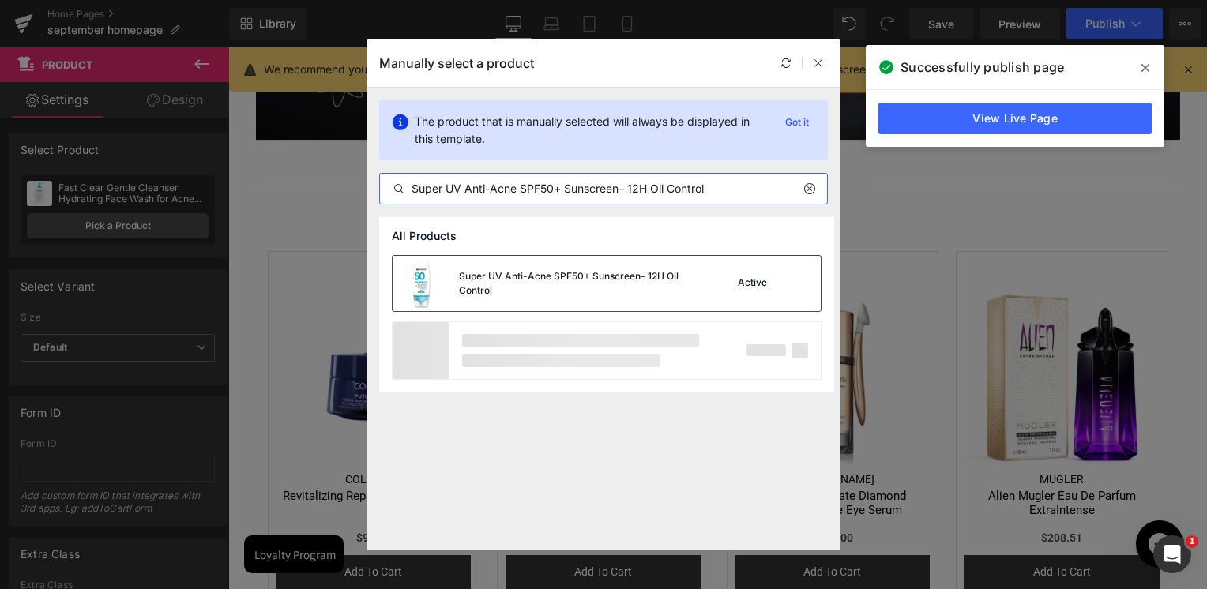
type input "Super UV Anti-Acne SPF50+ Sunscreen– 12H Oil Control"
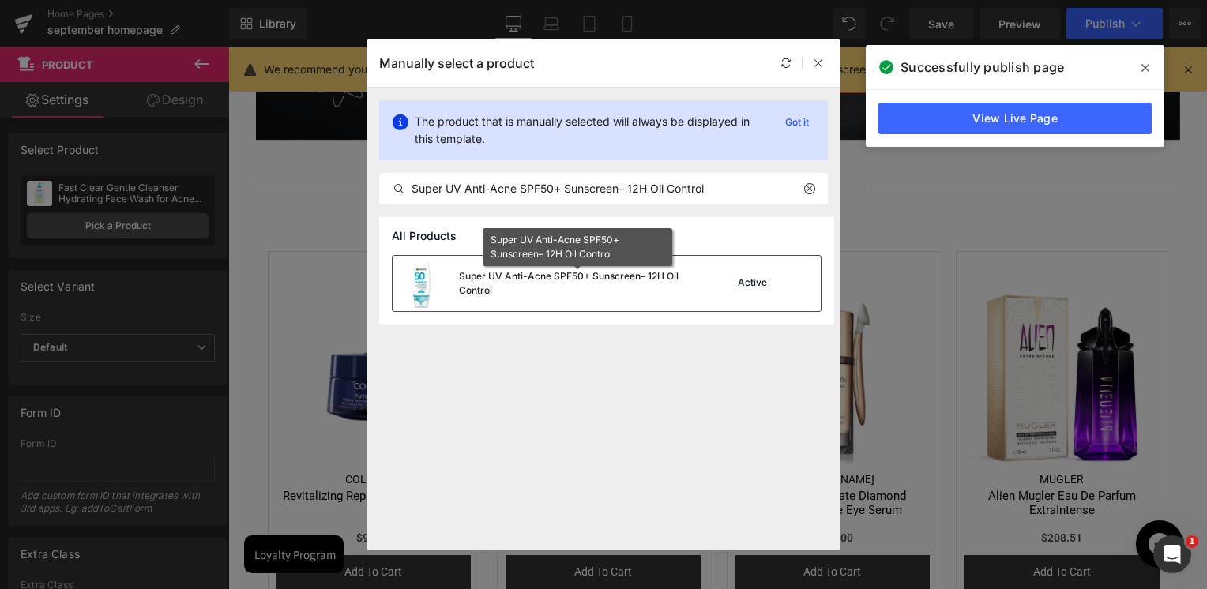
click at [520, 279] on div "Super UV Anti-Acne SPF50+ Sunscreen– 12H Oil Control" at bounding box center [577, 283] width 237 height 28
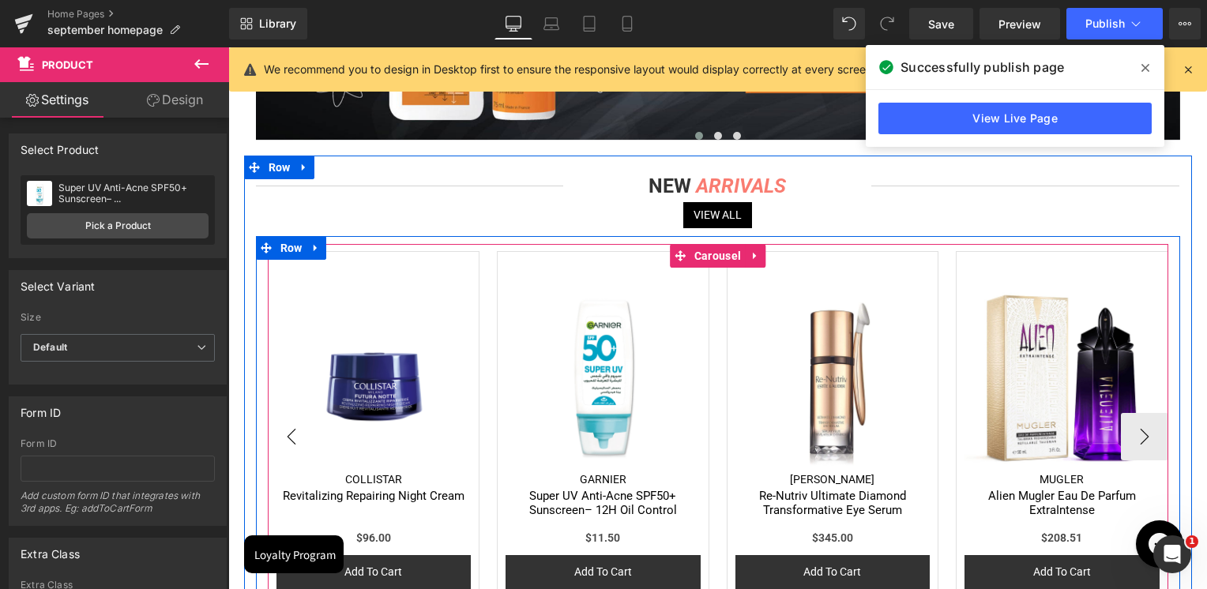
click at [285, 437] on button "‹" at bounding box center [291, 436] width 47 height 47
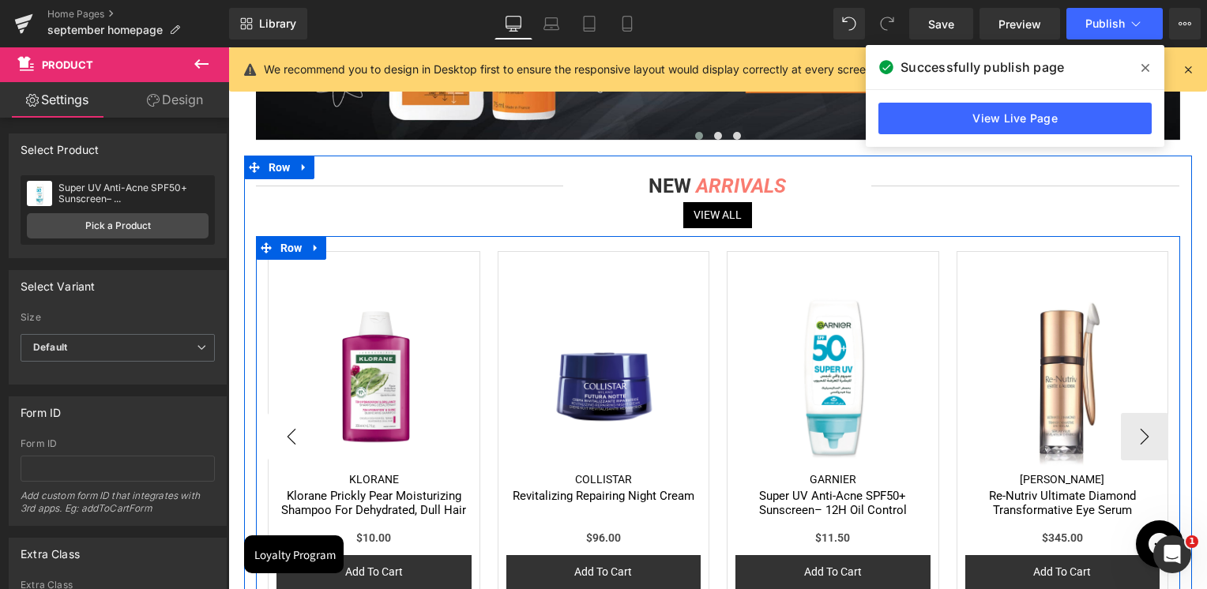
click at [292, 427] on button "‹" at bounding box center [291, 436] width 47 height 47
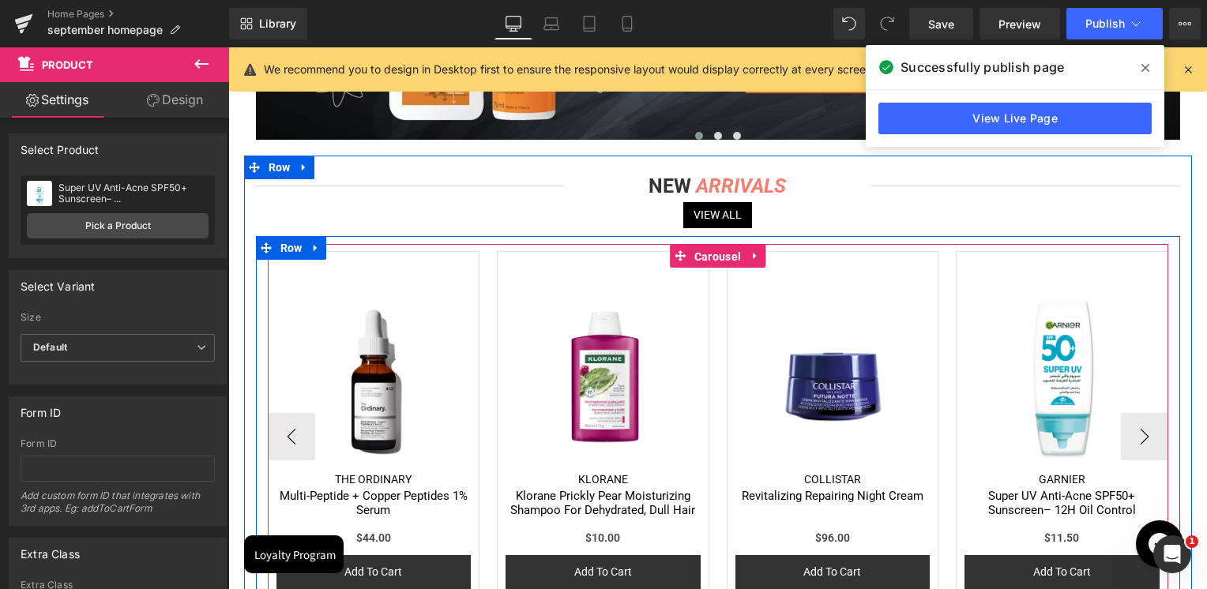
click at [716, 257] on span "Carousel" at bounding box center [717, 257] width 55 height 24
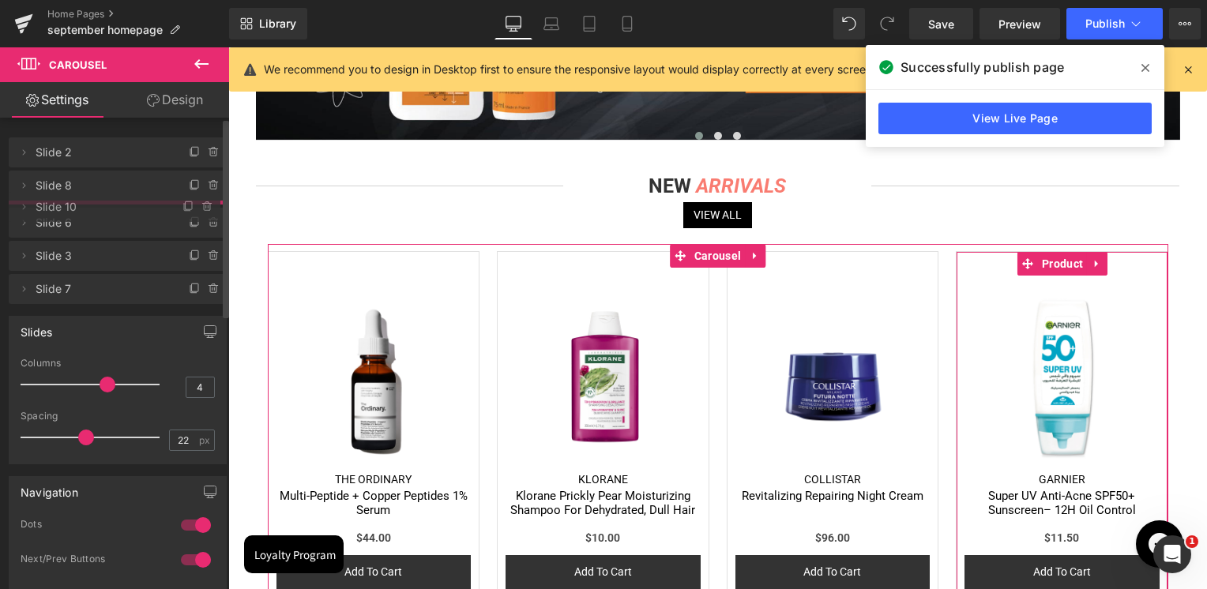
drag, startPoint x: 99, startPoint y: 243, endPoint x: 123, endPoint y: 197, distance: 51.3
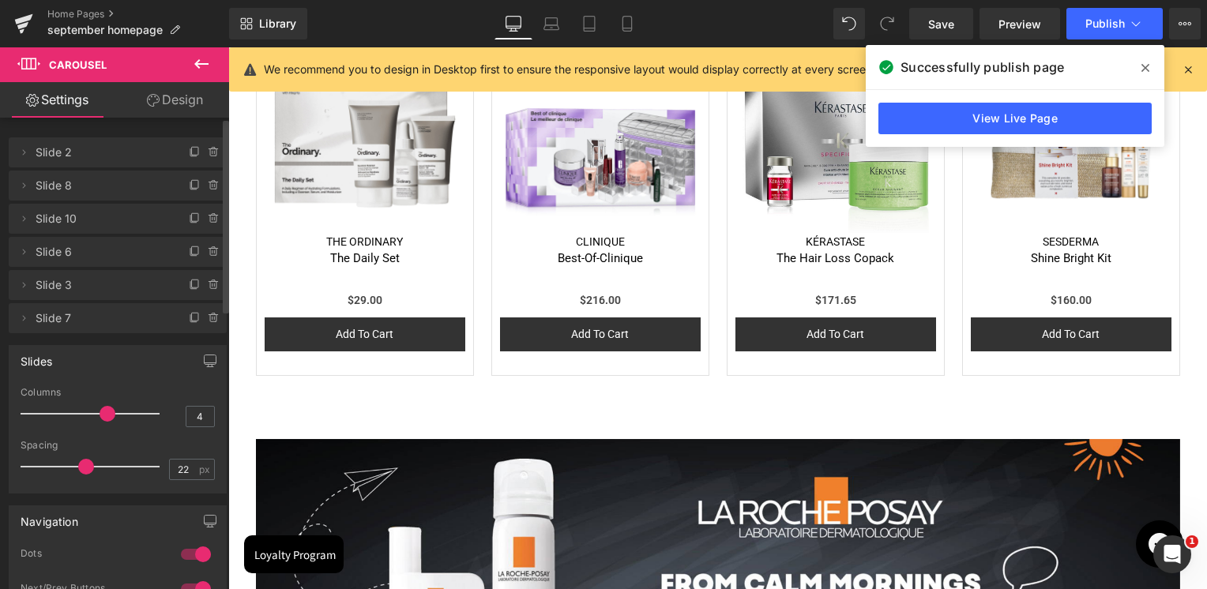
scroll to position [1264, 0]
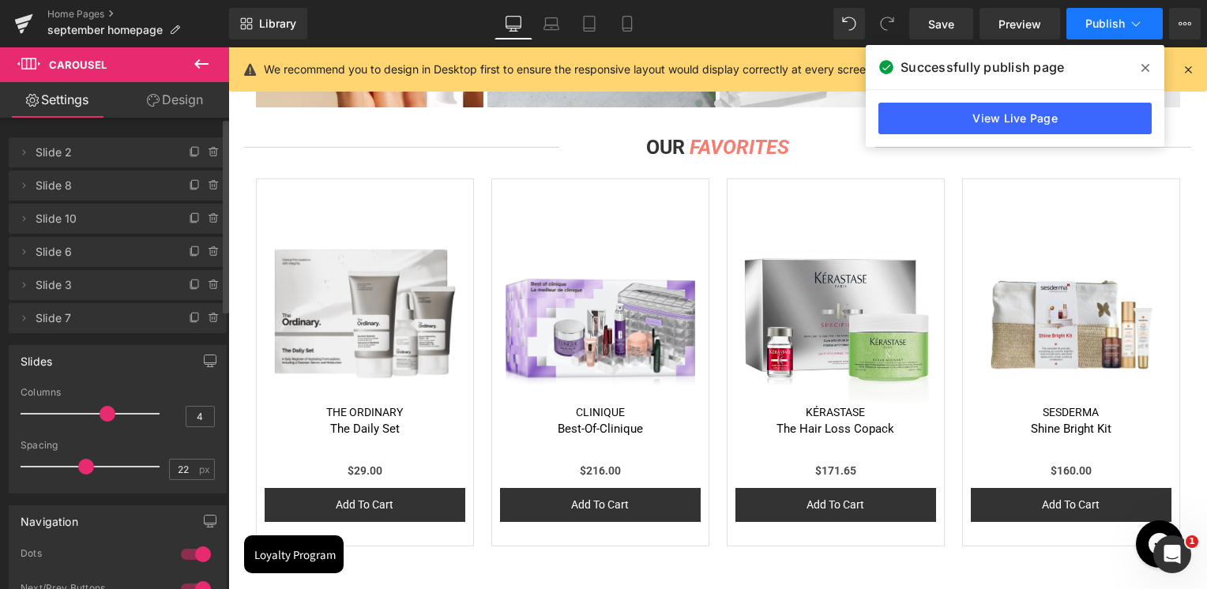
click at [1089, 27] on span "Publish" at bounding box center [1104, 23] width 39 height 13
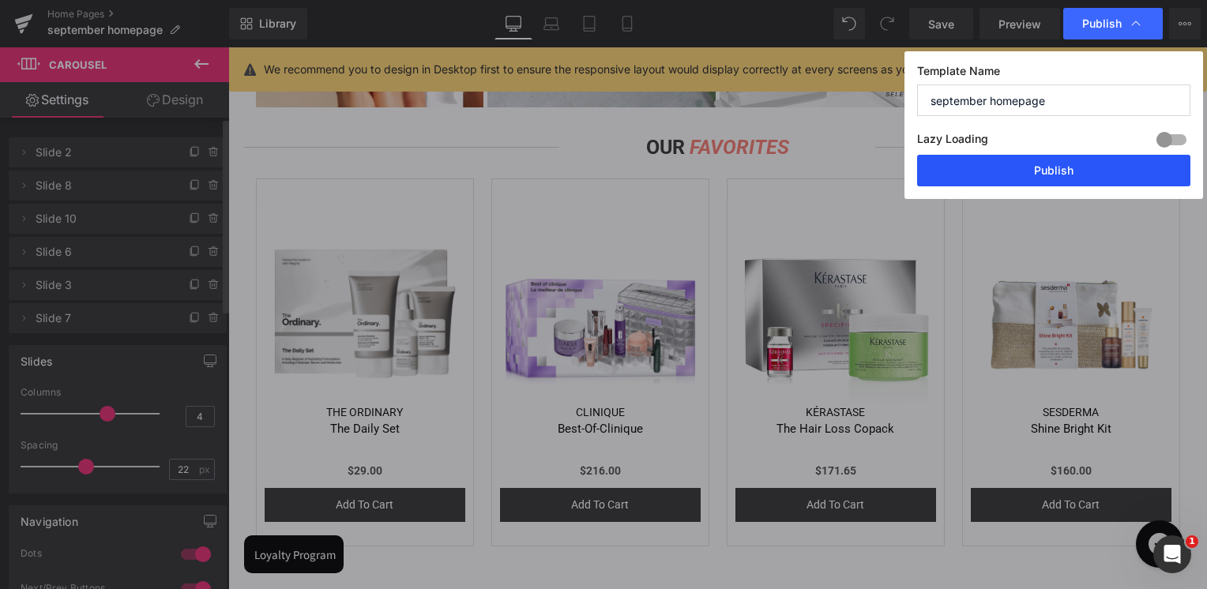
click at [1046, 166] on button "Publish" at bounding box center [1053, 171] width 273 height 32
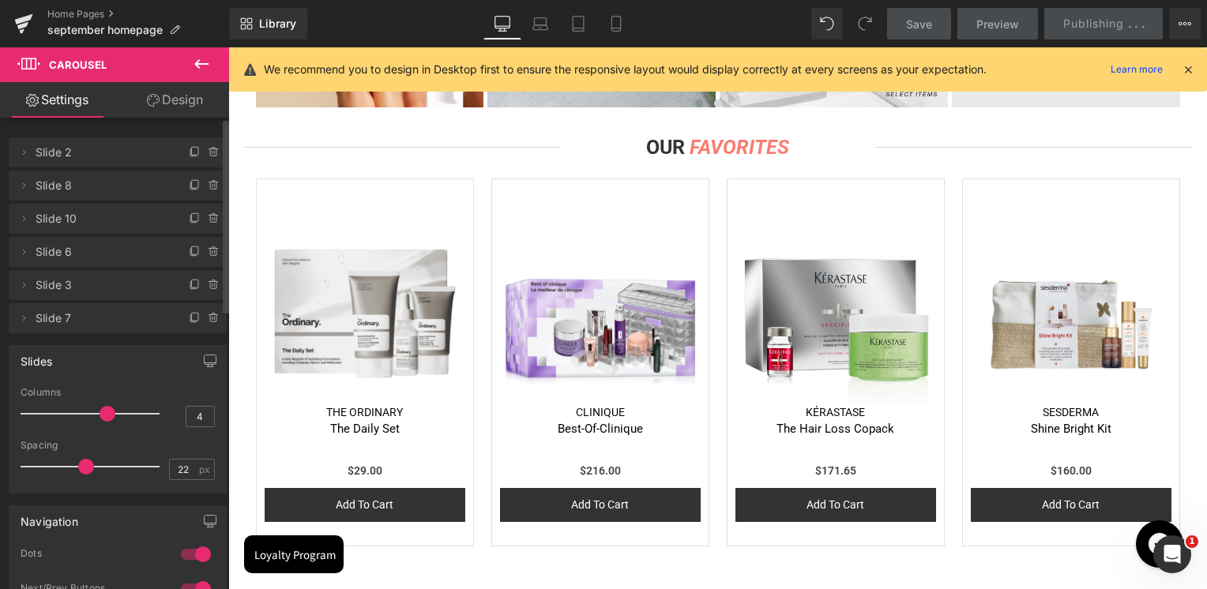
scroll to position [1896, 0]
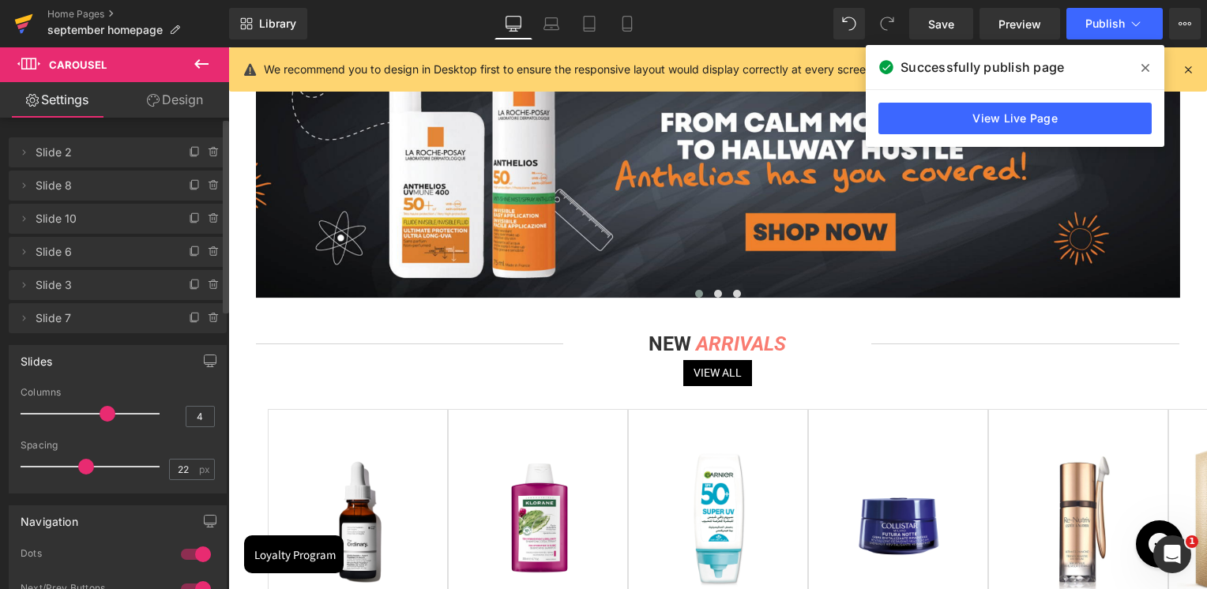
click at [30, 26] on icon at bounding box center [23, 23] width 19 height 39
